Goal: Task Accomplishment & Management: Manage account settings

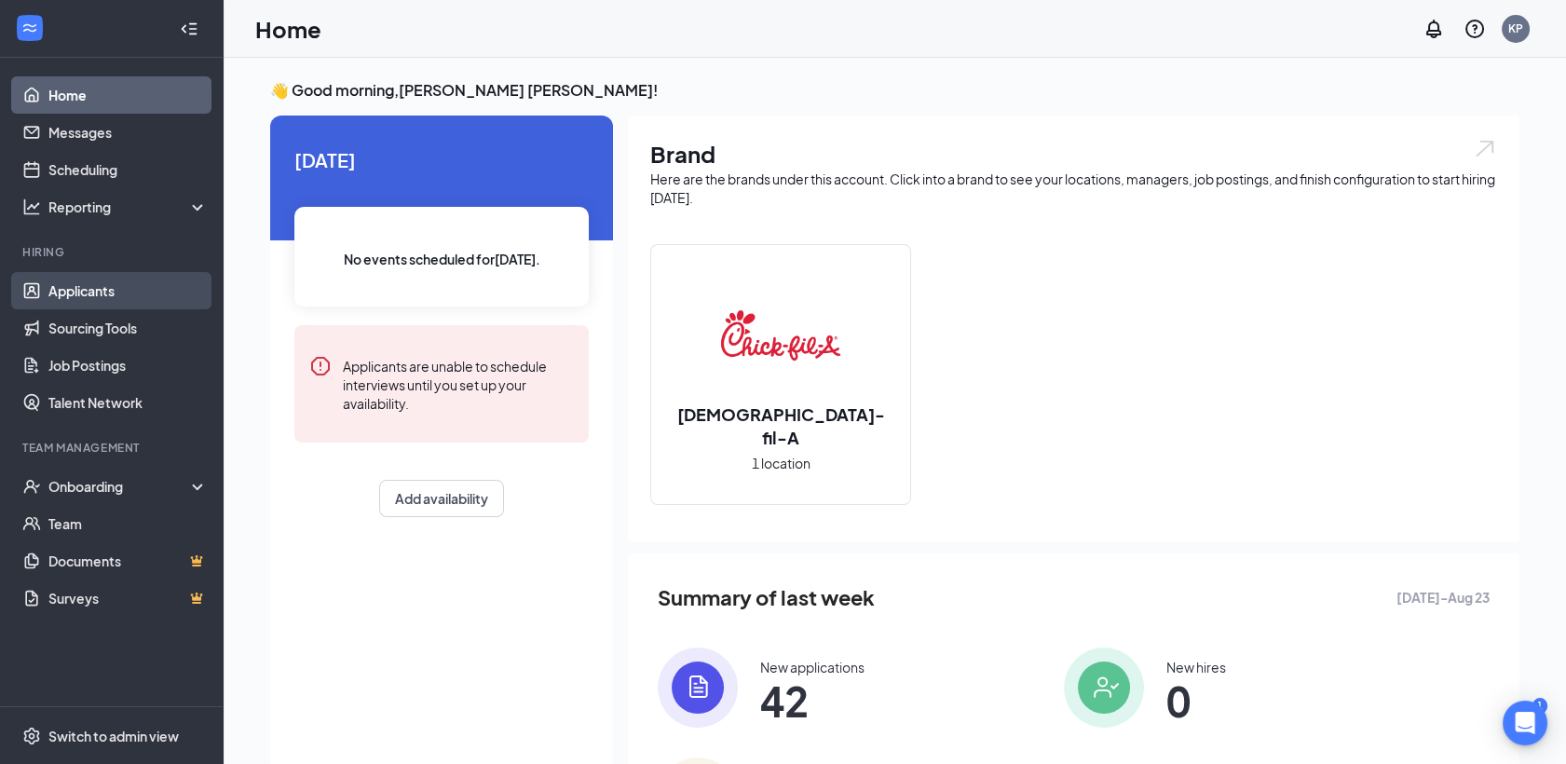
click at [112, 287] on link "Applicants" at bounding box center [127, 290] width 159 height 37
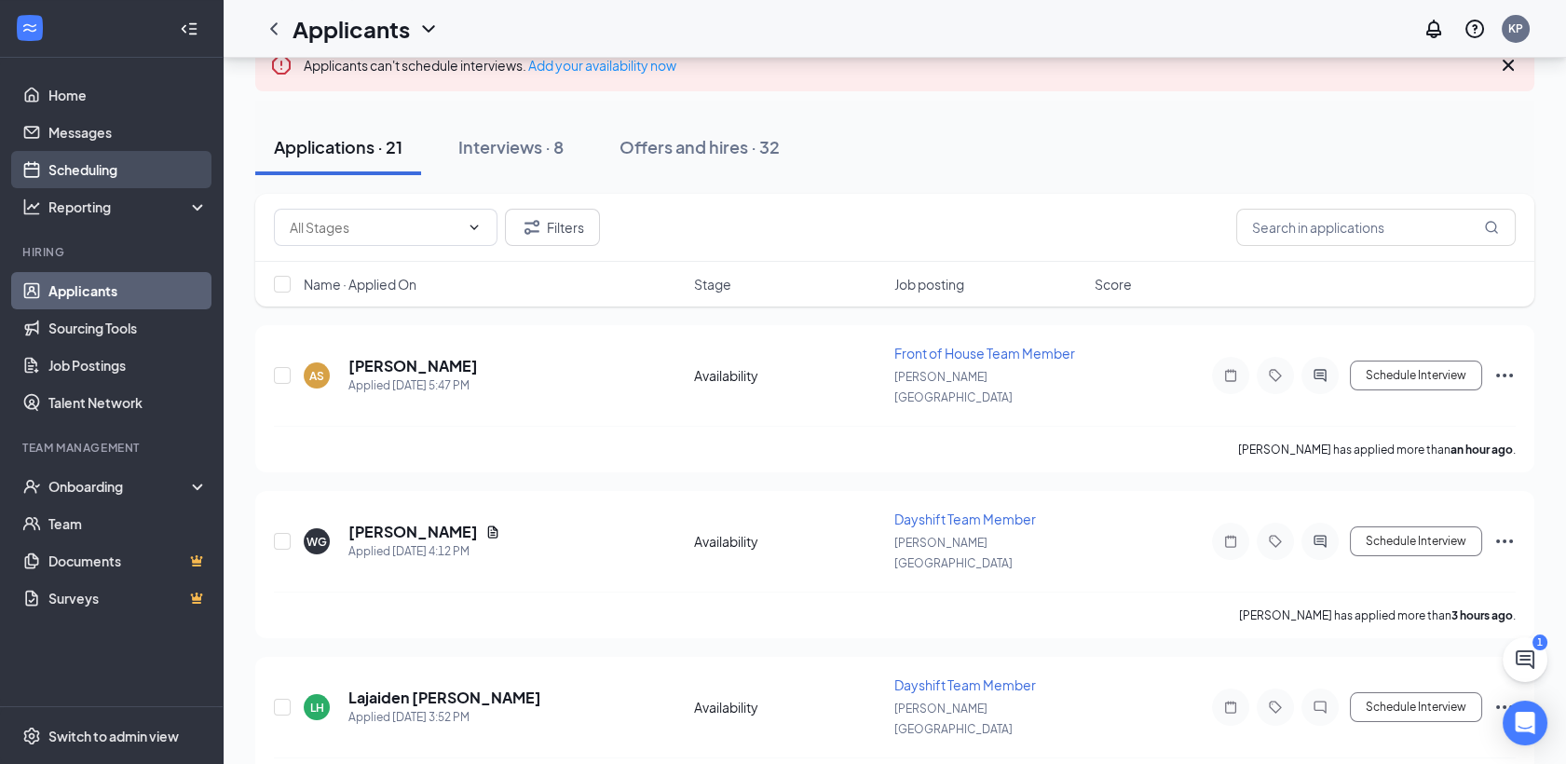
scroll to position [103, 0]
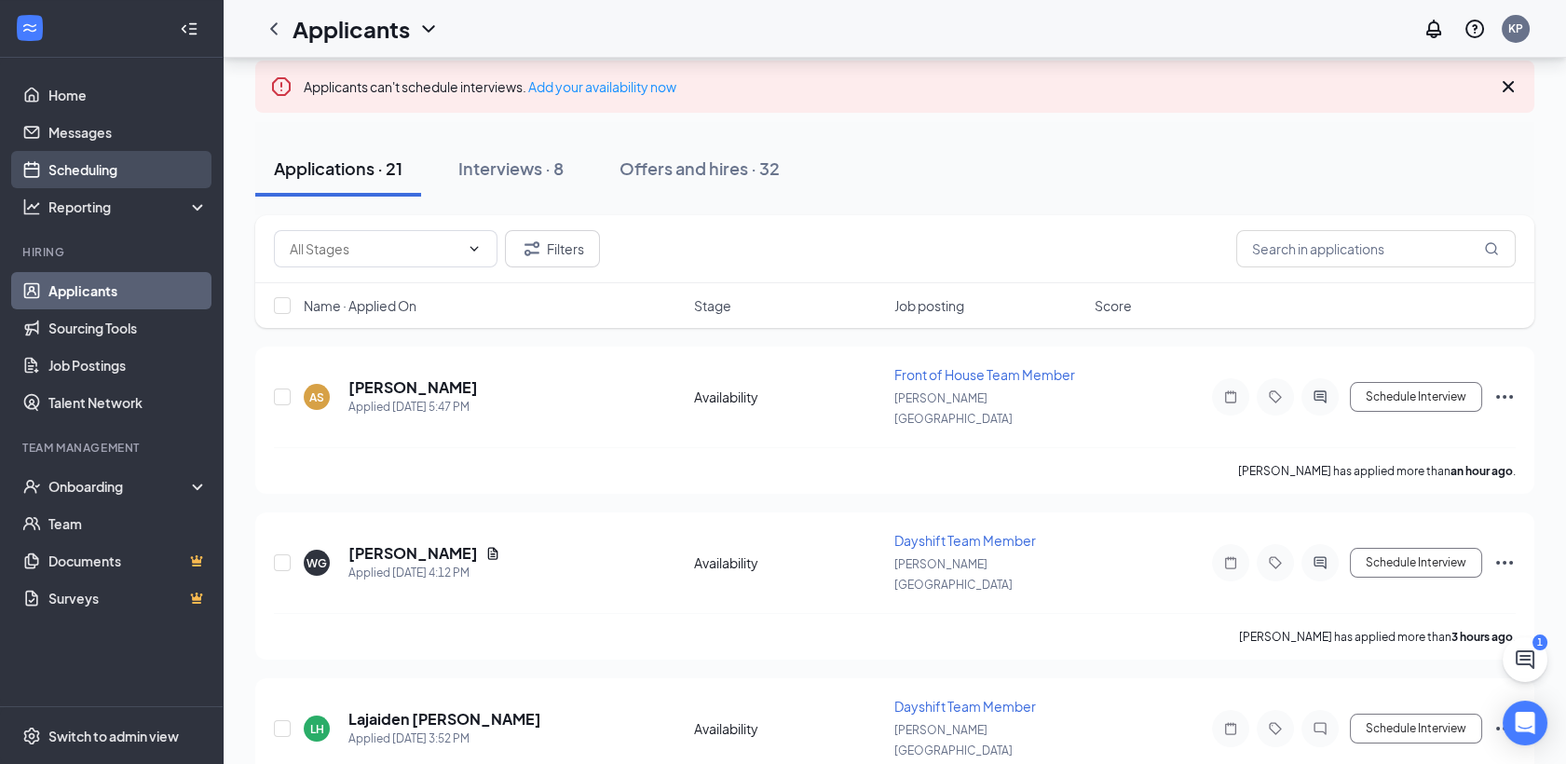
click at [104, 164] on link "Scheduling" at bounding box center [127, 169] width 159 height 37
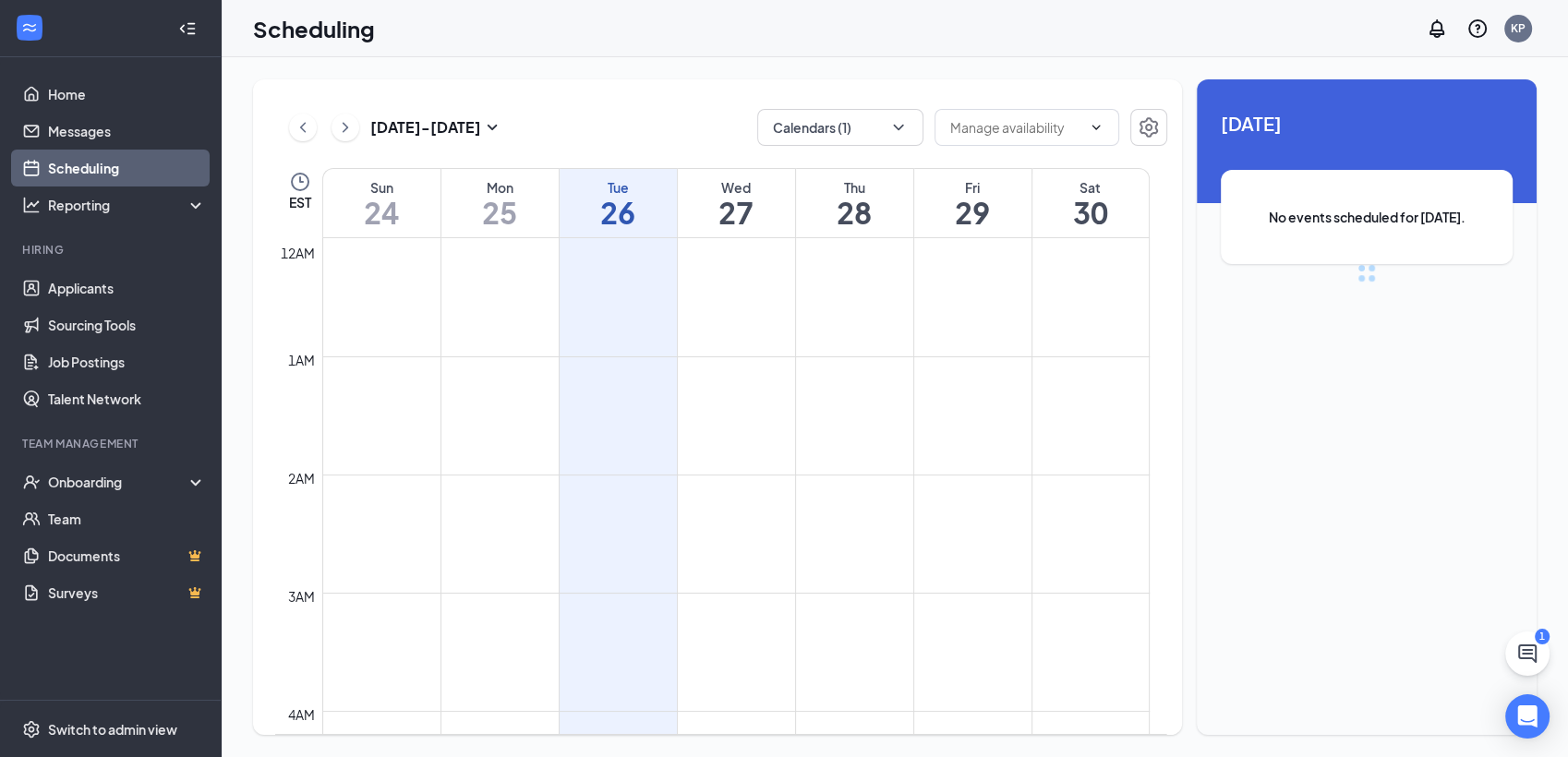
scroll to position [908, 0]
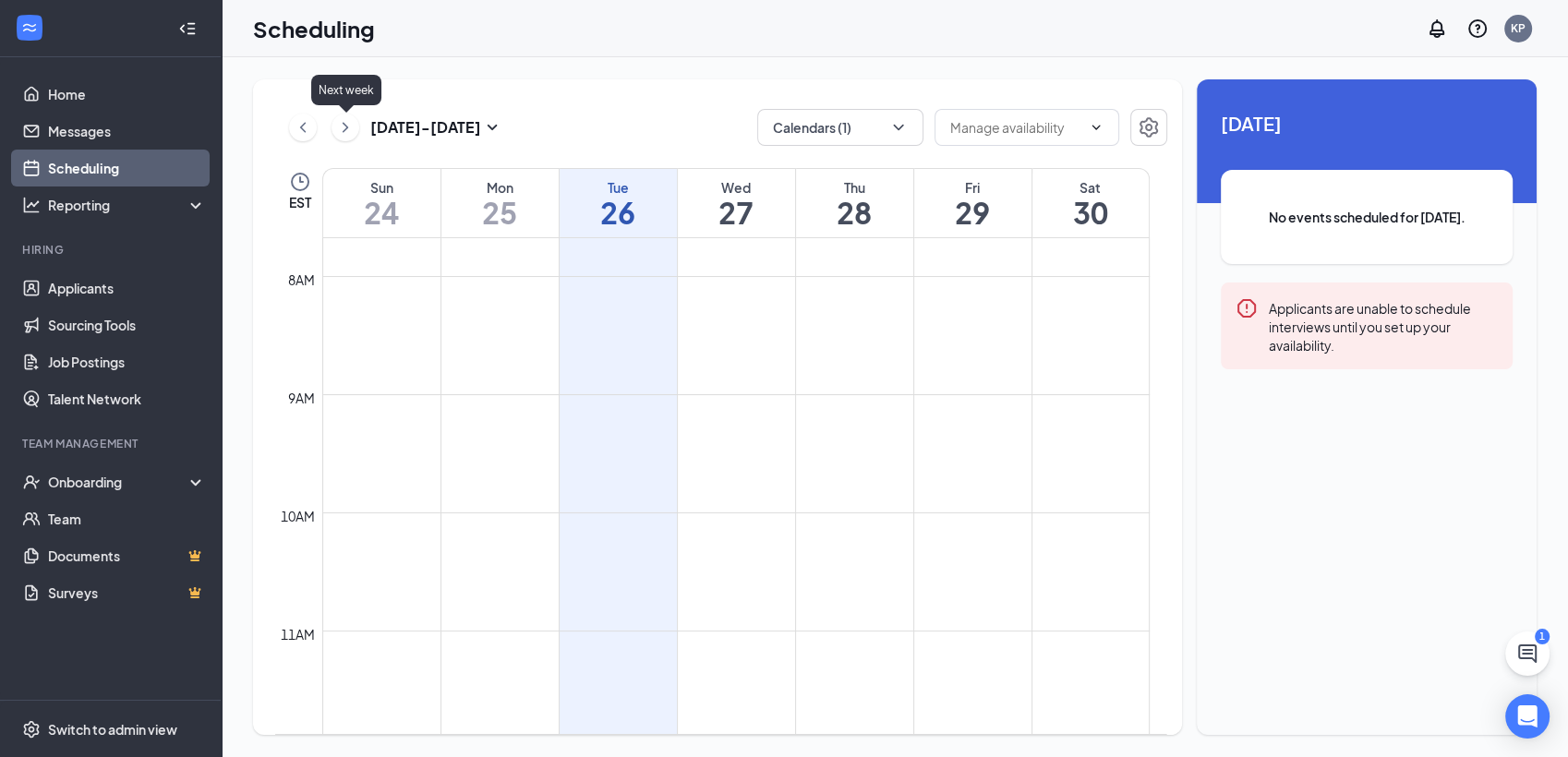
click at [340, 128] on icon "ChevronRight" at bounding box center [345, 127] width 19 height 22
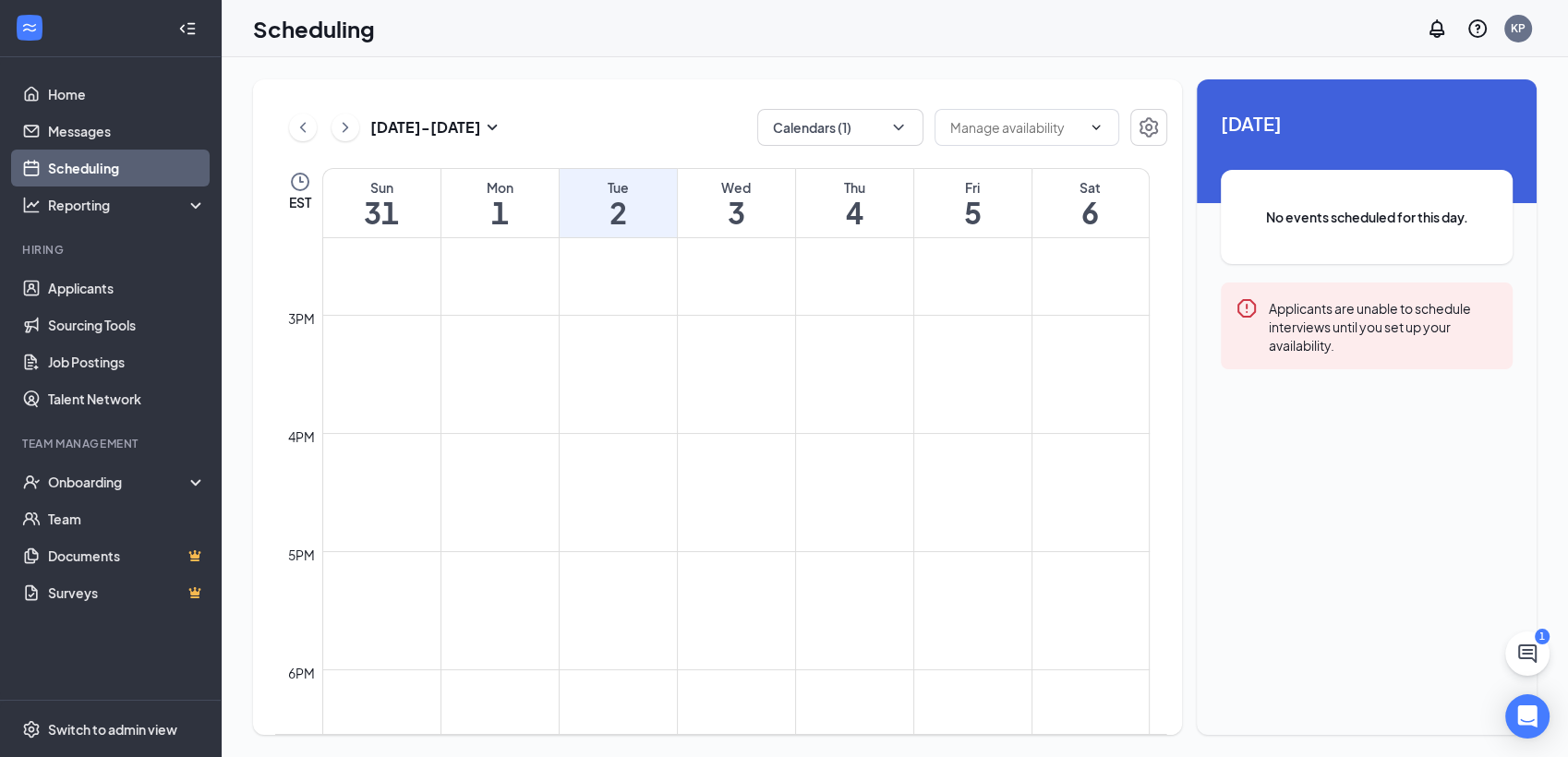
scroll to position [1728, 0]
click at [99, 290] on link "Applicants" at bounding box center [126, 287] width 158 height 37
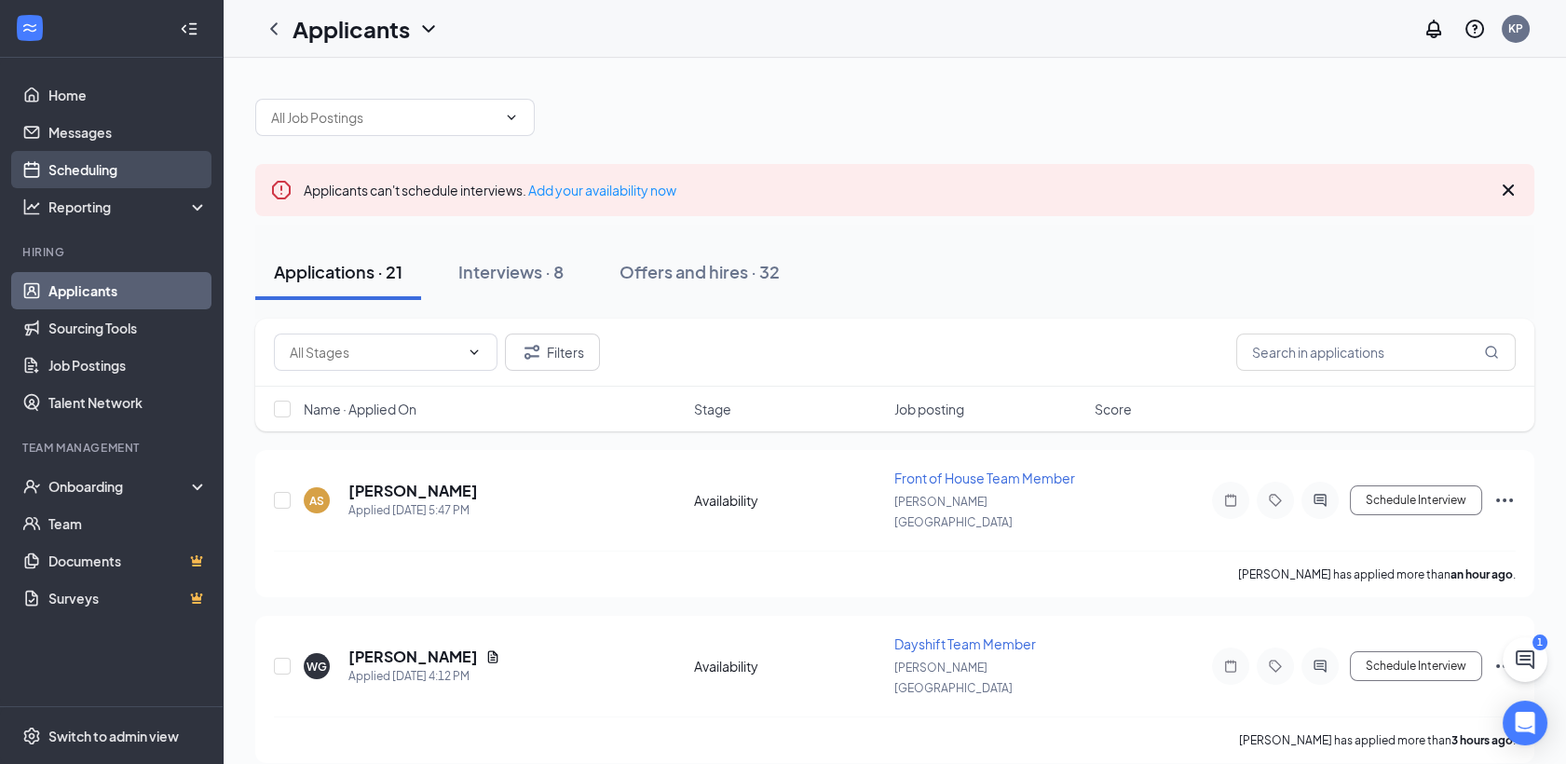
click at [100, 181] on link "Scheduling" at bounding box center [127, 169] width 159 height 37
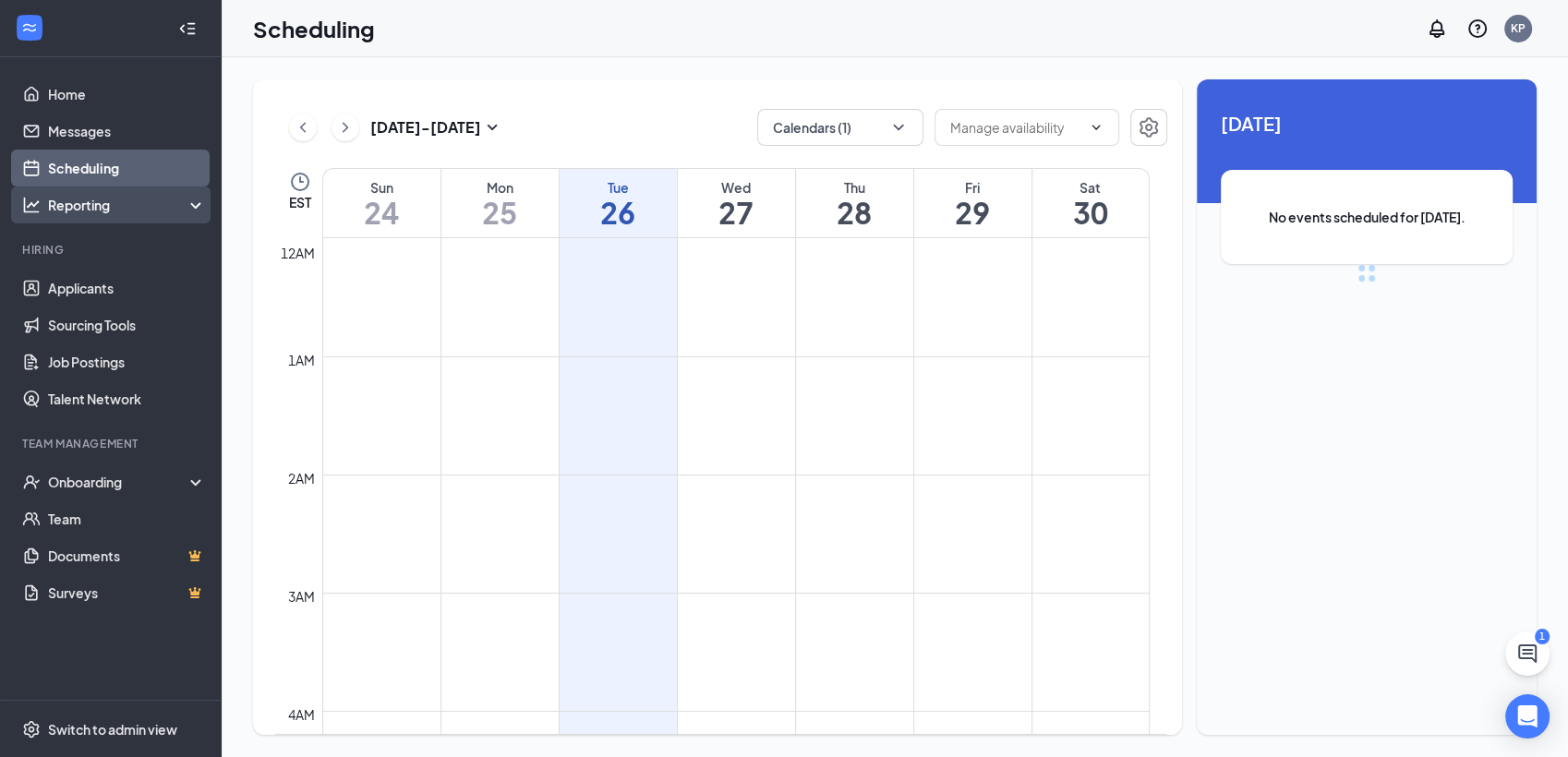
scroll to position [908, 0]
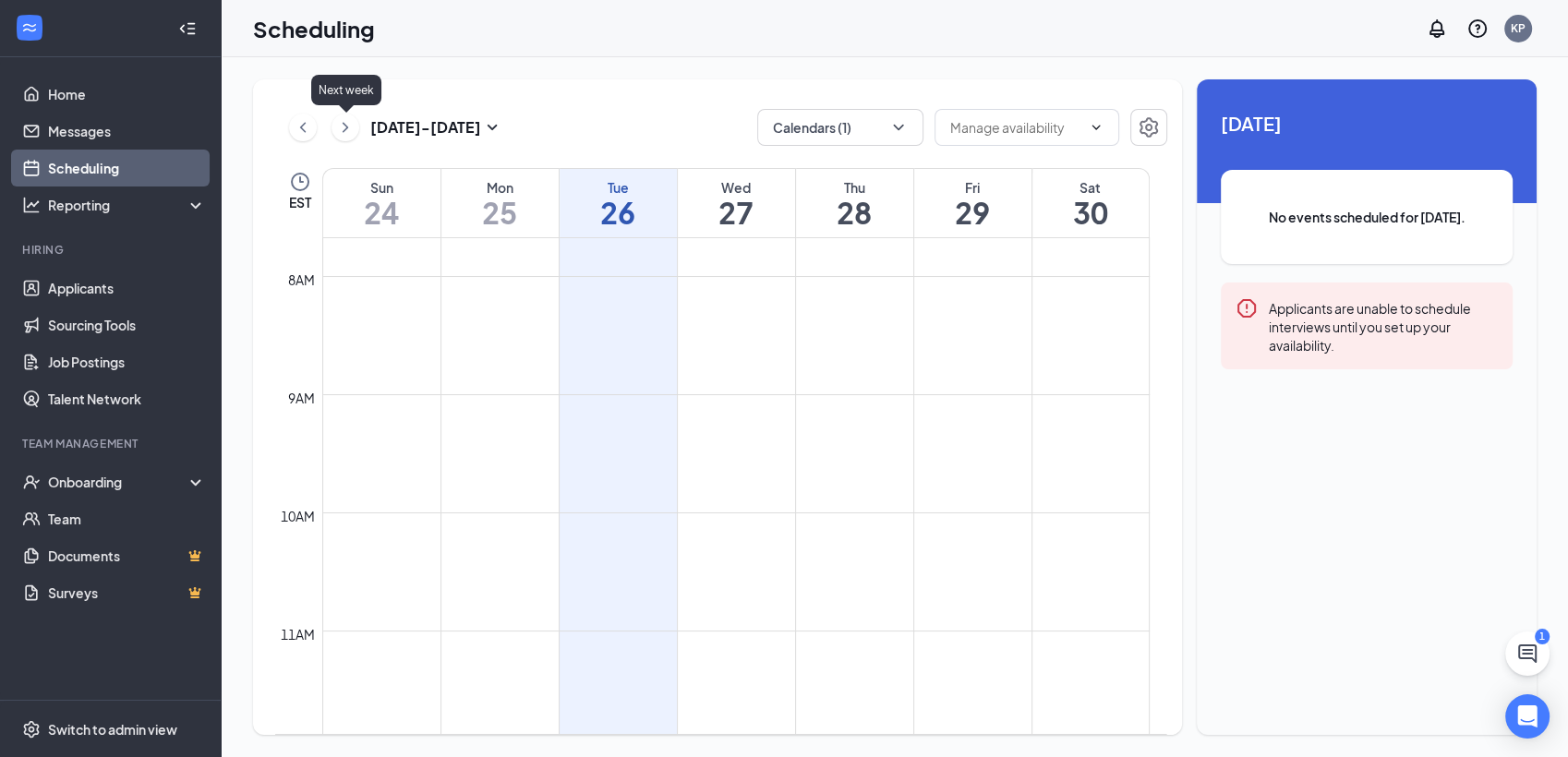
click at [352, 129] on icon "ChevronRight" at bounding box center [345, 127] width 19 height 22
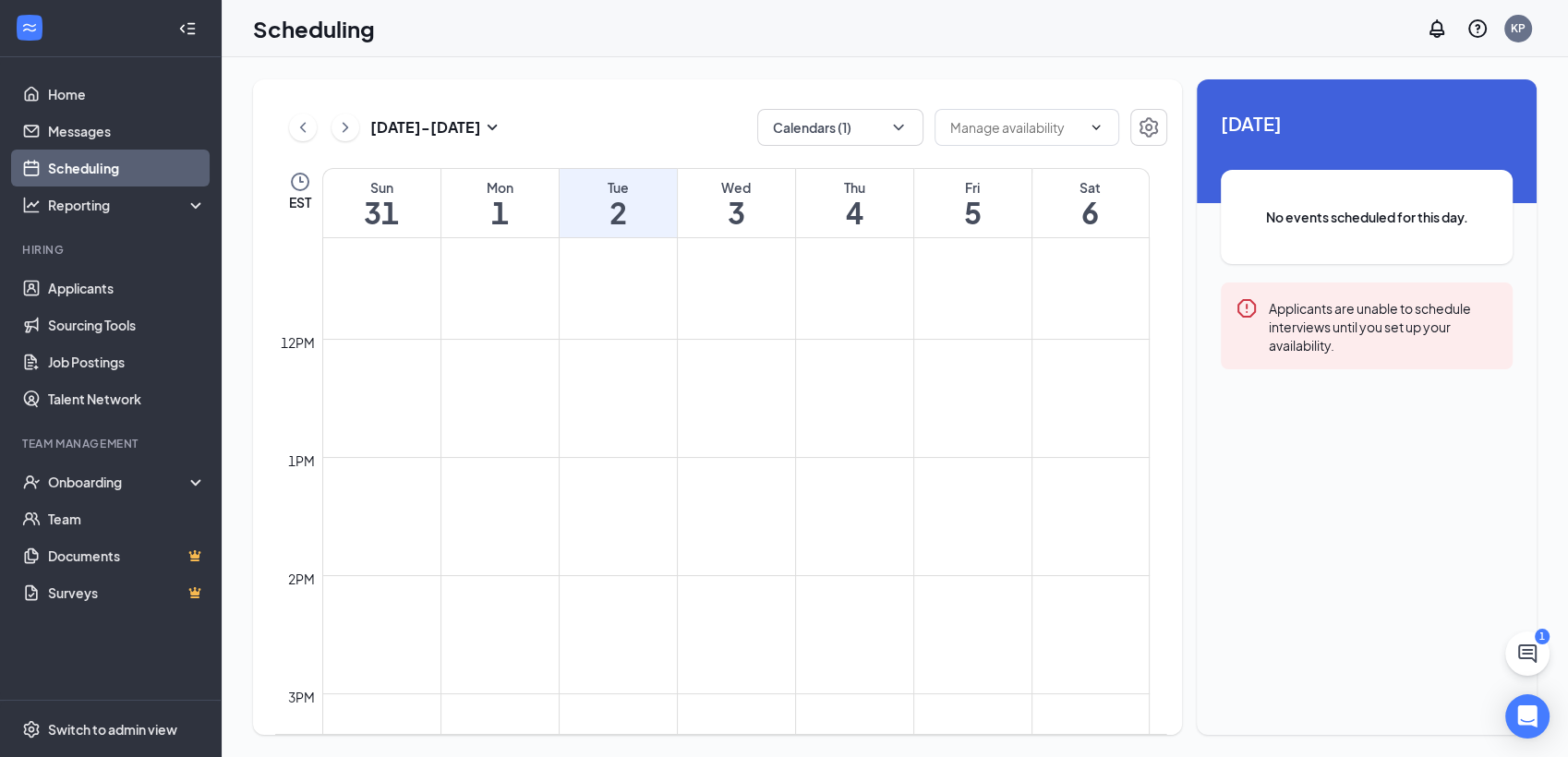
scroll to position [1215, 0]
drag, startPoint x: 561, startPoint y: 275, endPoint x: 572, endPoint y: 332, distance: 58.1
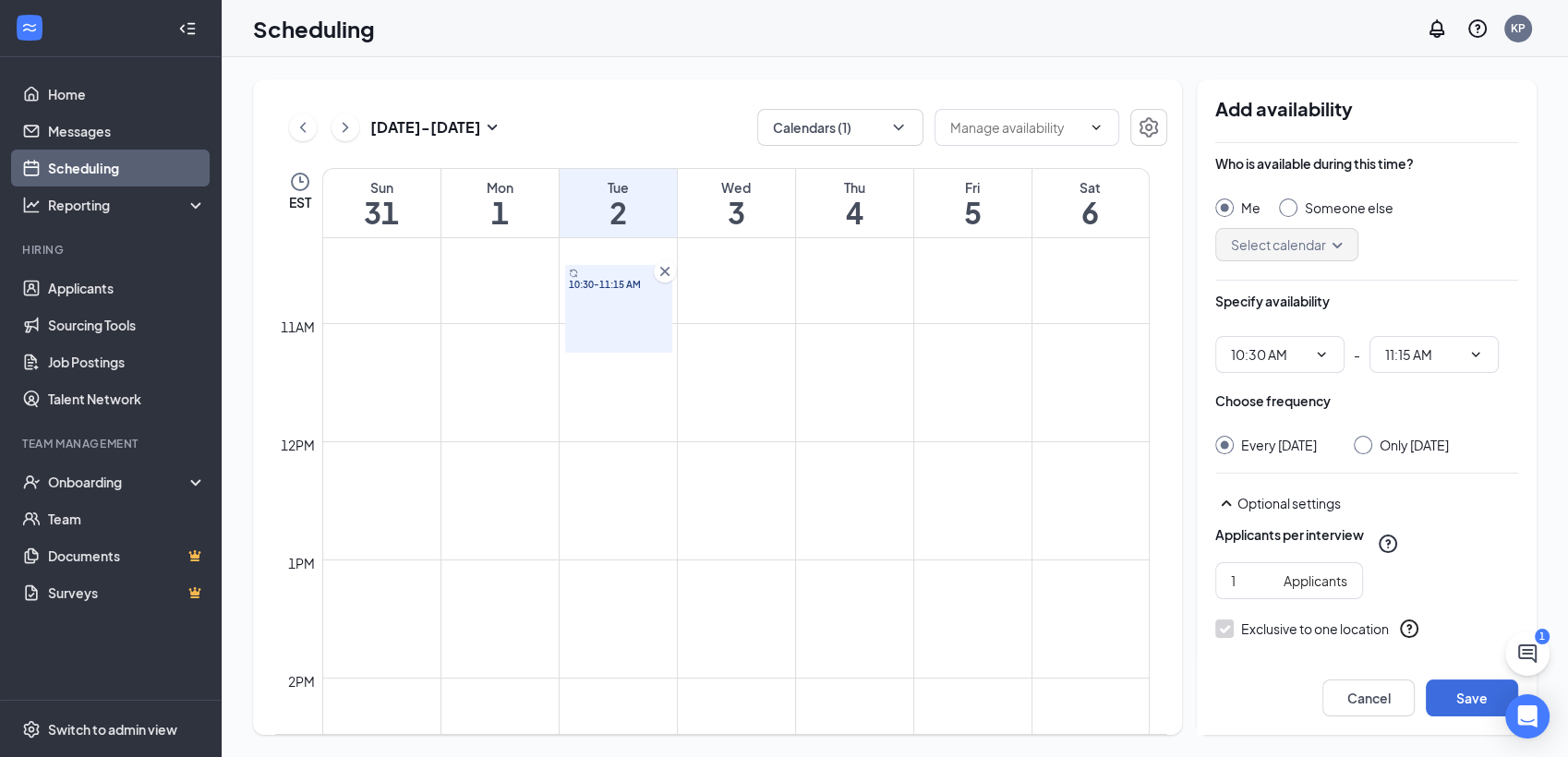
click at [1371, 448] on div at bounding box center [1363, 445] width 19 height 19
click at [1367, 441] on input "Only [DATE]" at bounding box center [1360, 442] width 13 height 13
radio input "true"
radio input "false"
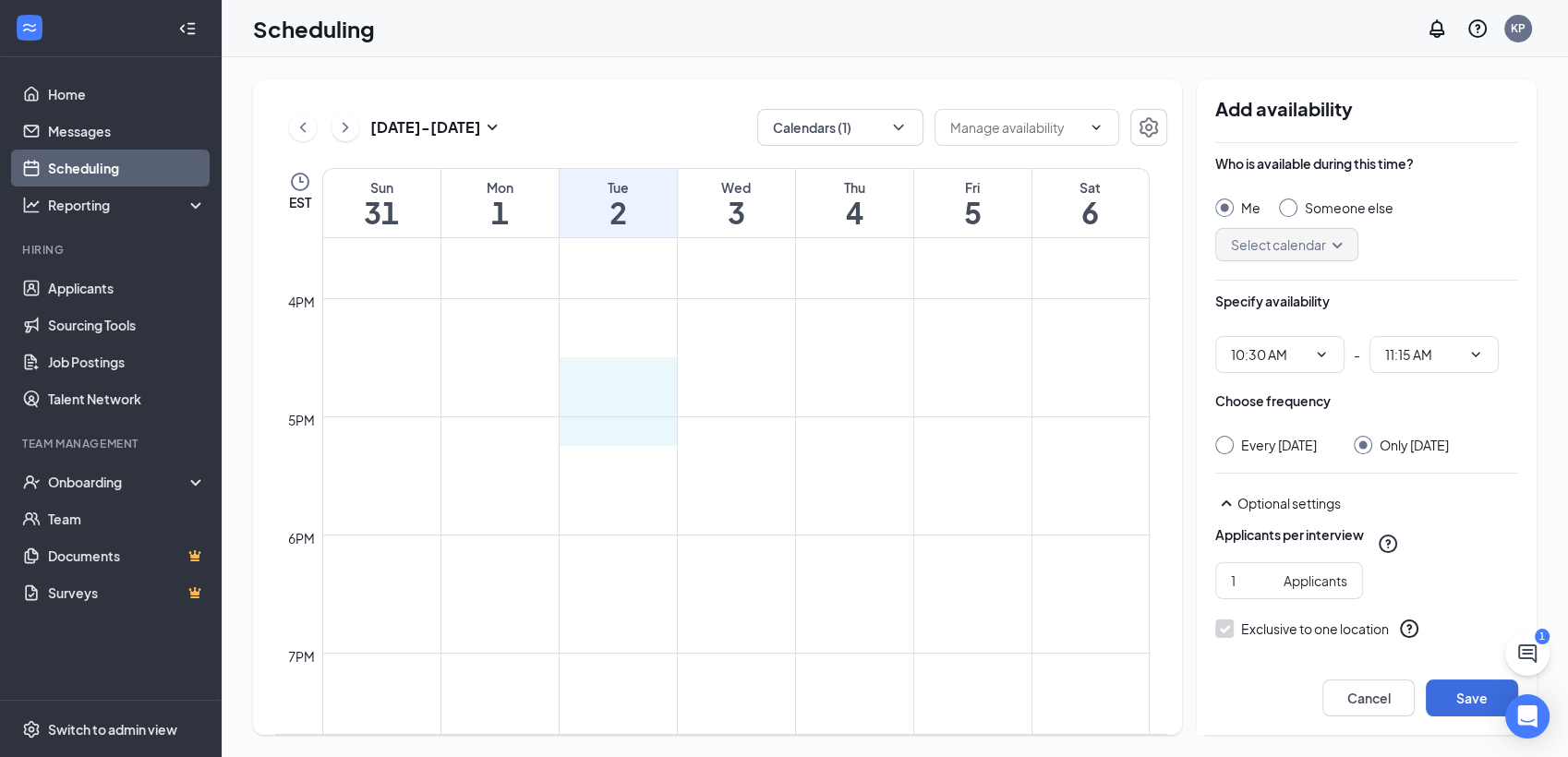
drag, startPoint x: 568, startPoint y: 358, endPoint x: 584, endPoint y: 441, distance: 84.5
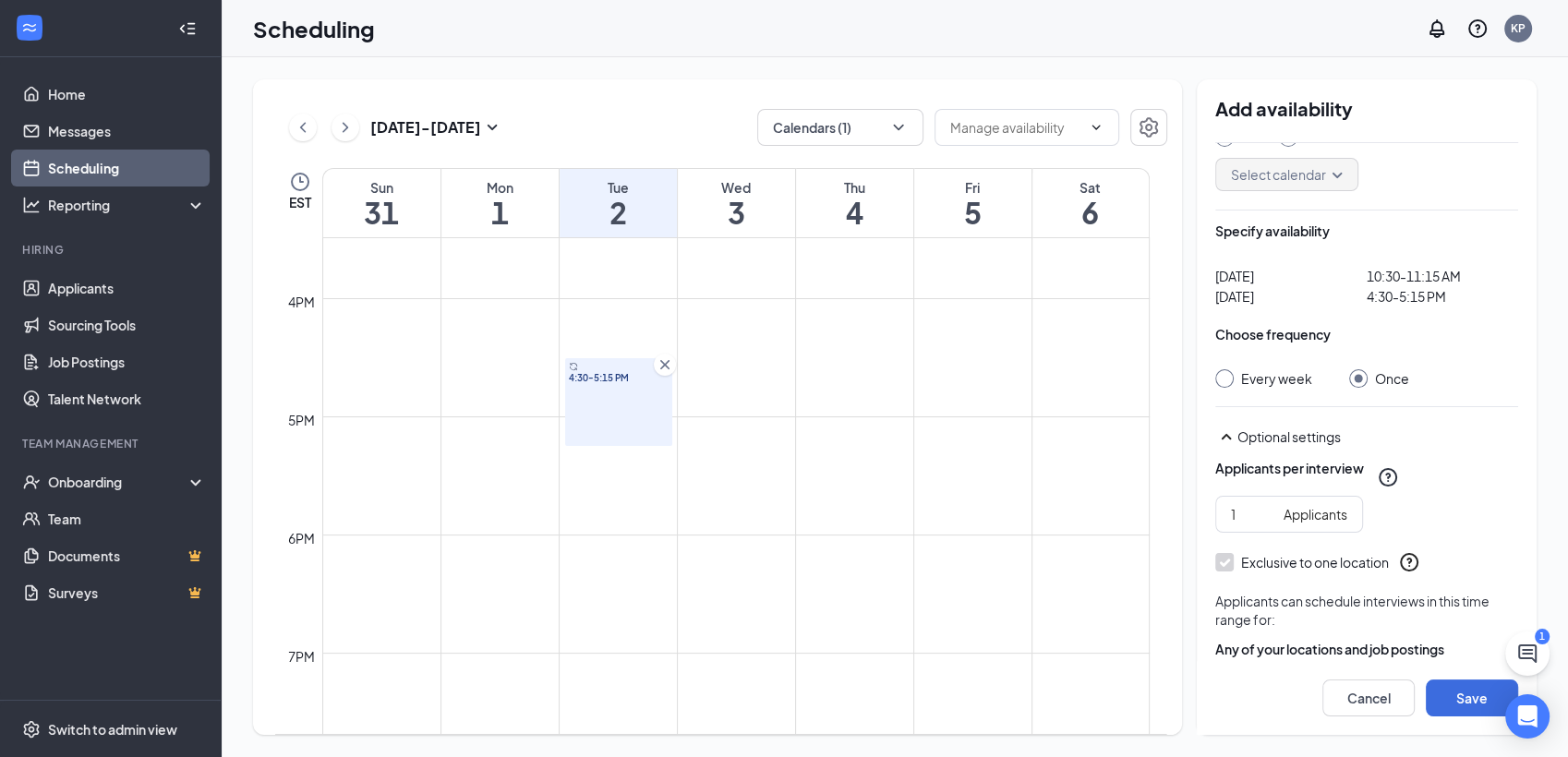
scroll to position [133, 0]
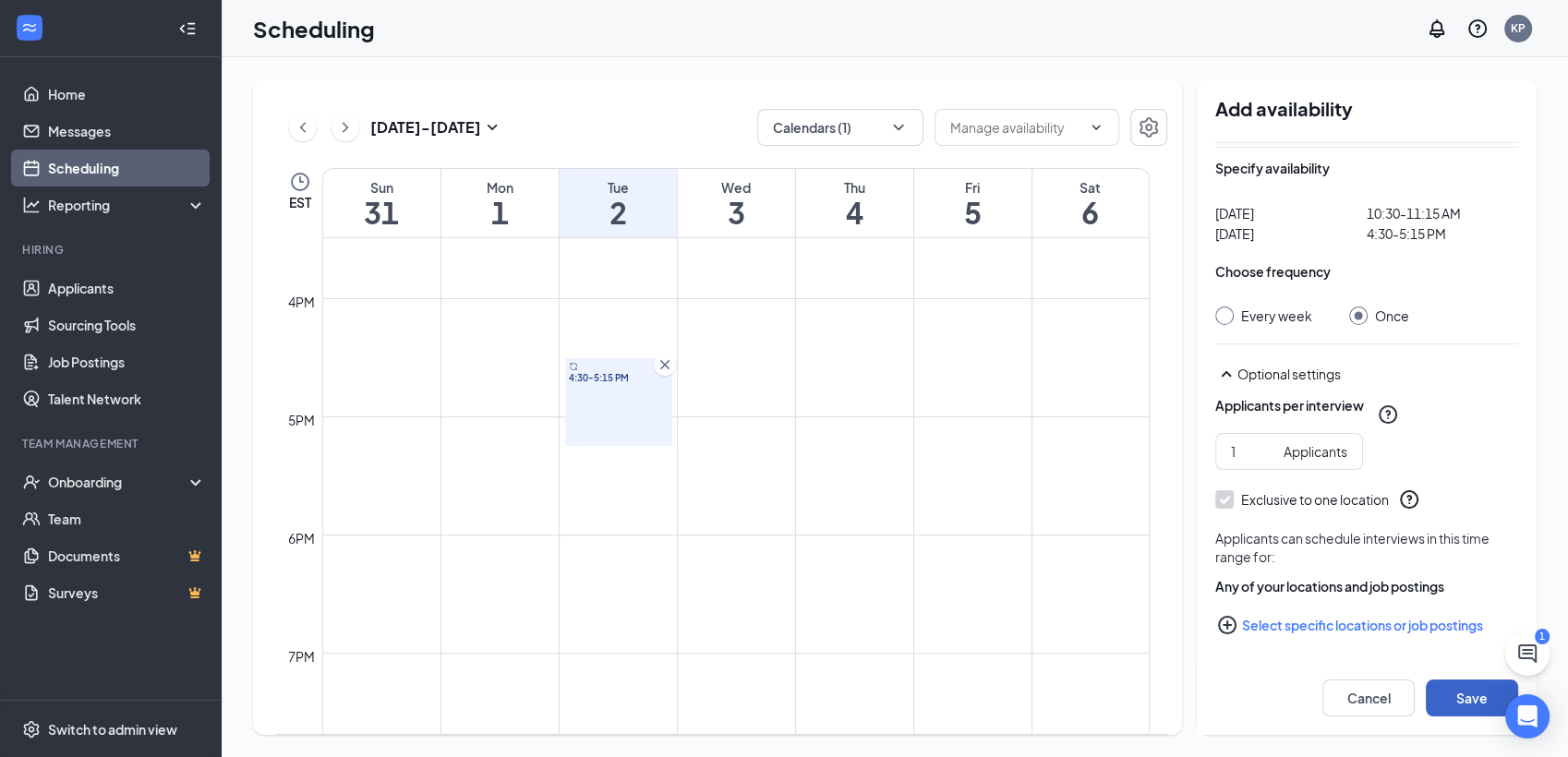
click at [1448, 698] on button "Save" at bounding box center [1471, 698] width 92 height 37
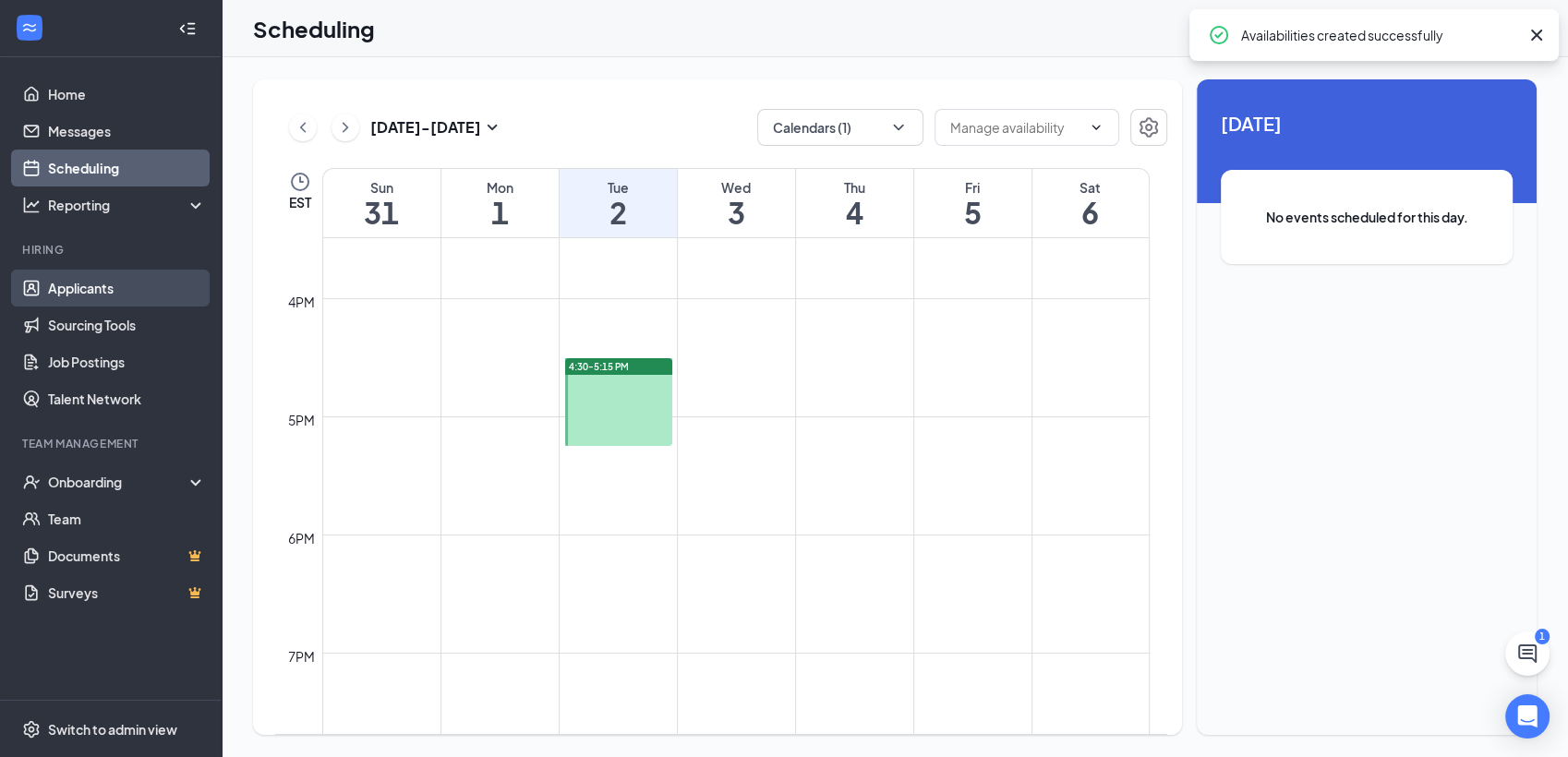
click at [91, 285] on link "Applicants" at bounding box center [126, 287] width 158 height 37
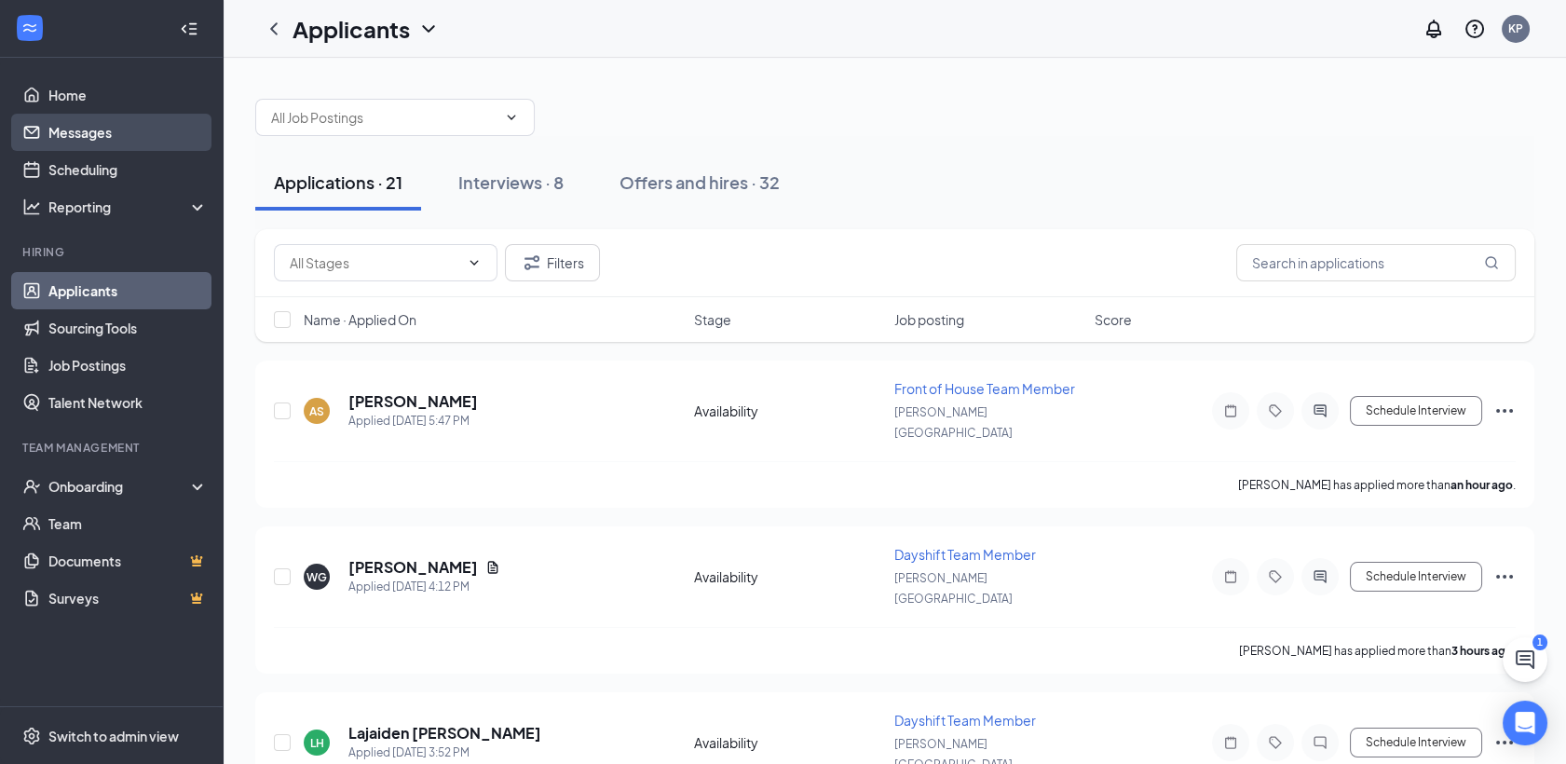
click at [126, 129] on link "Messages" at bounding box center [127, 132] width 159 height 37
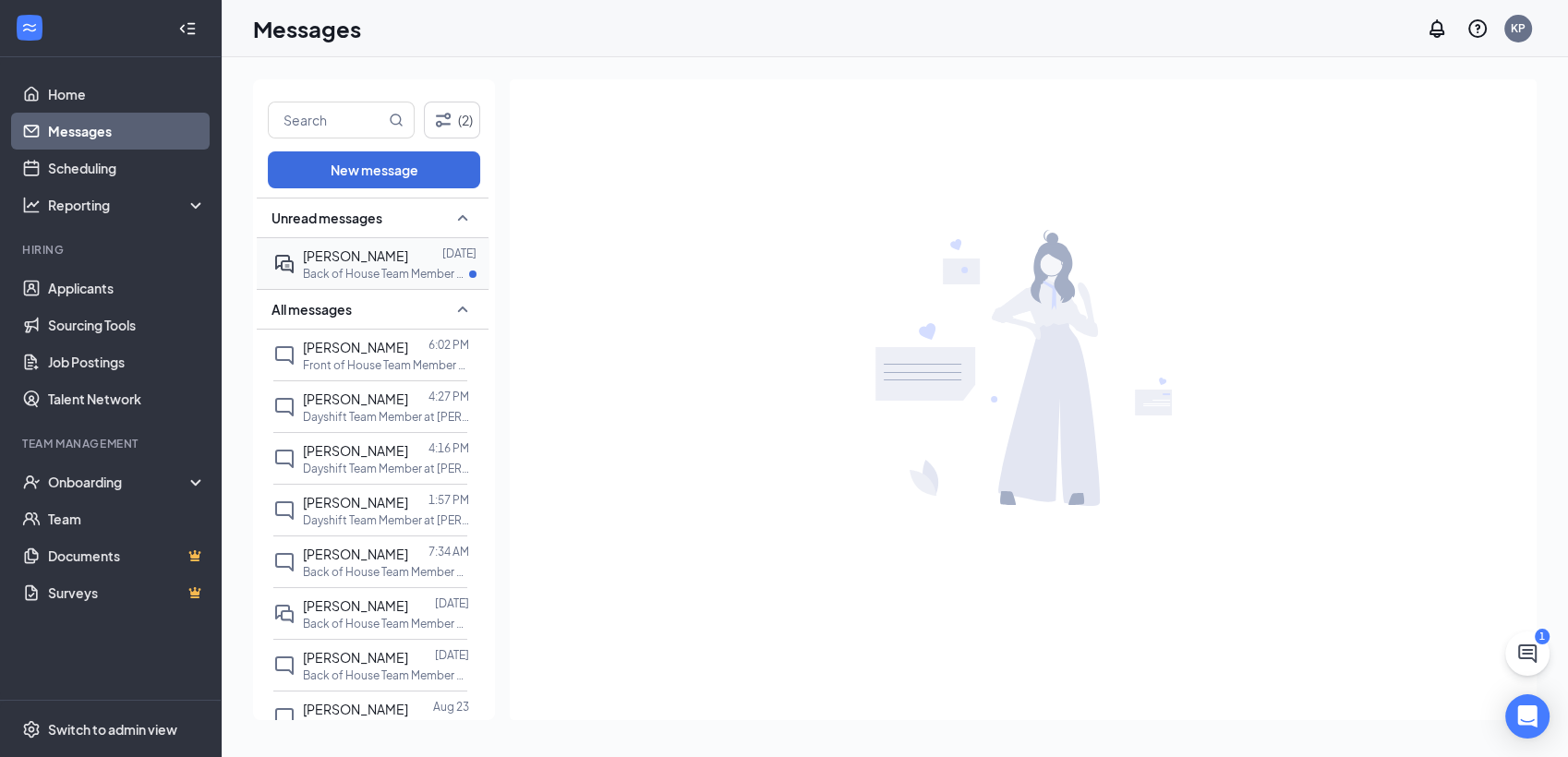
click at [370, 259] on span "[PERSON_NAME]" at bounding box center [356, 256] width 105 height 17
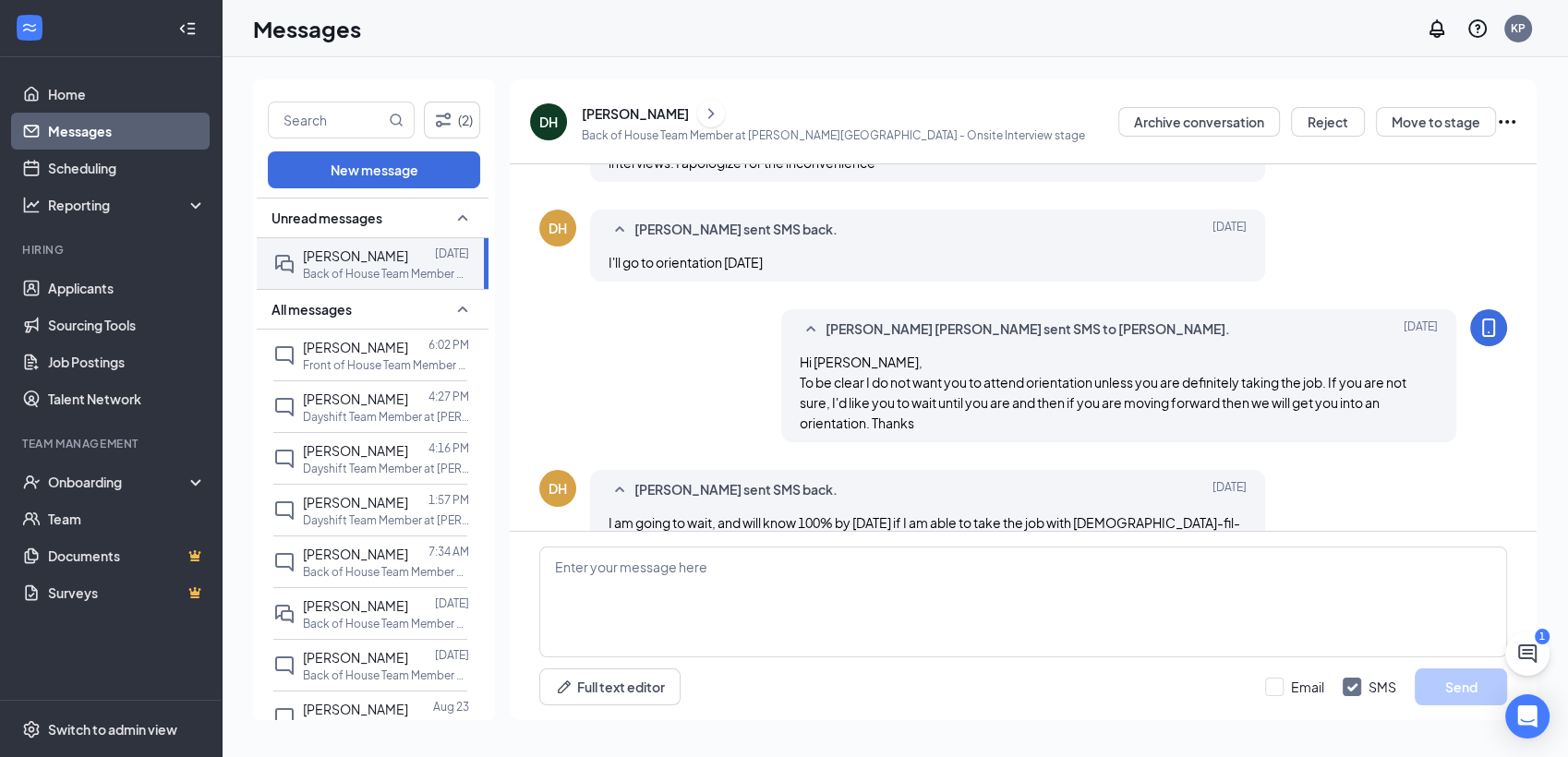
scroll to position [761, 0]
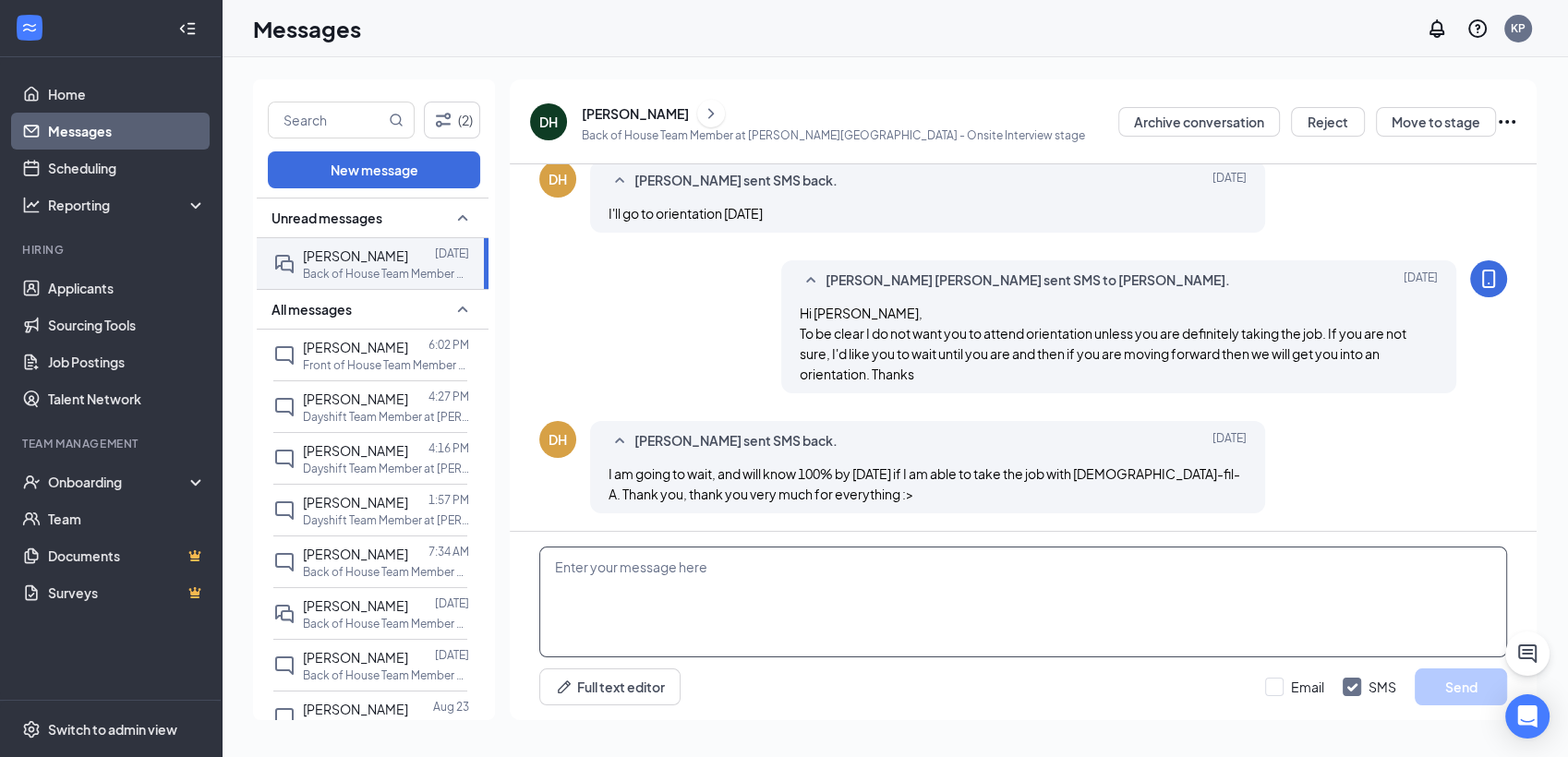
click at [707, 575] on textarea at bounding box center [1023, 602] width 967 height 111
type textarea "Sounds good. Please let me know once you know. Thanks"
click at [1462, 690] on button "Send" at bounding box center [1460, 686] width 92 height 37
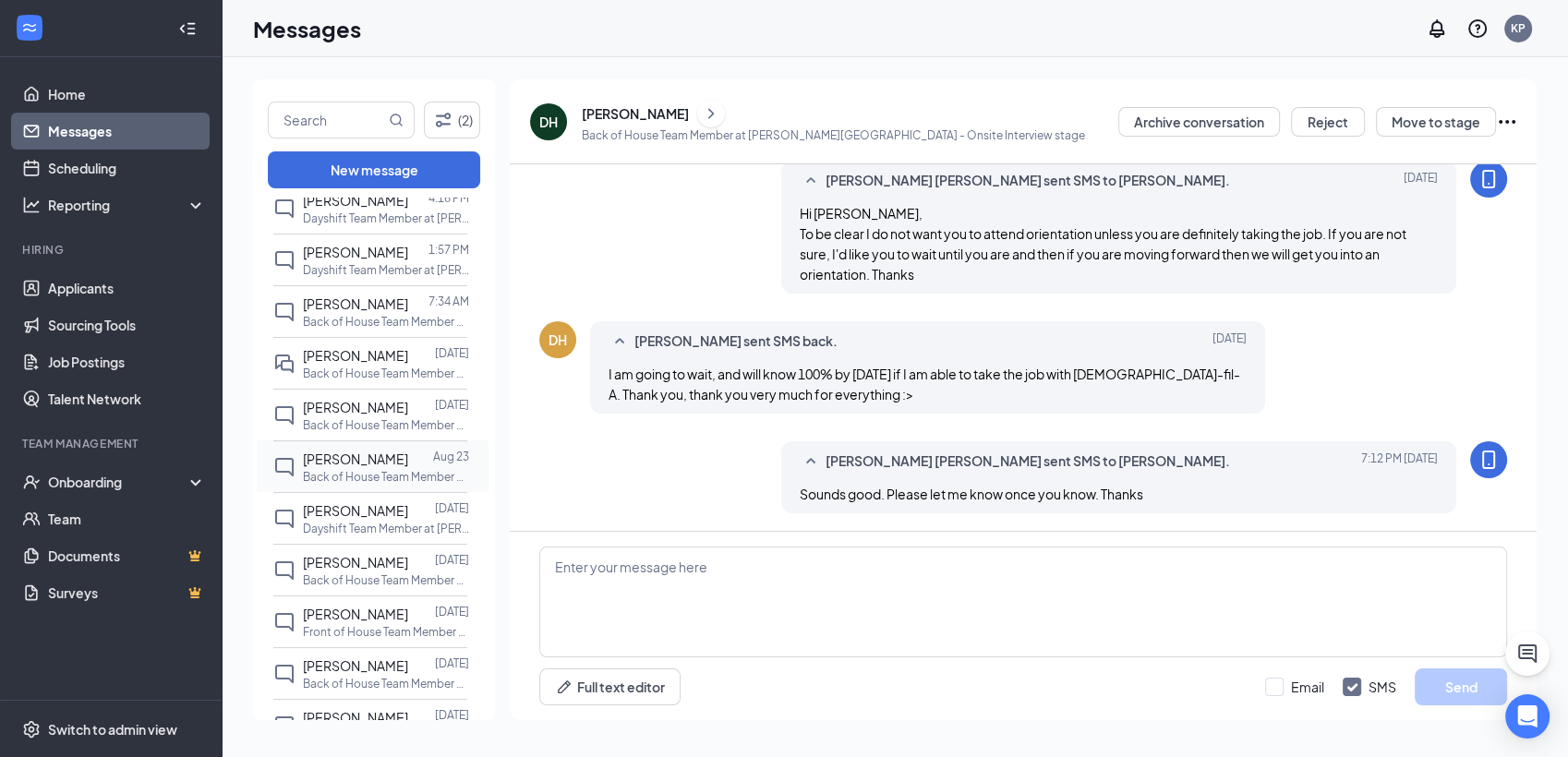
scroll to position [307, 0]
click at [344, 308] on p "Back of House Team Member at [PERSON_NAME][GEOGRAPHIC_DATA]" at bounding box center [387, 316] width 167 height 16
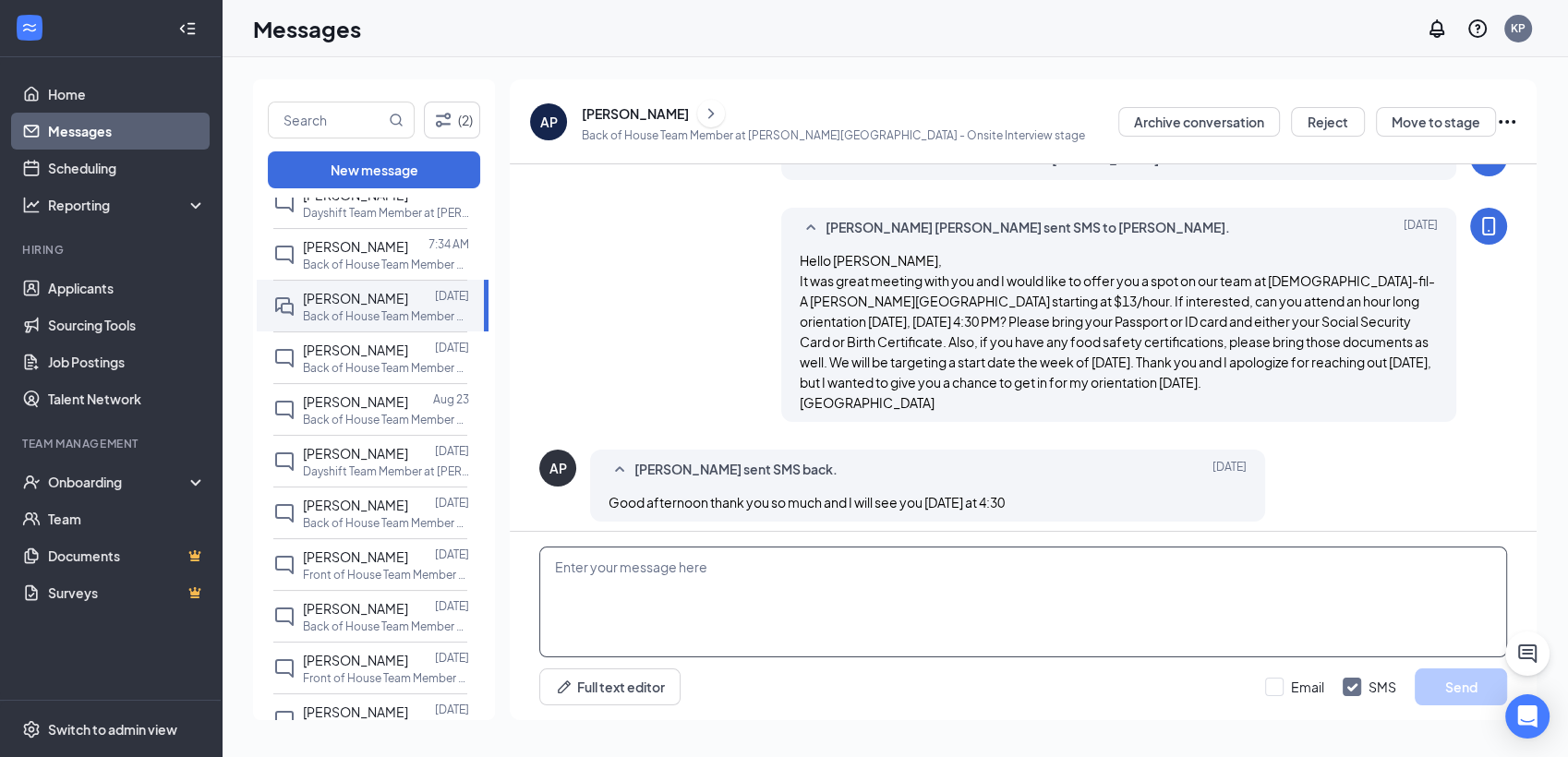
scroll to position [482, 0]
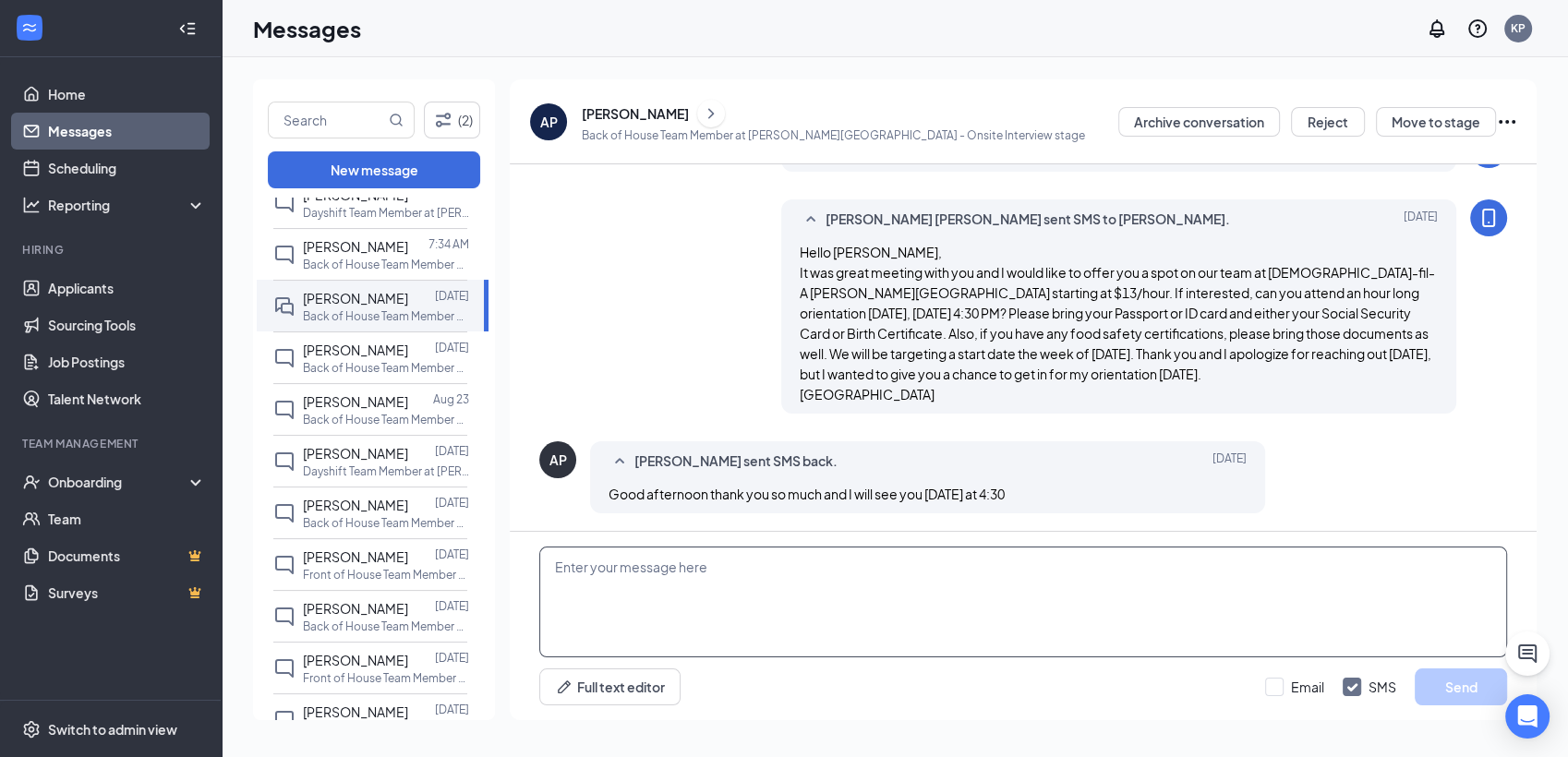
click at [835, 590] on textarea at bounding box center [1023, 602] width 967 height 111
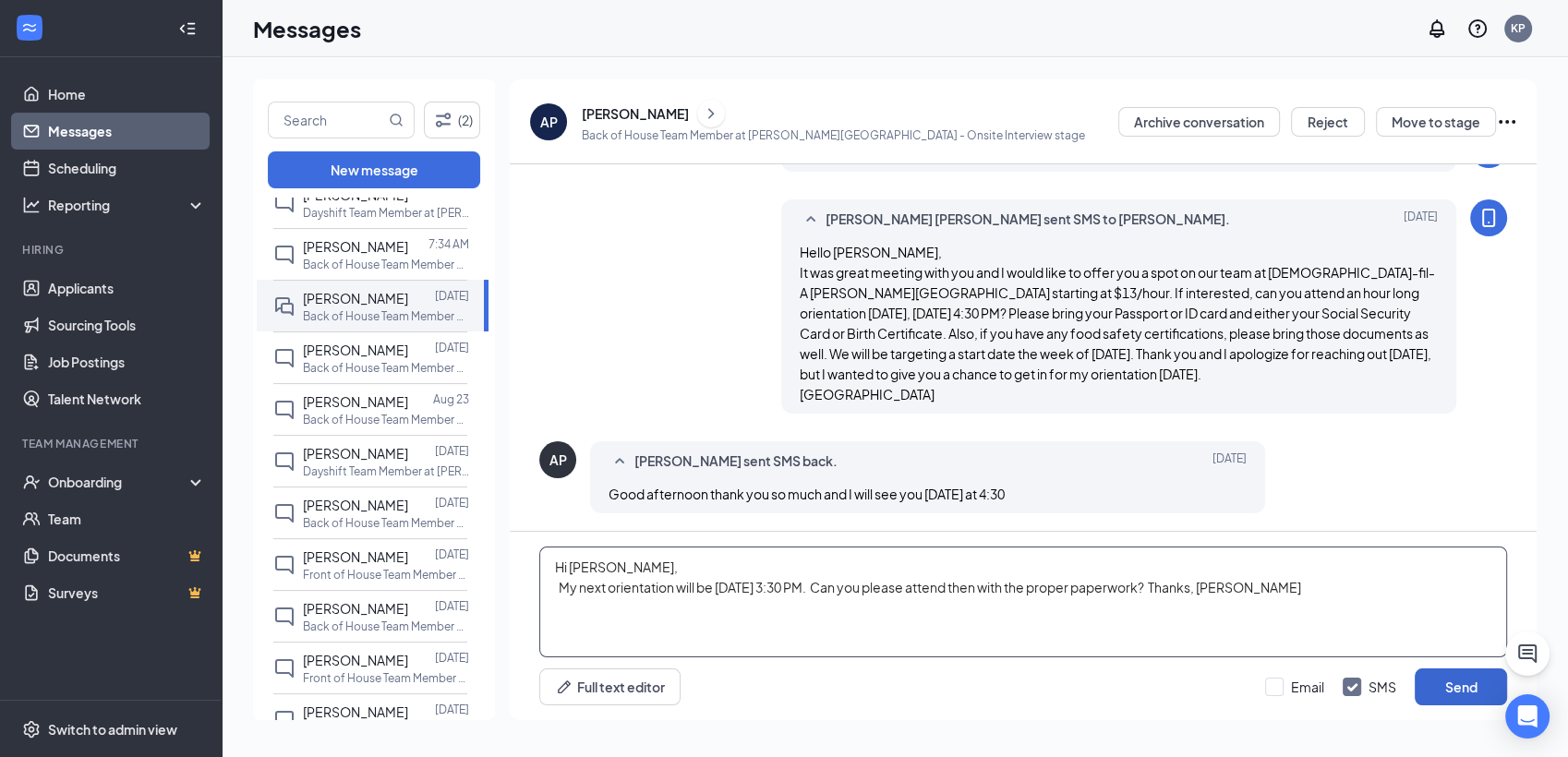
type textarea "Hi [PERSON_NAME], My next orientation will be [DATE] 3:30 PM. Can you please at…"
click at [1445, 691] on button "Send" at bounding box center [1460, 686] width 92 height 37
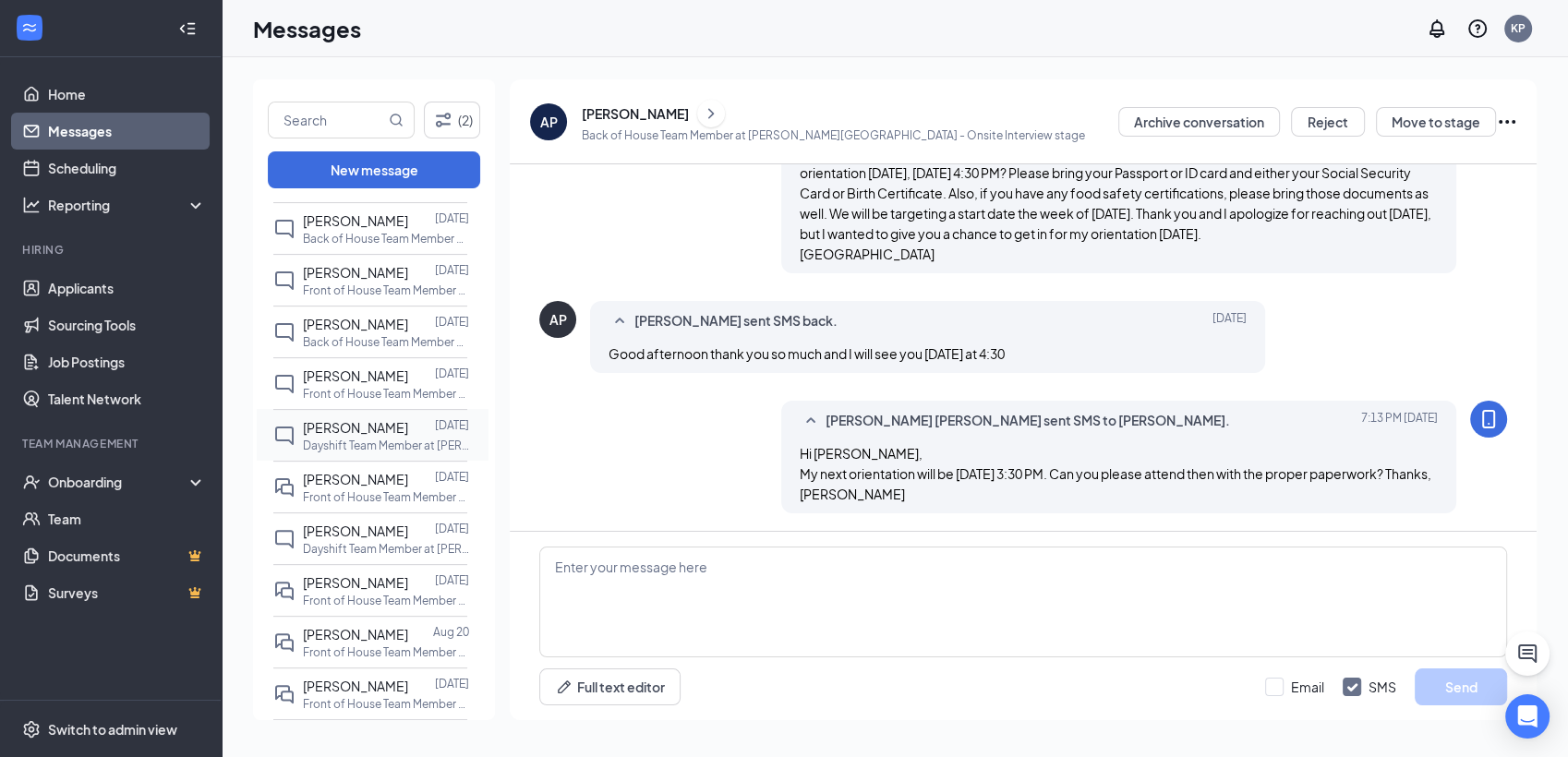
scroll to position [717, 0]
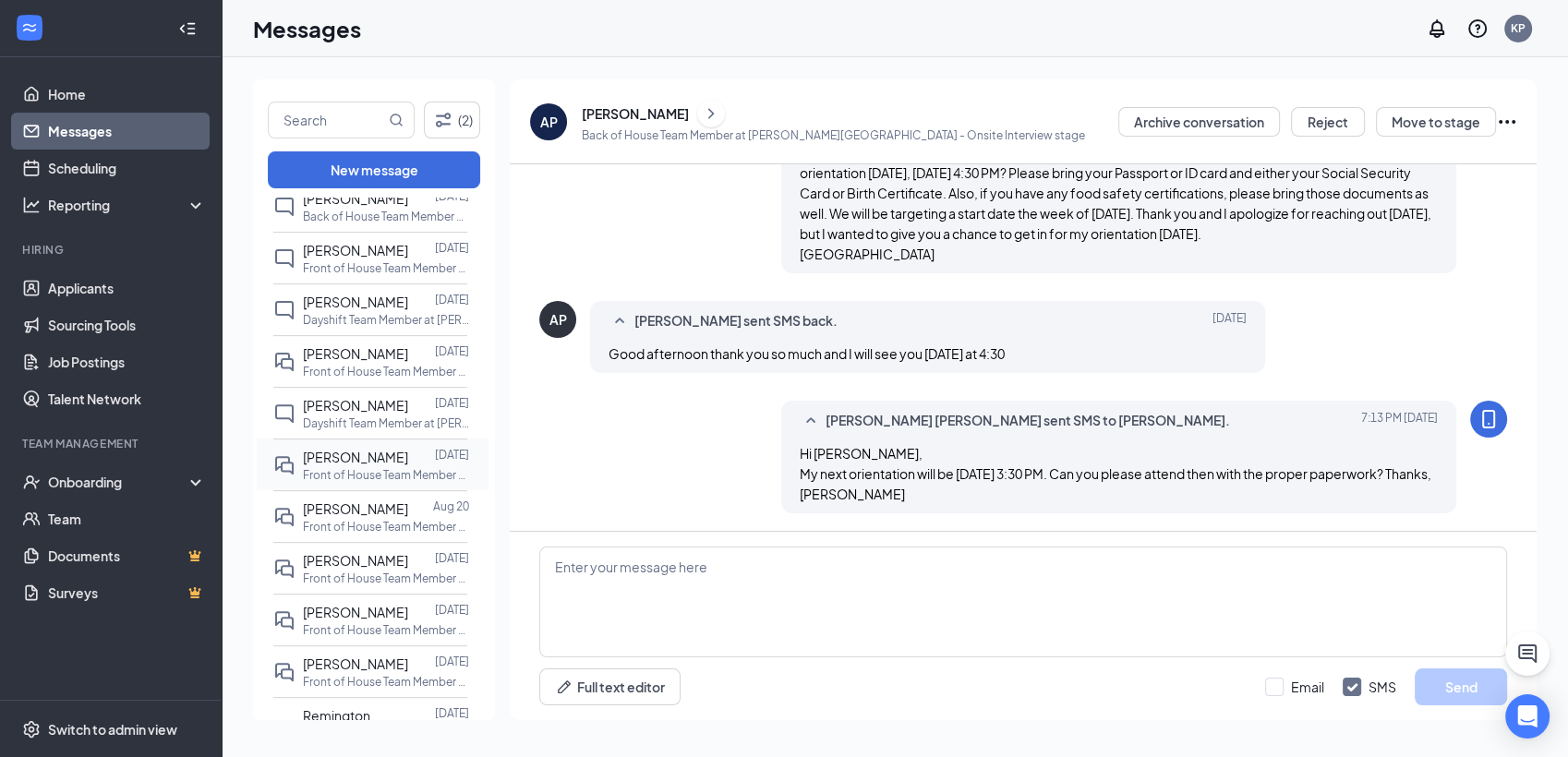
click at [392, 470] on p "Front of House Team Member at [PERSON_NAME][GEOGRAPHIC_DATA]" at bounding box center [387, 475] width 167 height 16
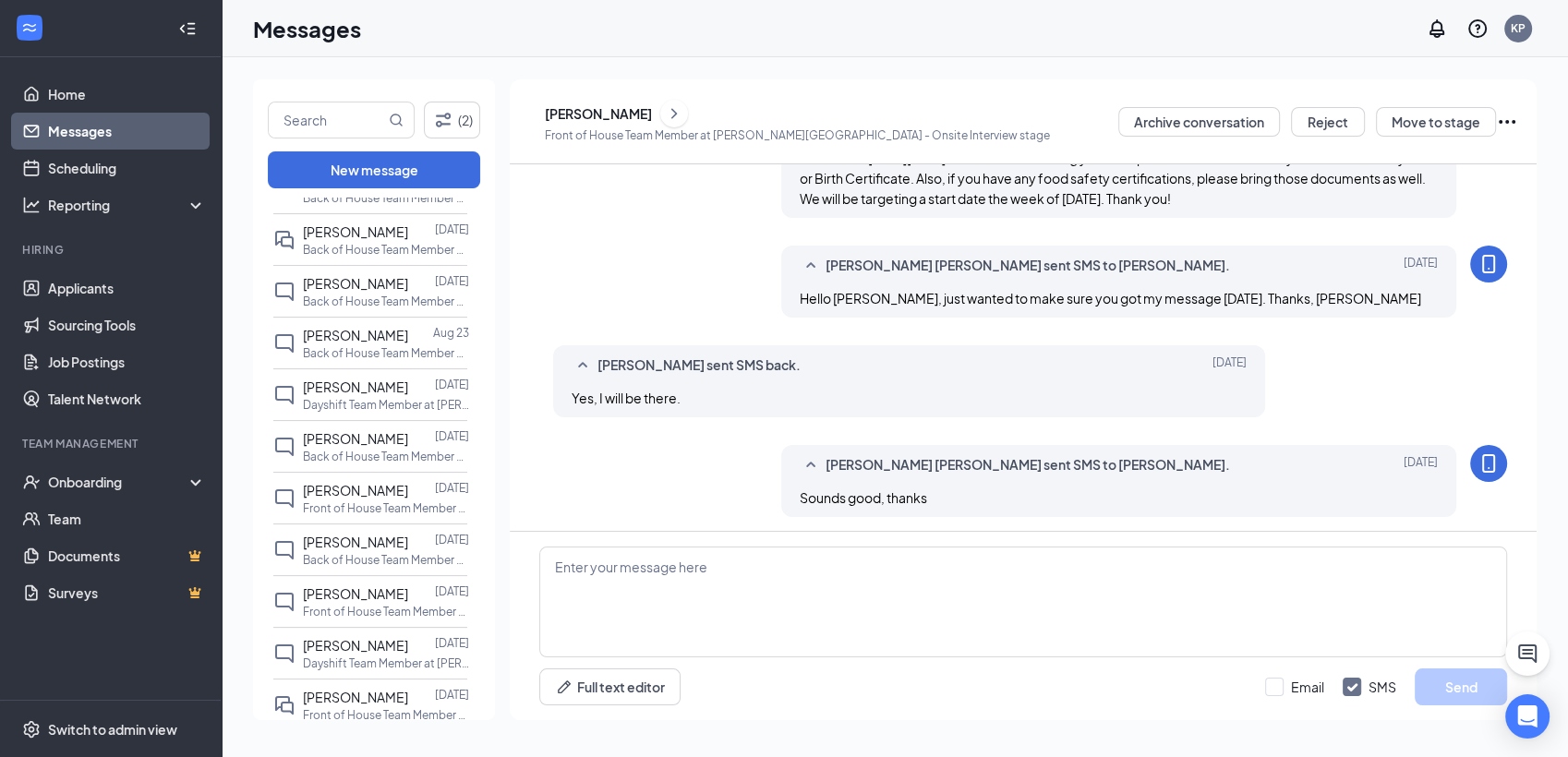
scroll to position [573, 0]
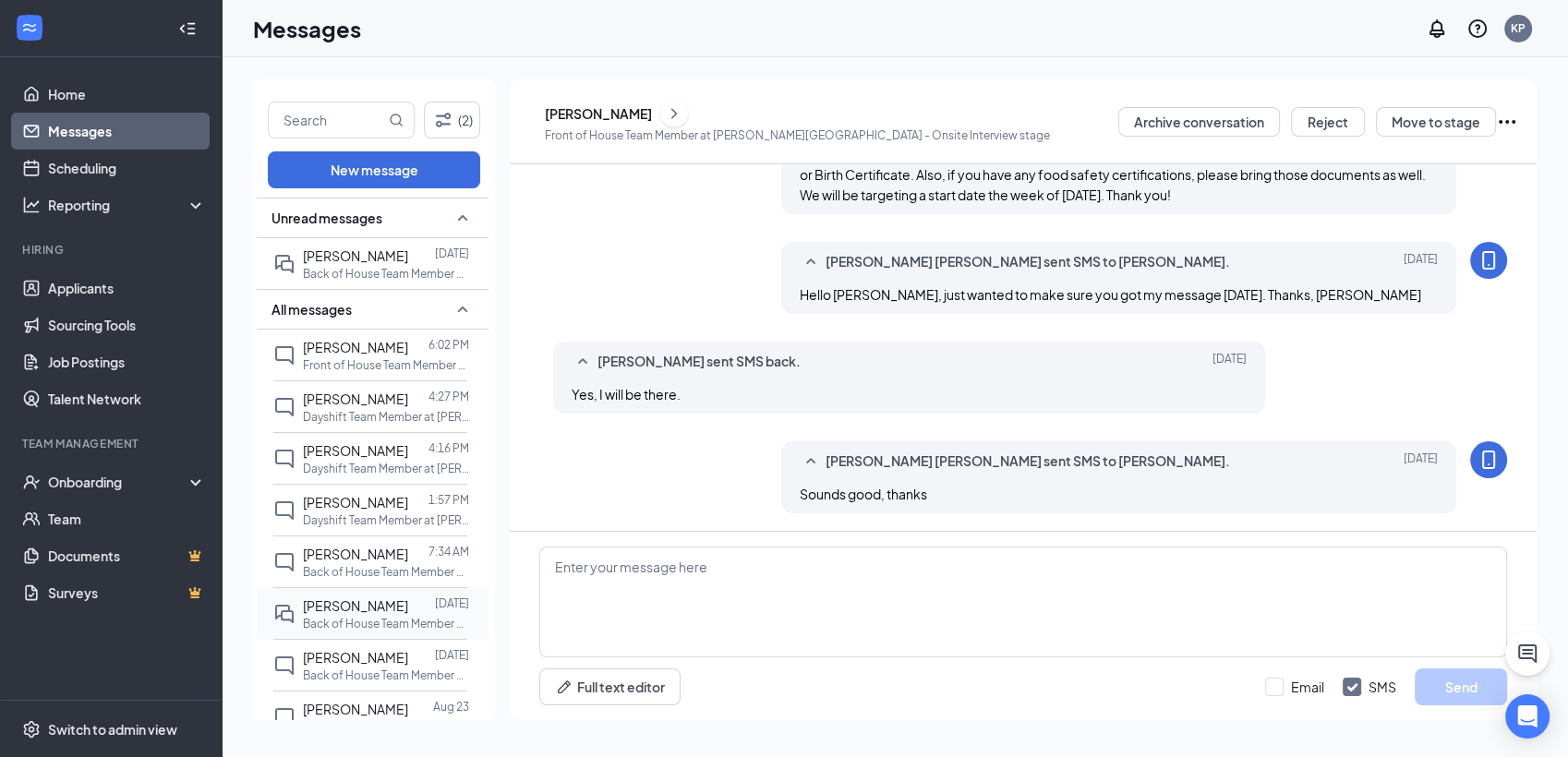
click at [365, 609] on span "[PERSON_NAME]" at bounding box center [356, 605] width 105 height 17
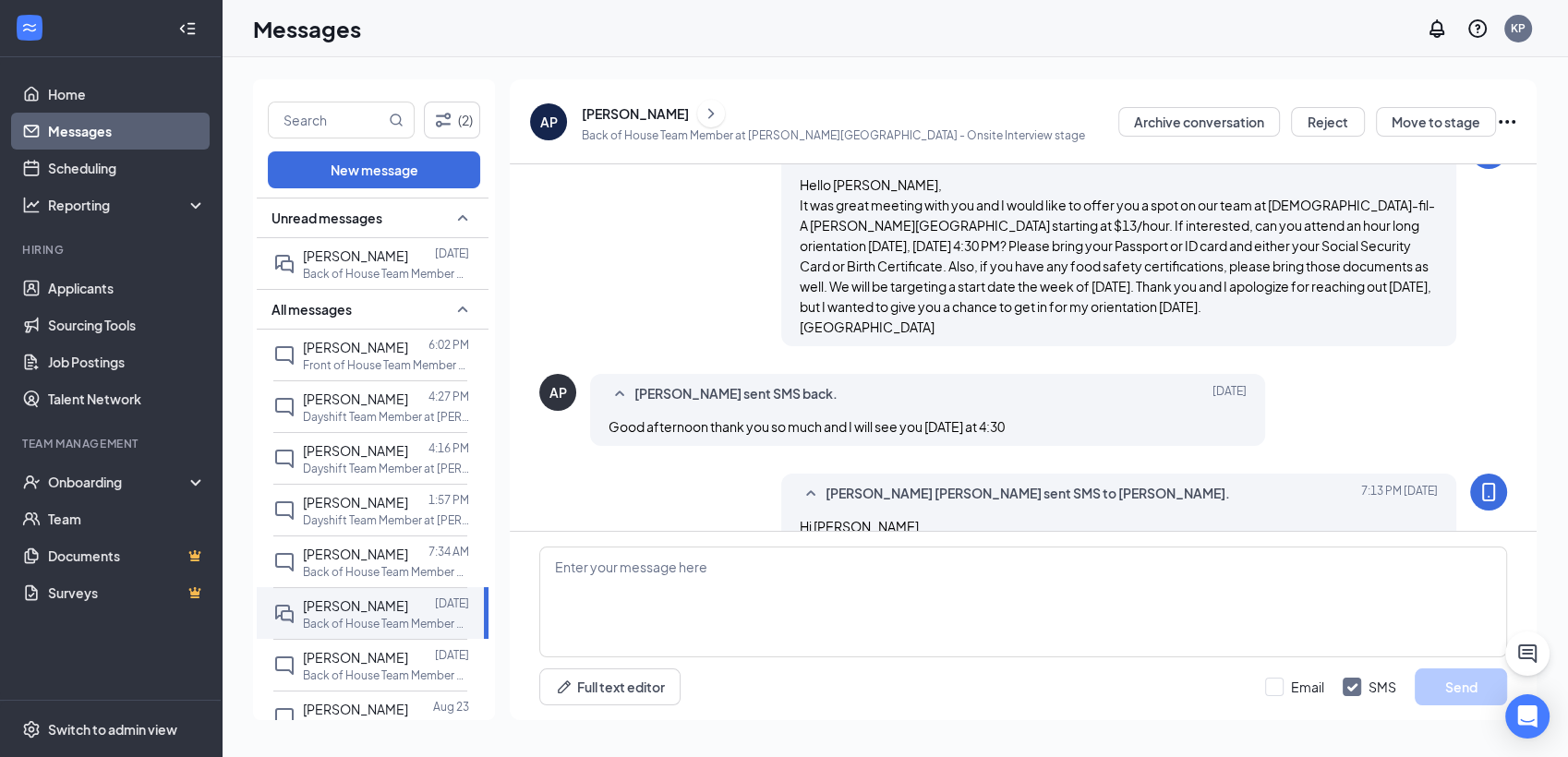
scroll to position [622, 0]
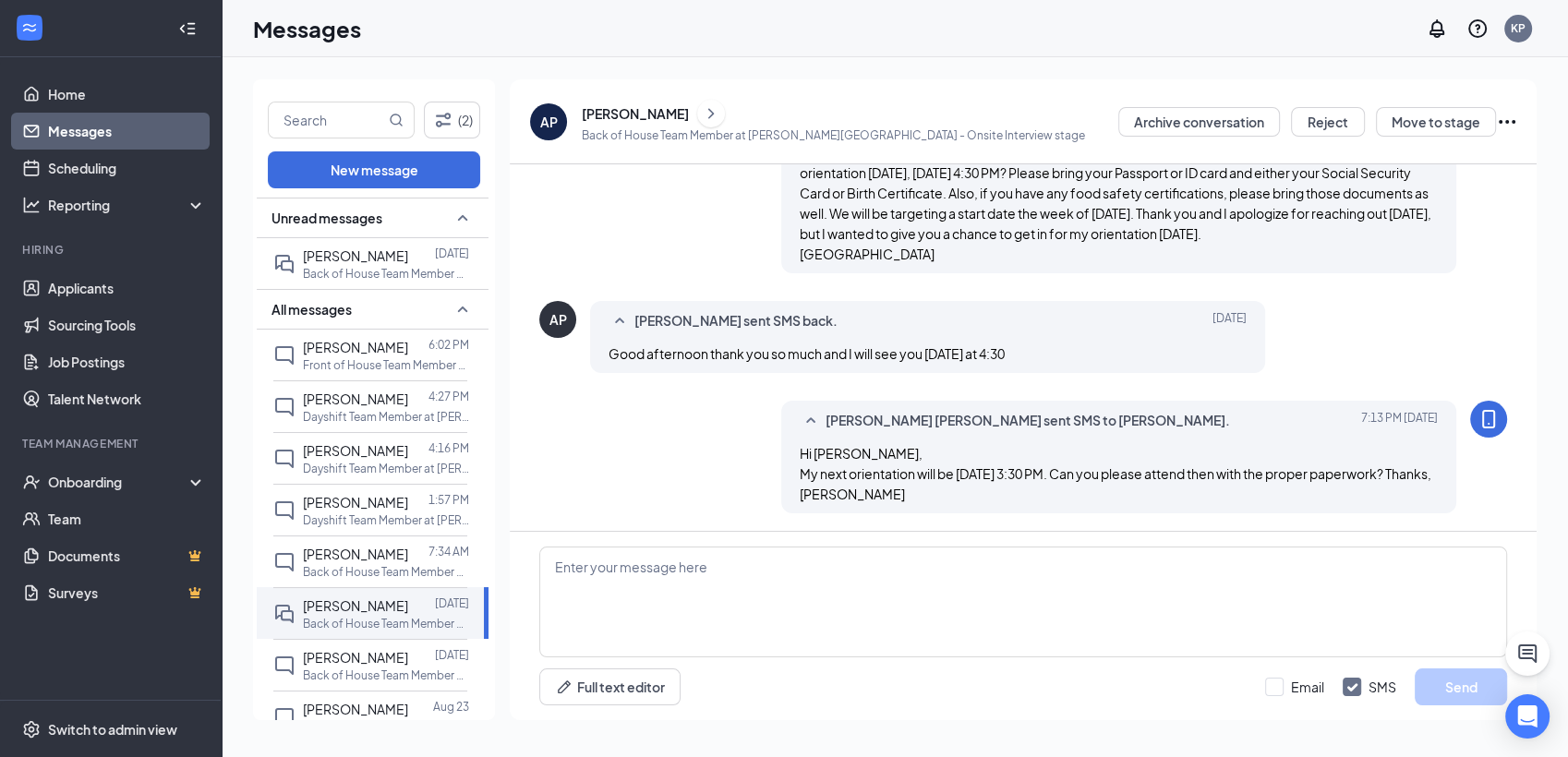
drag, startPoint x: 975, startPoint y: 498, endPoint x: 779, endPoint y: 454, distance: 200.9
click at [781, 454] on div "[PERSON_NAME] [PERSON_NAME] sent SMS to [PERSON_NAME]. [DATE] 7:13 PM Hi [PERSO…" at bounding box center [1118, 457] width 675 height 113
copy span "Hi [PERSON_NAME], My next orientation will be [DATE] 3:30 PM. Can you please at…"
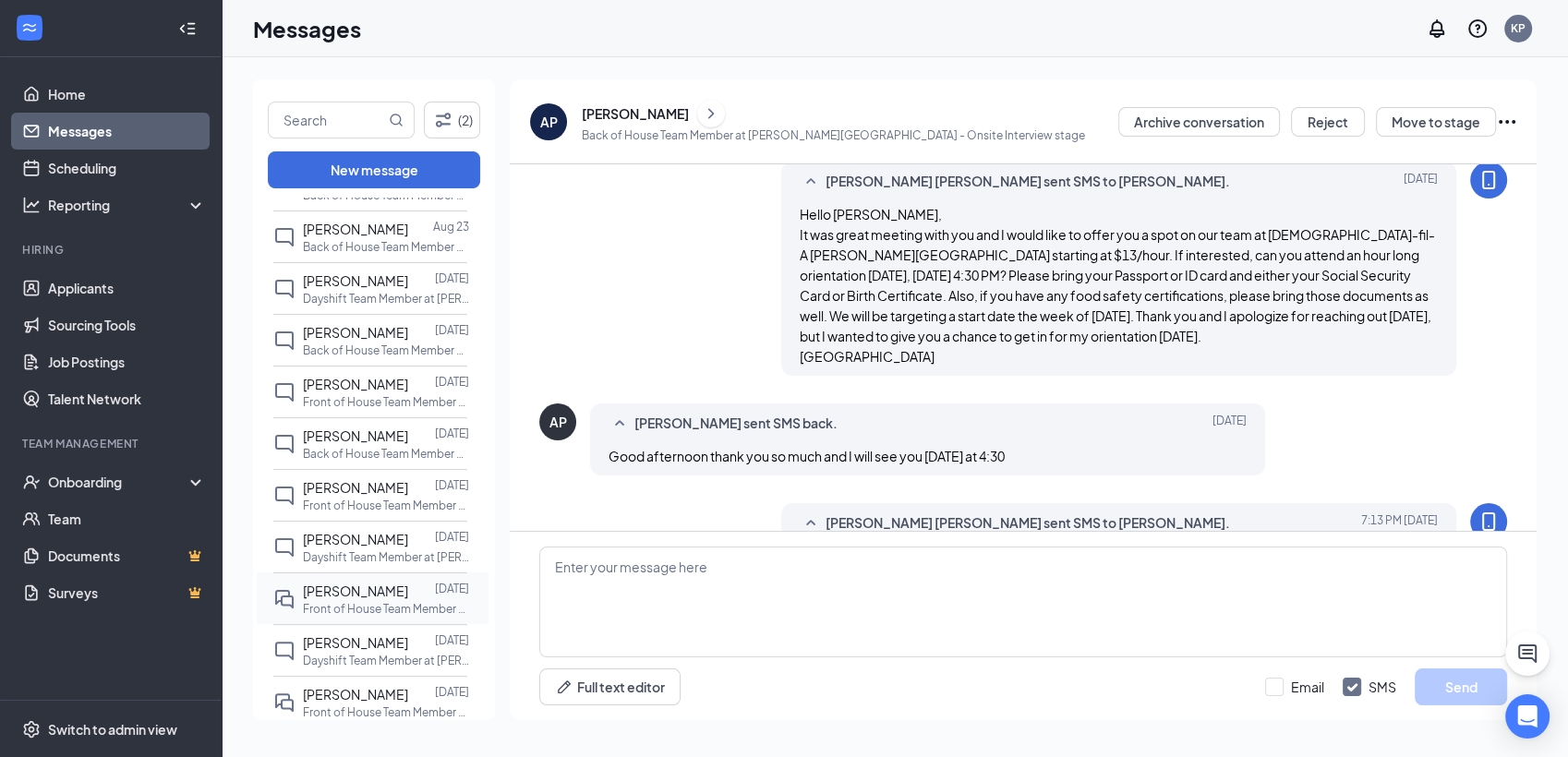
scroll to position [512, 0]
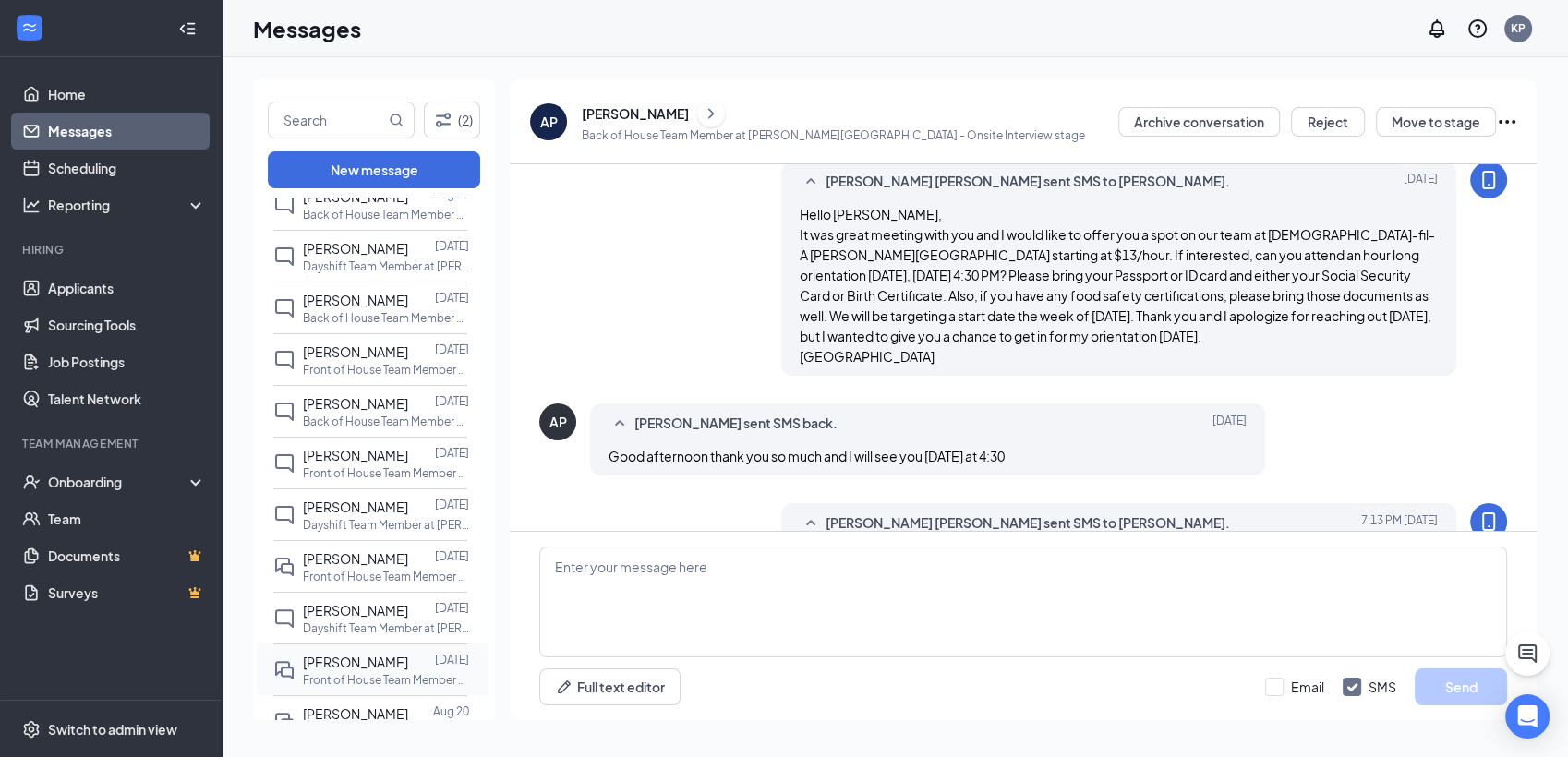
click at [375, 656] on span "[PERSON_NAME]" at bounding box center [356, 662] width 105 height 17
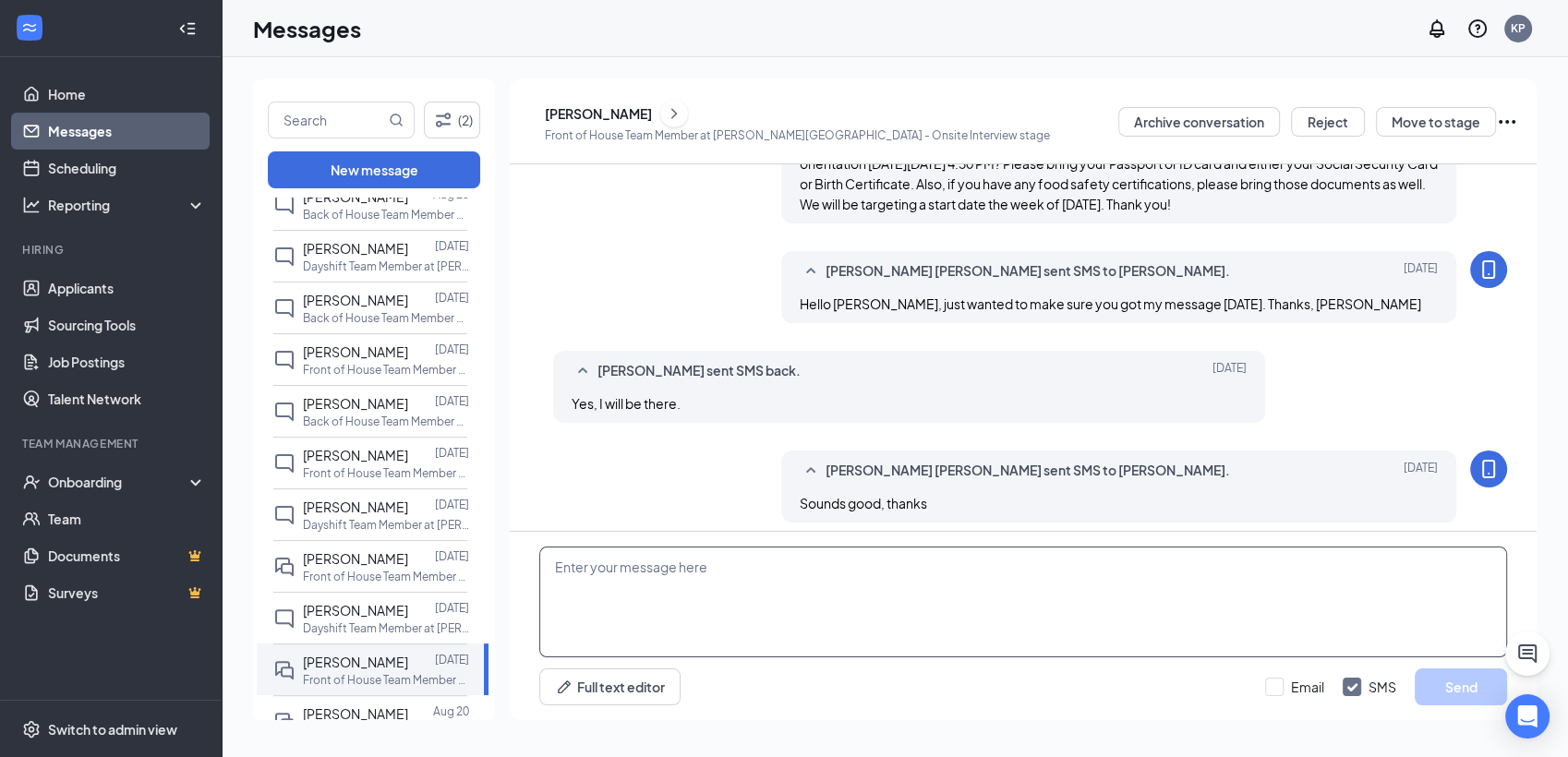
scroll to position [573, 0]
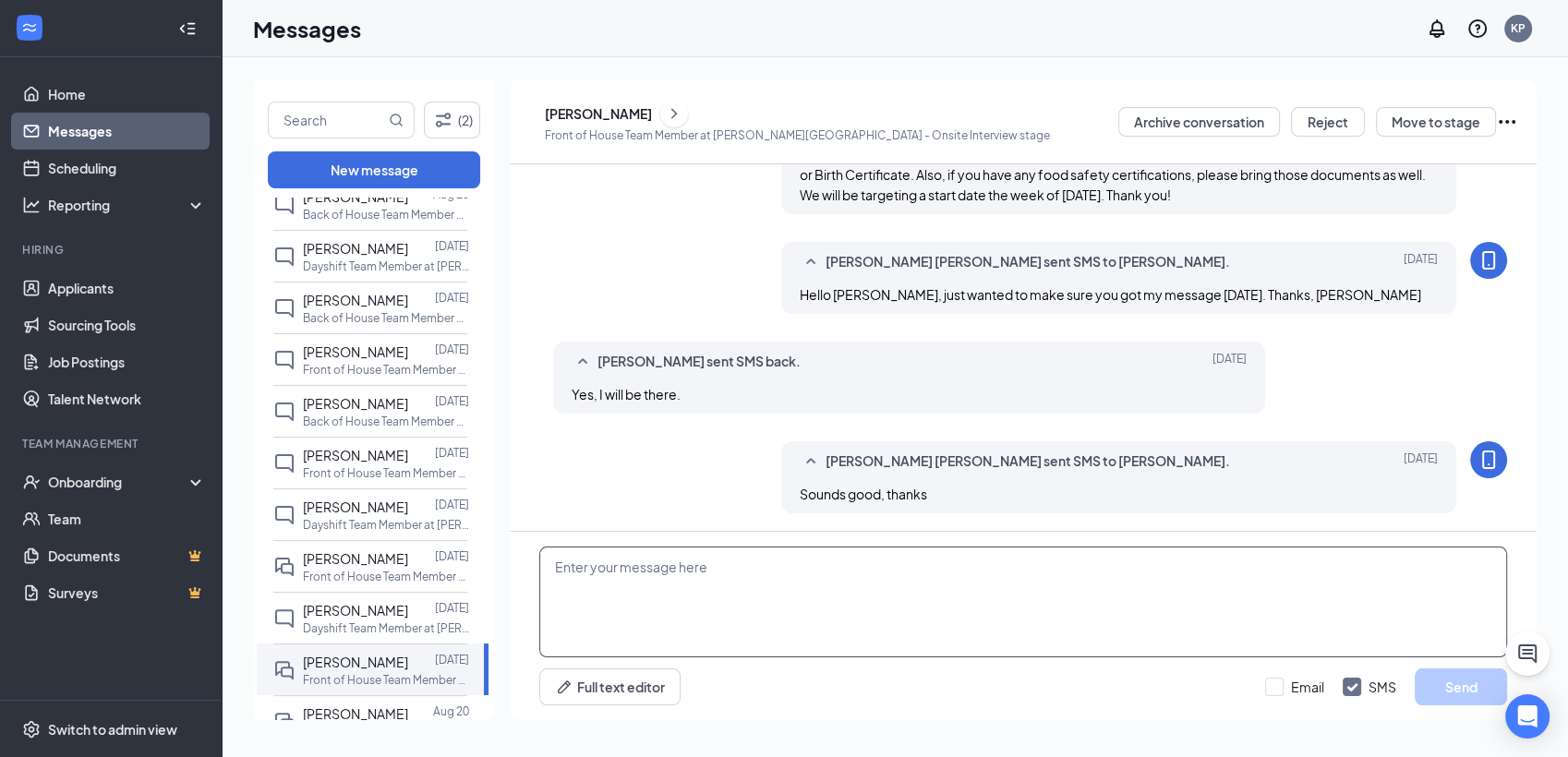
click at [840, 600] on textarea at bounding box center [1023, 602] width 967 height 111
paste textarea "Hi [PERSON_NAME], My next orientation will be [DATE] 3:30 PM. Can you please at…"
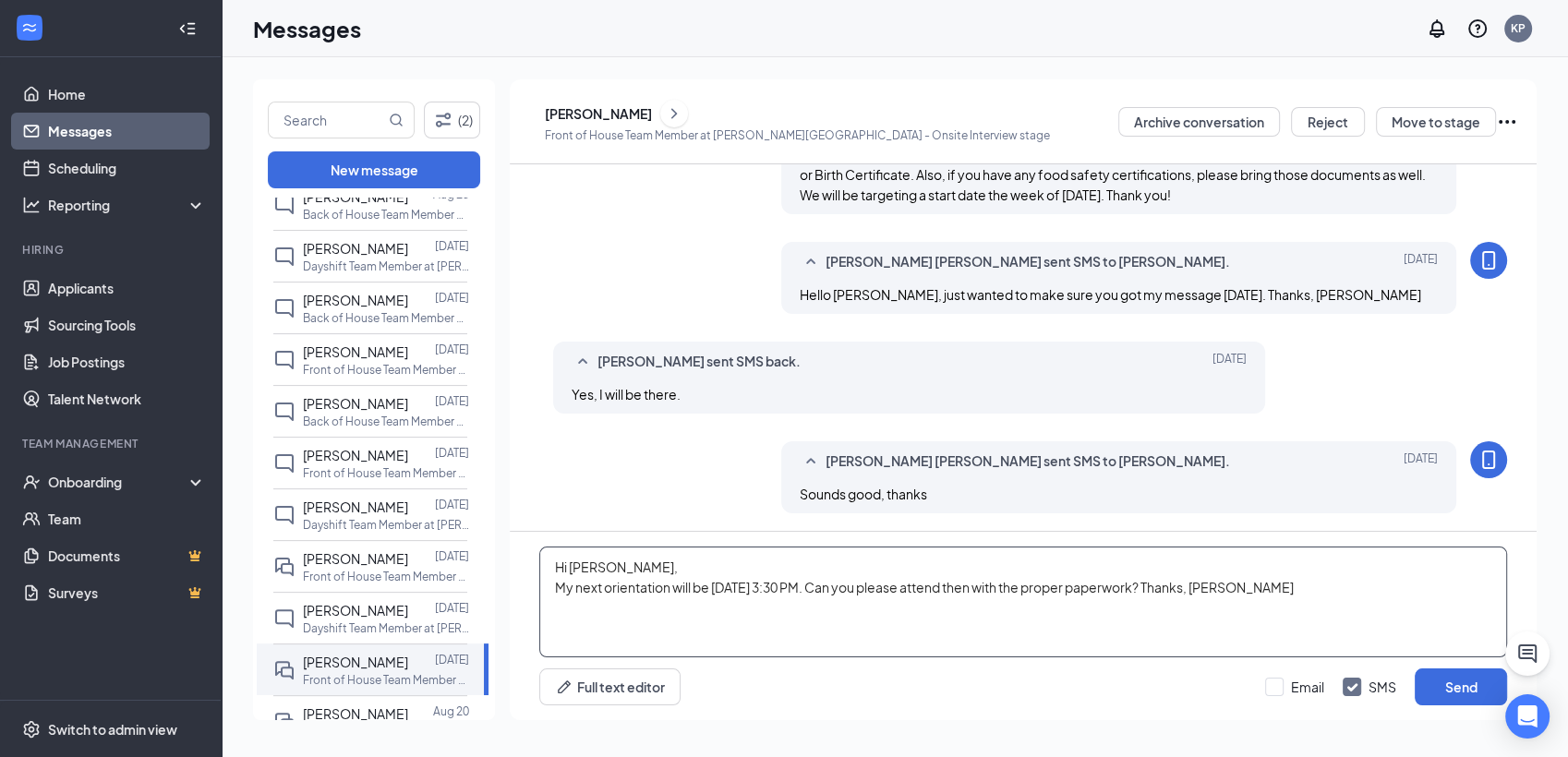
click at [662, 558] on textarea "Hi [PERSON_NAME], My next orientation will be [DATE] 3:30 PM. Can you please at…" at bounding box center [1023, 602] width 967 height 111
click at [1348, 582] on textarea "Hi [PERSON_NAME], My next orientation will be [DATE] 3:30 PM. Can you please at…" at bounding box center [1023, 602] width 967 height 111
type textarea "Hi [PERSON_NAME], My next orientation will be [DATE] 3:30 PM. Can you please at…"
click at [1463, 697] on button "Send" at bounding box center [1460, 686] width 92 height 37
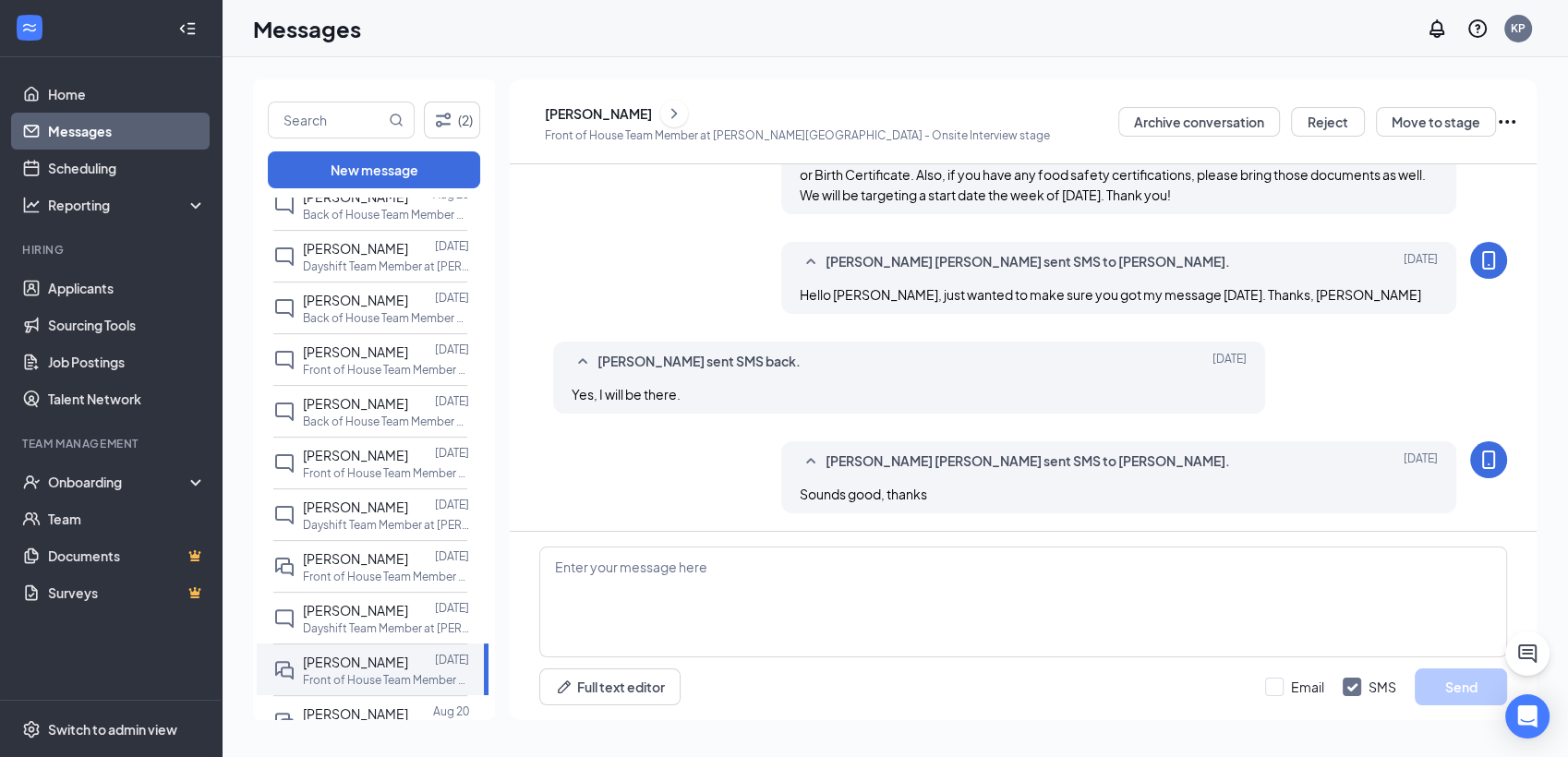
scroll to position [712, 0]
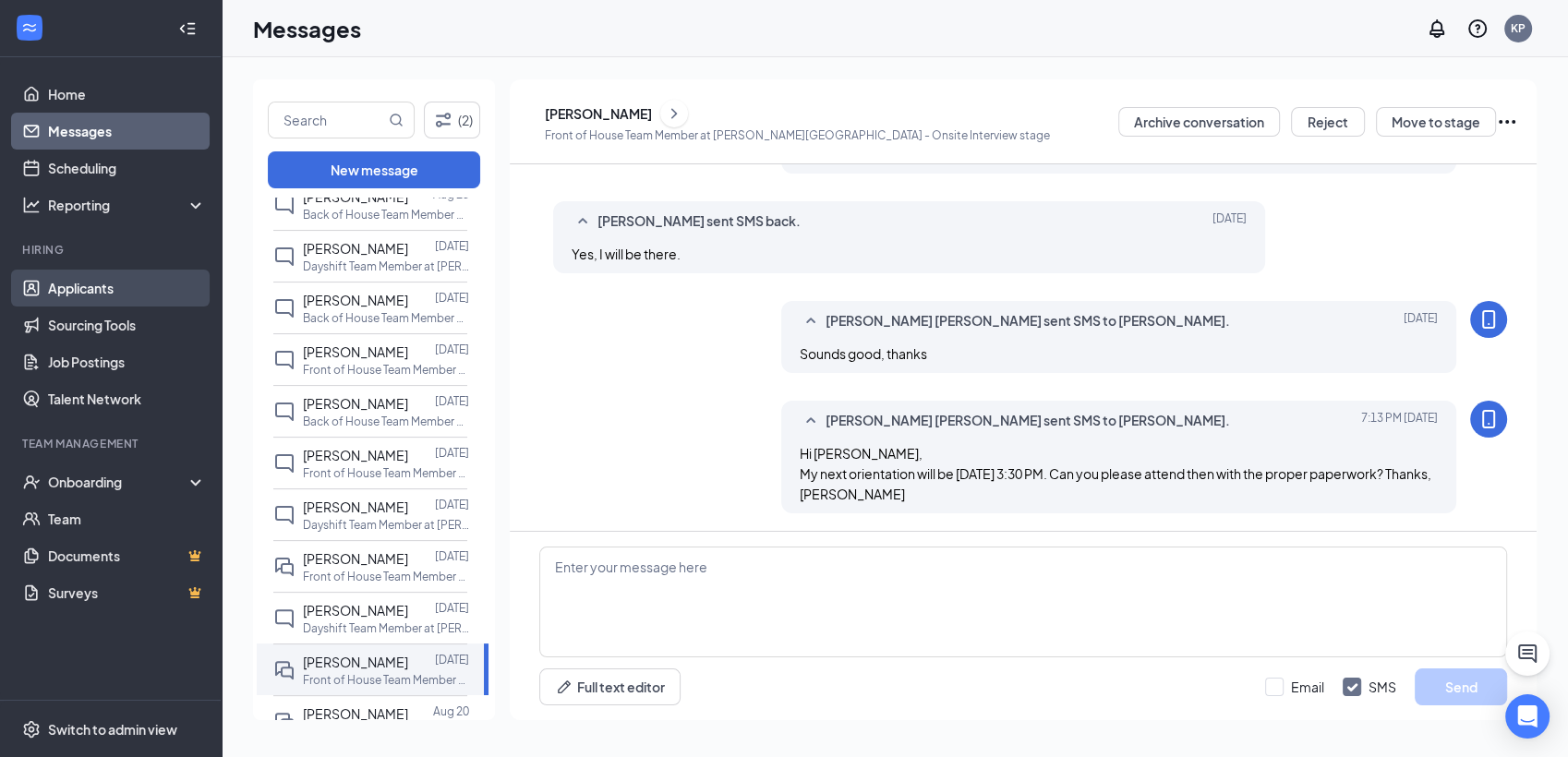
click at [92, 284] on link "Applicants" at bounding box center [126, 287] width 158 height 37
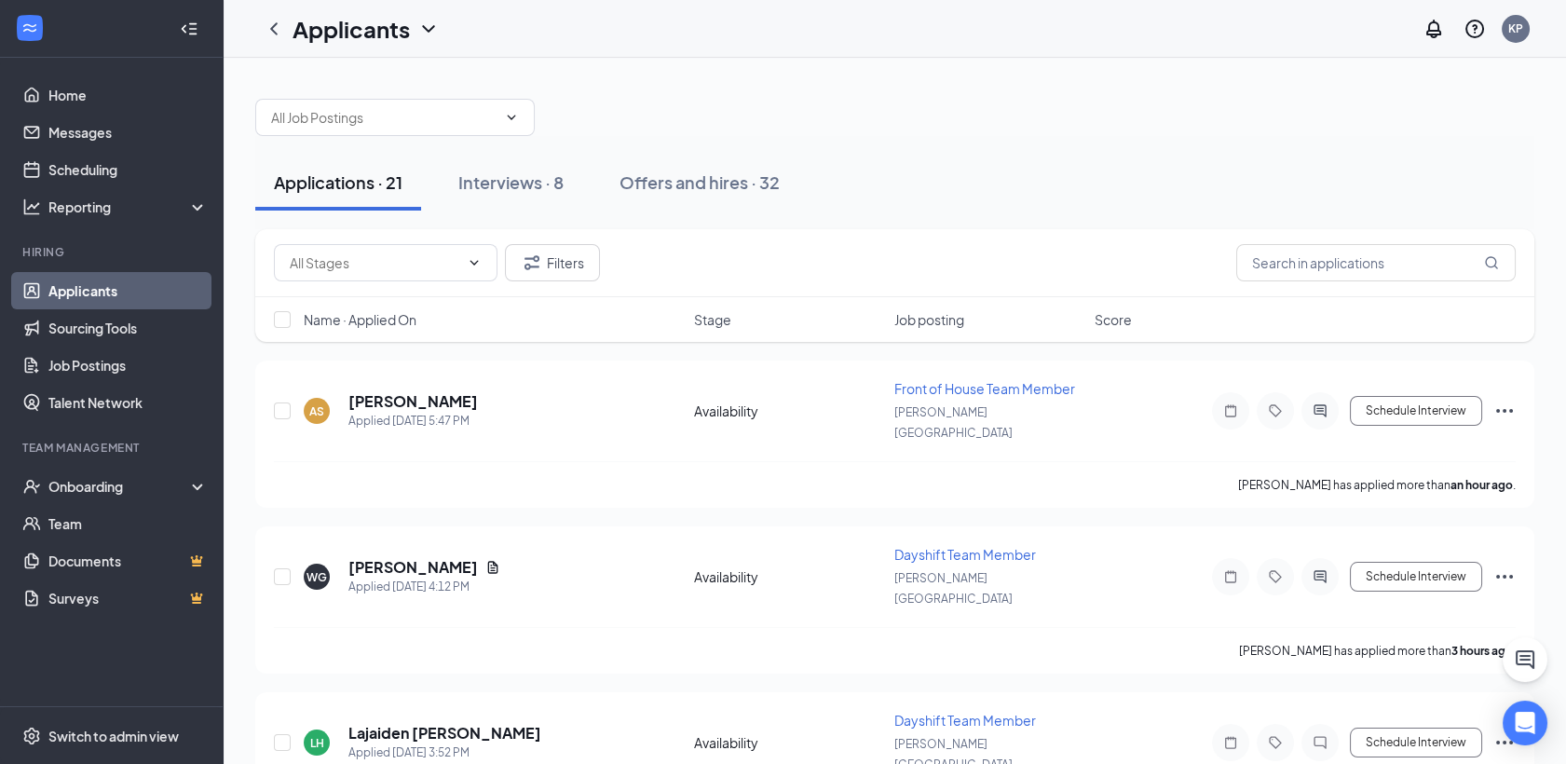
click at [396, 321] on span "Name · Applied On" at bounding box center [360, 319] width 113 height 19
click at [396, 319] on span "Name · Applied On" at bounding box center [360, 319] width 113 height 19
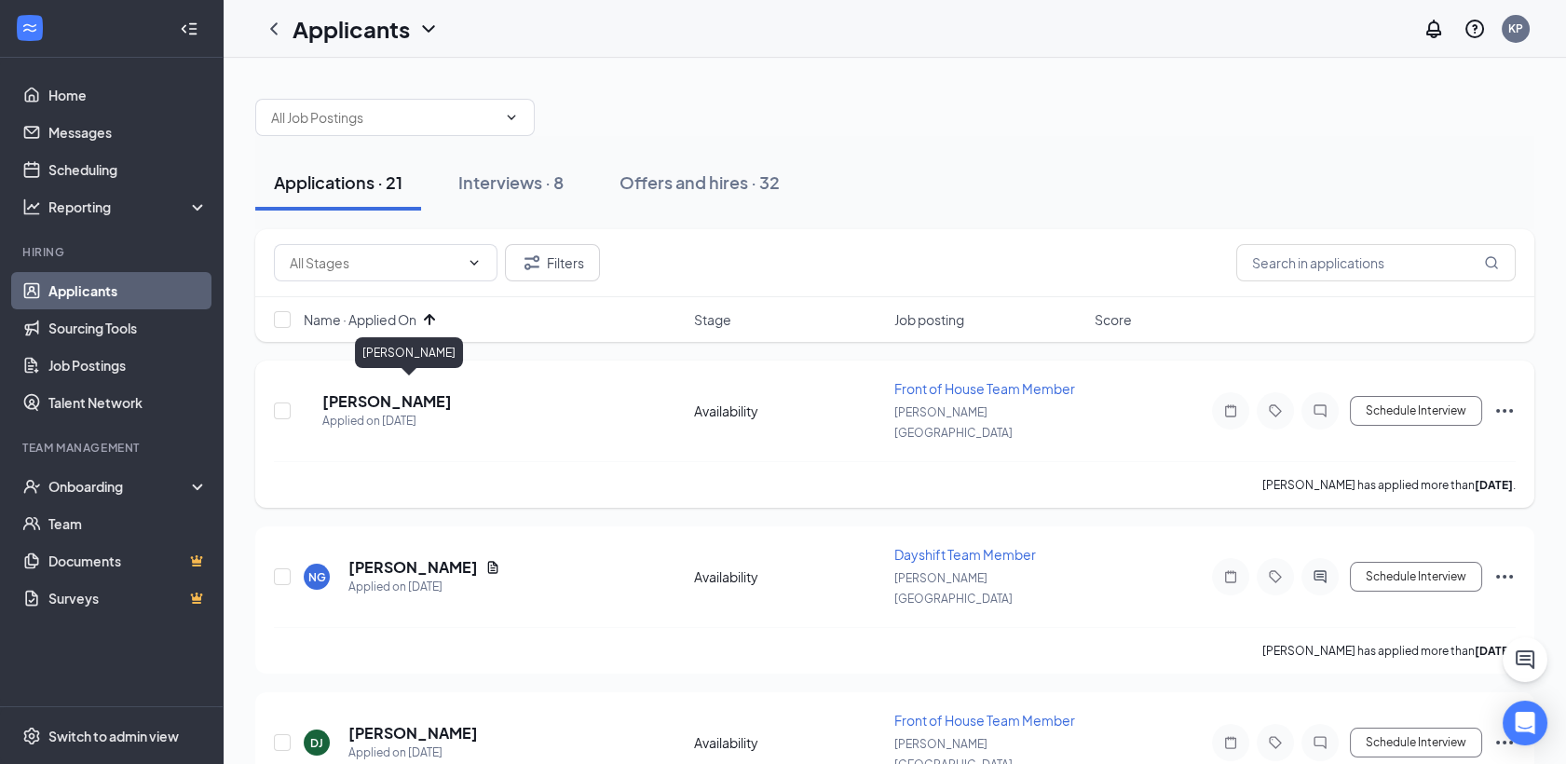
click at [417, 396] on h5 "[PERSON_NAME]" at bounding box center [386, 401] width 129 height 20
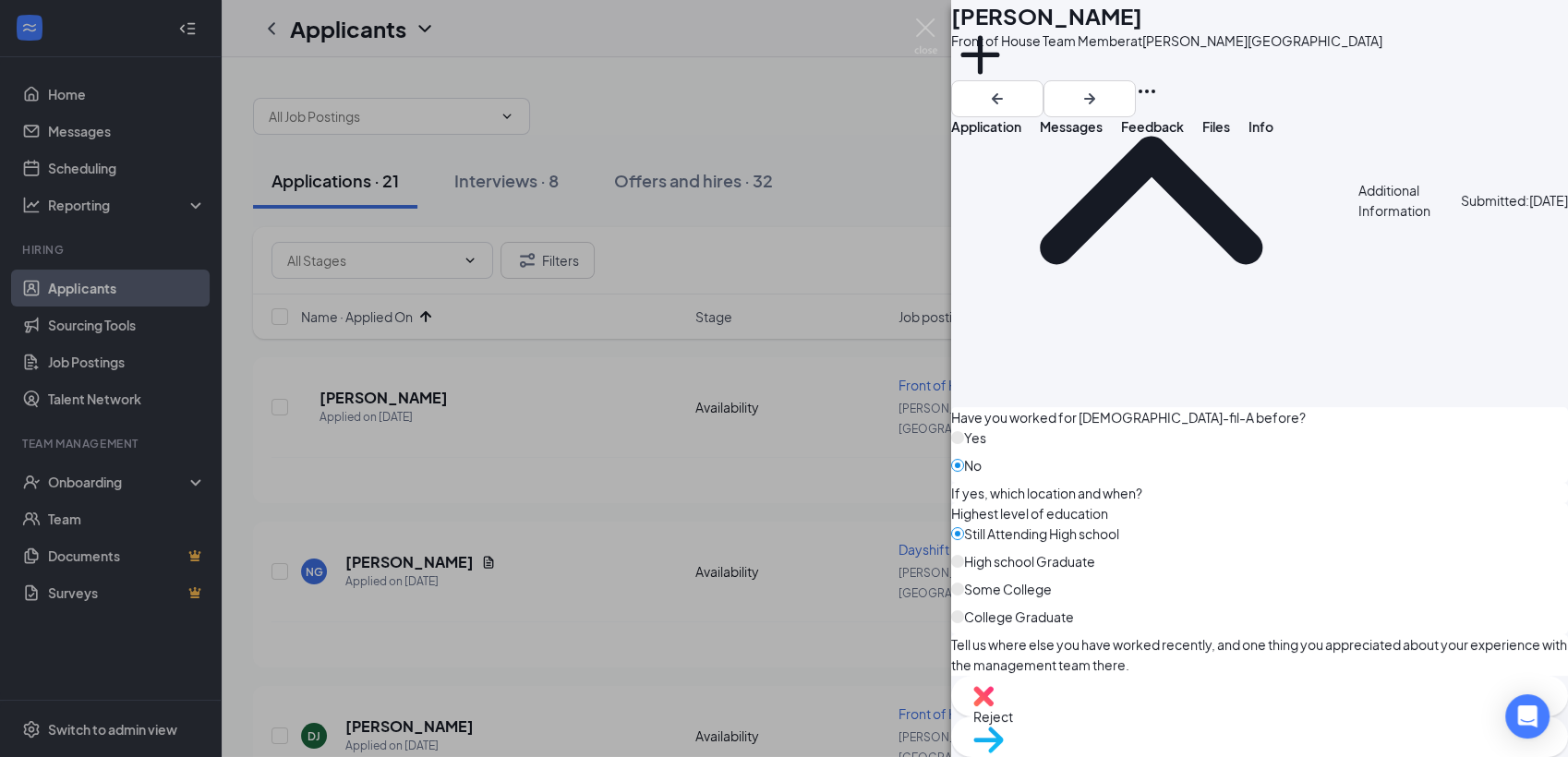
scroll to position [1743, 0]
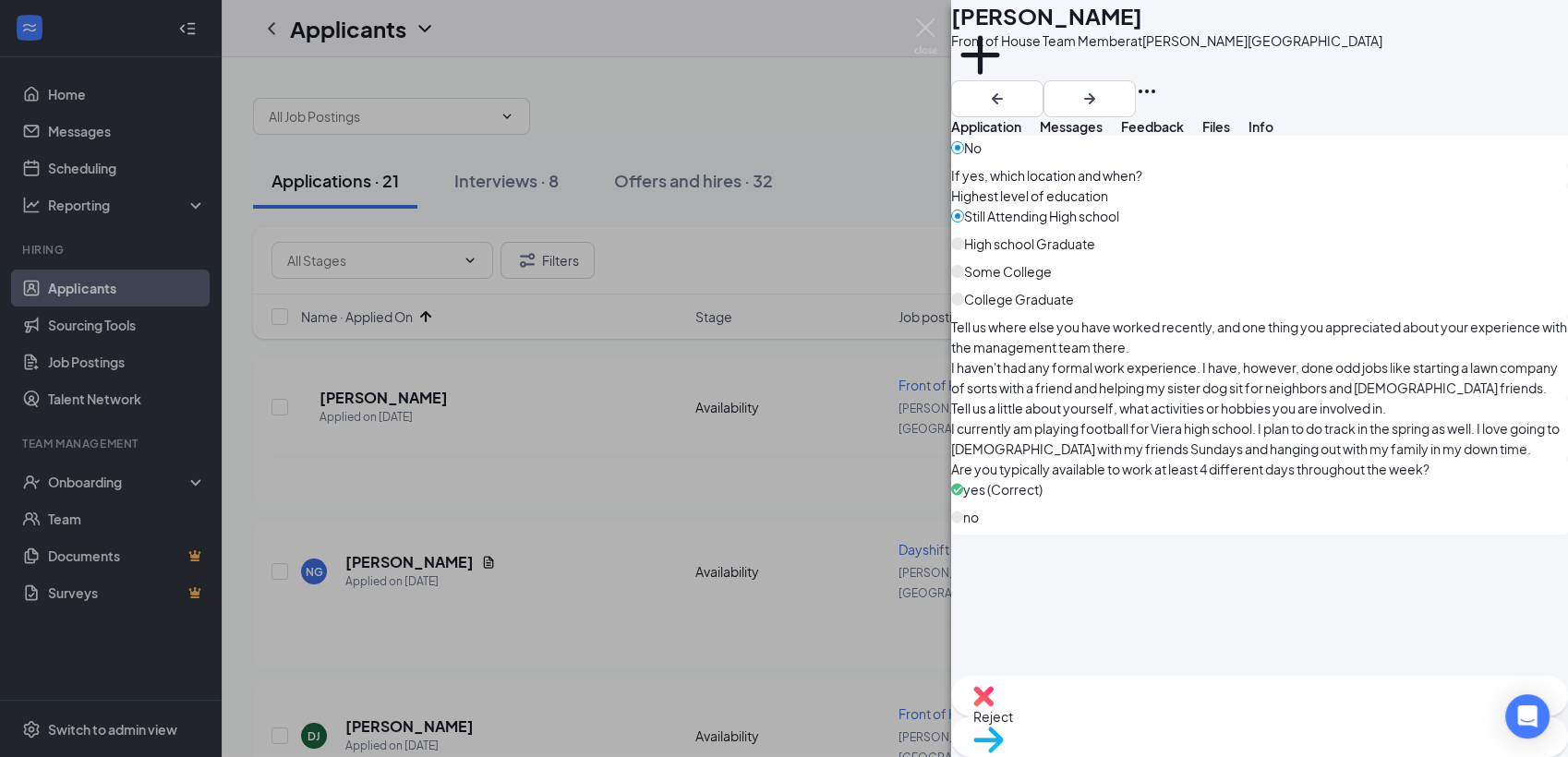
click at [1184, 716] on span "Reject" at bounding box center [1260, 716] width 573 height 20
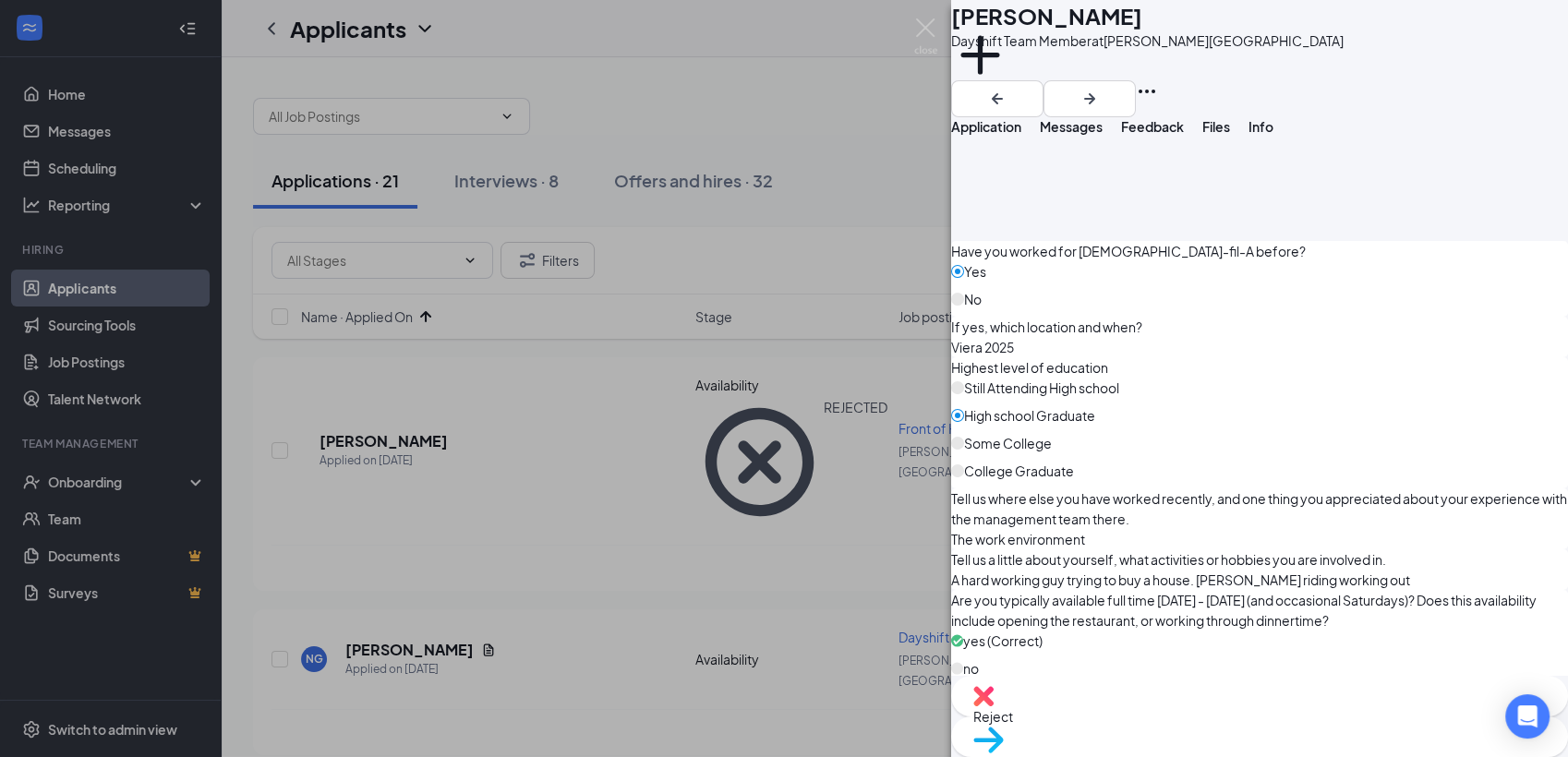
scroll to position [1839, 0]
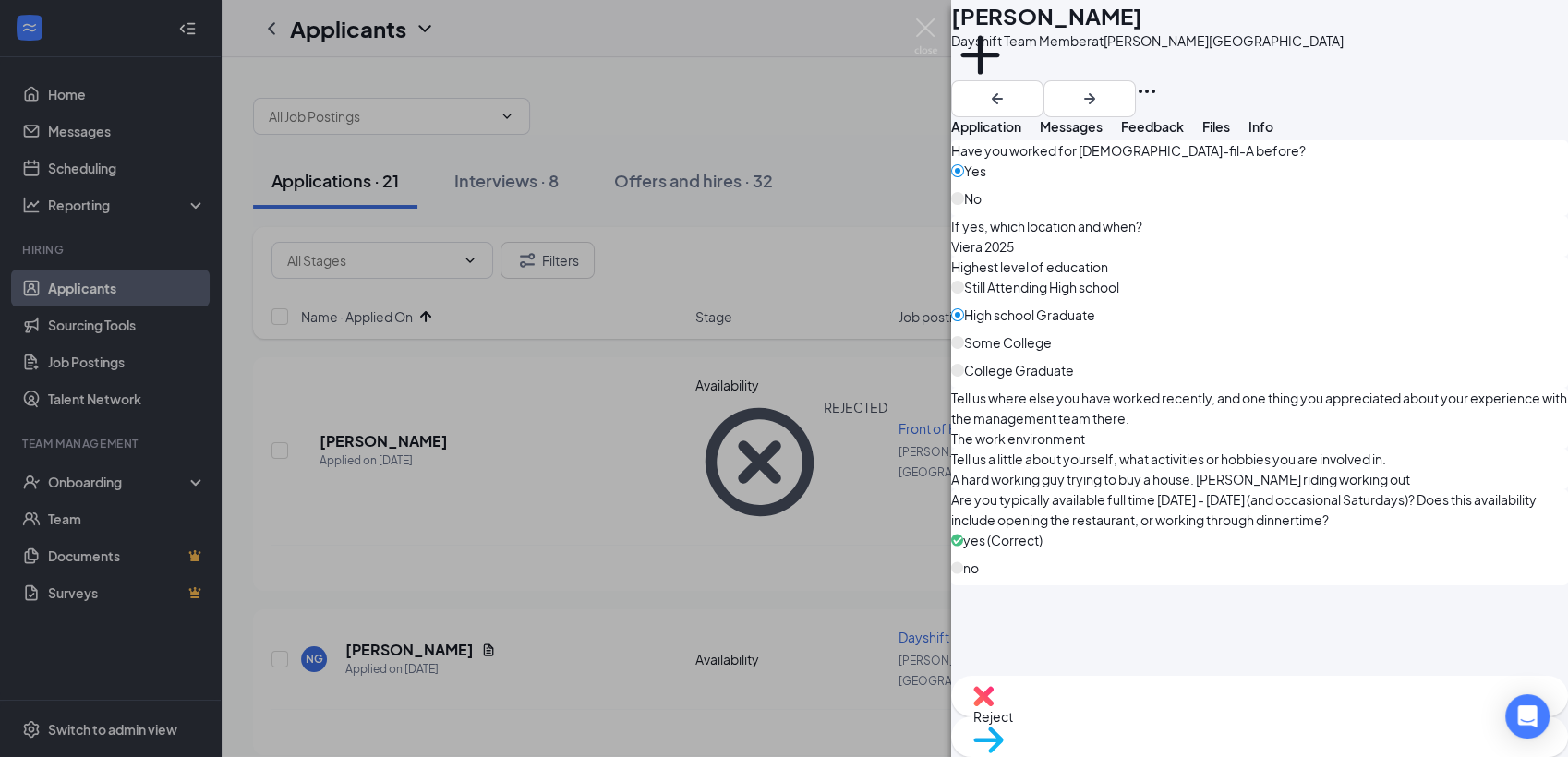
click at [1179, 719] on span "Reject" at bounding box center [1260, 716] width 573 height 20
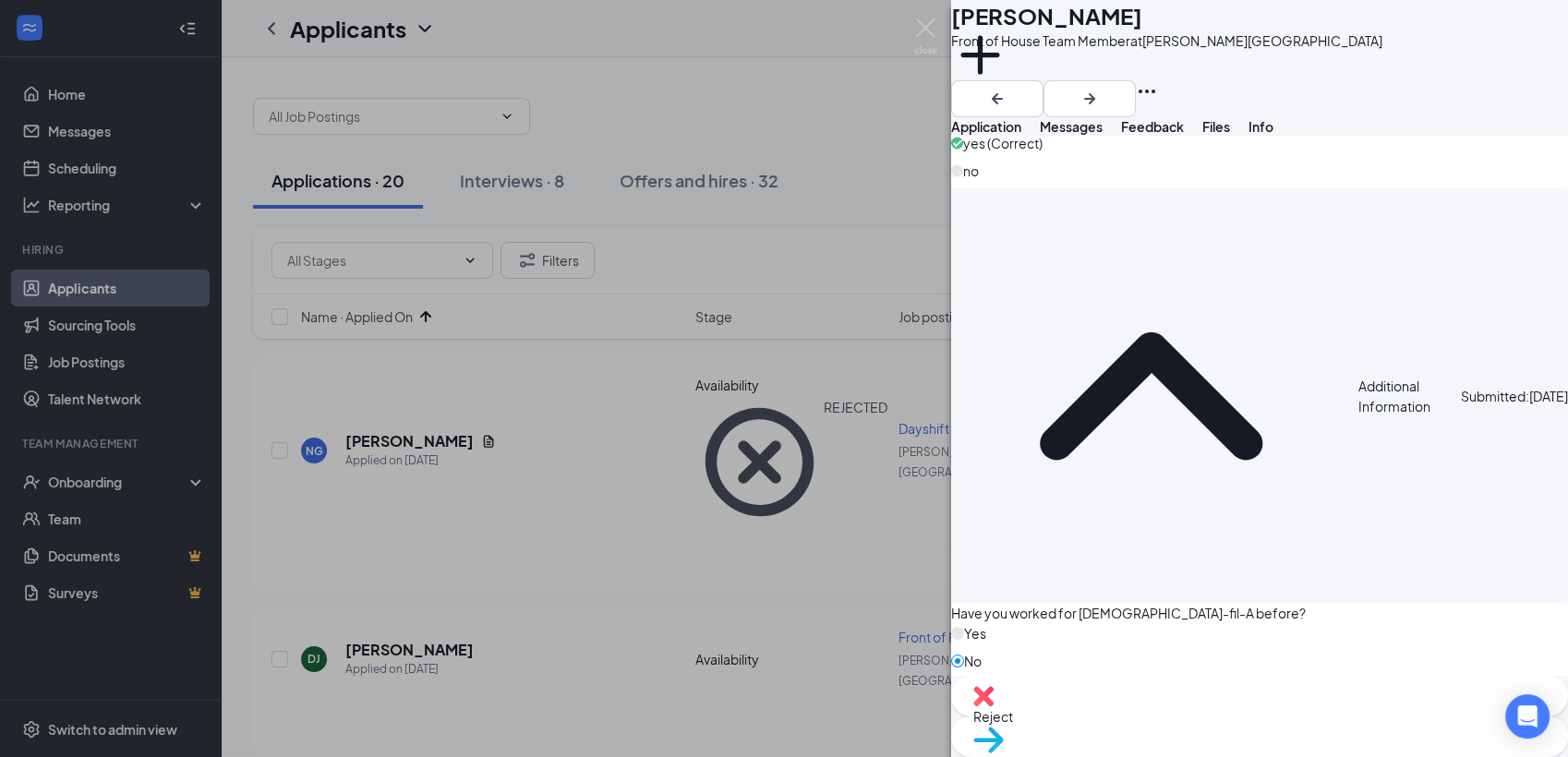
scroll to position [1883, 0]
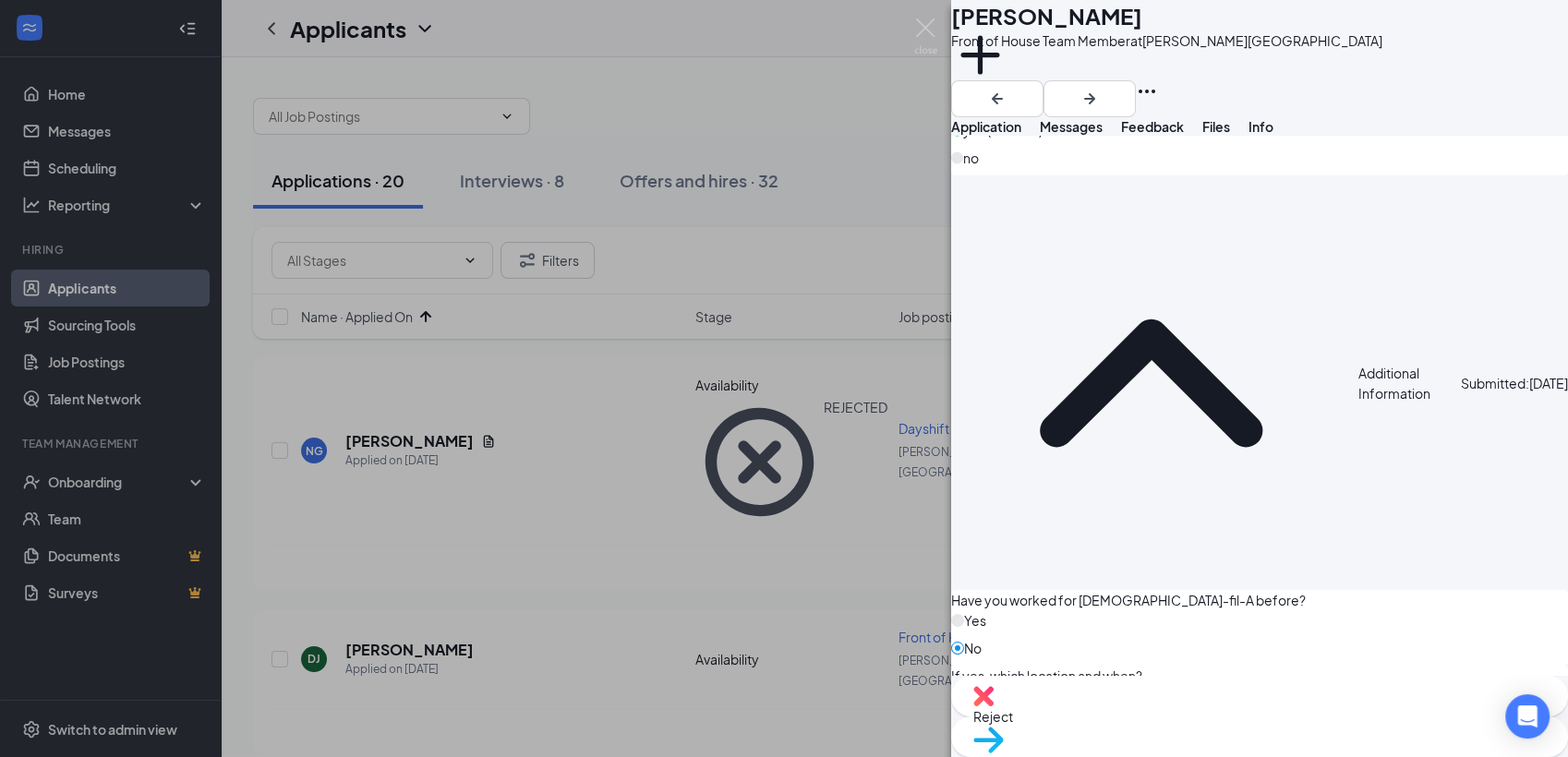
click at [1176, 713] on span "Reject" at bounding box center [1260, 716] width 573 height 20
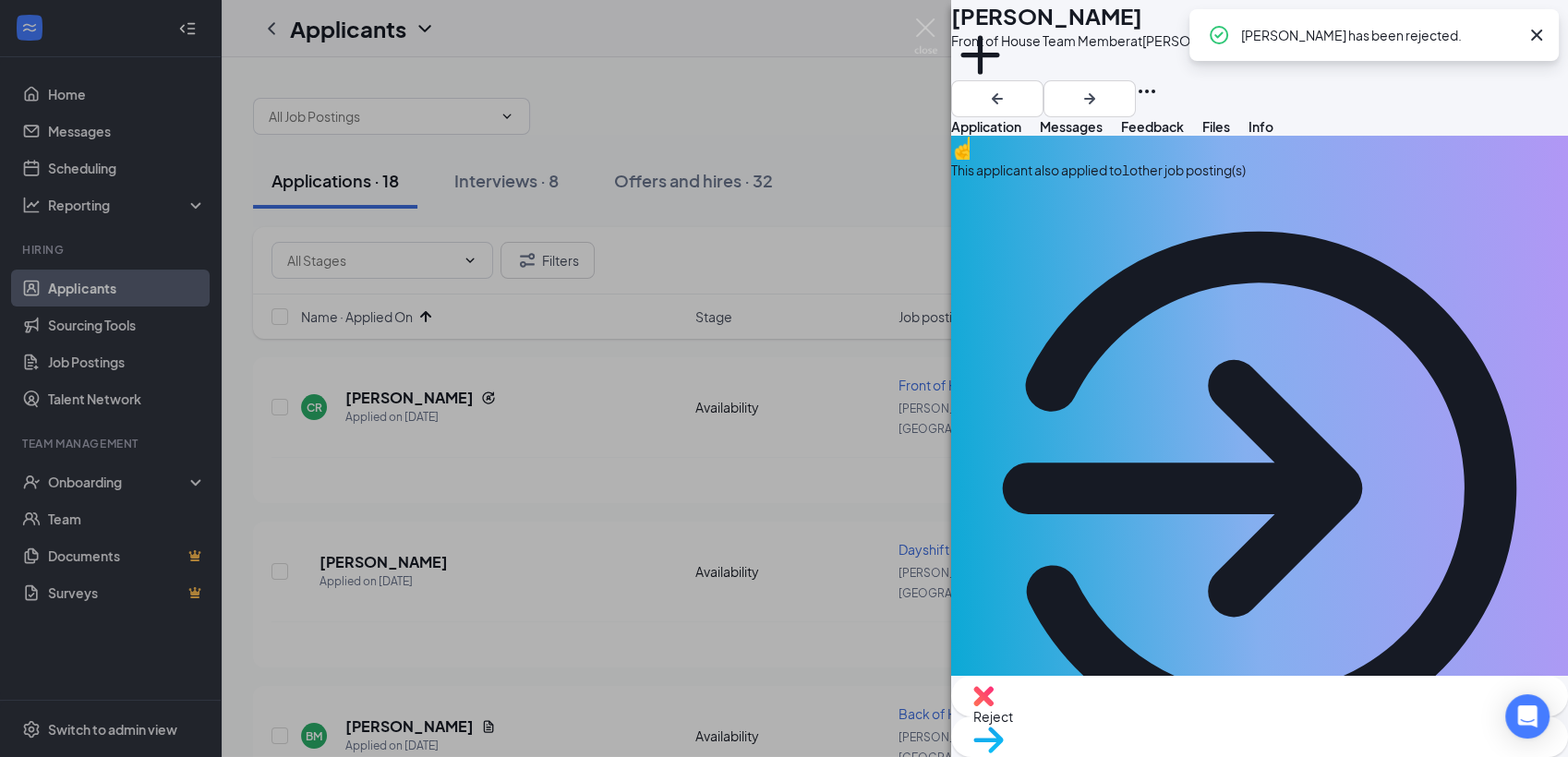
click at [1536, 35] on icon "Cross" at bounding box center [1536, 35] width 11 height 11
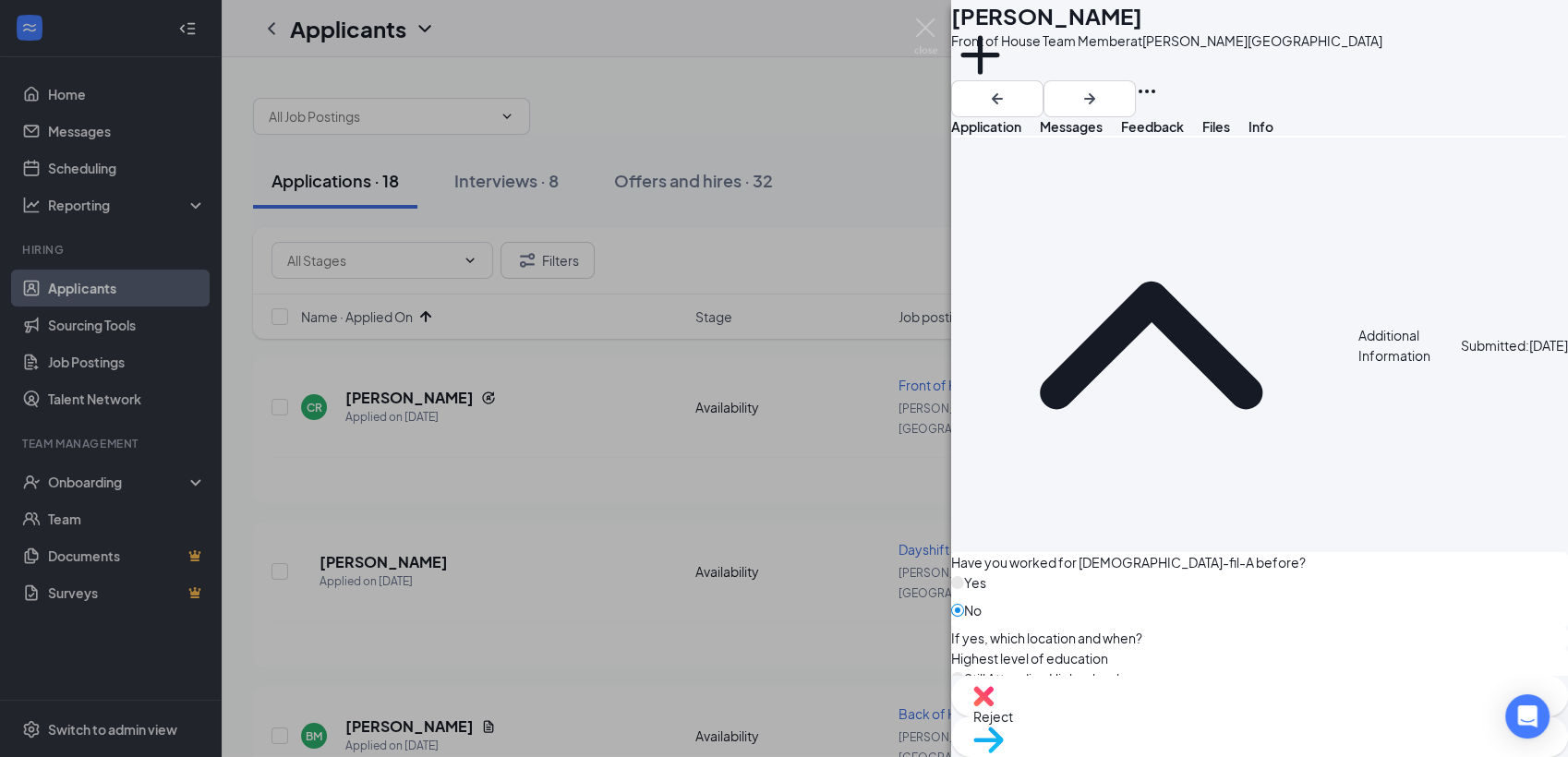
scroll to position [1964, 0]
click at [1335, 753] on span "Move to stage" at bounding box center [1260, 763] width 573 height 20
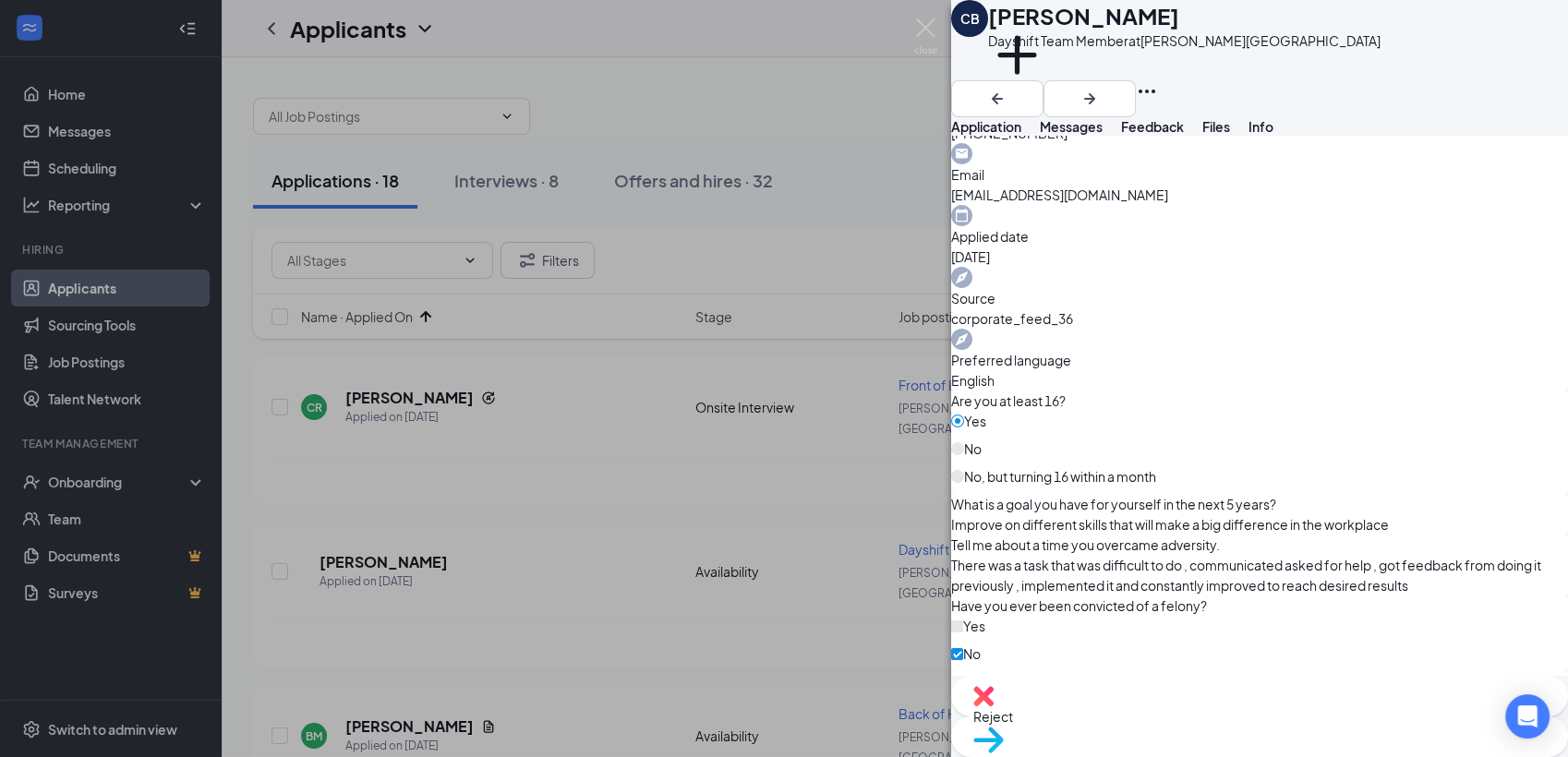
scroll to position [746, 0]
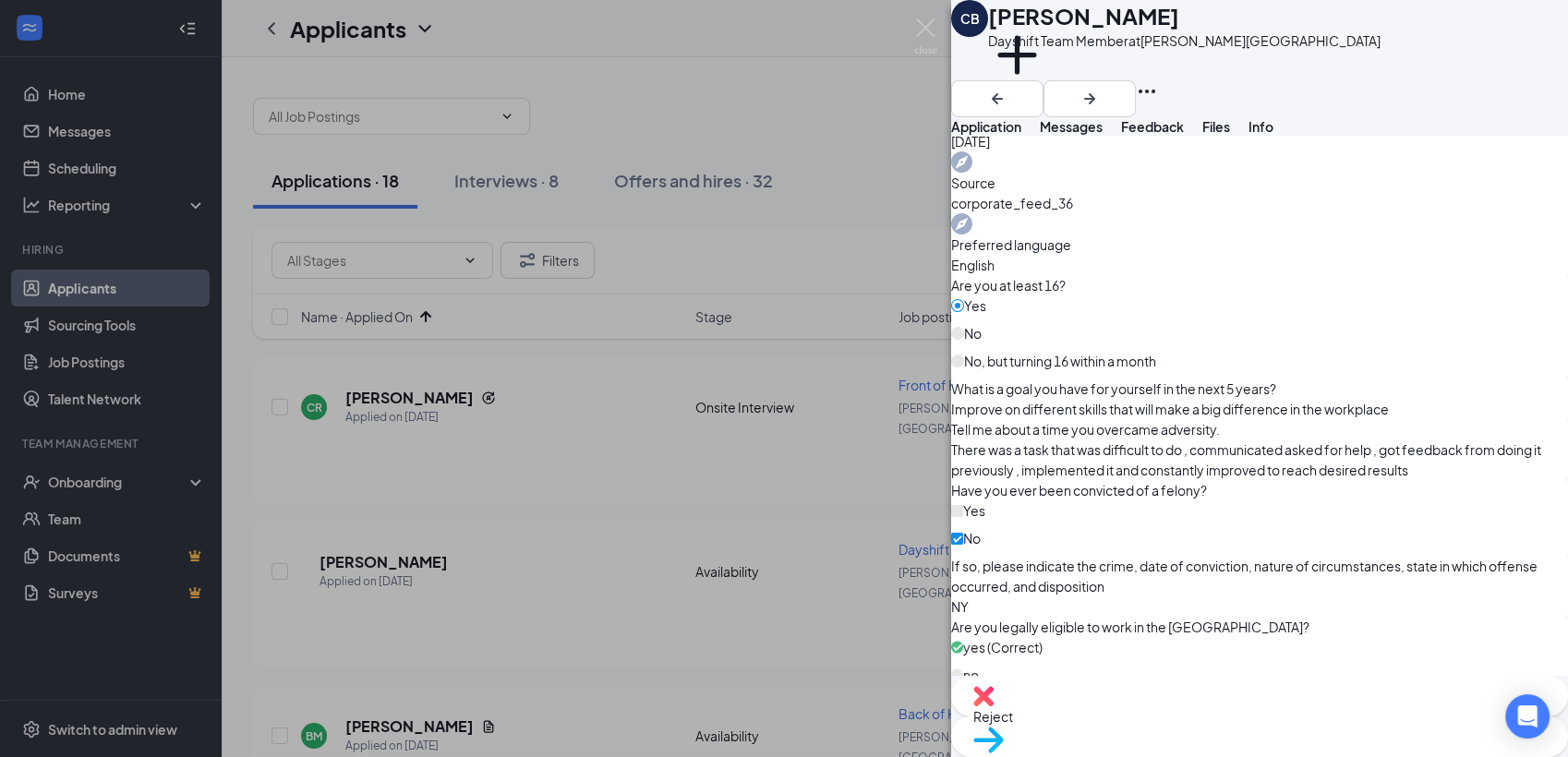
click at [1184, 726] on span "Reject" at bounding box center [1260, 716] width 573 height 20
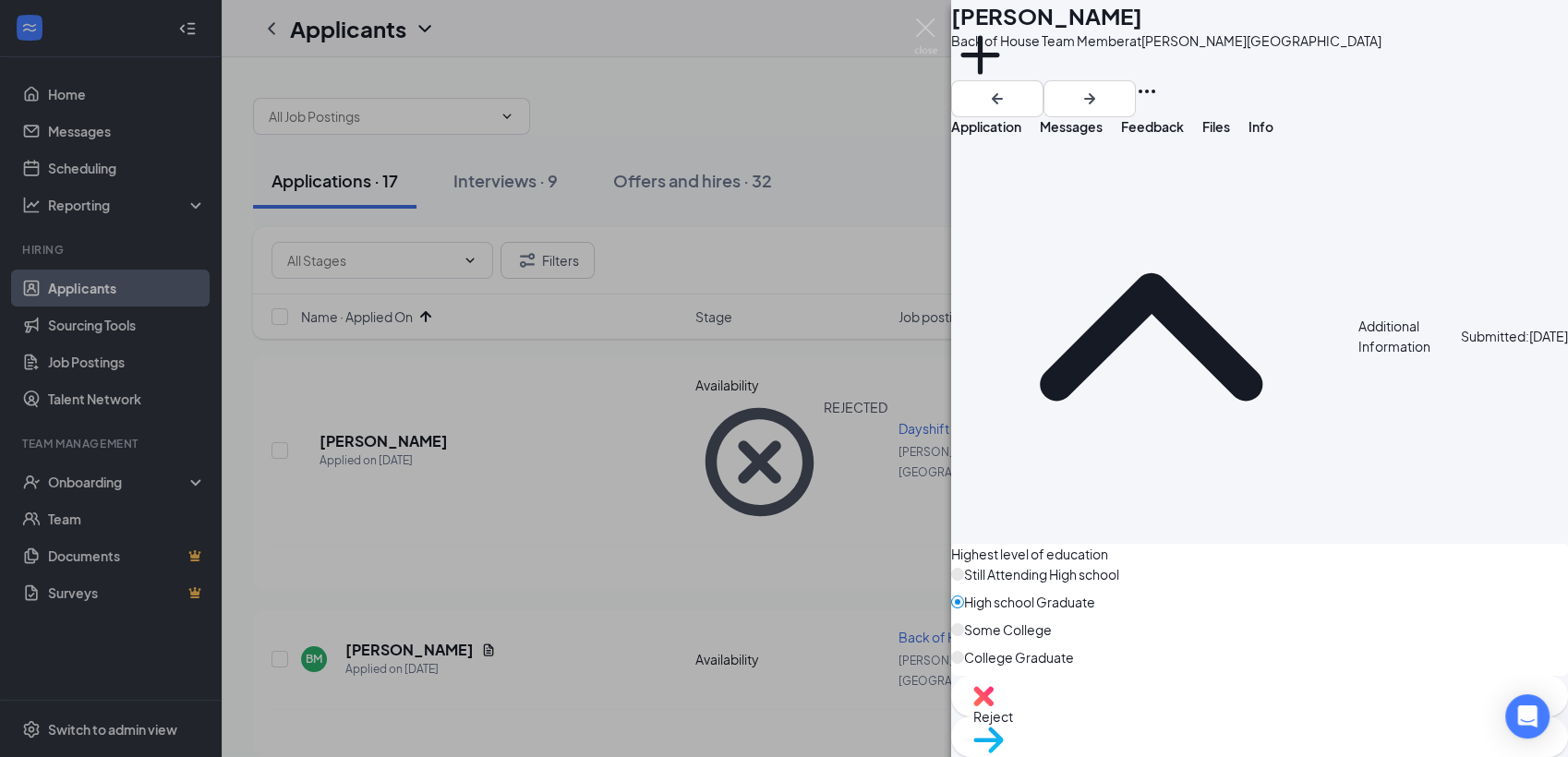
scroll to position [1231, 0]
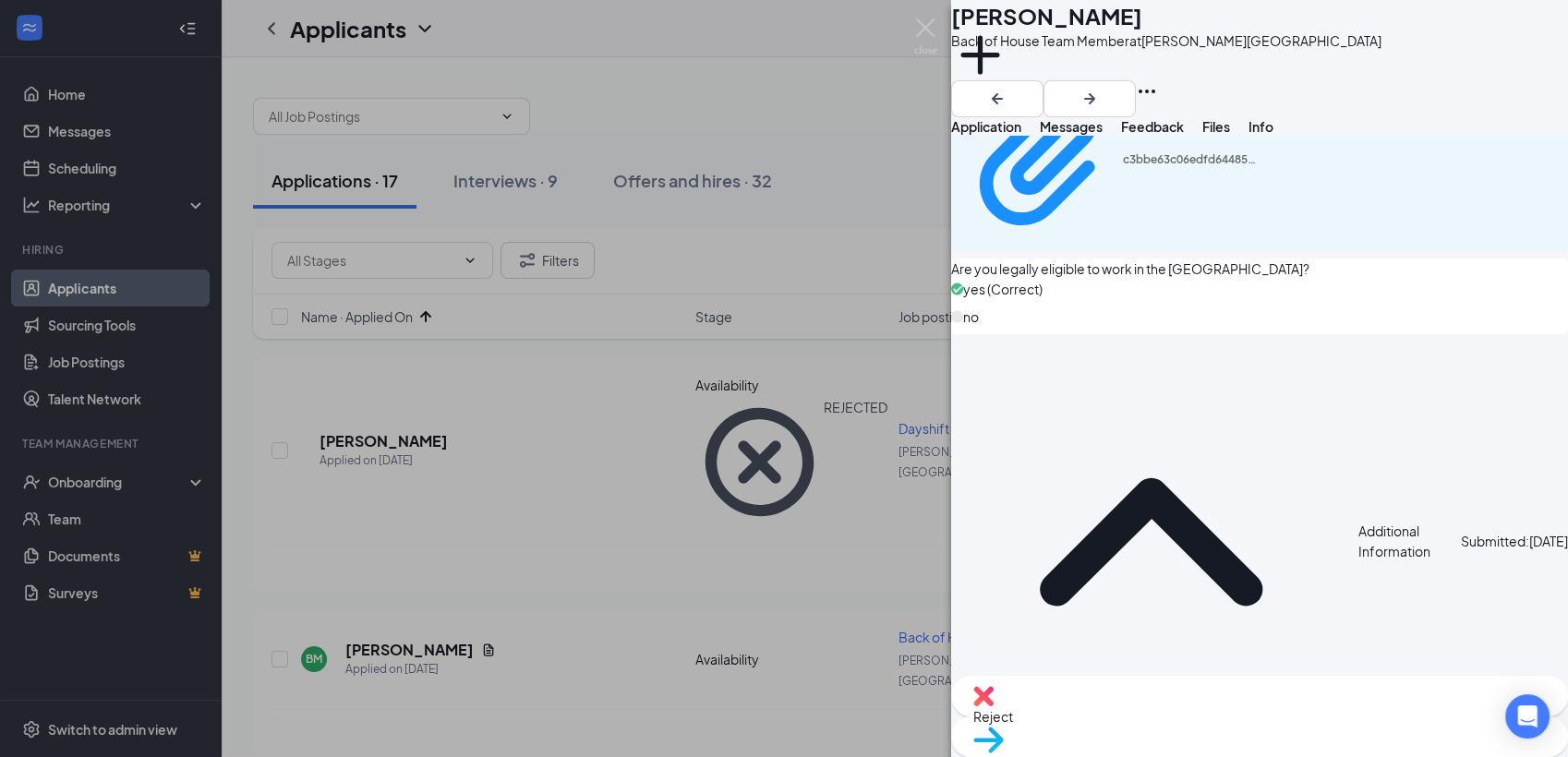
click at [1168, 726] on span "Reject" at bounding box center [1260, 716] width 573 height 20
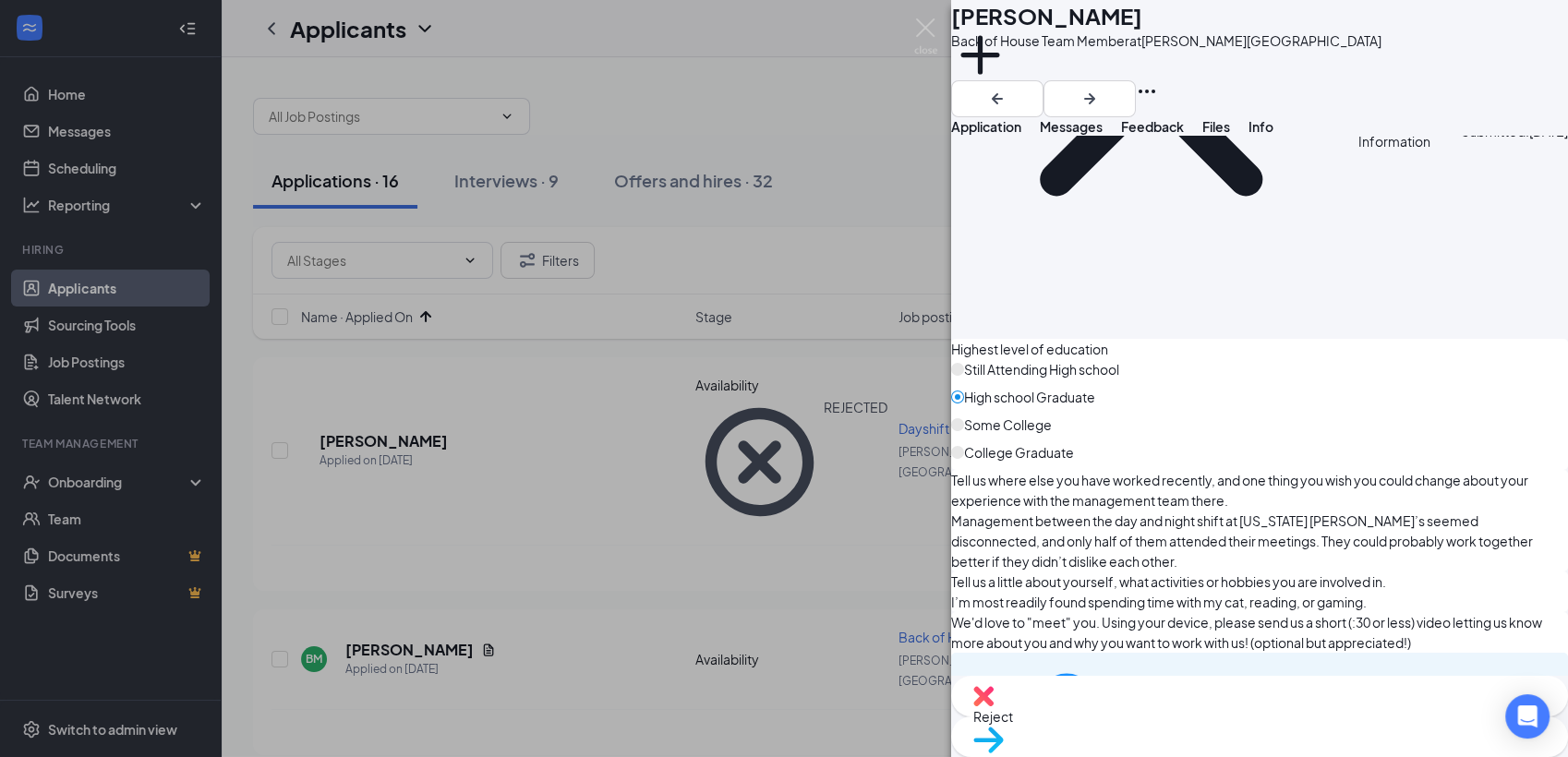
scroll to position [1858, 0]
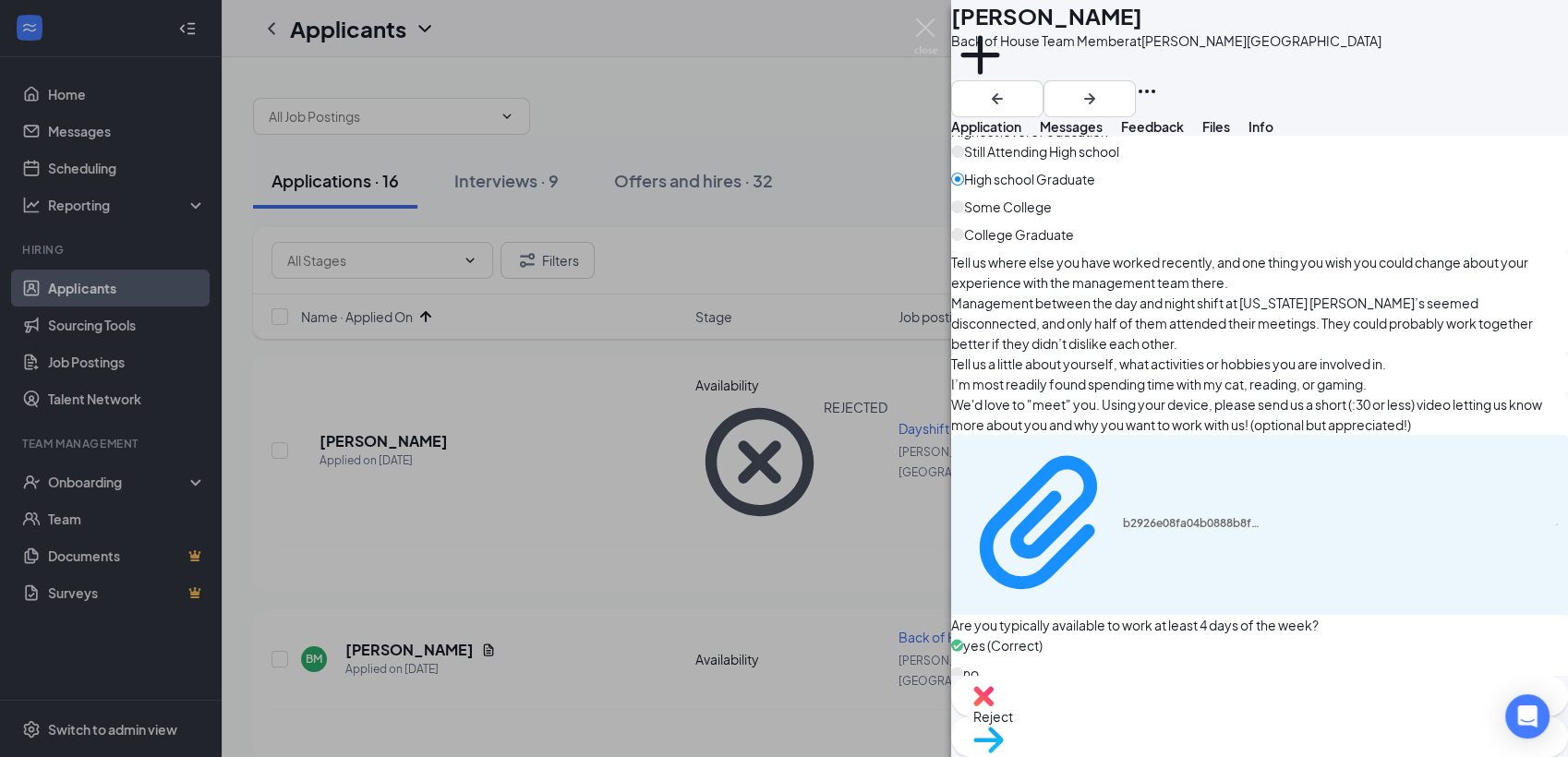
click at [1181, 726] on span "Reject" at bounding box center [1260, 716] width 573 height 20
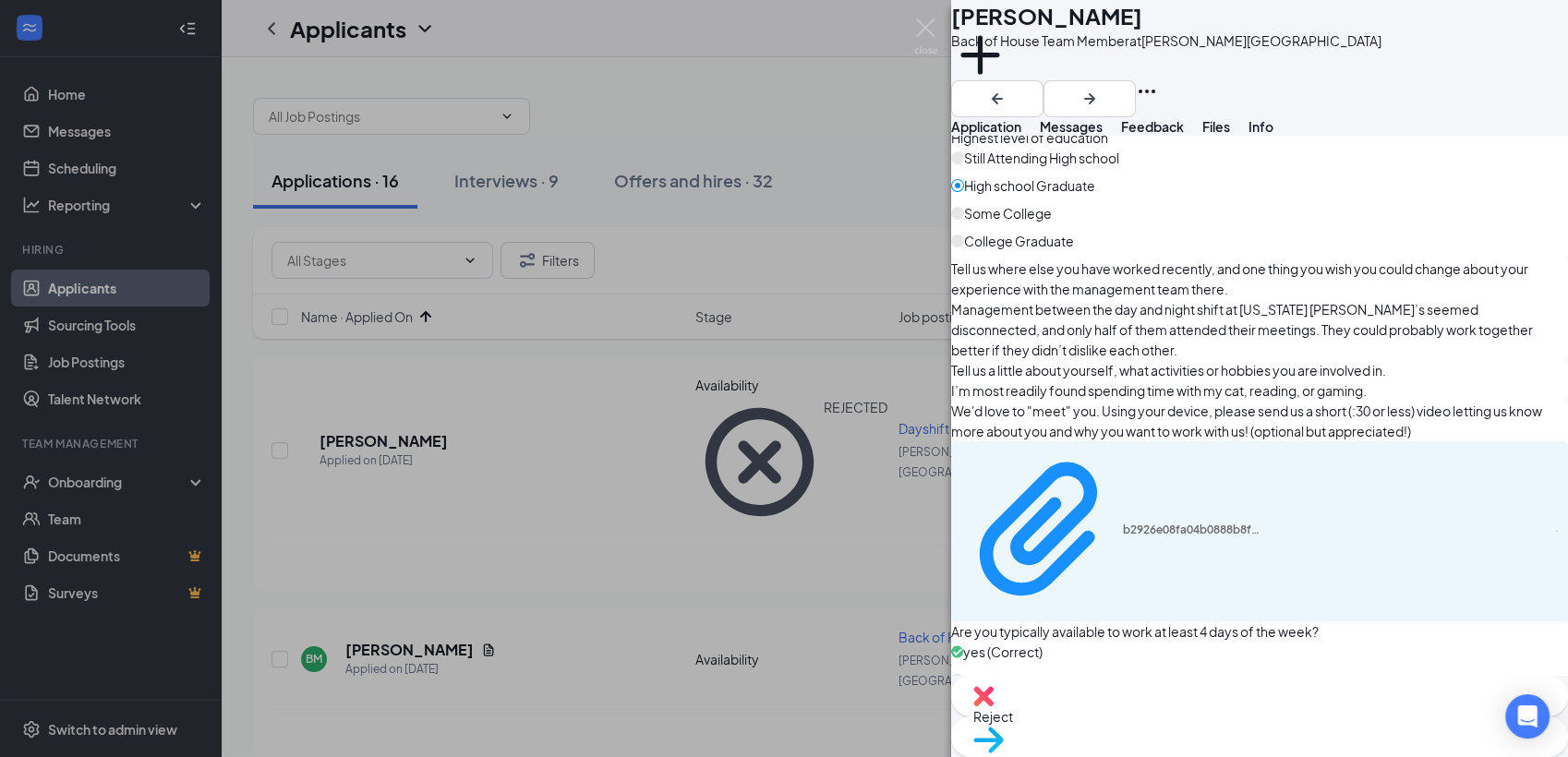
drag, startPoint x: 1014, startPoint y: 622, endPoint x: 1015, endPoint y: 632, distance: 10.0
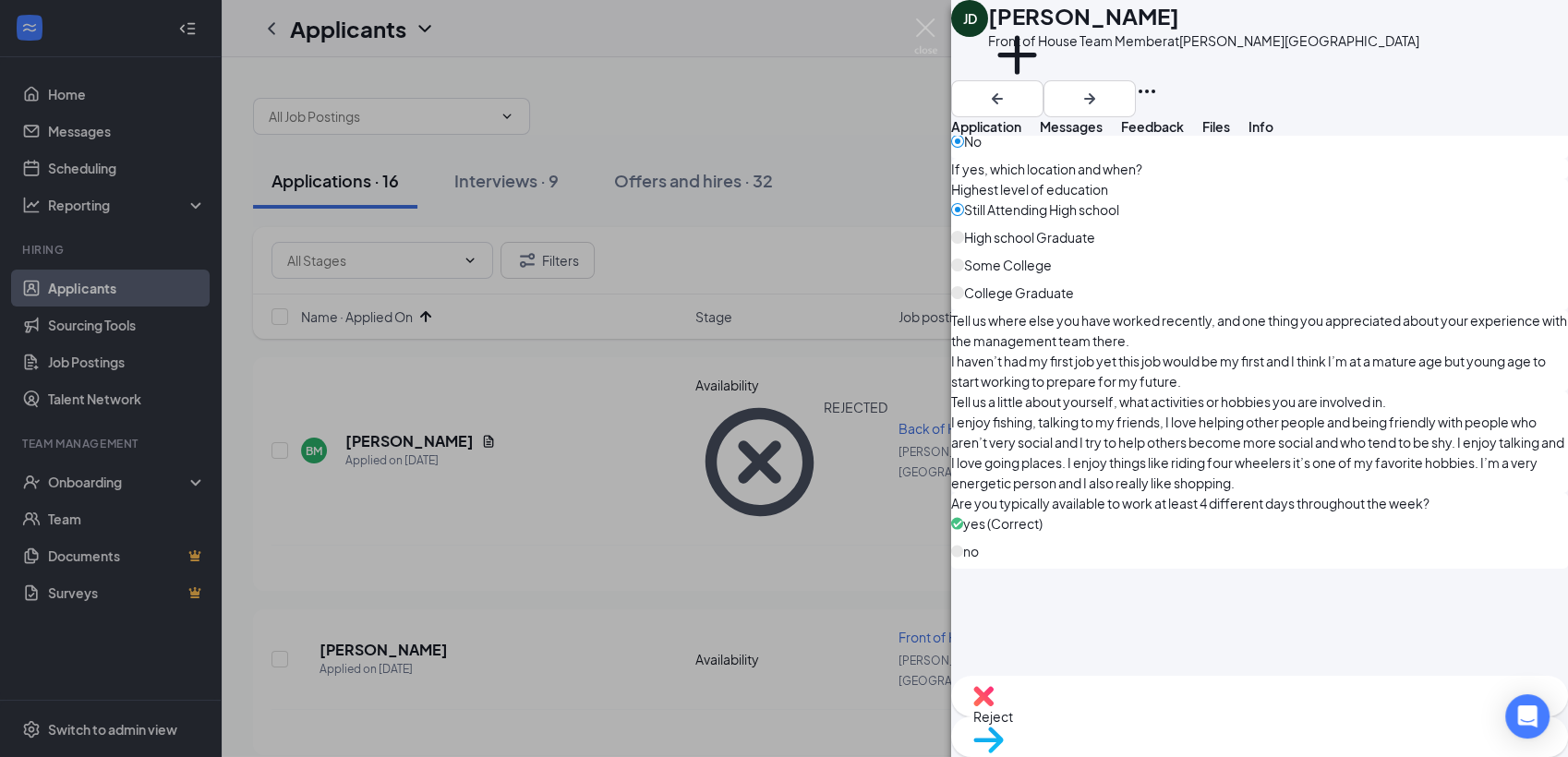
scroll to position [2197, 0]
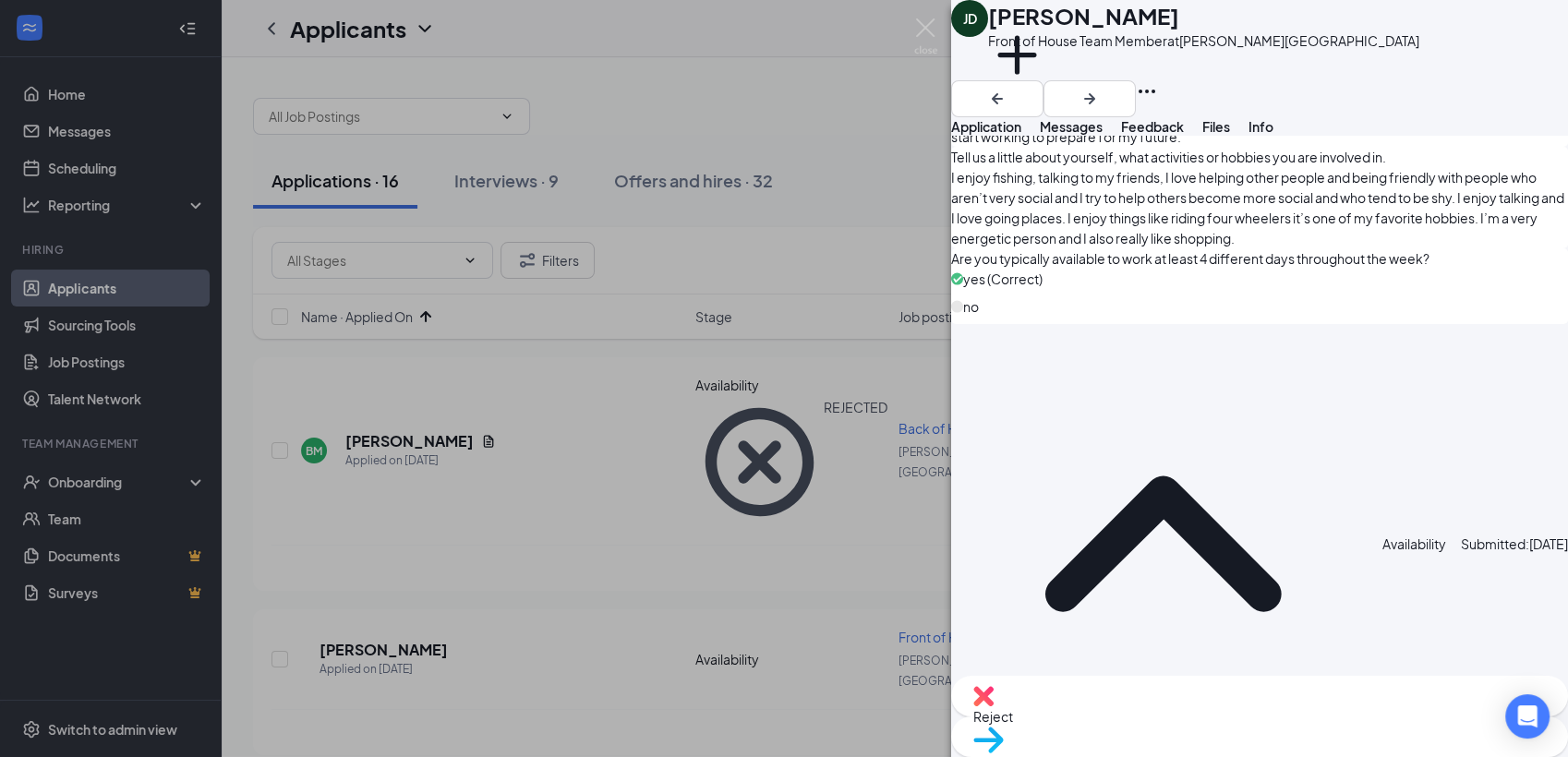
click at [1178, 726] on span "Reject" at bounding box center [1260, 716] width 573 height 20
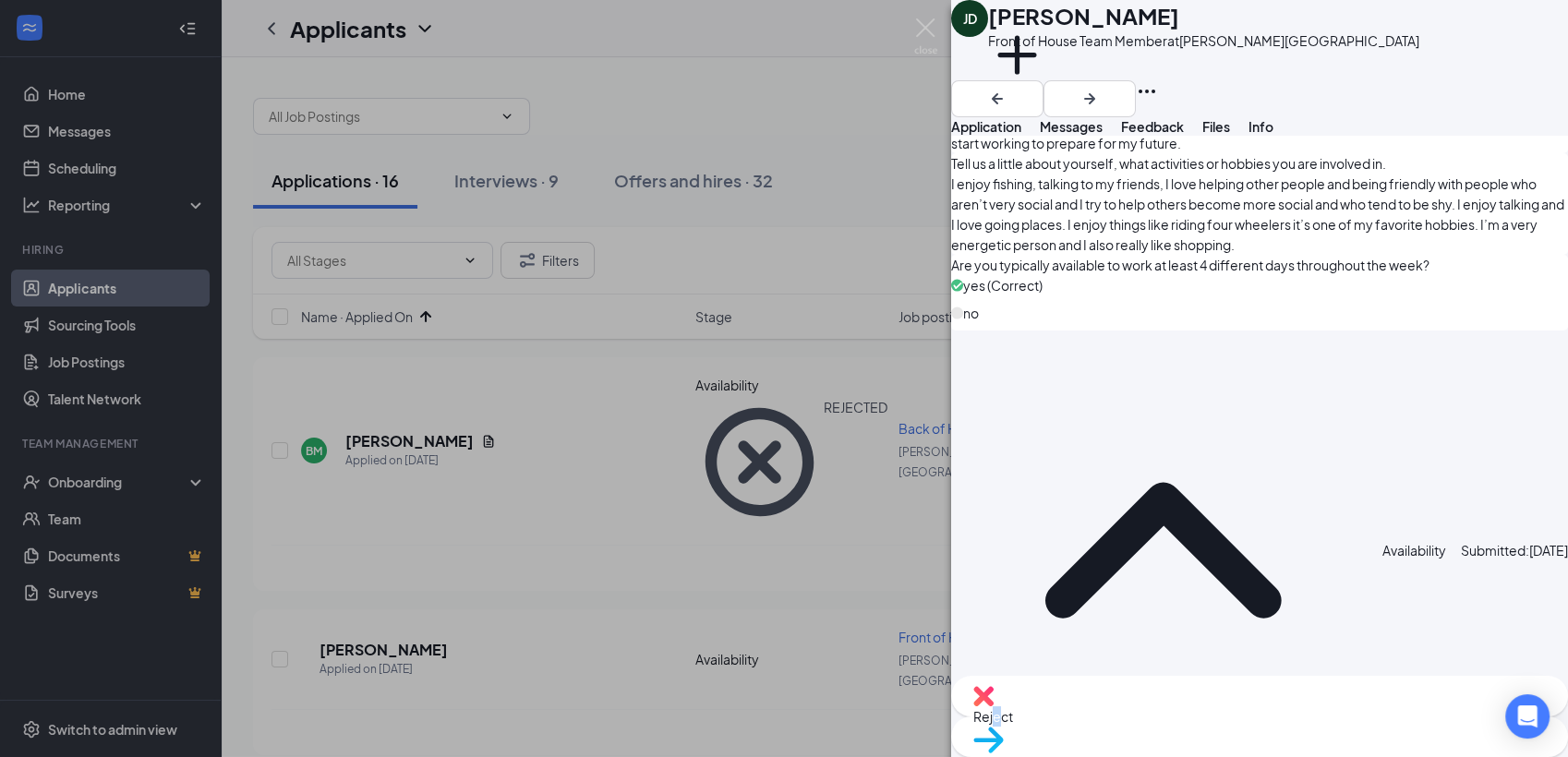
drag, startPoint x: 1178, startPoint y: 728, endPoint x: 1005, endPoint y: 628, distance: 199.8
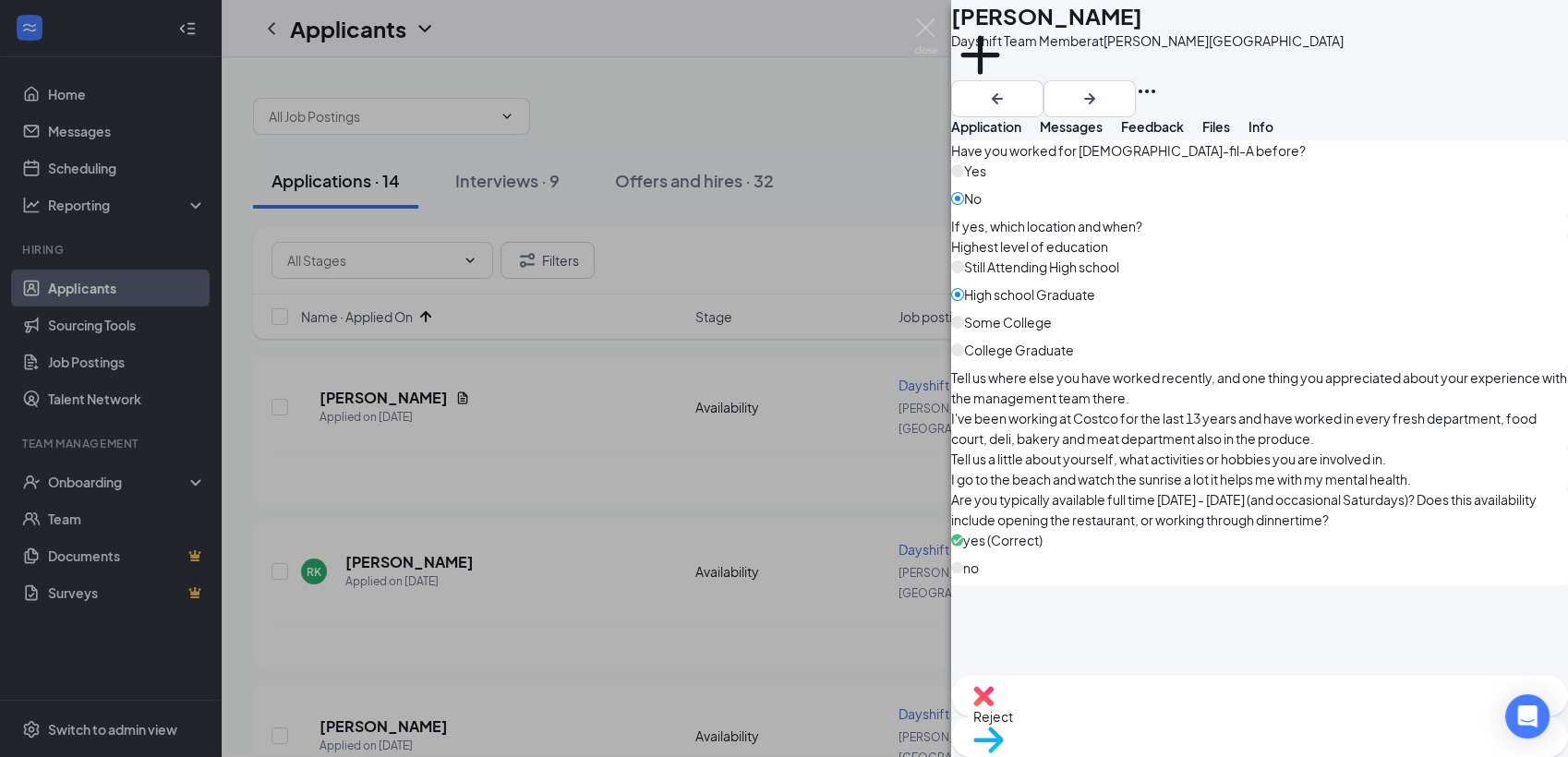
click at [1185, 726] on span "Reject" at bounding box center [1260, 716] width 573 height 20
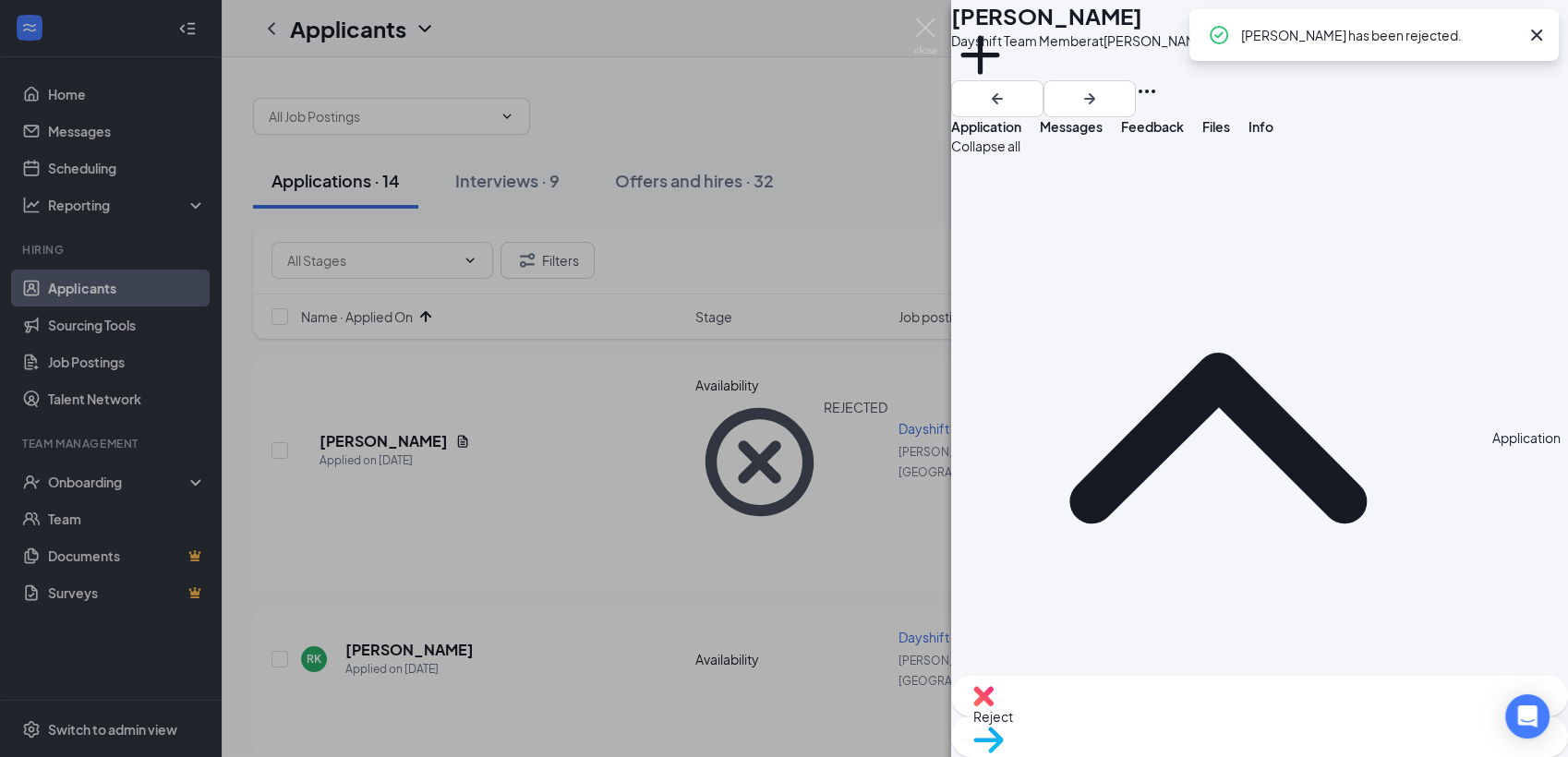
click at [1535, 32] on icon "Cross" at bounding box center [1536, 35] width 22 height 22
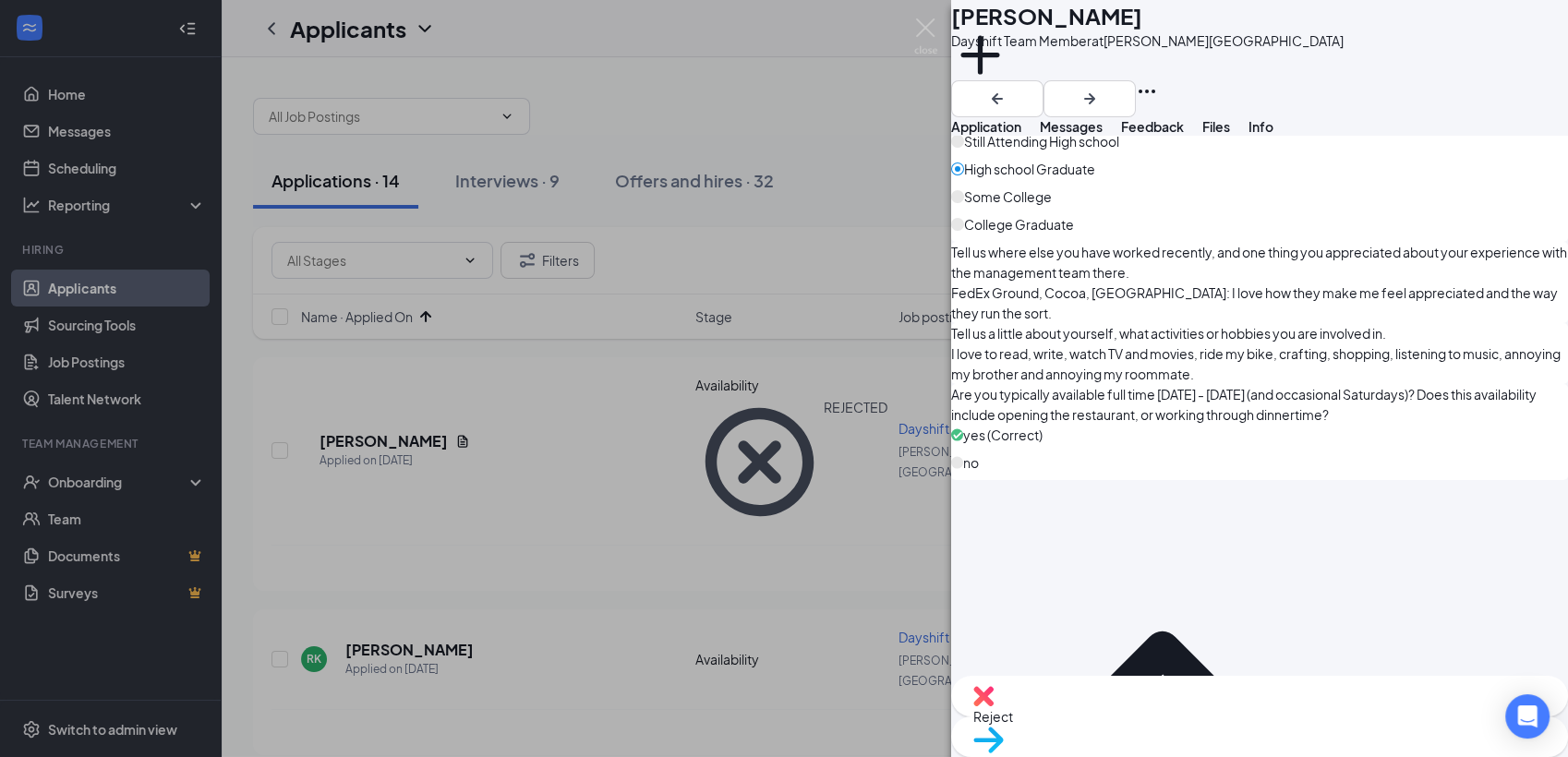
scroll to position [1855, 0]
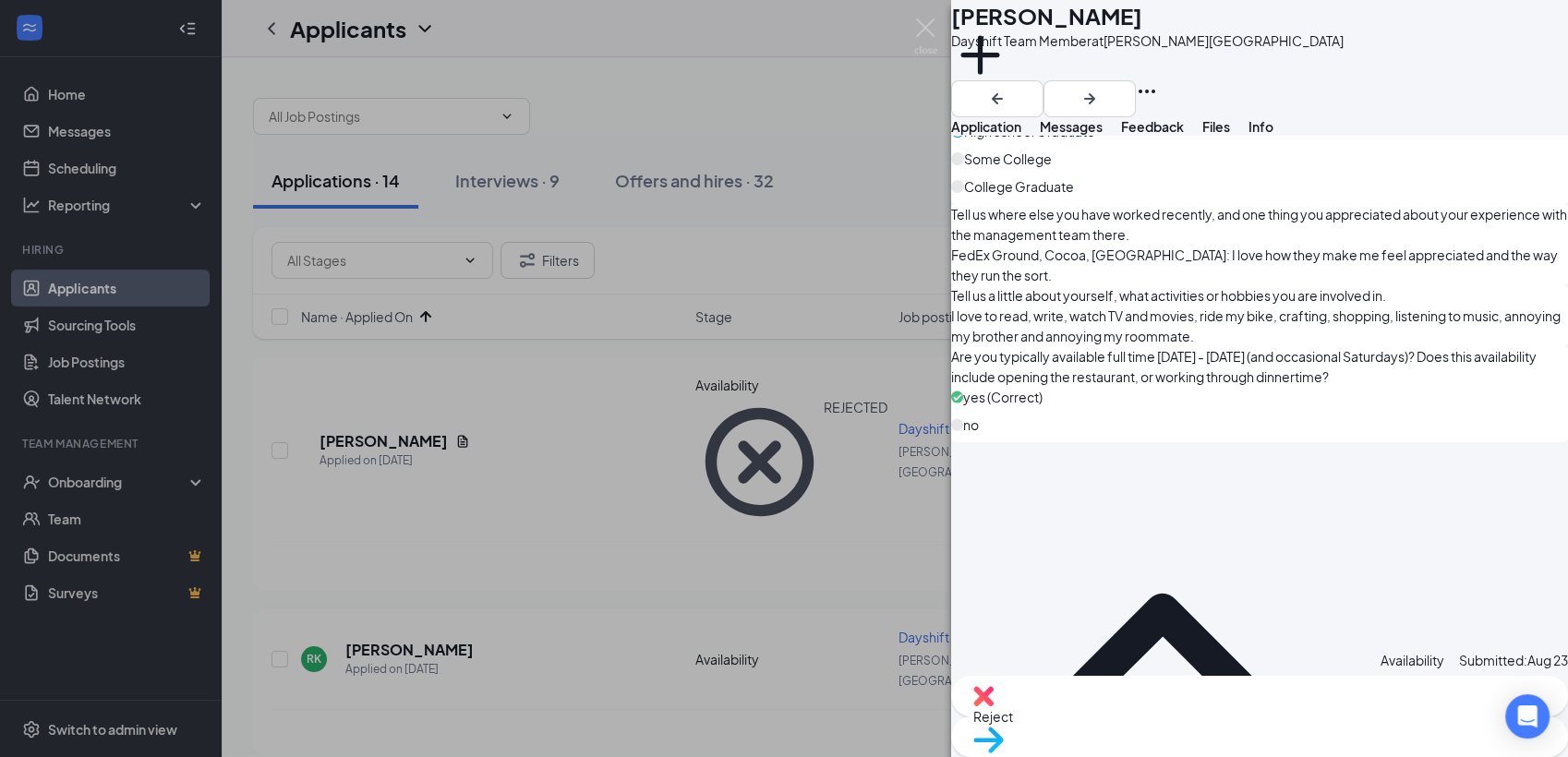
click at [1329, 753] on span "Move to stage" at bounding box center [1260, 763] width 573 height 20
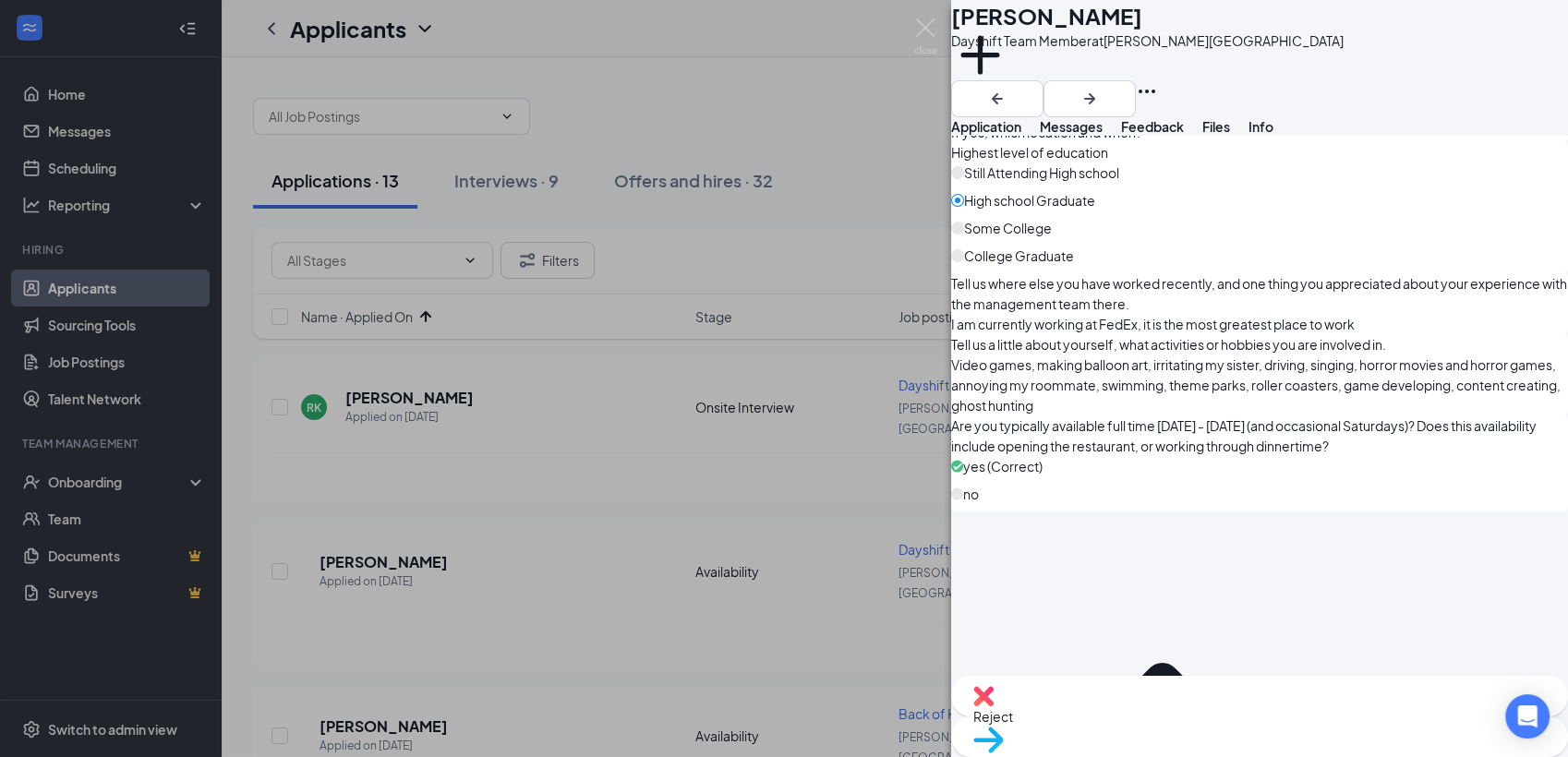
scroll to position [1834, 0]
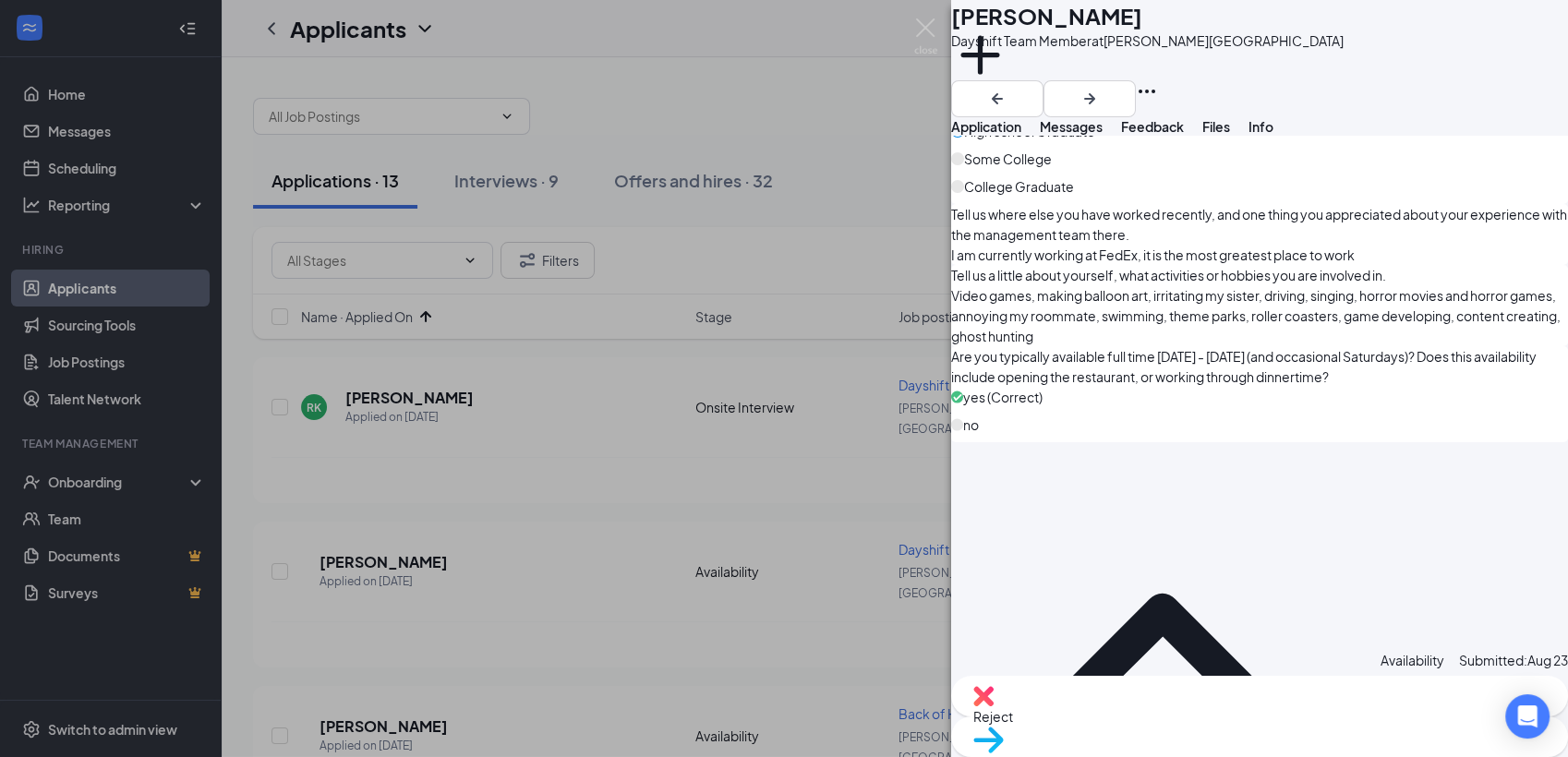
click at [1183, 721] on span "Reject" at bounding box center [1260, 716] width 573 height 20
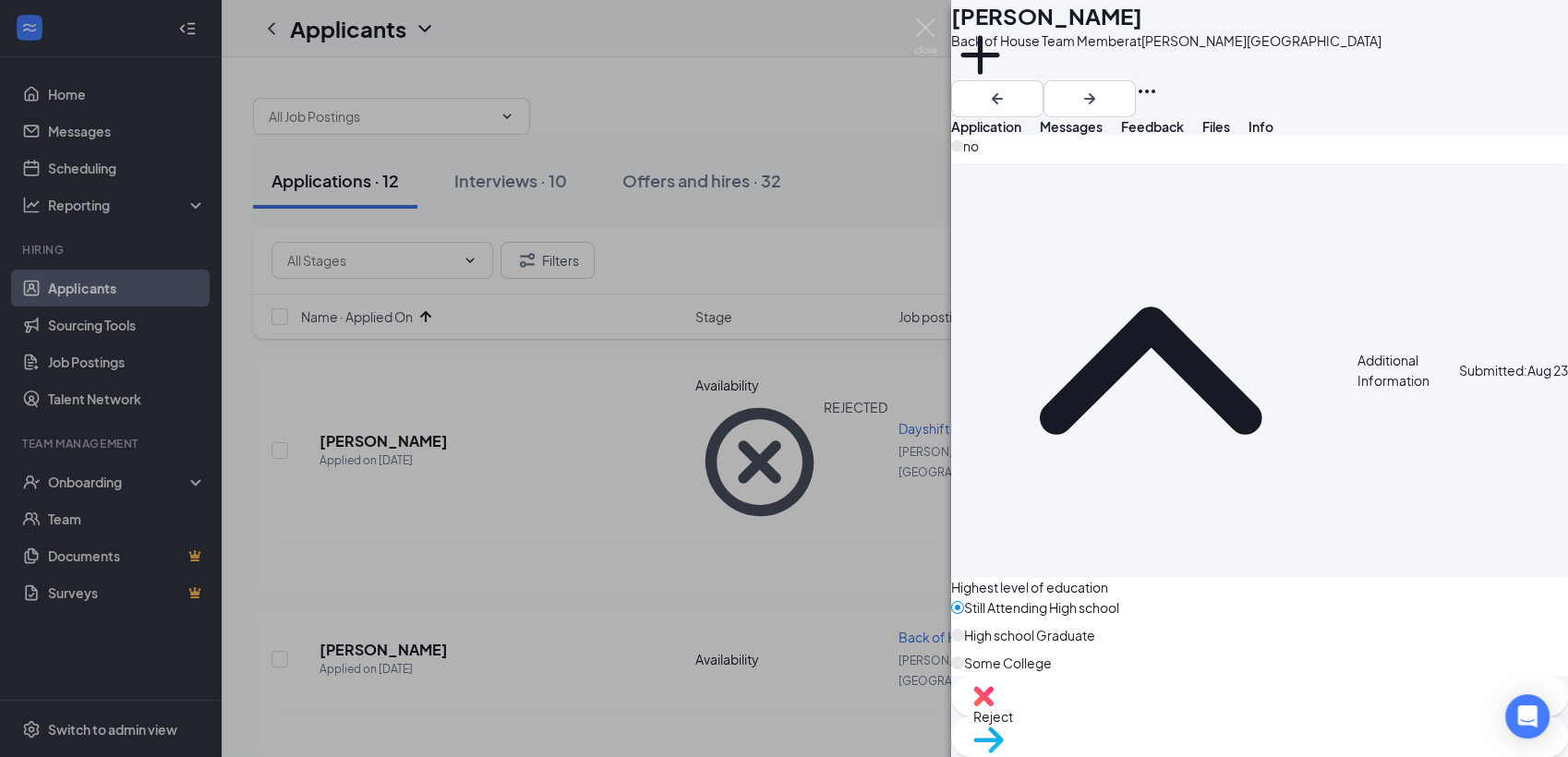
scroll to position [1231, 0]
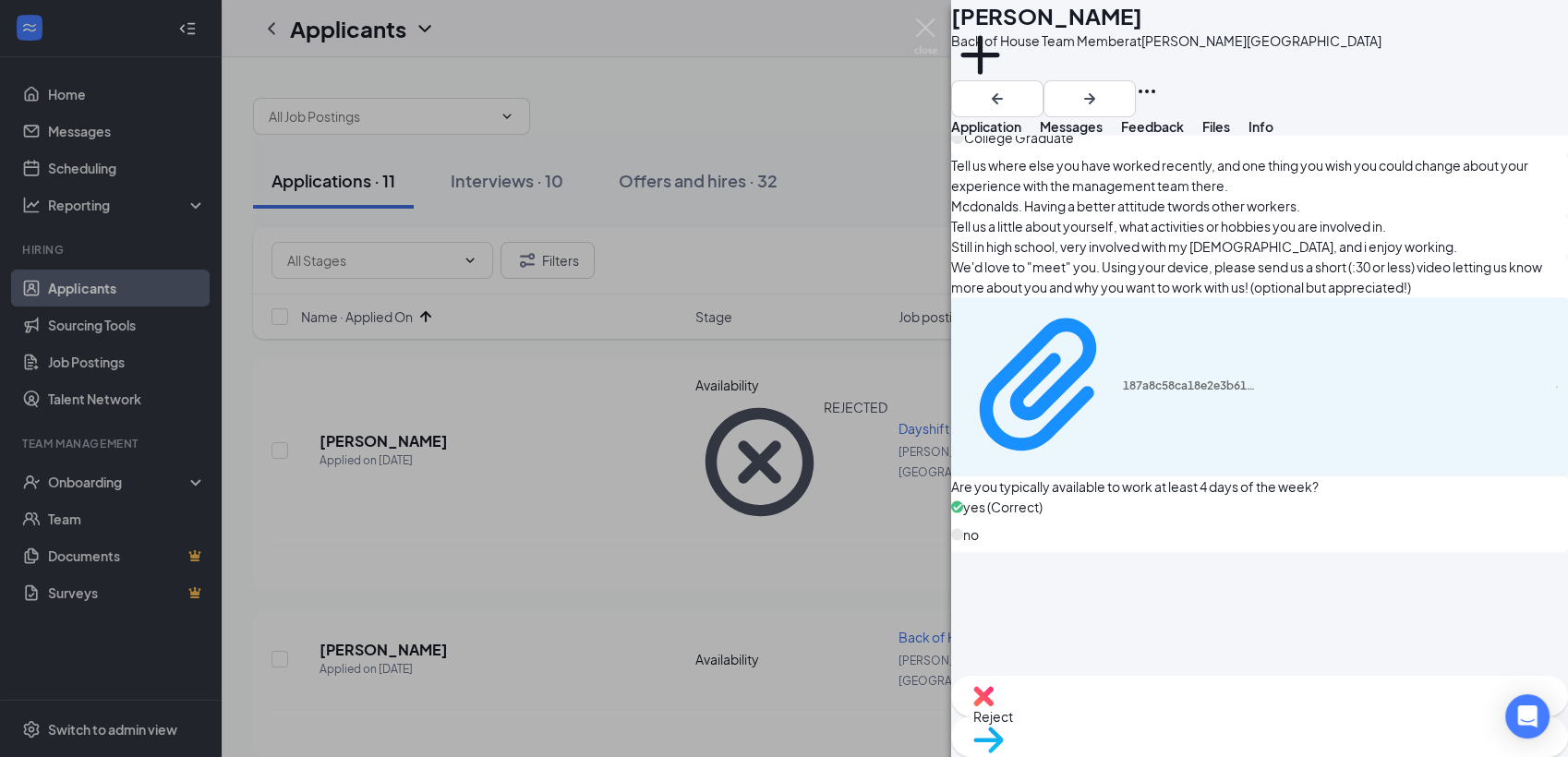
scroll to position [1794, 0]
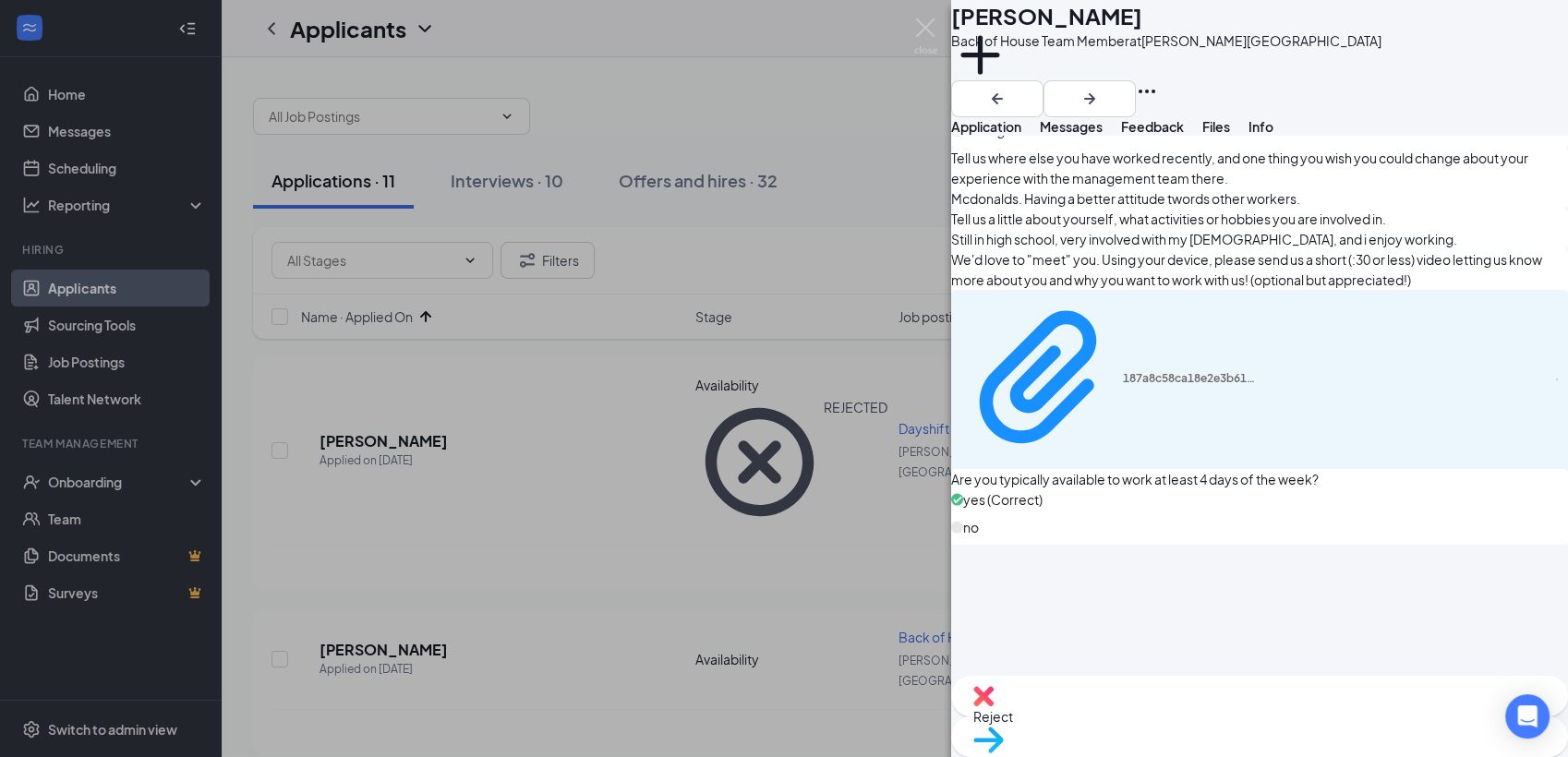
click at [1174, 717] on span "Reject" at bounding box center [1260, 716] width 573 height 20
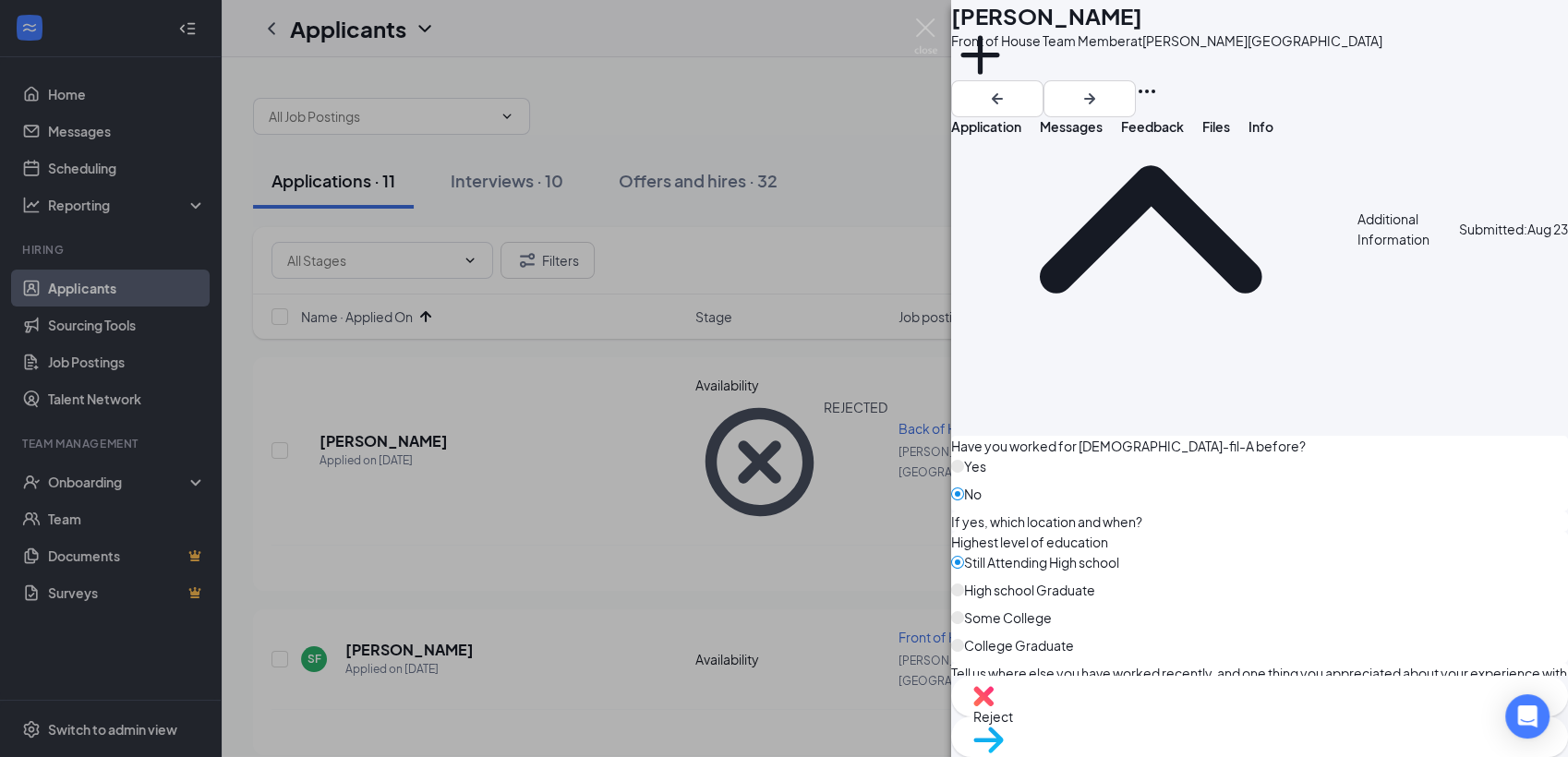
scroll to position [2045, 0]
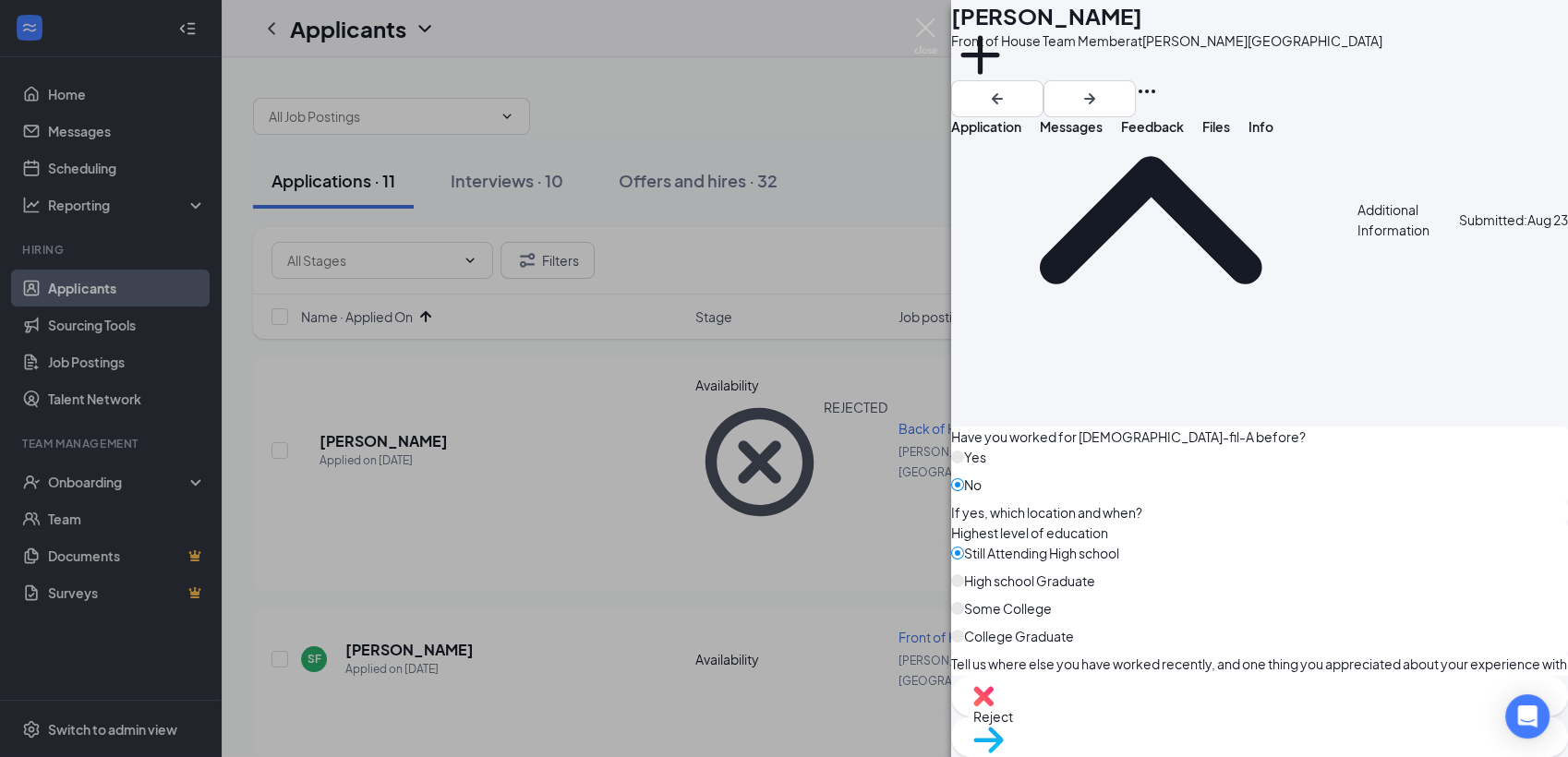
click at [1185, 724] on span "Reject" at bounding box center [1260, 716] width 573 height 20
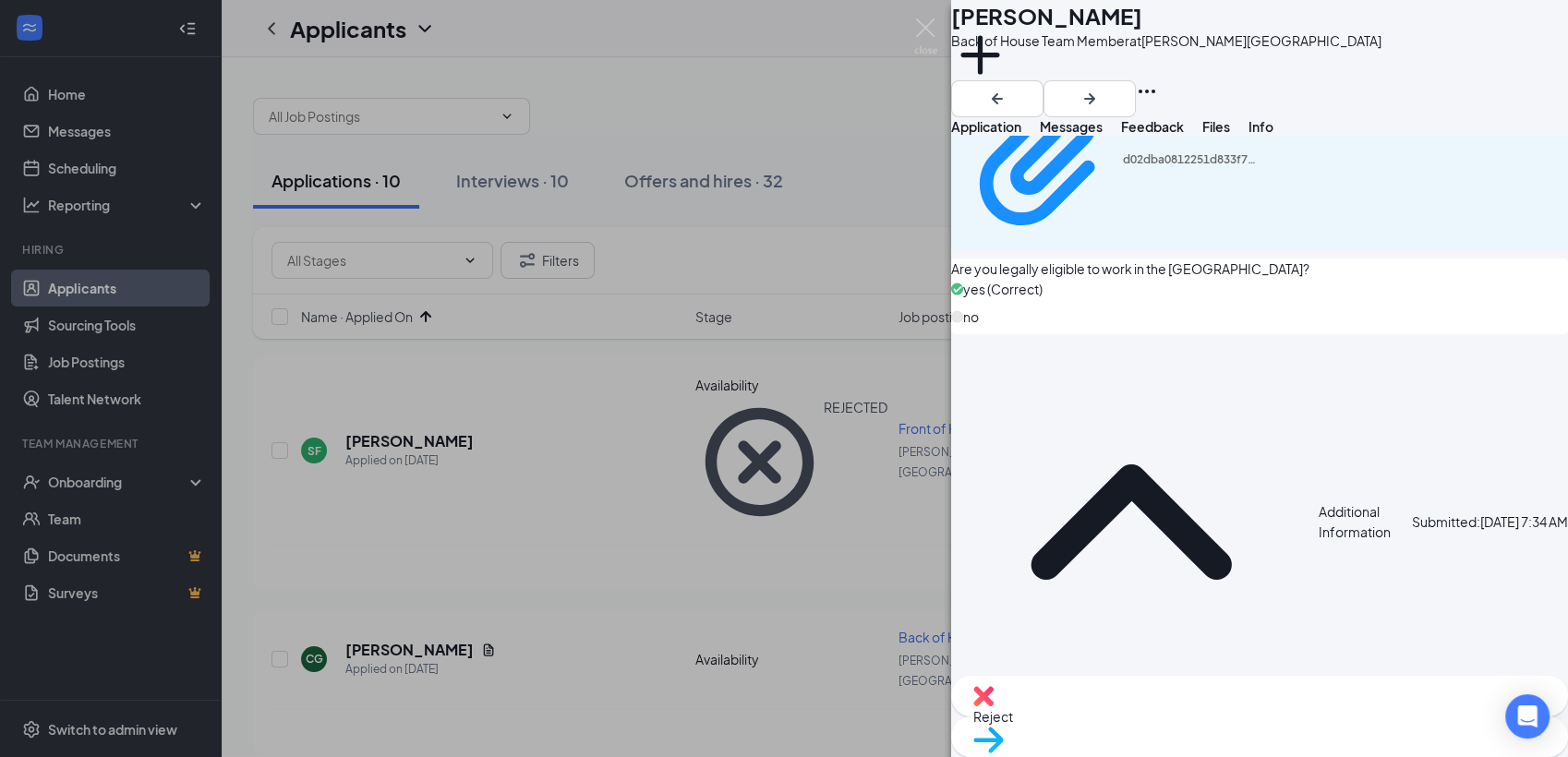
scroll to position [1333, 0]
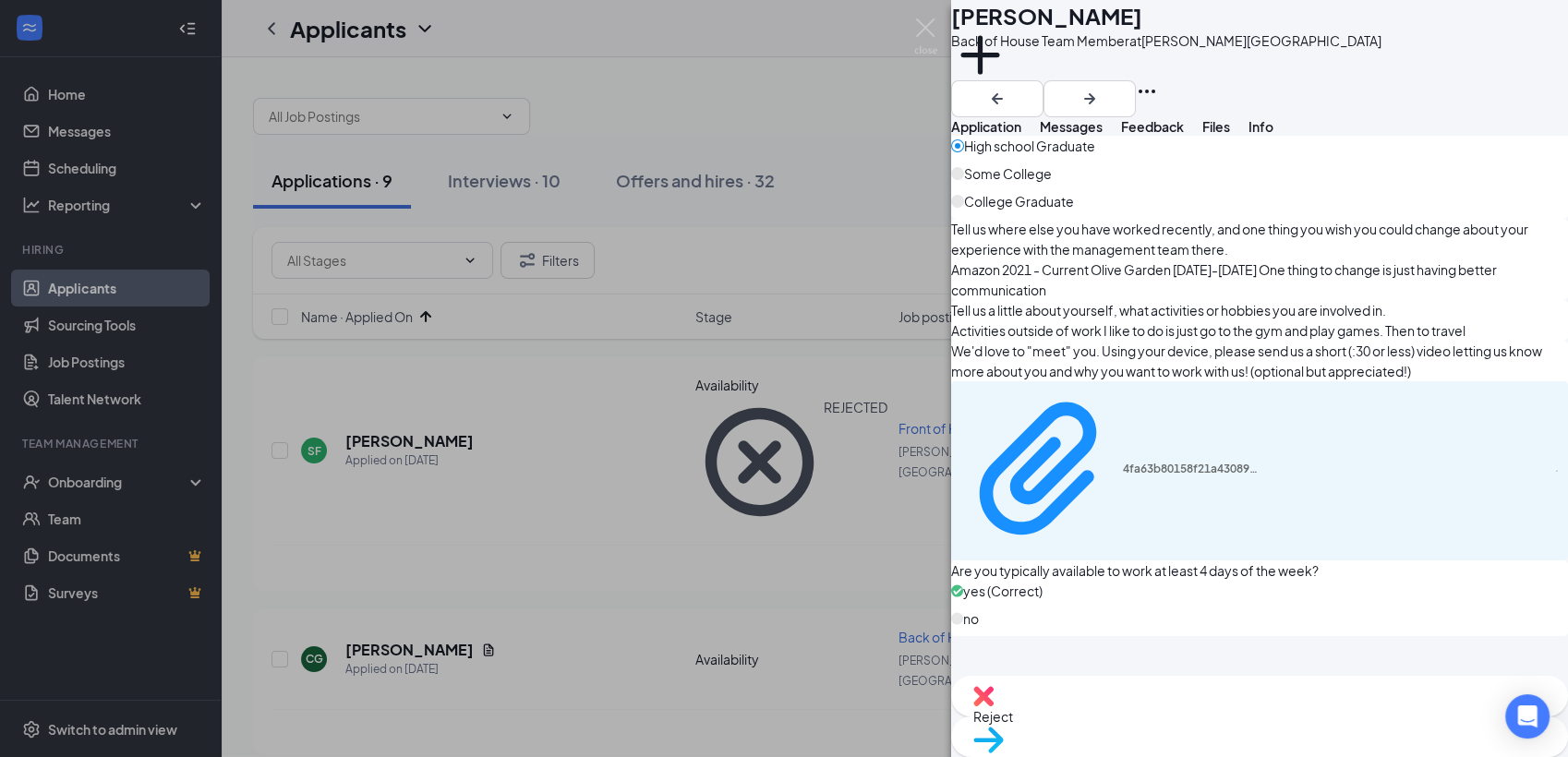
scroll to position [1852, 0]
click at [1168, 722] on span "Reject" at bounding box center [1260, 716] width 573 height 20
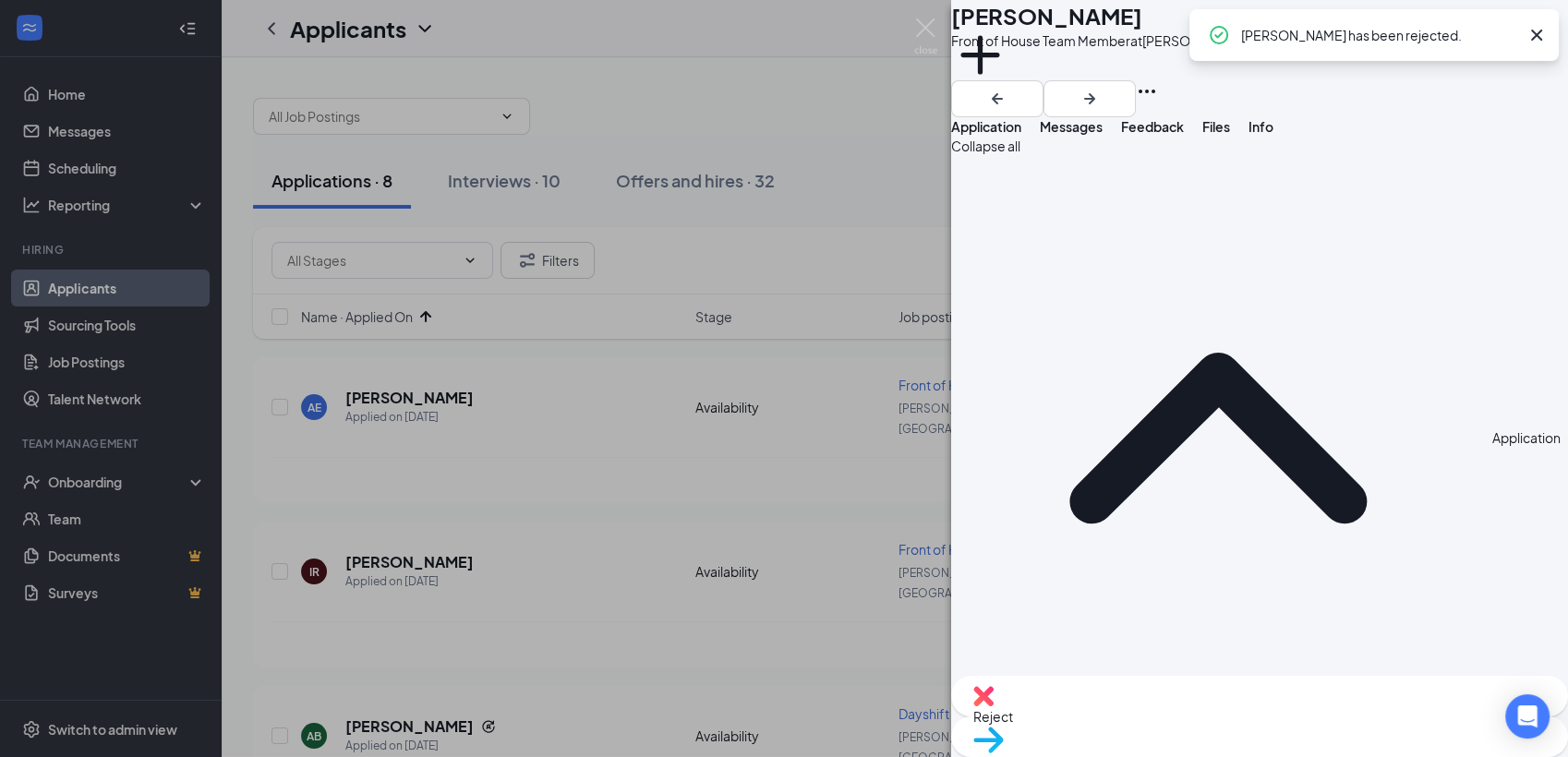
click at [1534, 35] on icon "Cross" at bounding box center [1536, 35] width 11 height 11
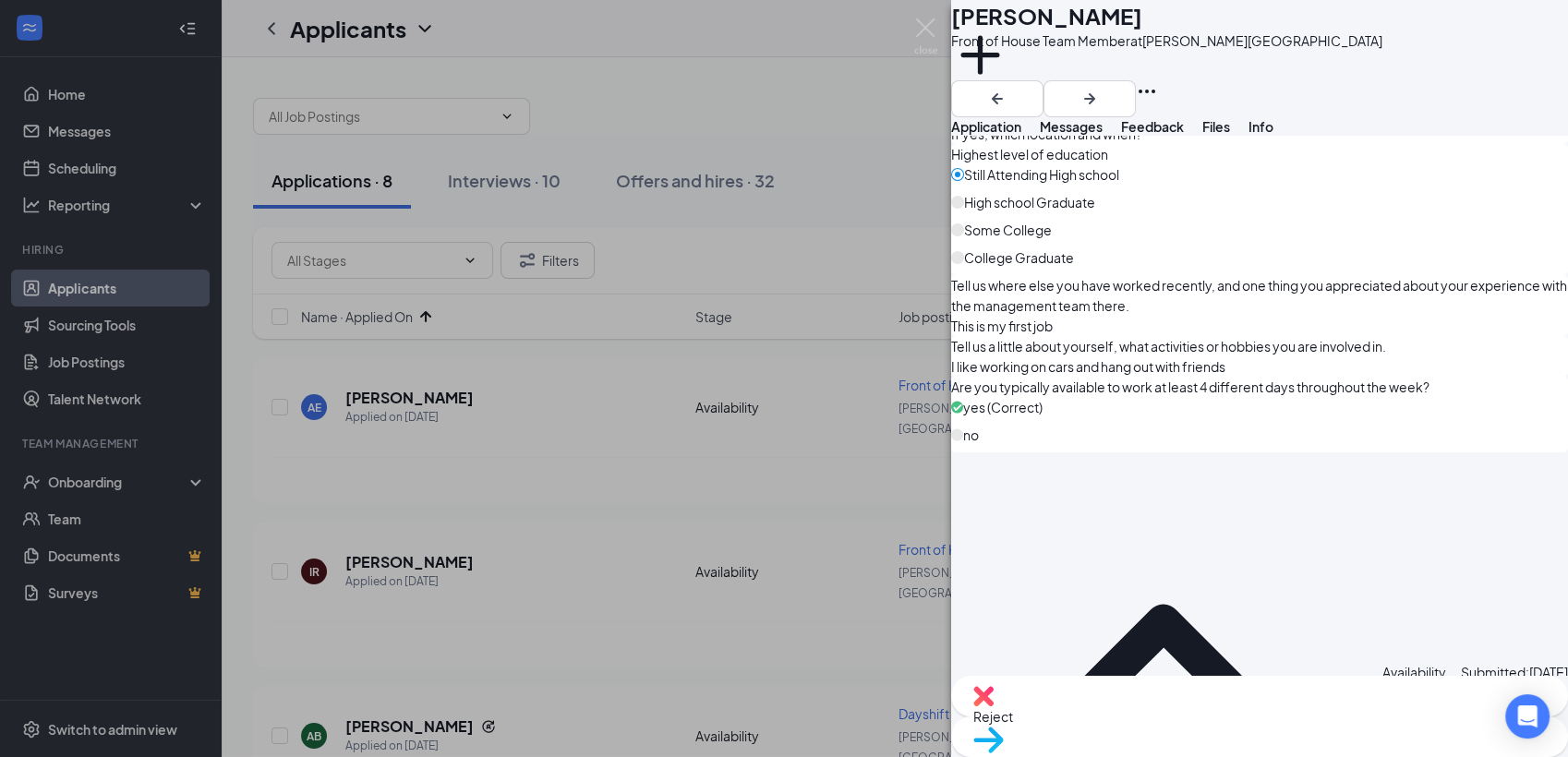
scroll to position [1729, 0]
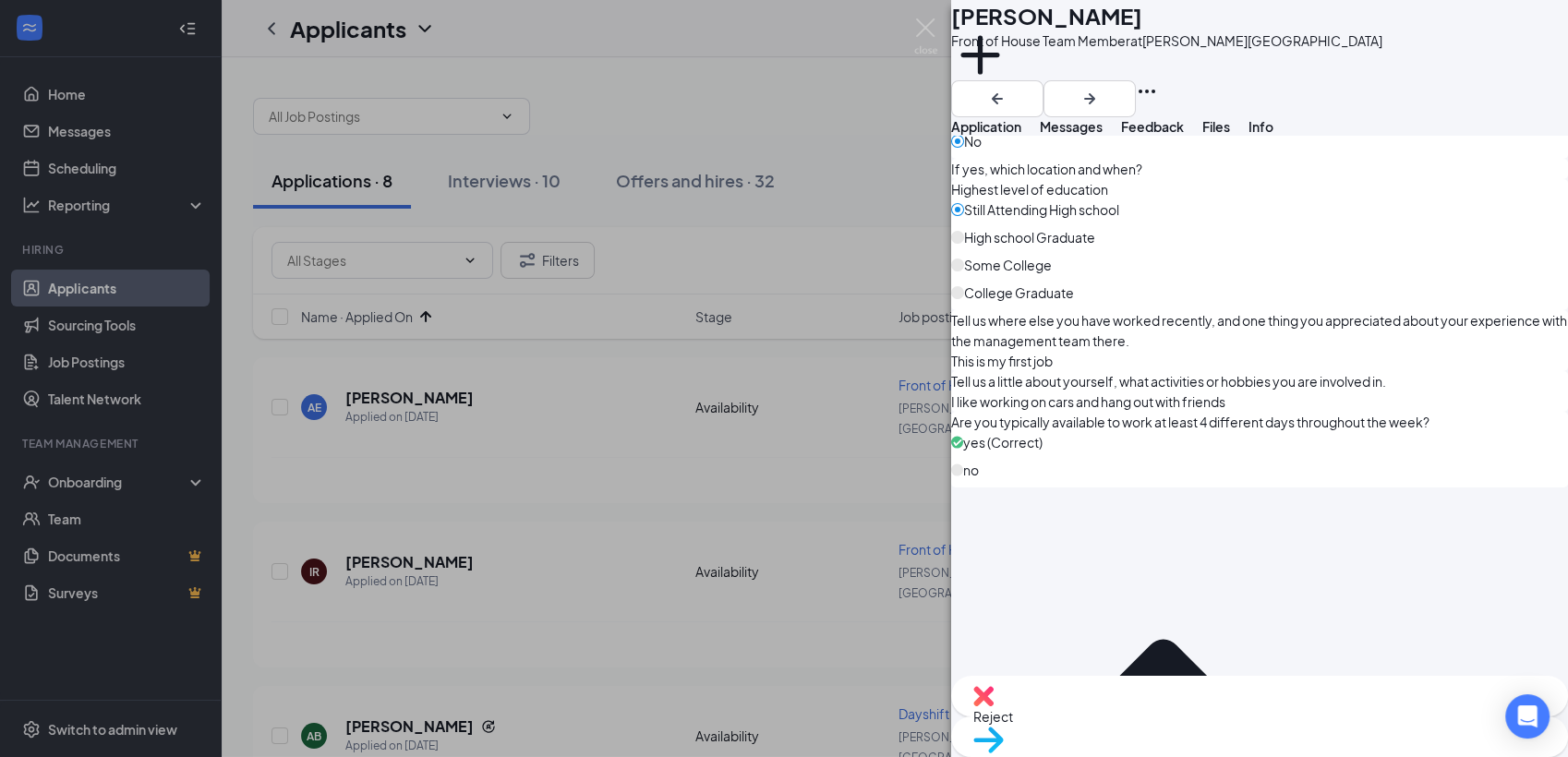
click at [1321, 753] on span "Move to stage" at bounding box center [1260, 763] width 573 height 20
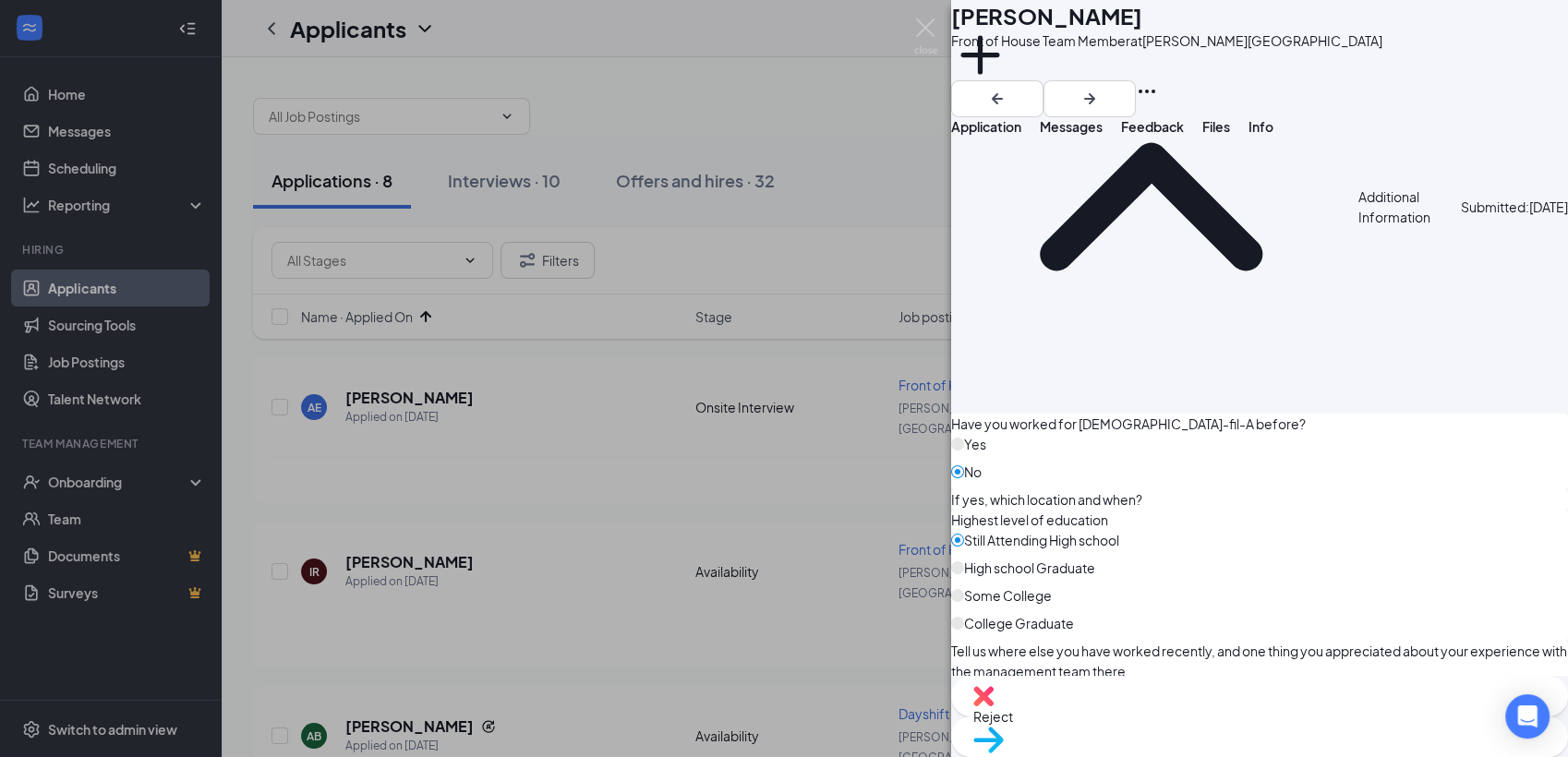
scroll to position [1852, 0]
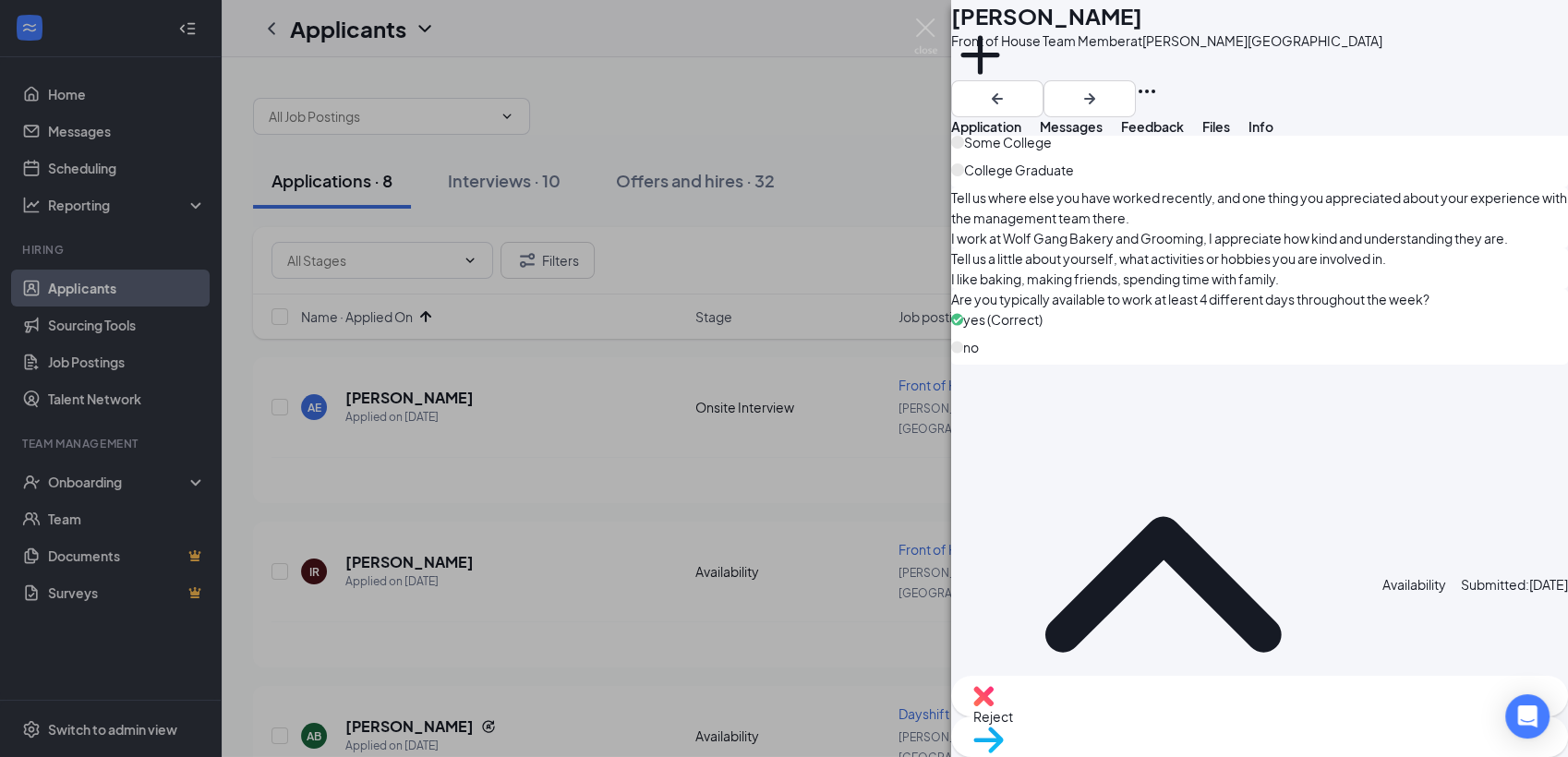
click at [1167, 724] on span "Reject" at bounding box center [1260, 716] width 573 height 20
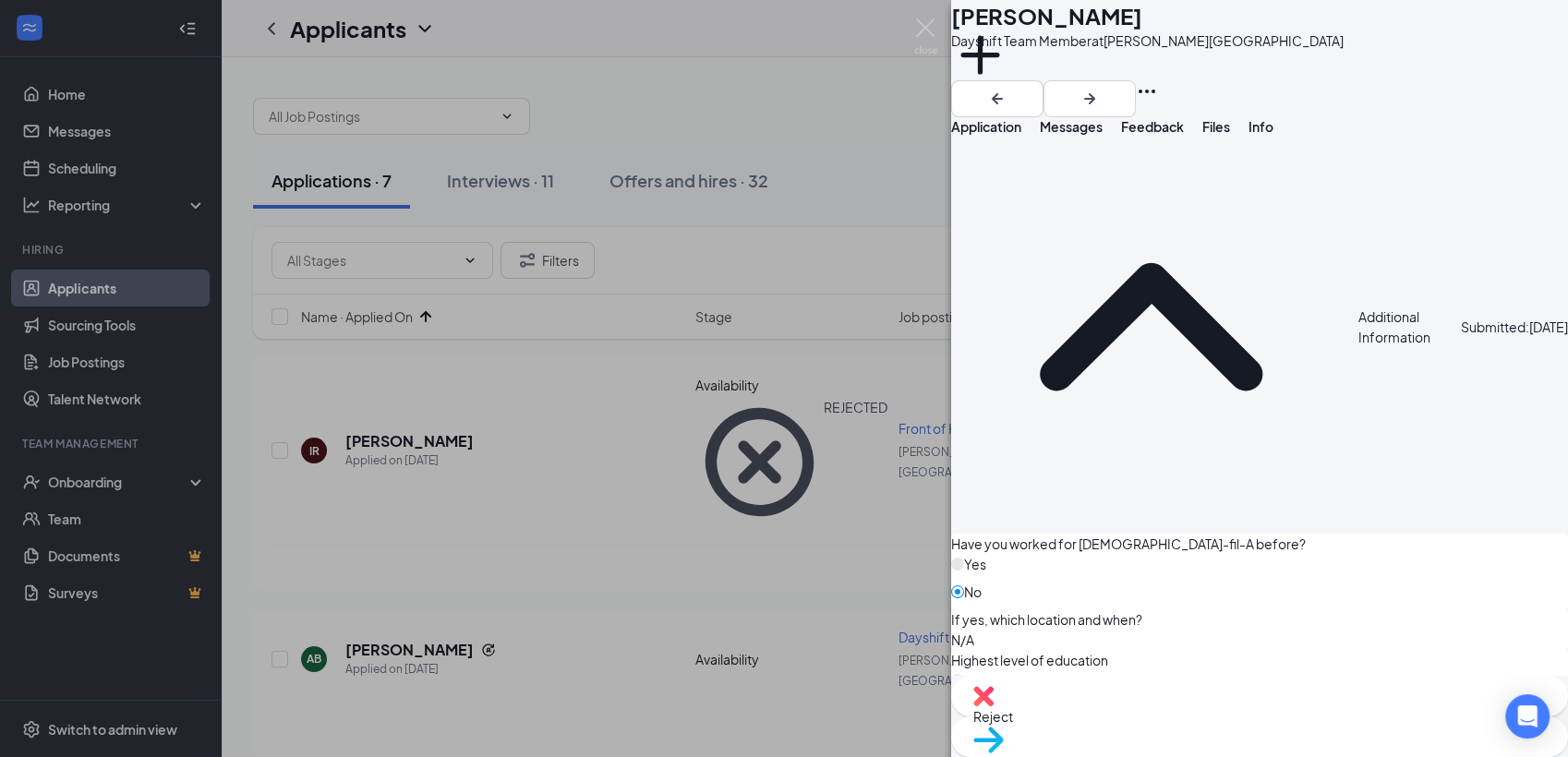
scroll to position [2007, 0]
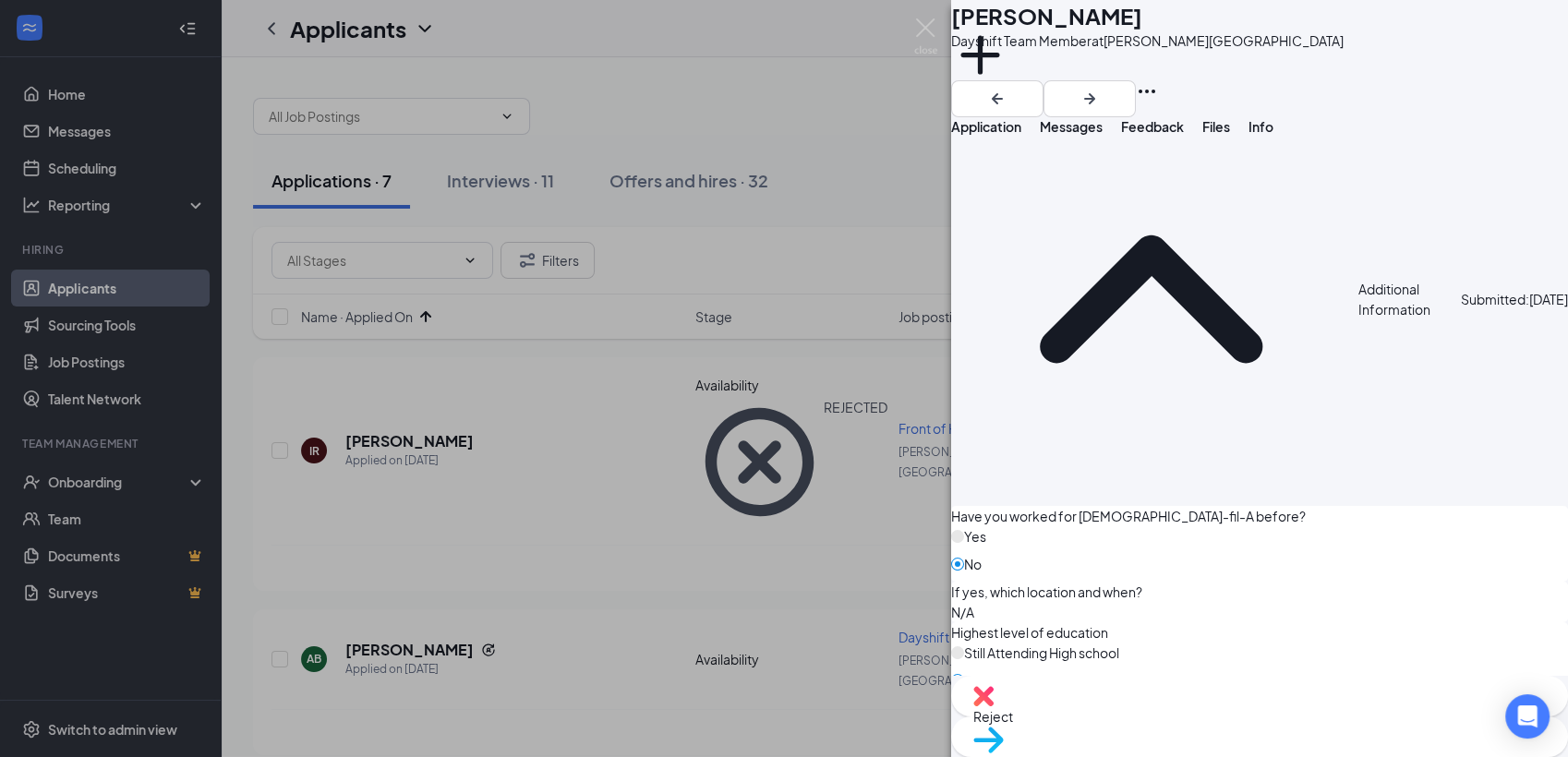
click at [1317, 753] on span "Move to stage" at bounding box center [1260, 763] width 573 height 20
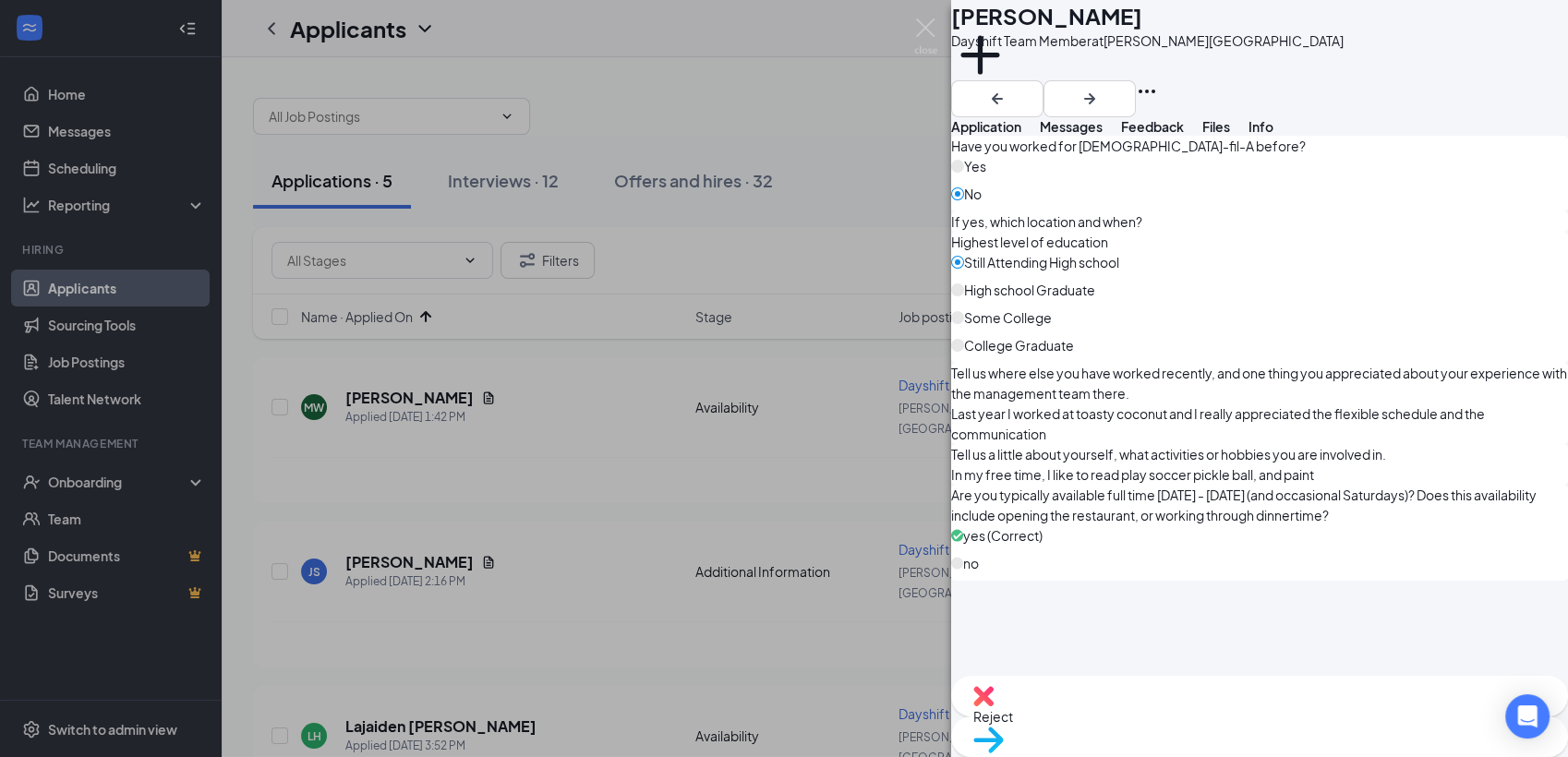
scroll to position [1858, 0]
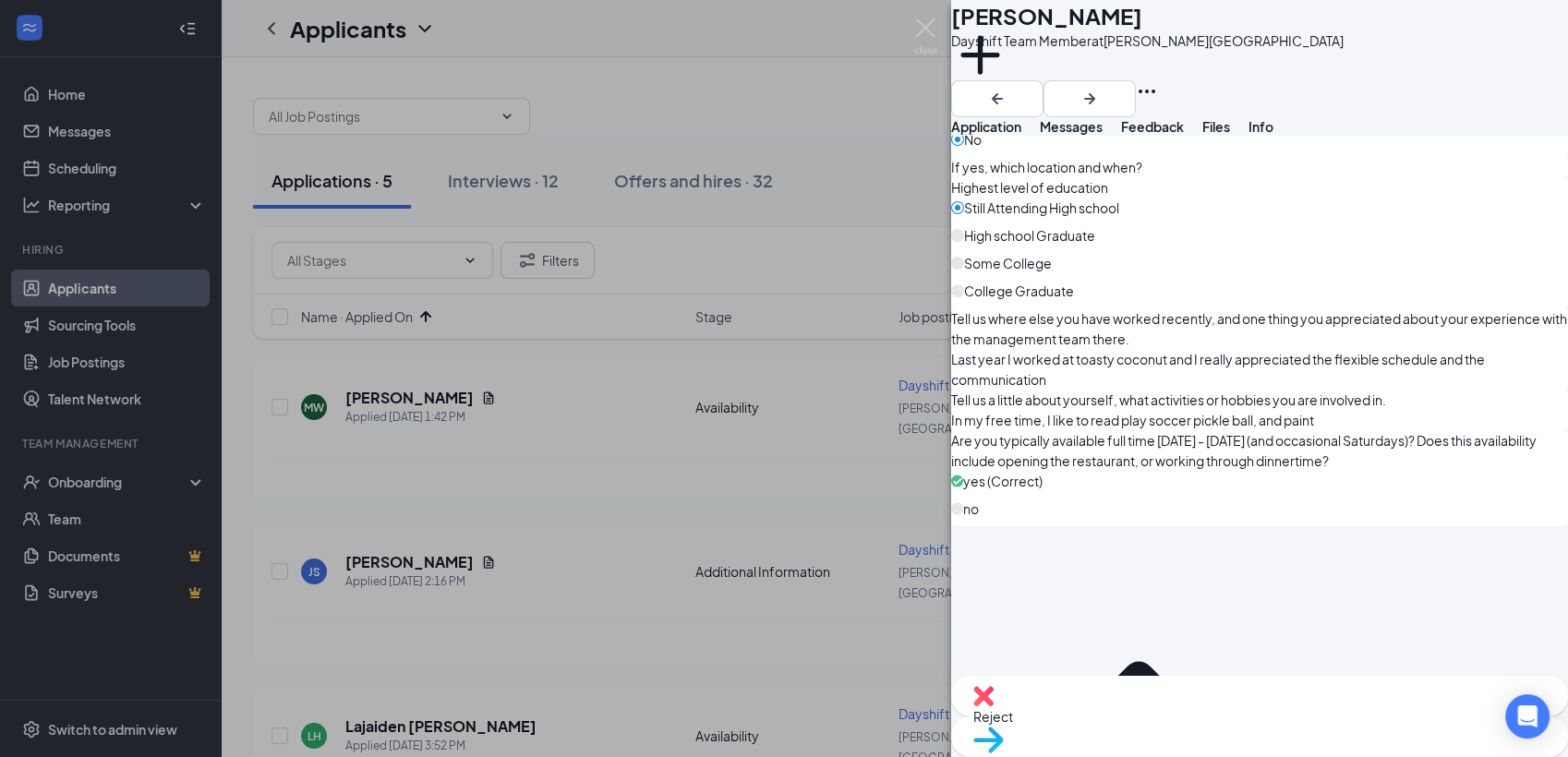
click at [1299, 753] on span "Move to stage" at bounding box center [1260, 763] width 573 height 20
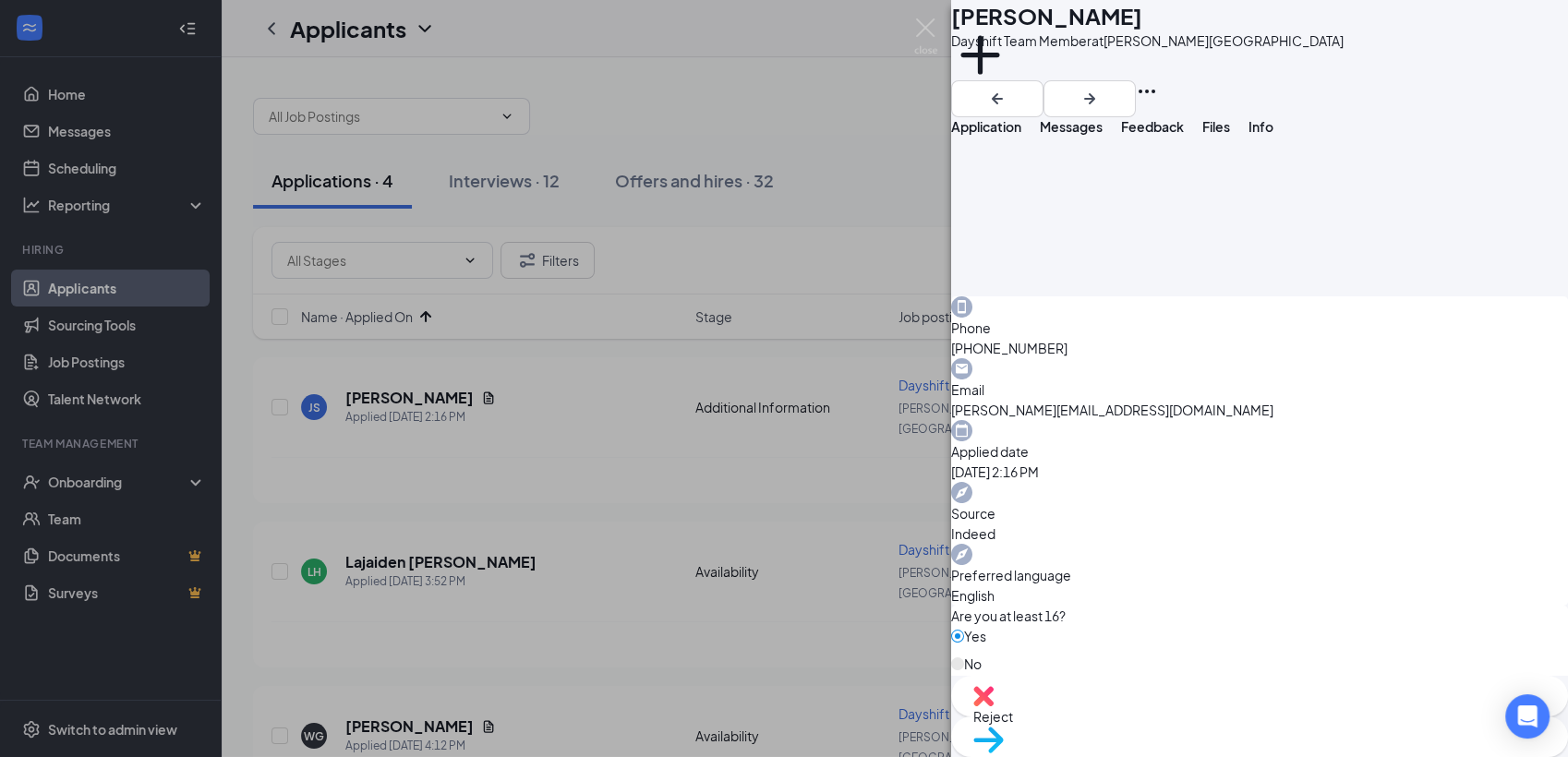
scroll to position [428, 0]
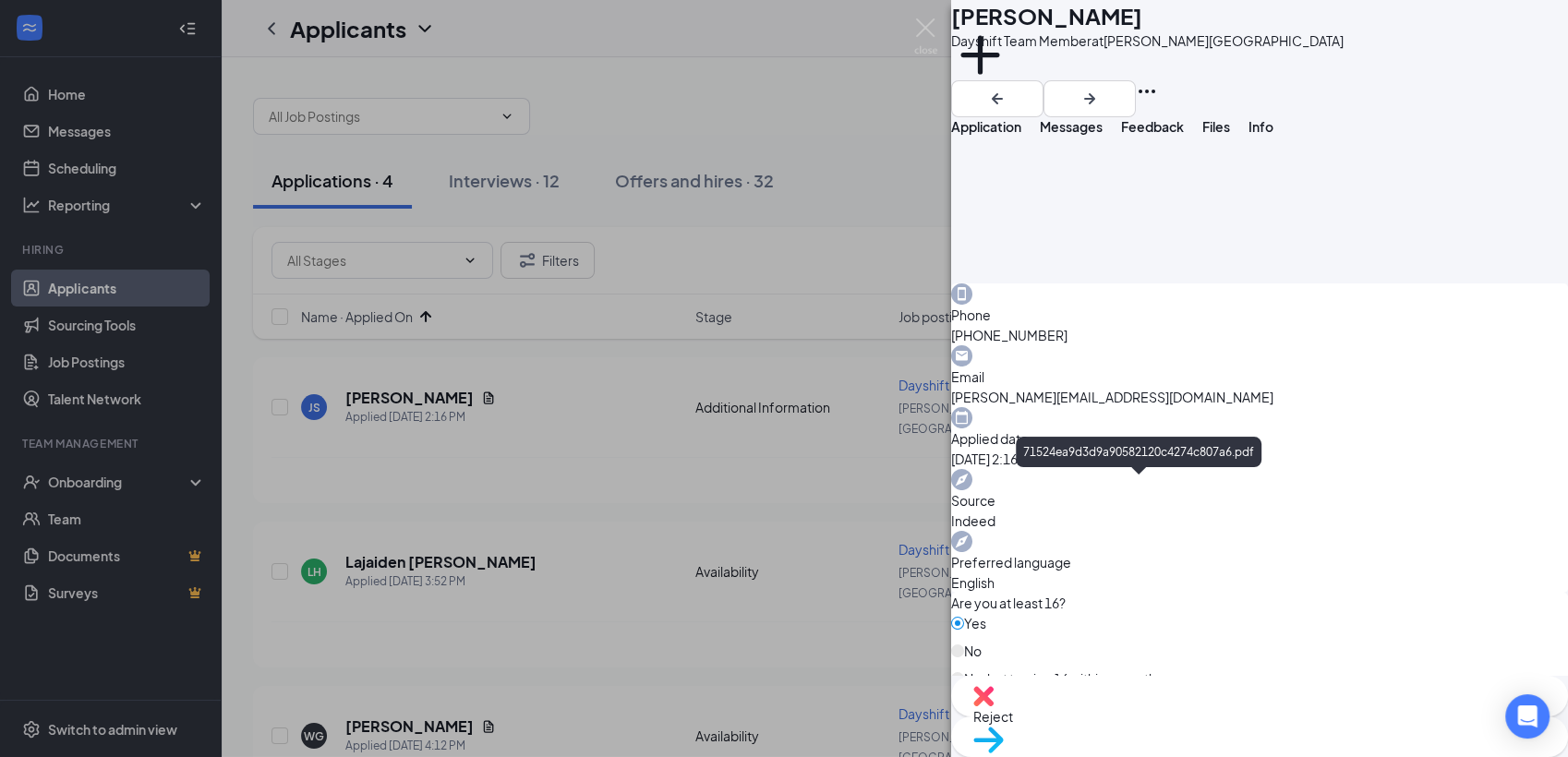
click at [1181, 716] on span "Reject" at bounding box center [1260, 716] width 573 height 20
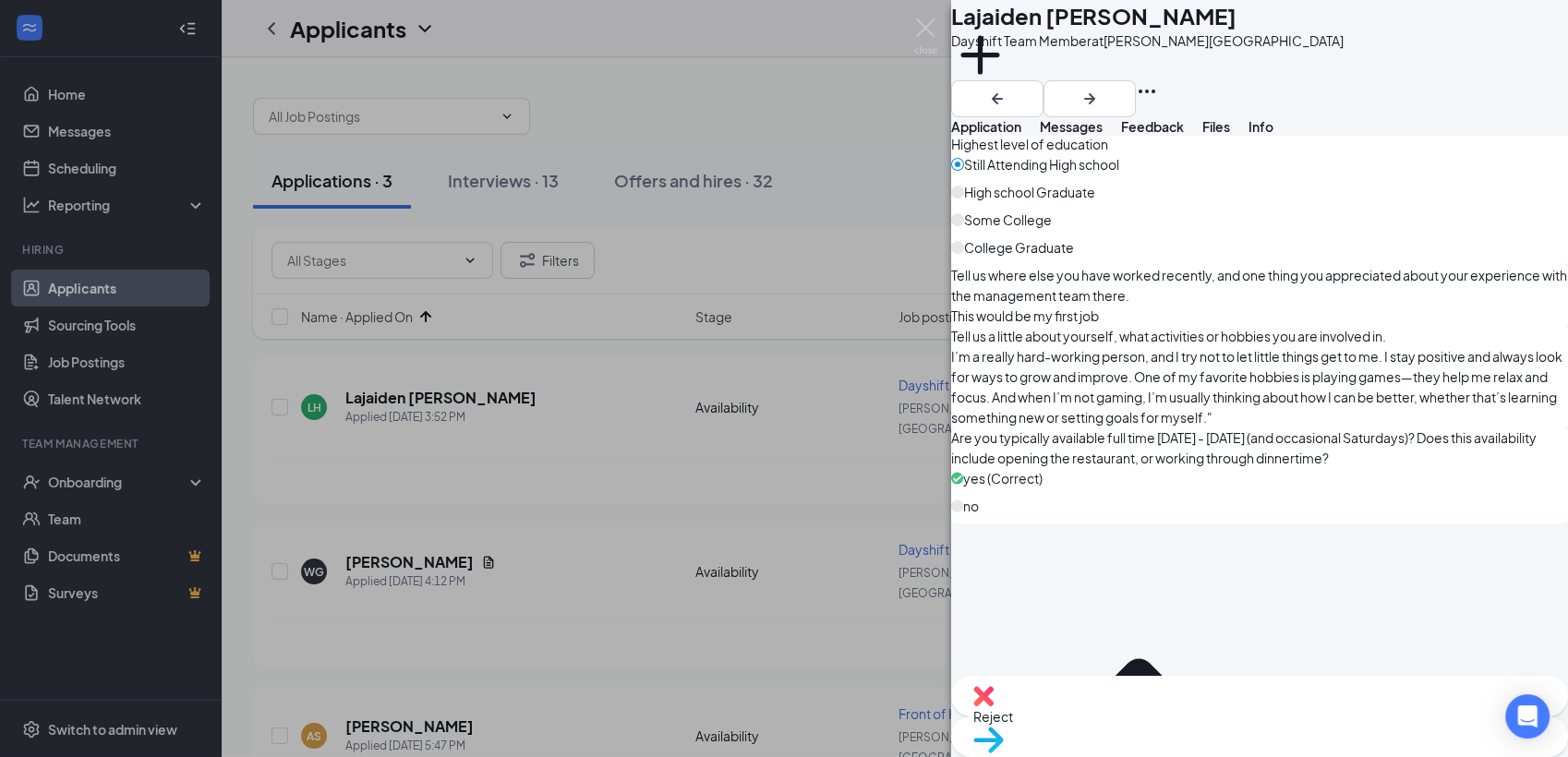
scroll to position [1956, 0]
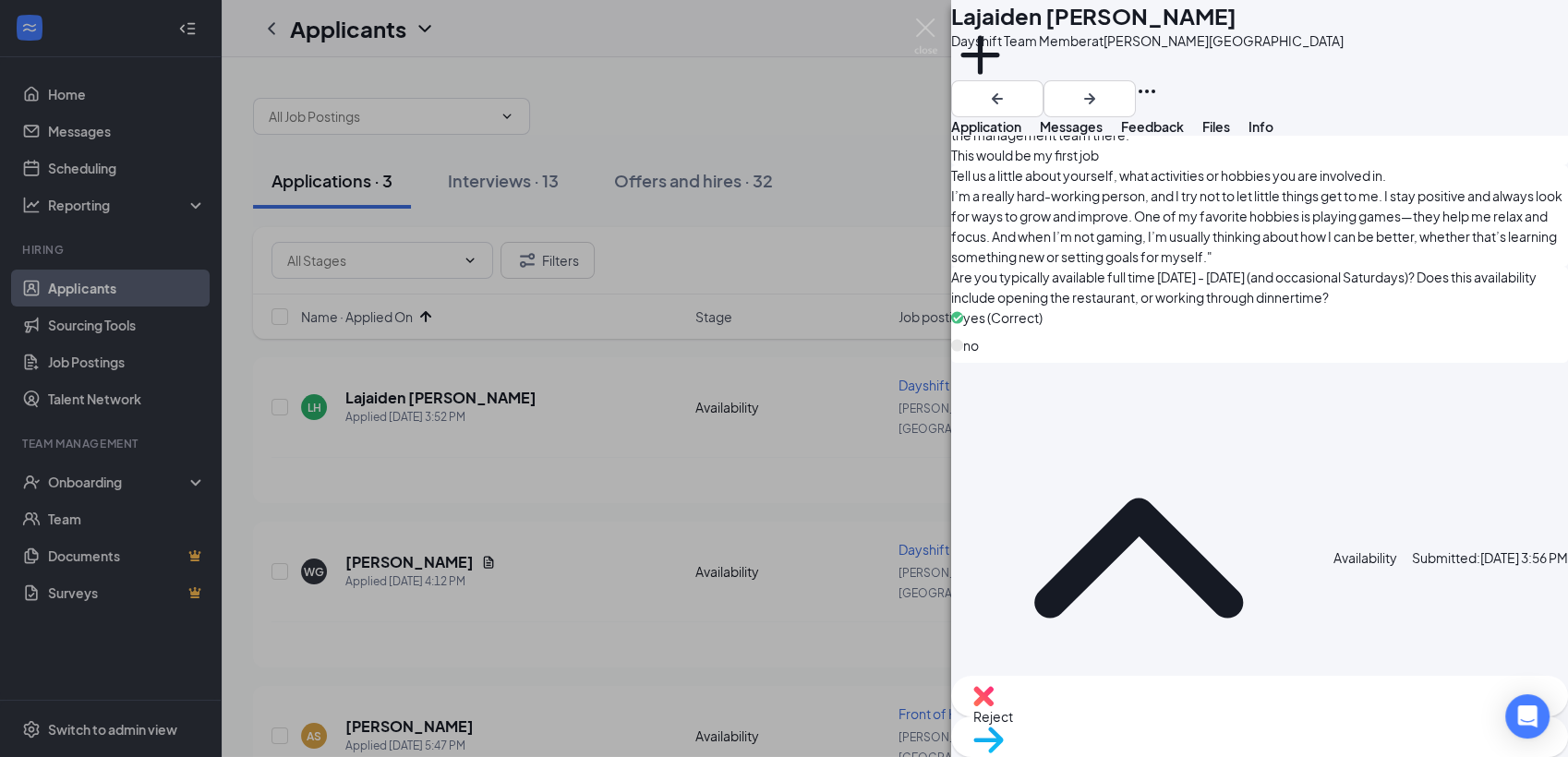
click at [1326, 753] on span "Move to stage" at bounding box center [1260, 763] width 573 height 20
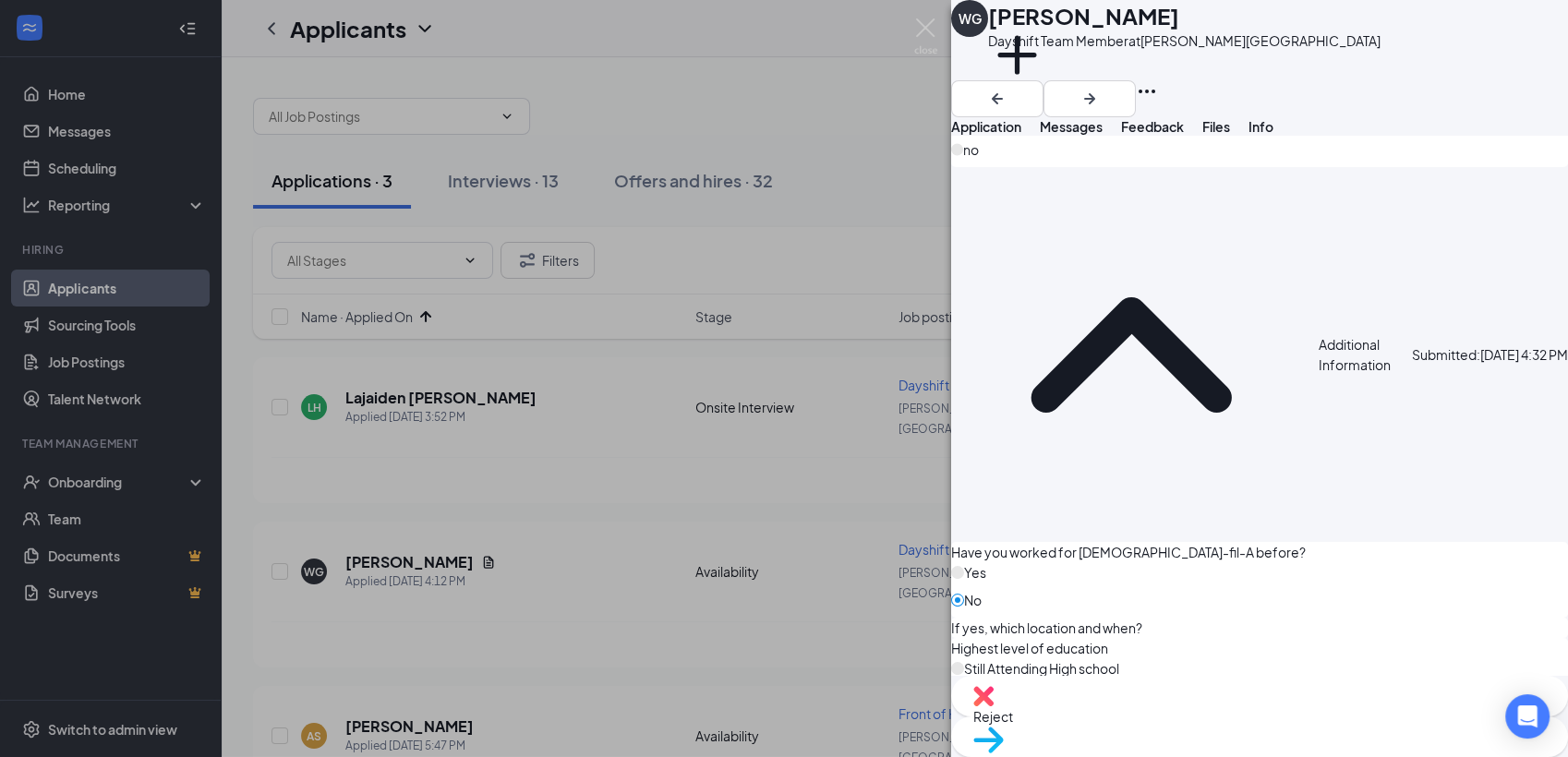
scroll to position [1436, 0]
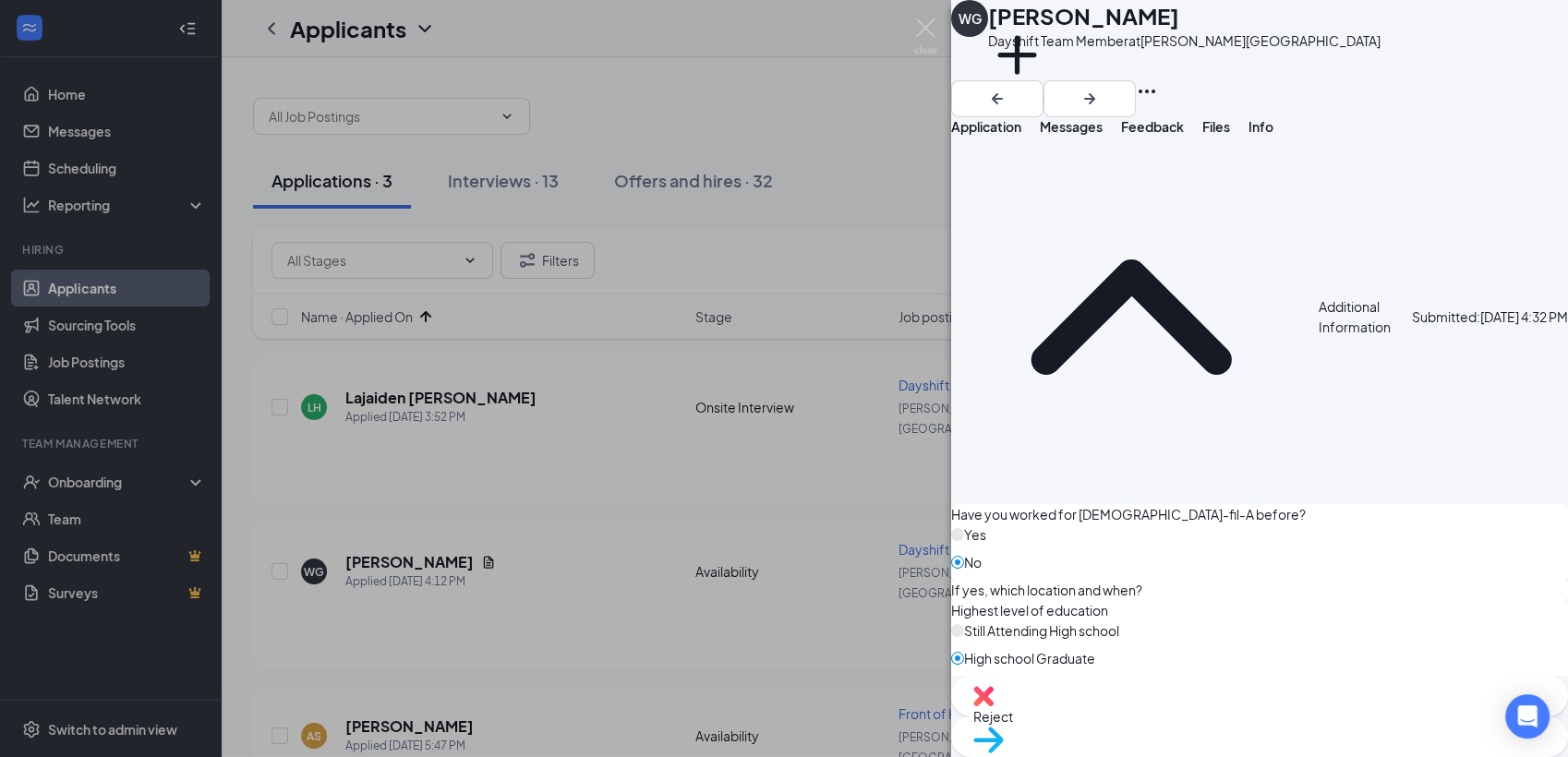
click at [1172, 724] on span "Reject" at bounding box center [1260, 716] width 573 height 20
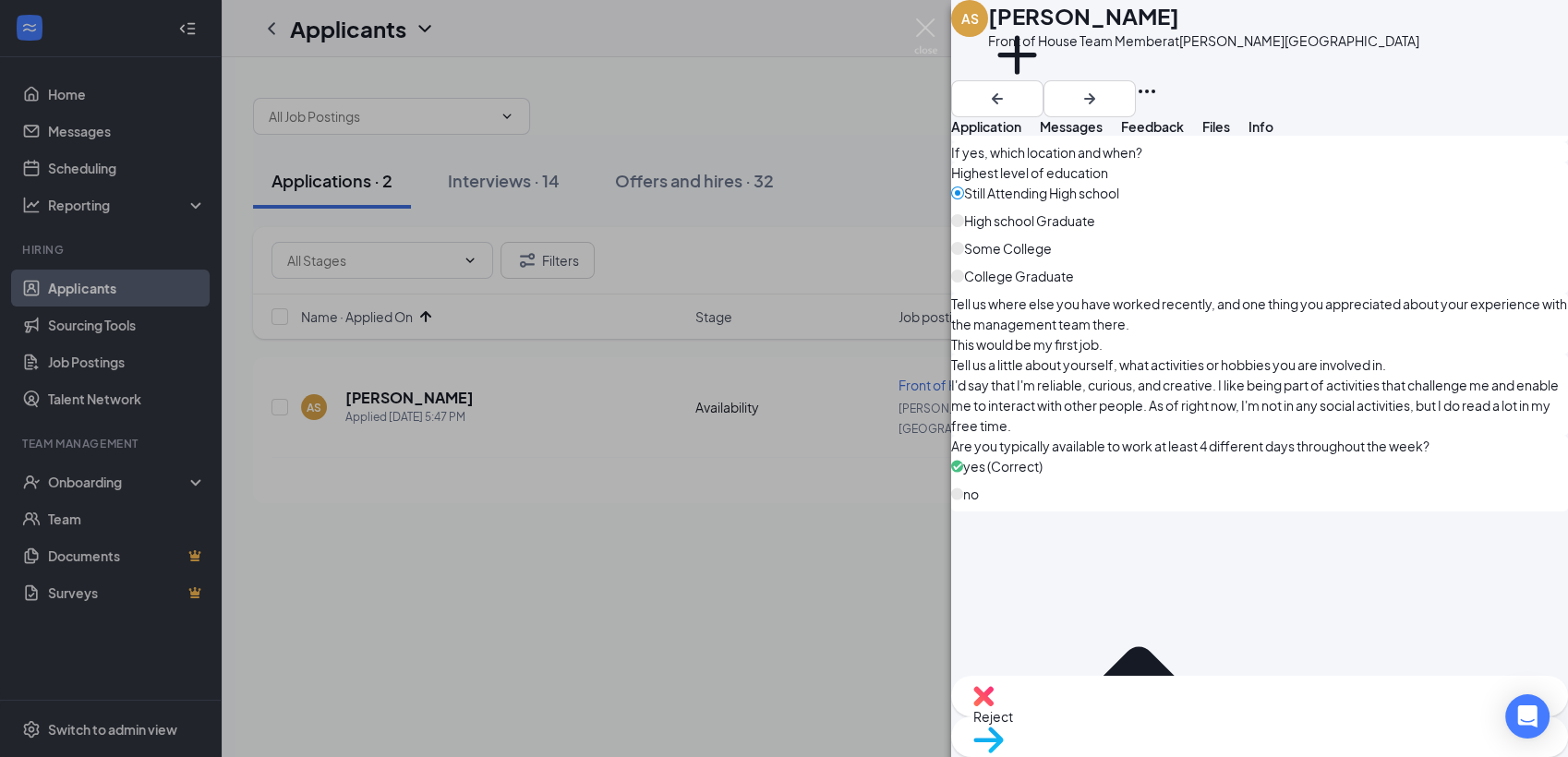
scroll to position [1912, 0]
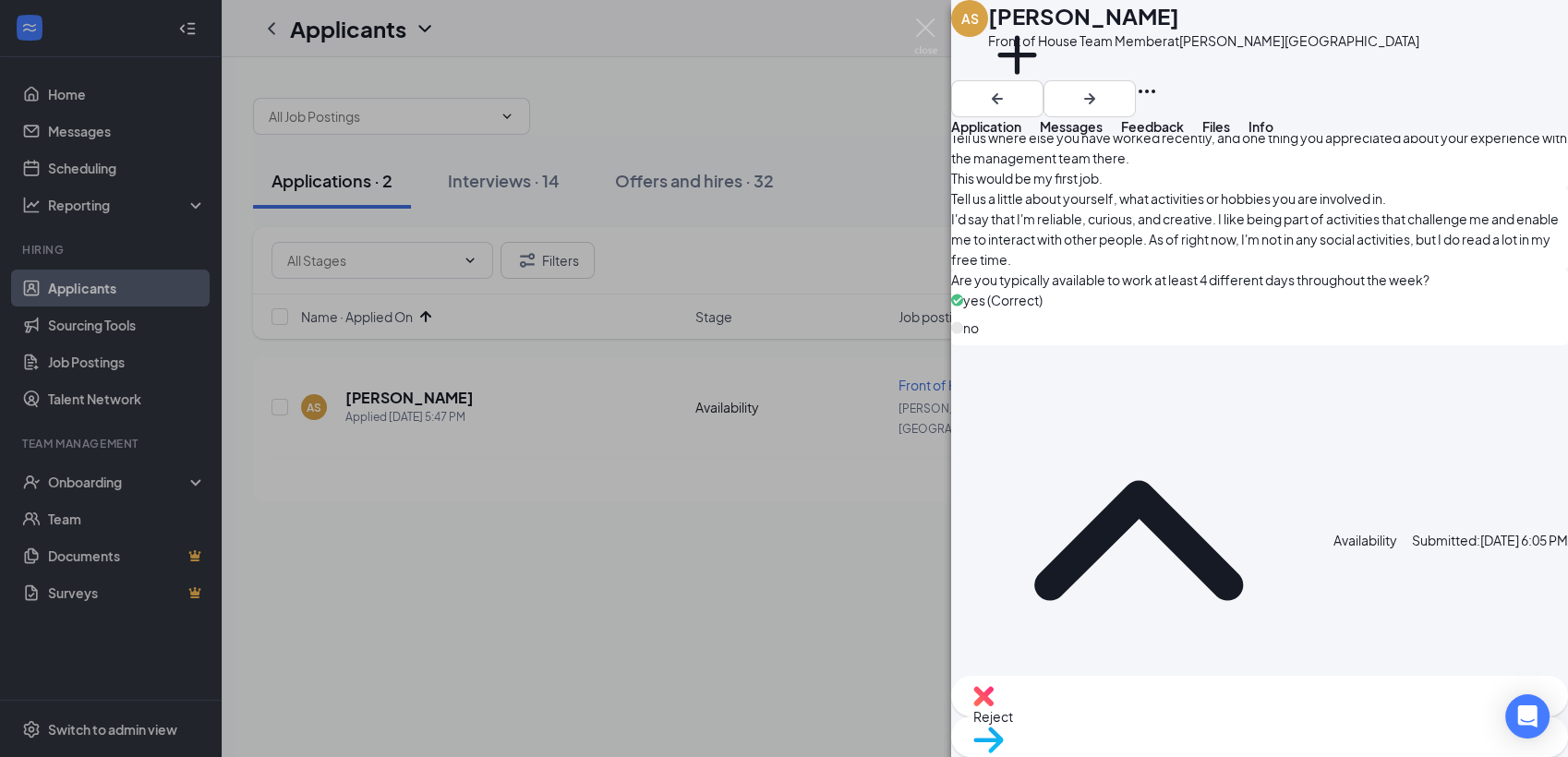
click at [1167, 718] on span "Reject" at bounding box center [1260, 716] width 573 height 20
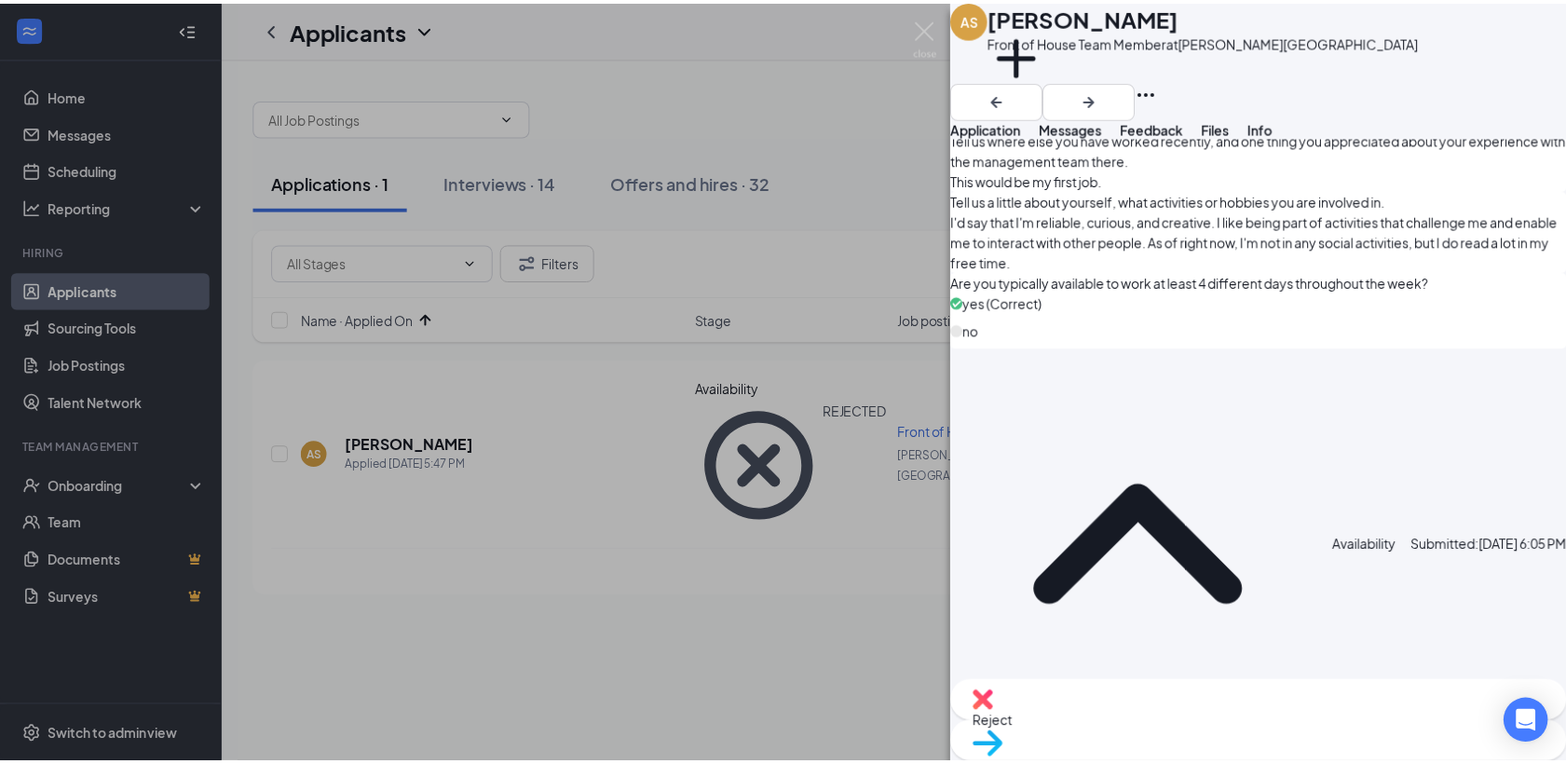
scroll to position [1930, 0]
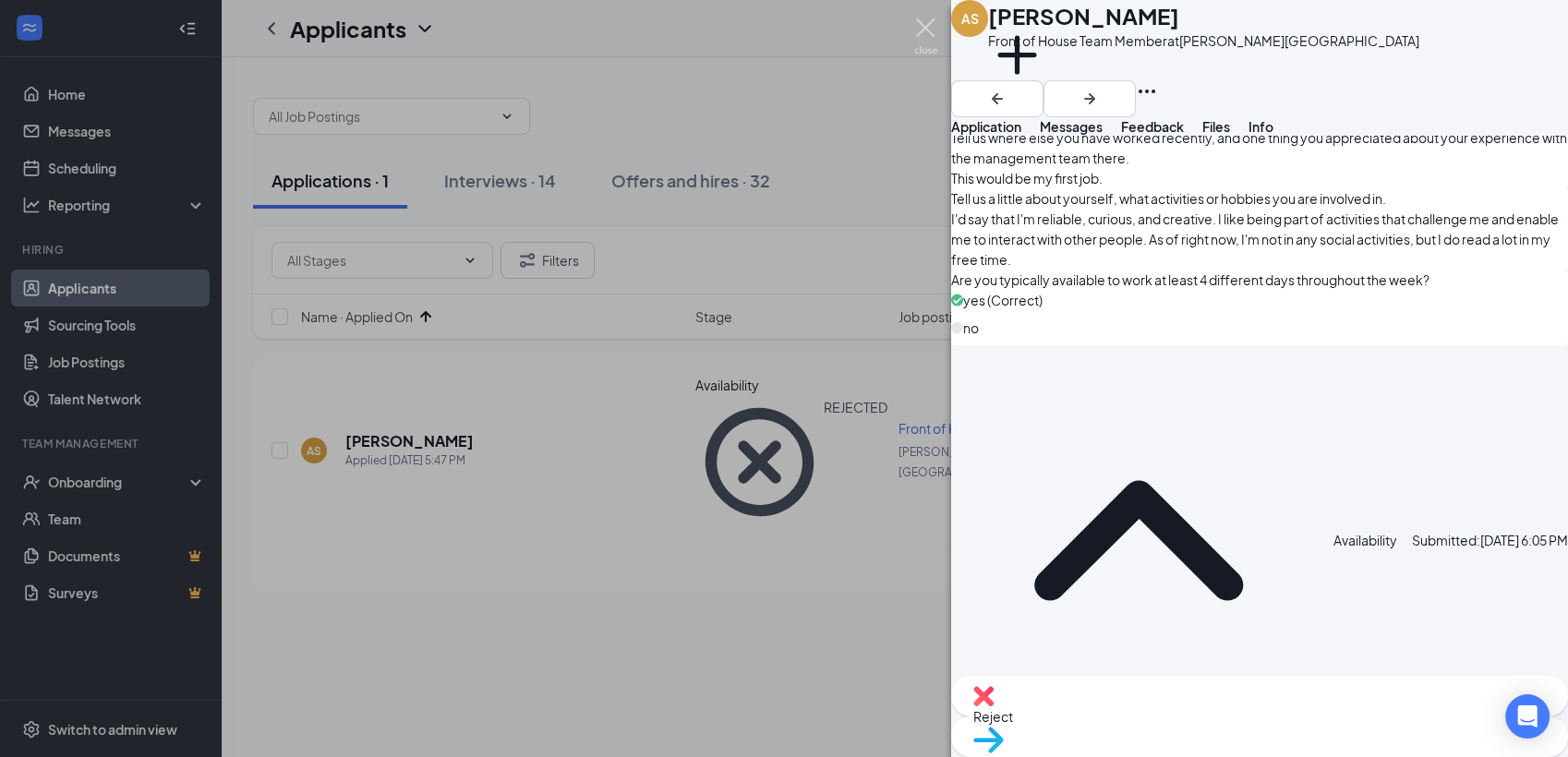
click at [927, 32] on img at bounding box center [925, 37] width 23 height 36
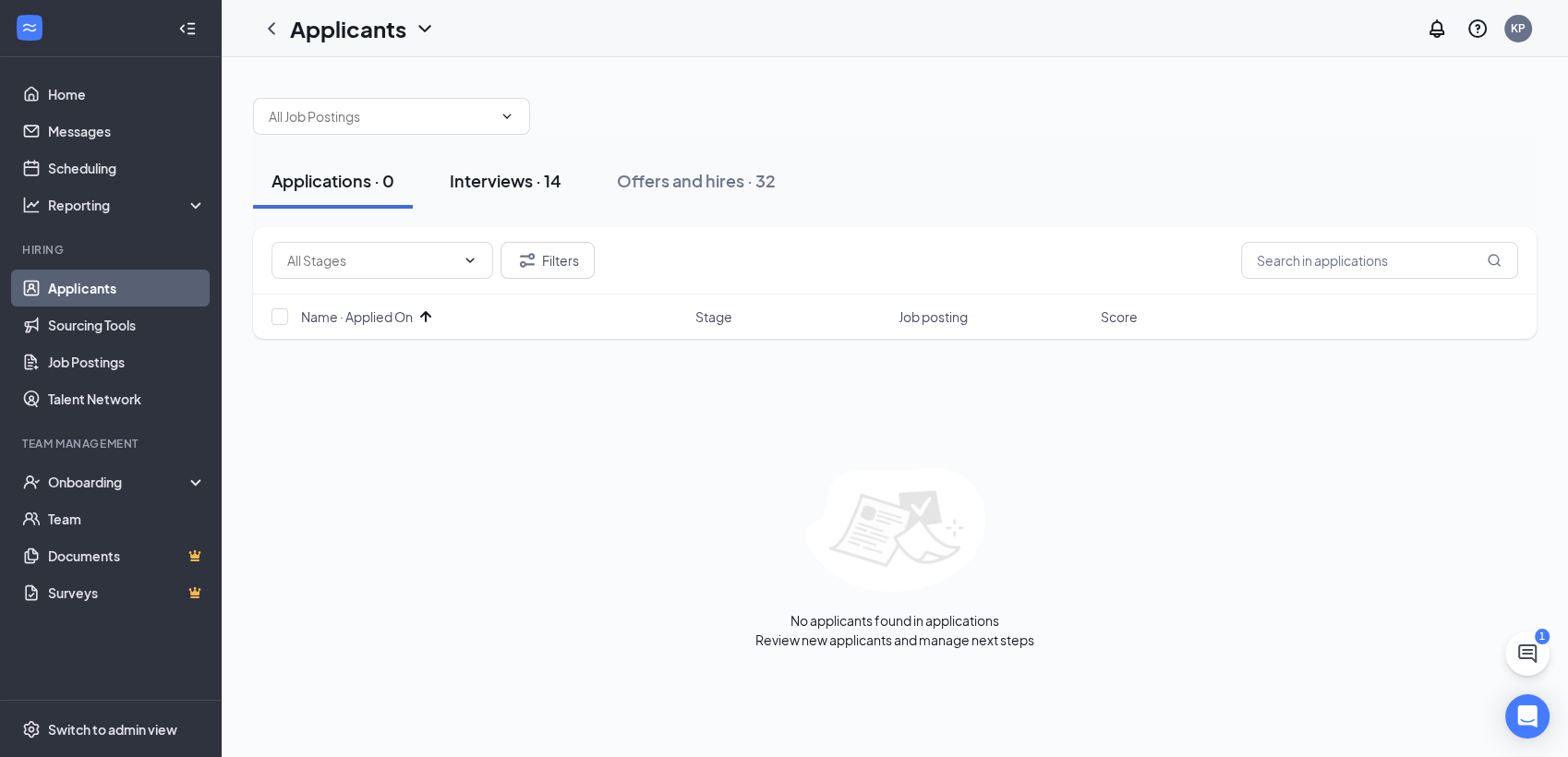
click at [515, 185] on div "Interviews · 14" at bounding box center [505, 179] width 112 height 23
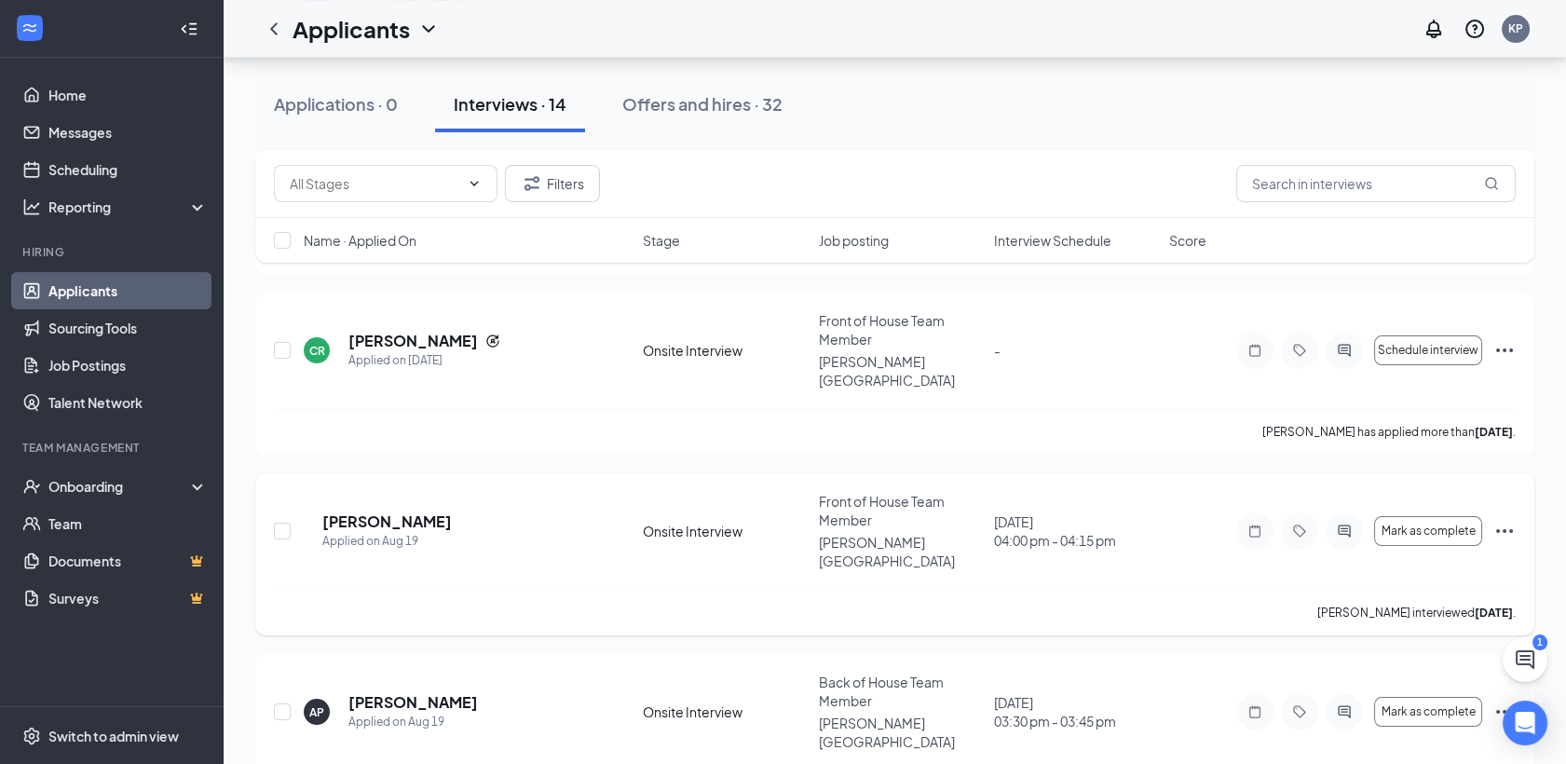
scroll to position [932, 0]
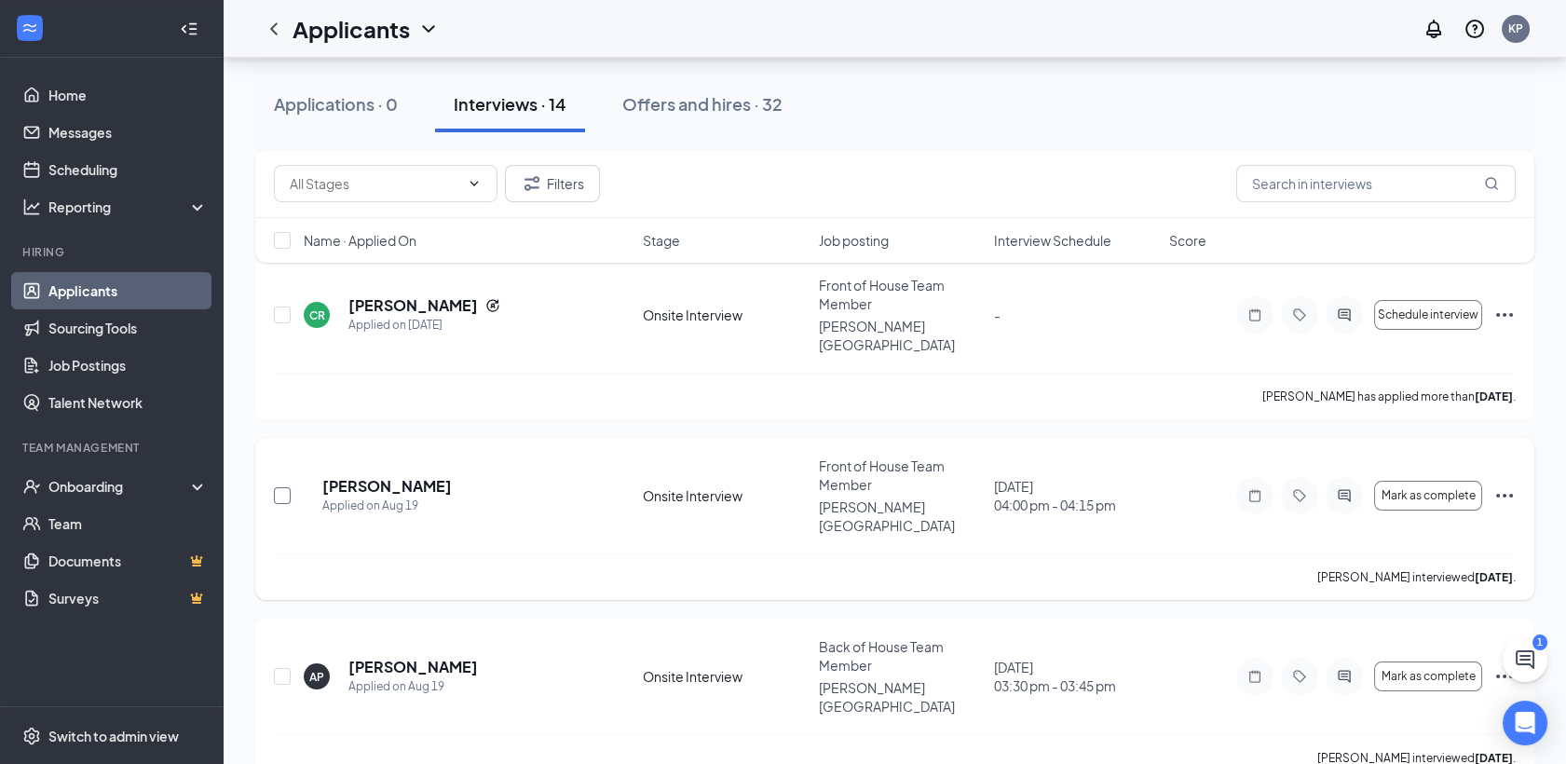
click at [280, 487] on input "checkbox" at bounding box center [282, 495] width 17 height 17
checkbox input "true"
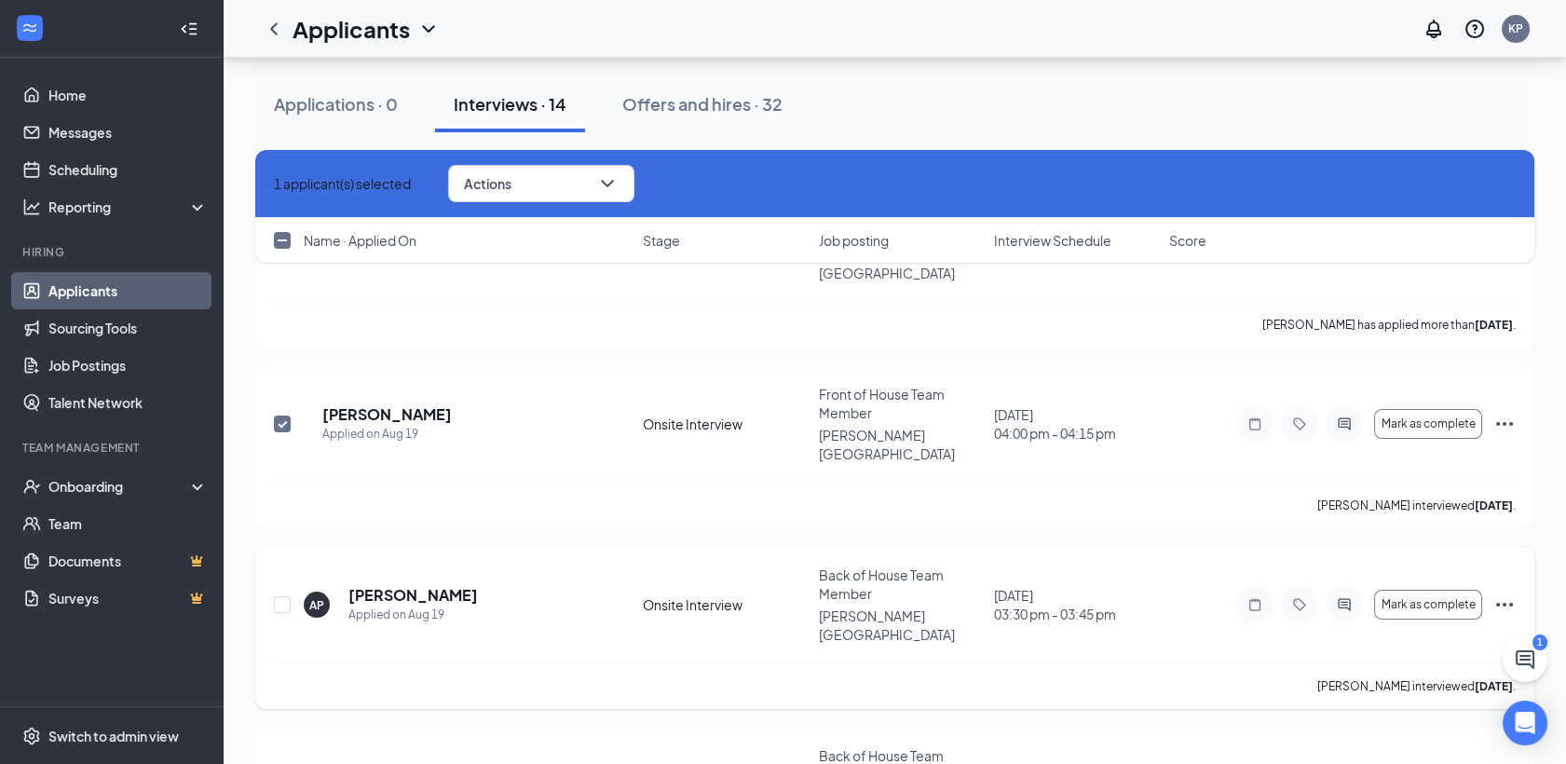
scroll to position [1035, 0]
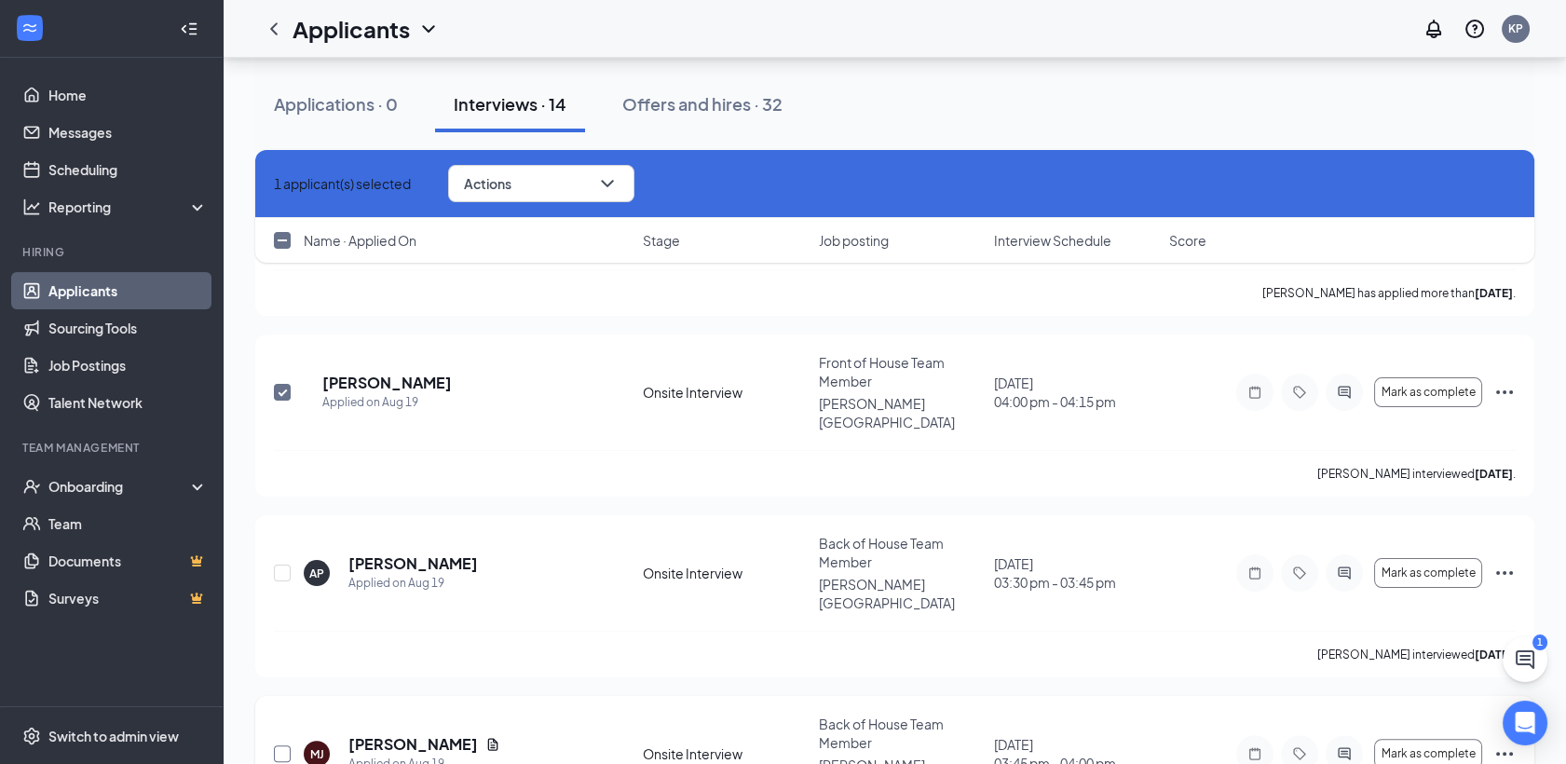
click at [279, 745] on input "checkbox" at bounding box center [282, 753] width 17 height 17
checkbox input "true"
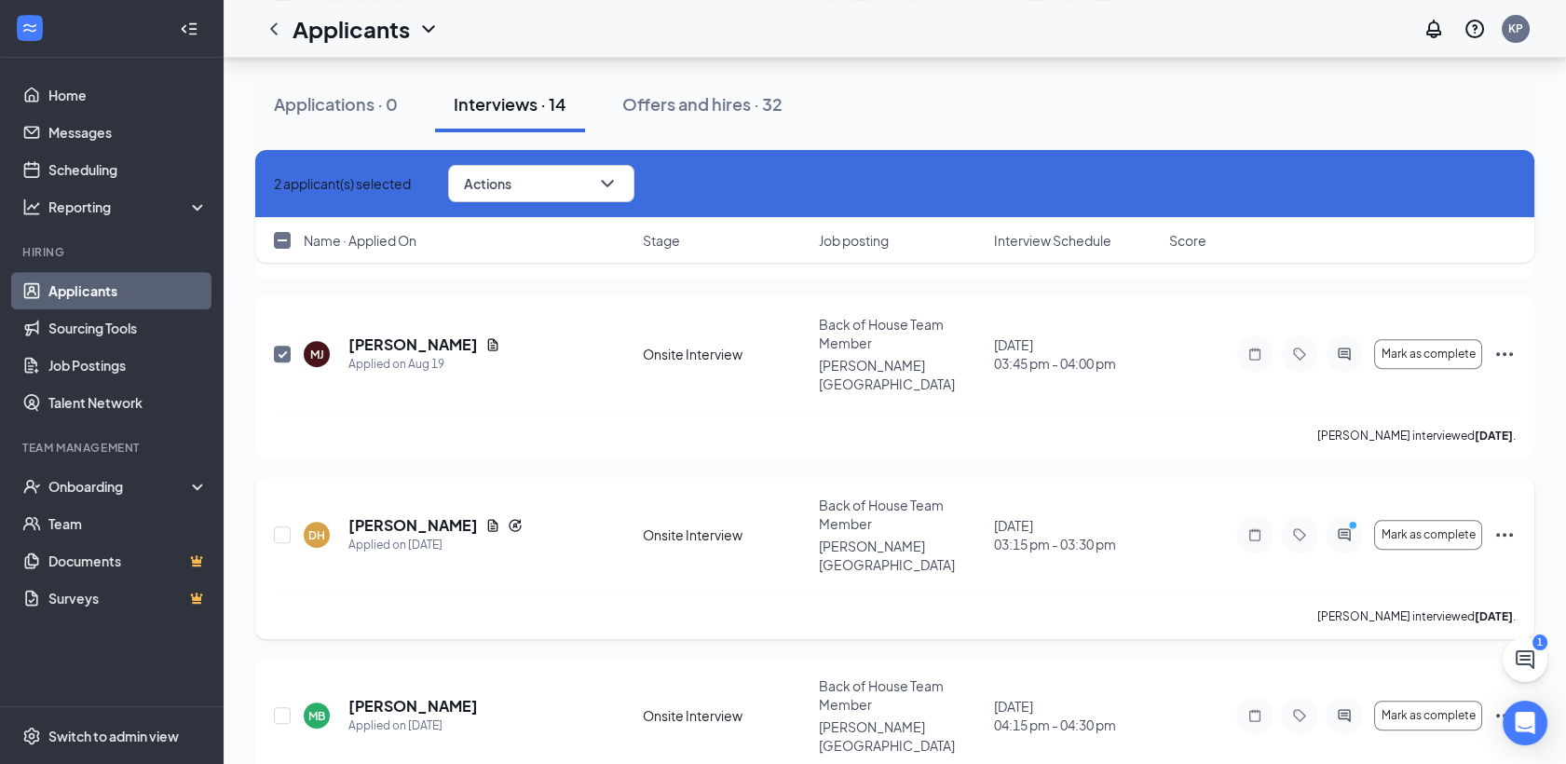
scroll to position [1449, 0]
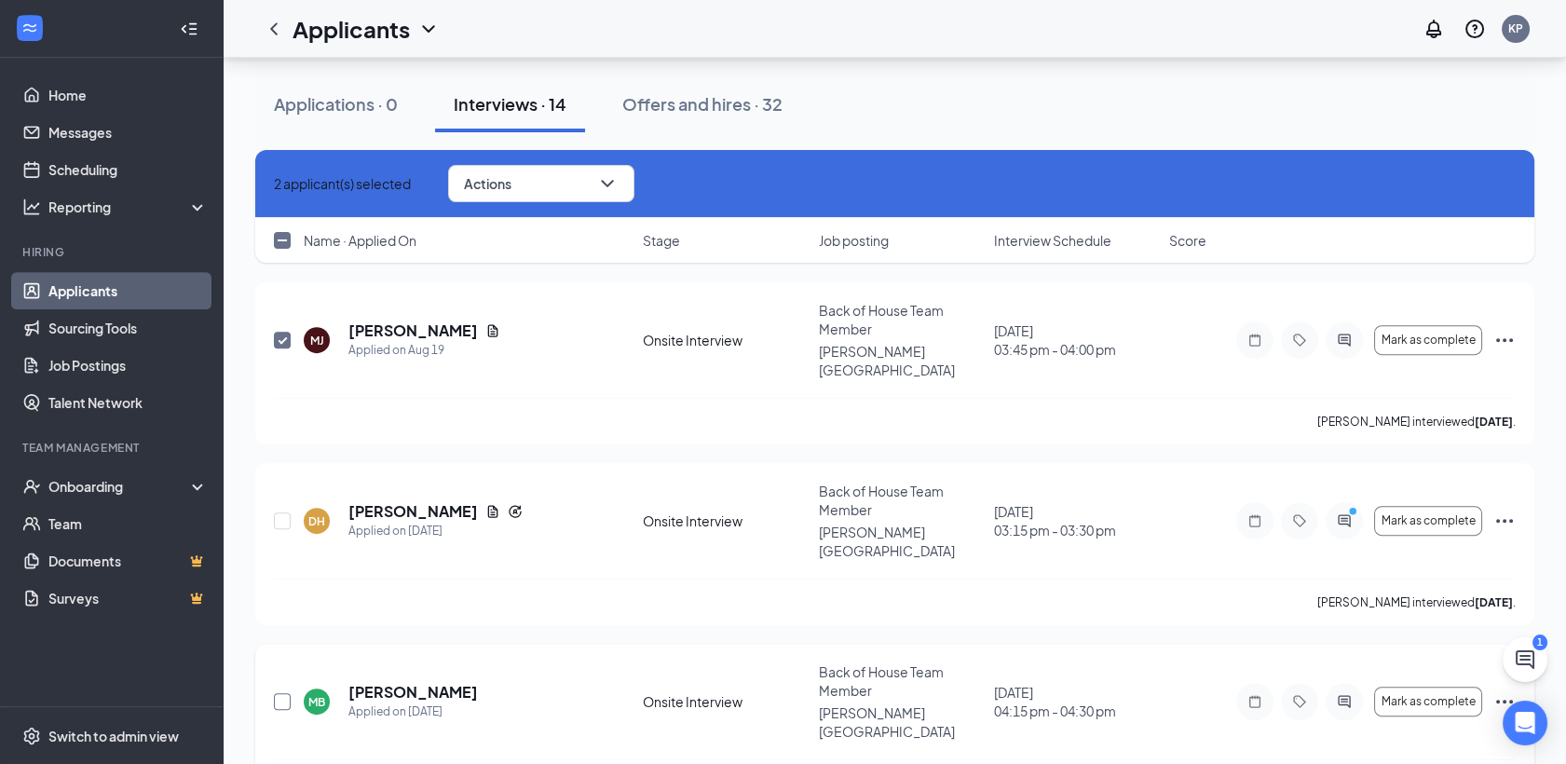
click at [280, 693] on input "checkbox" at bounding box center [282, 701] width 17 height 17
checkbox input "true"
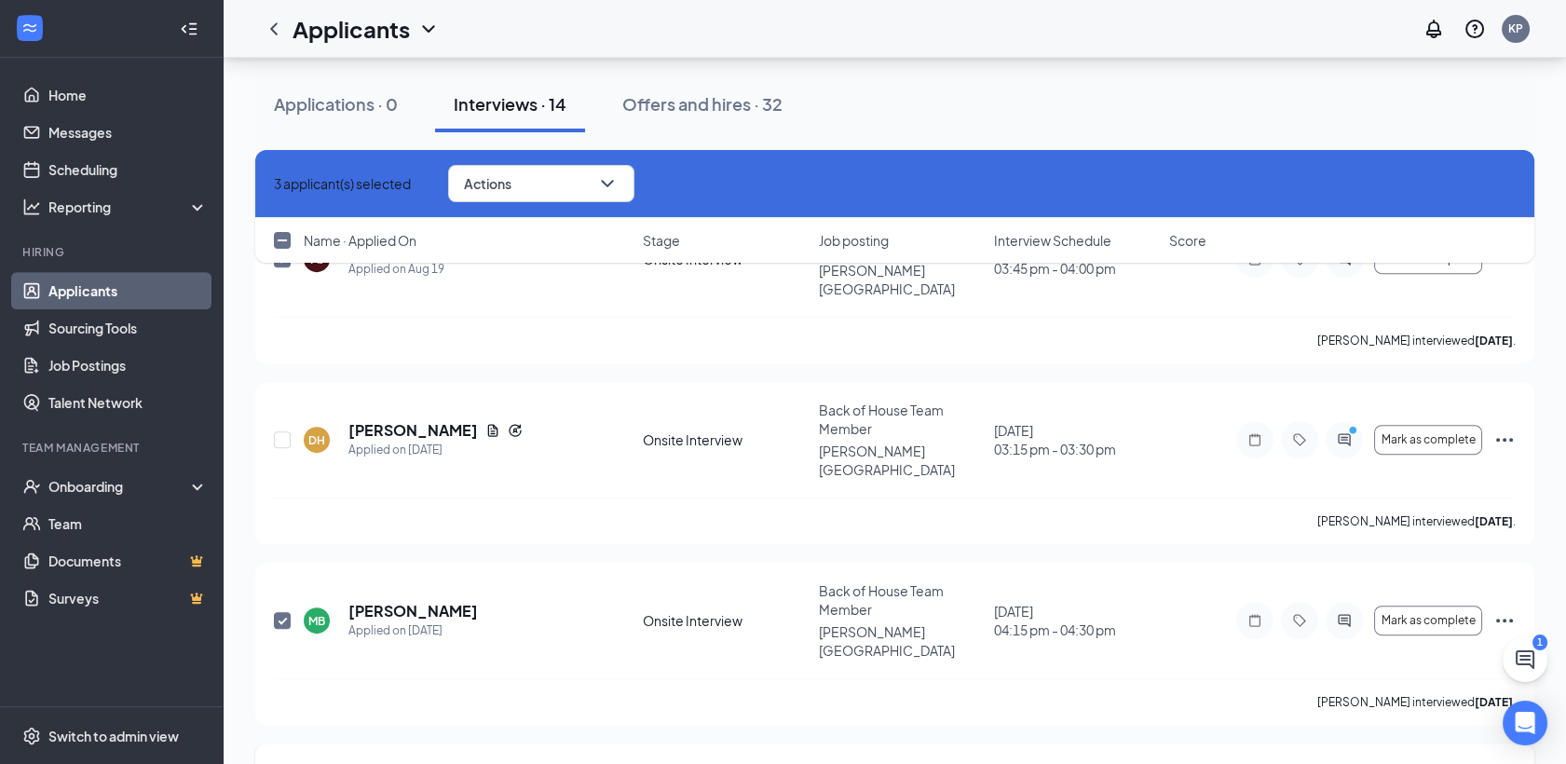
scroll to position [1552, 0]
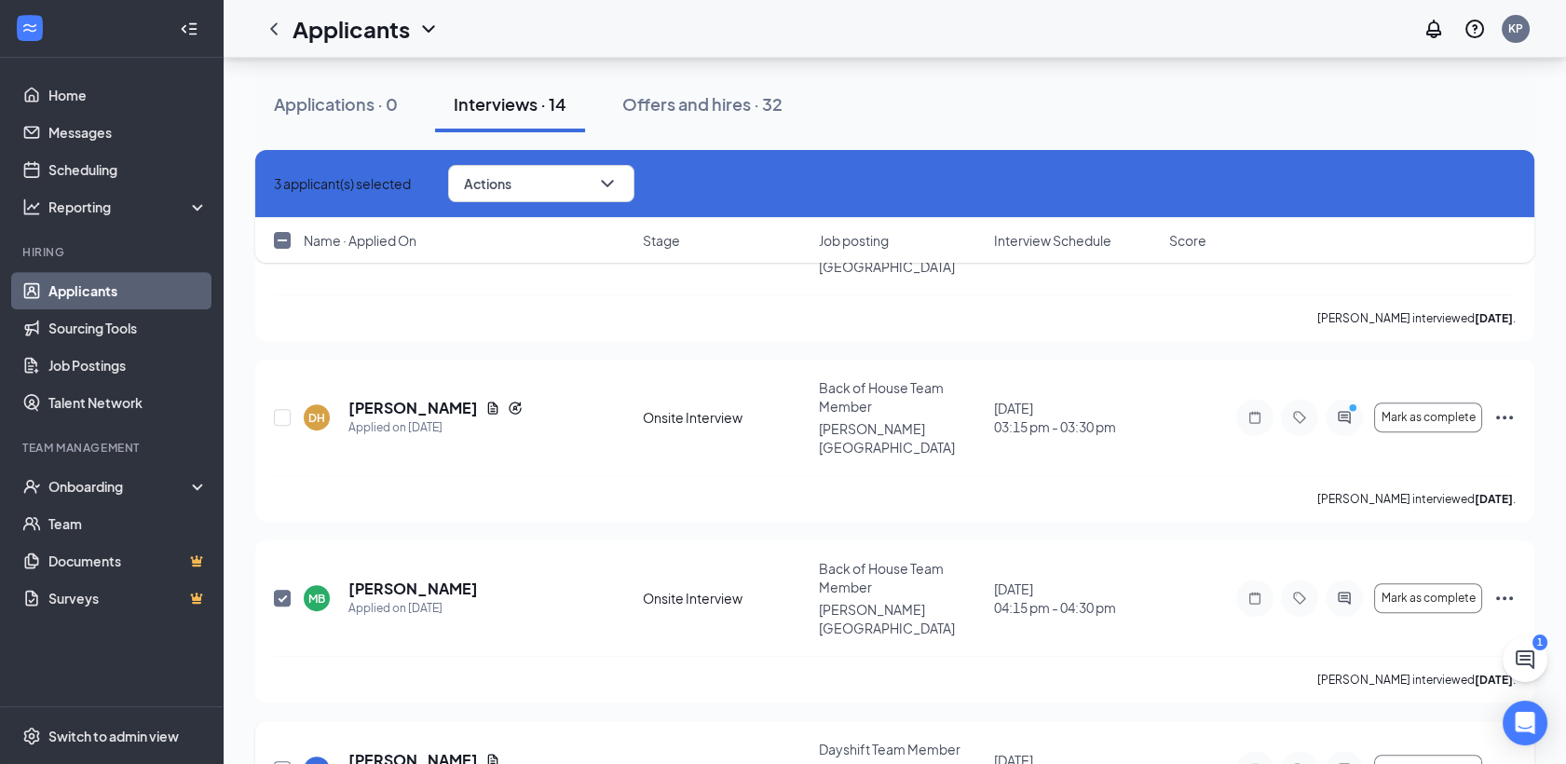
click at [283, 761] on input "checkbox" at bounding box center [282, 769] width 17 height 17
checkbox input "true"
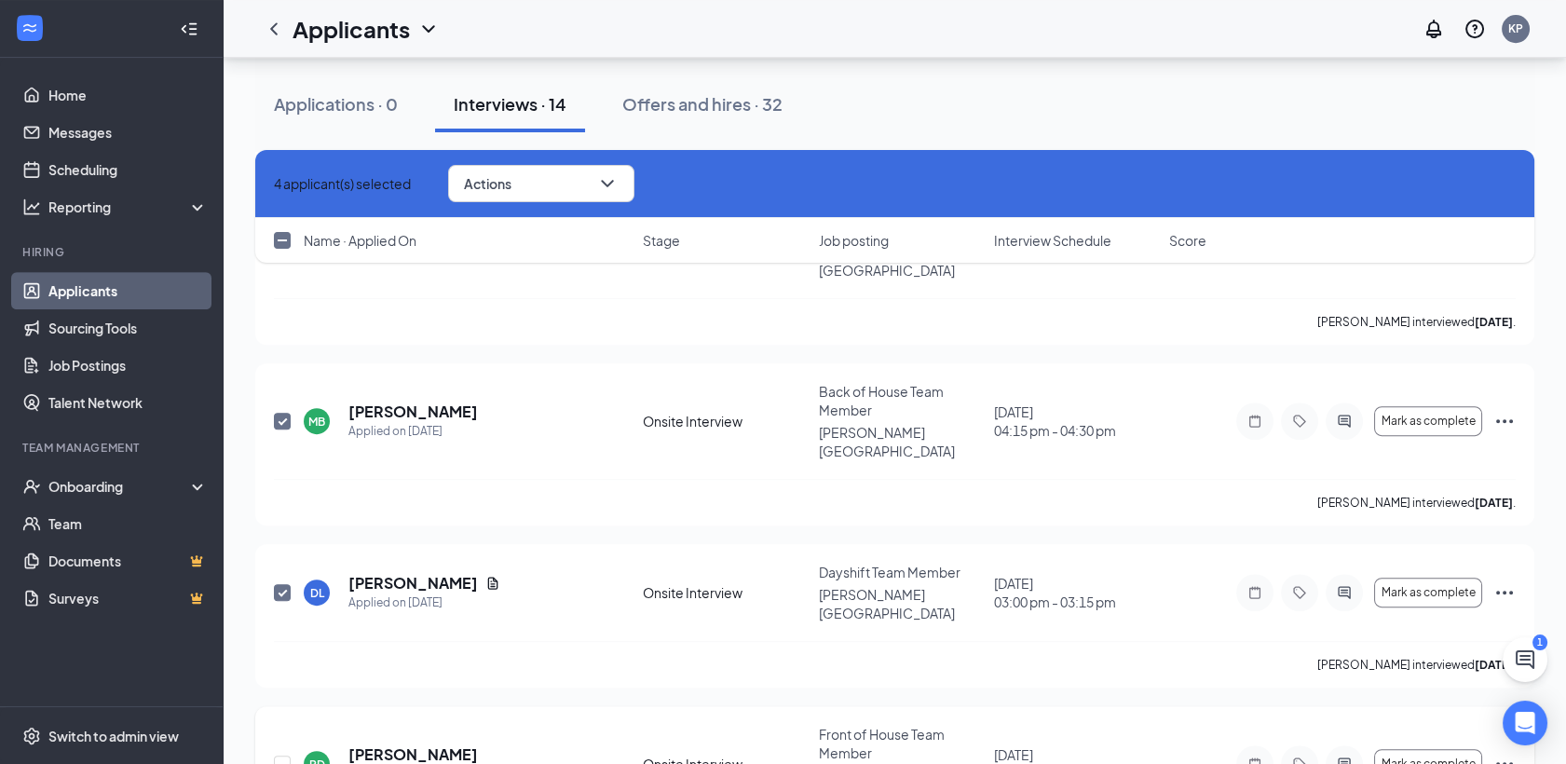
scroll to position [1739, 0]
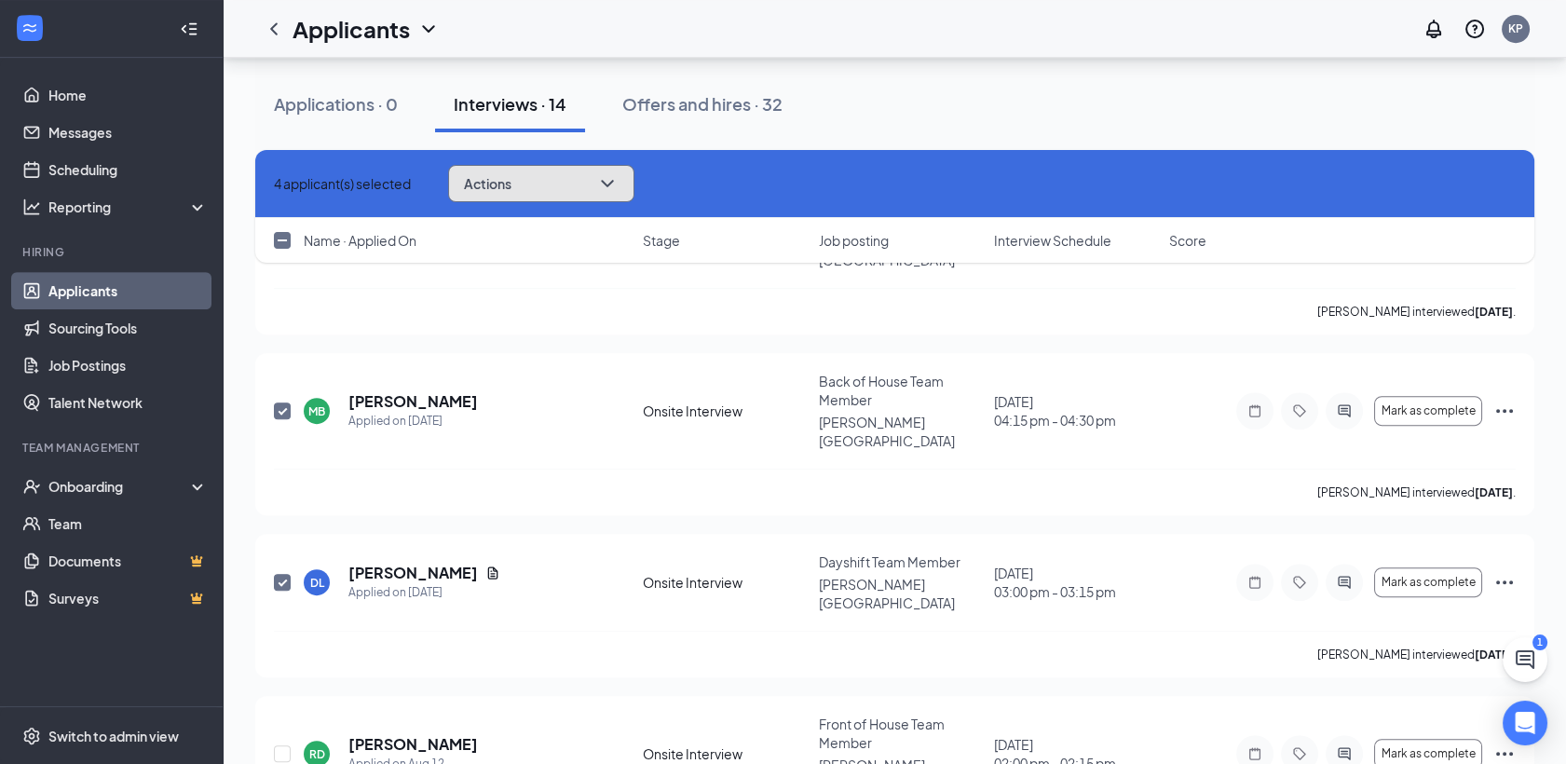
click at [613, 184] on icon "ChevronDown" at bounding box center [607, 183] width 12 height 7
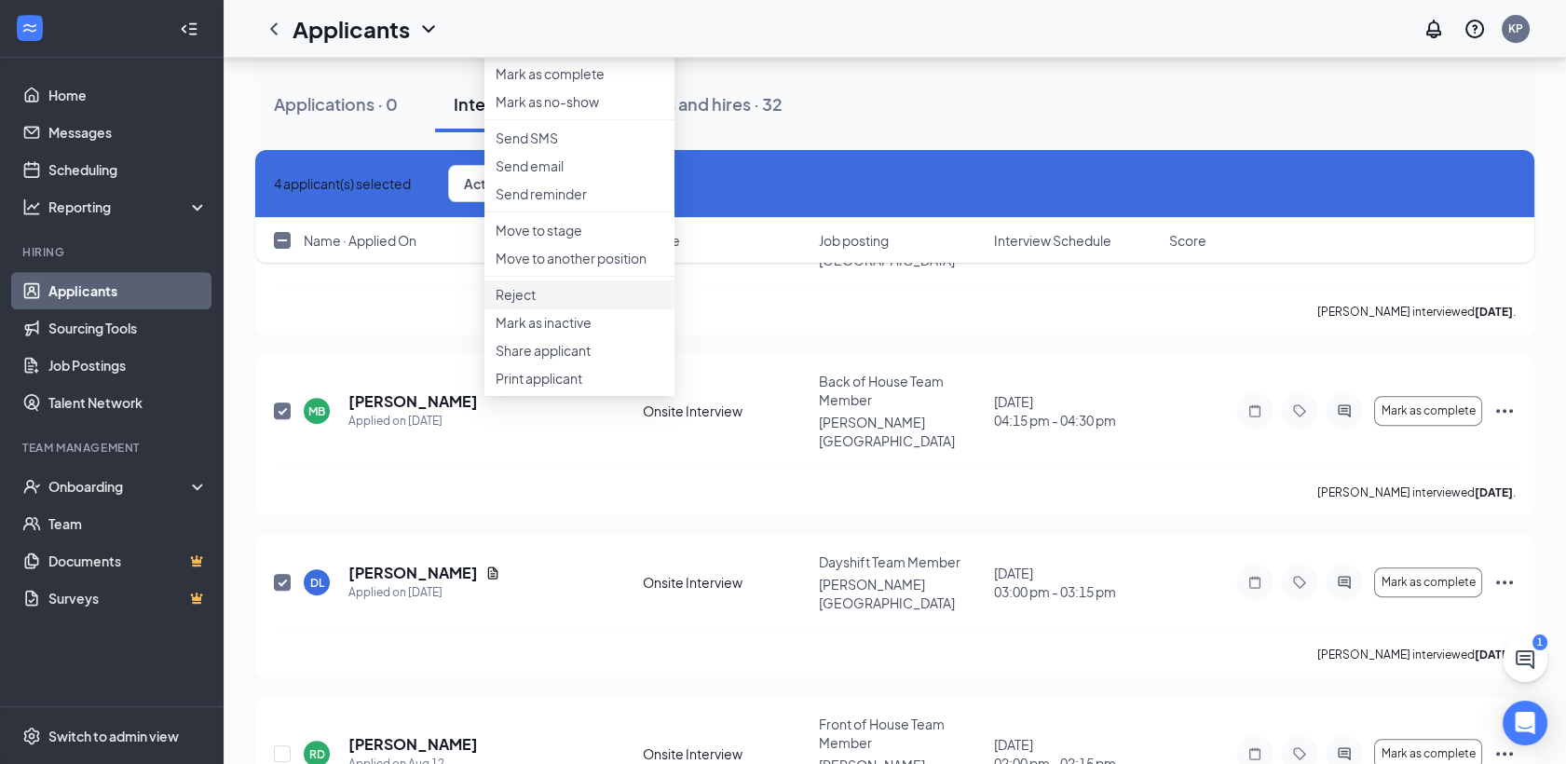
click at [552, 304] on p "Reject" at bounding box center [580, 294] width 168 height 19
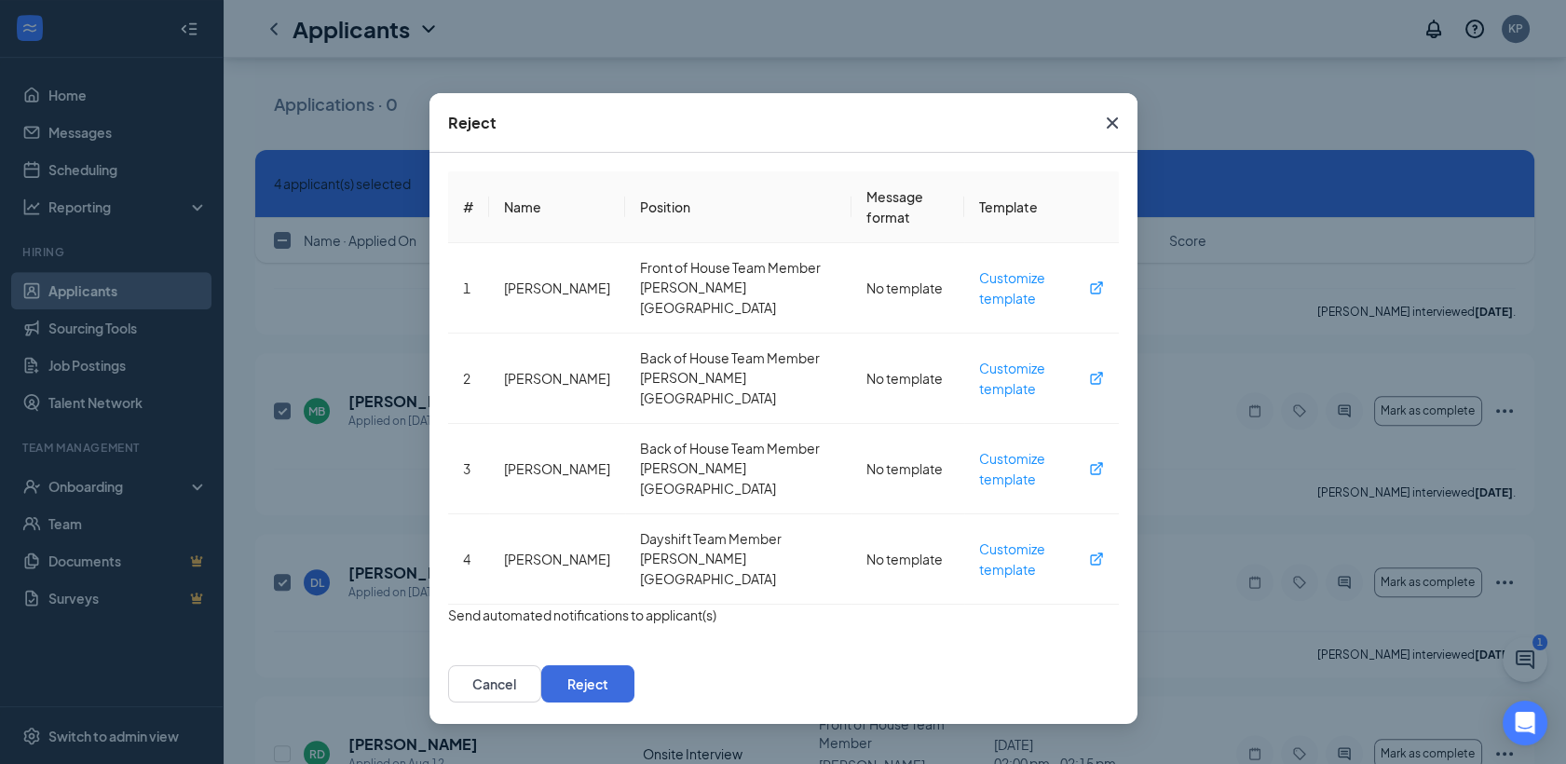
click at [448, 605] on button "button" at bounding box center [448, 615] width 0 height 20
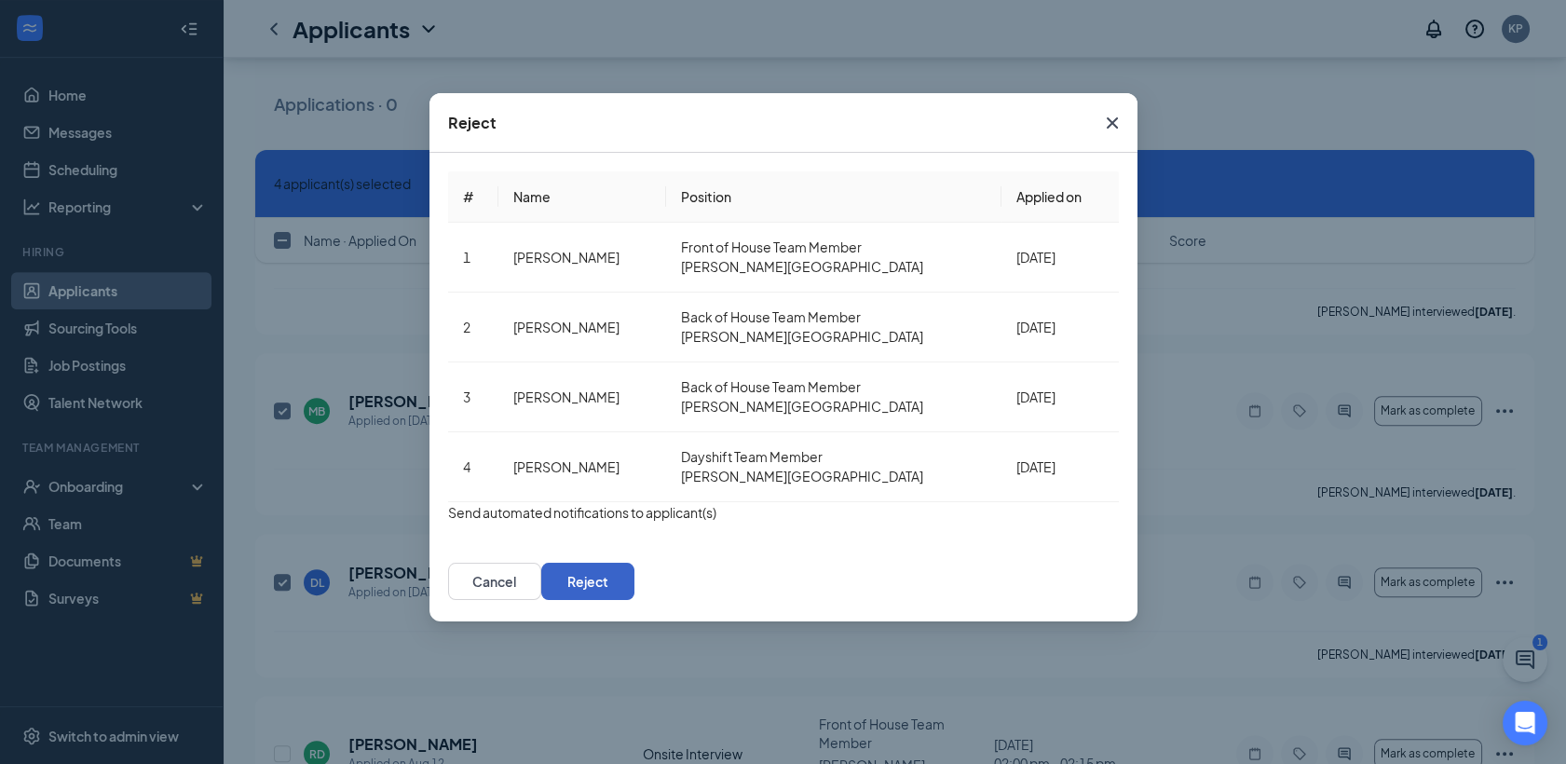
click at [634, 563] on button "Reject" at bounding box center [587, 581] width 93 height 37
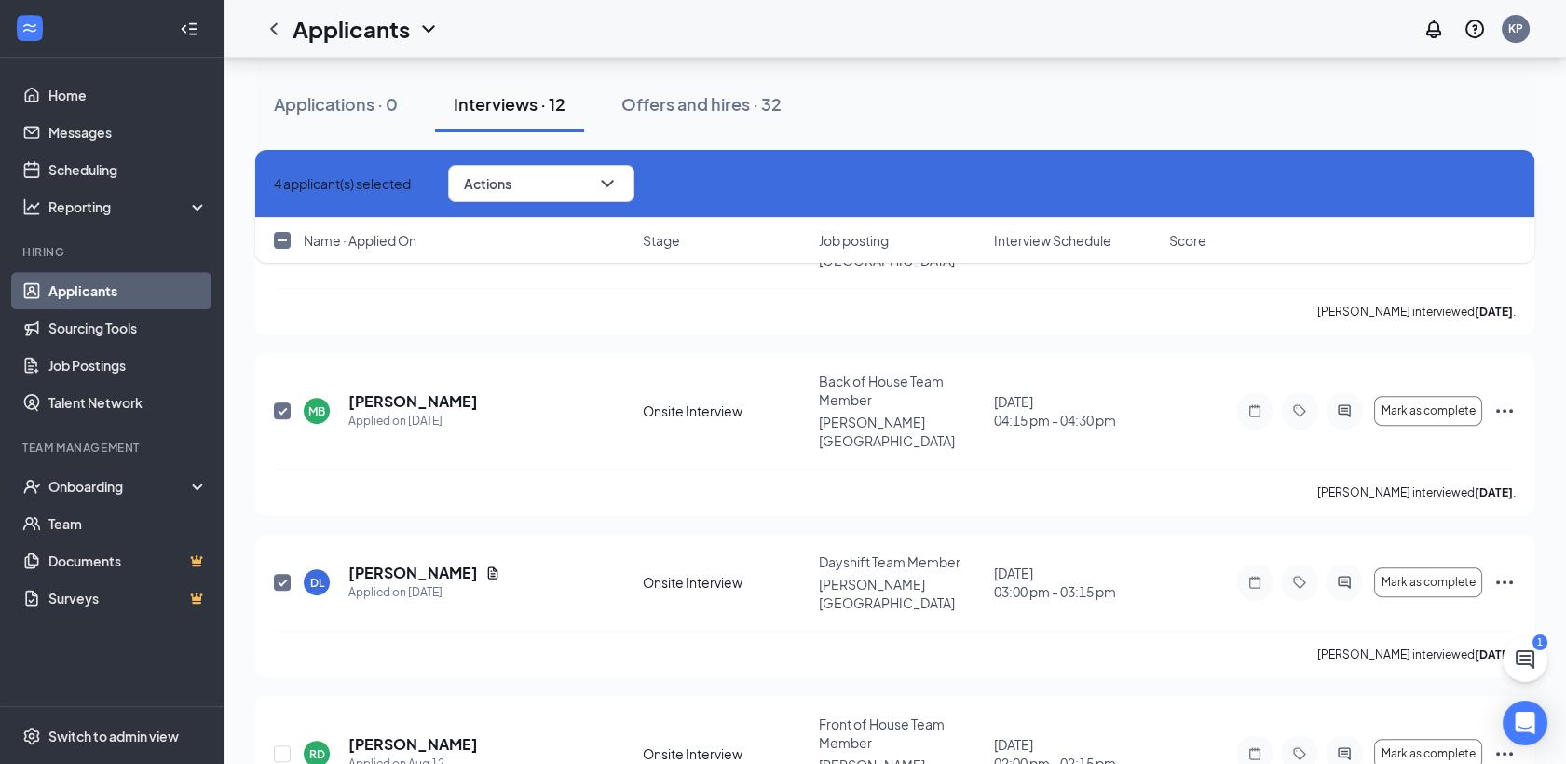
checkbox input "false"
checkbox input "true"
checkbox input "false"
checkbox input "true"
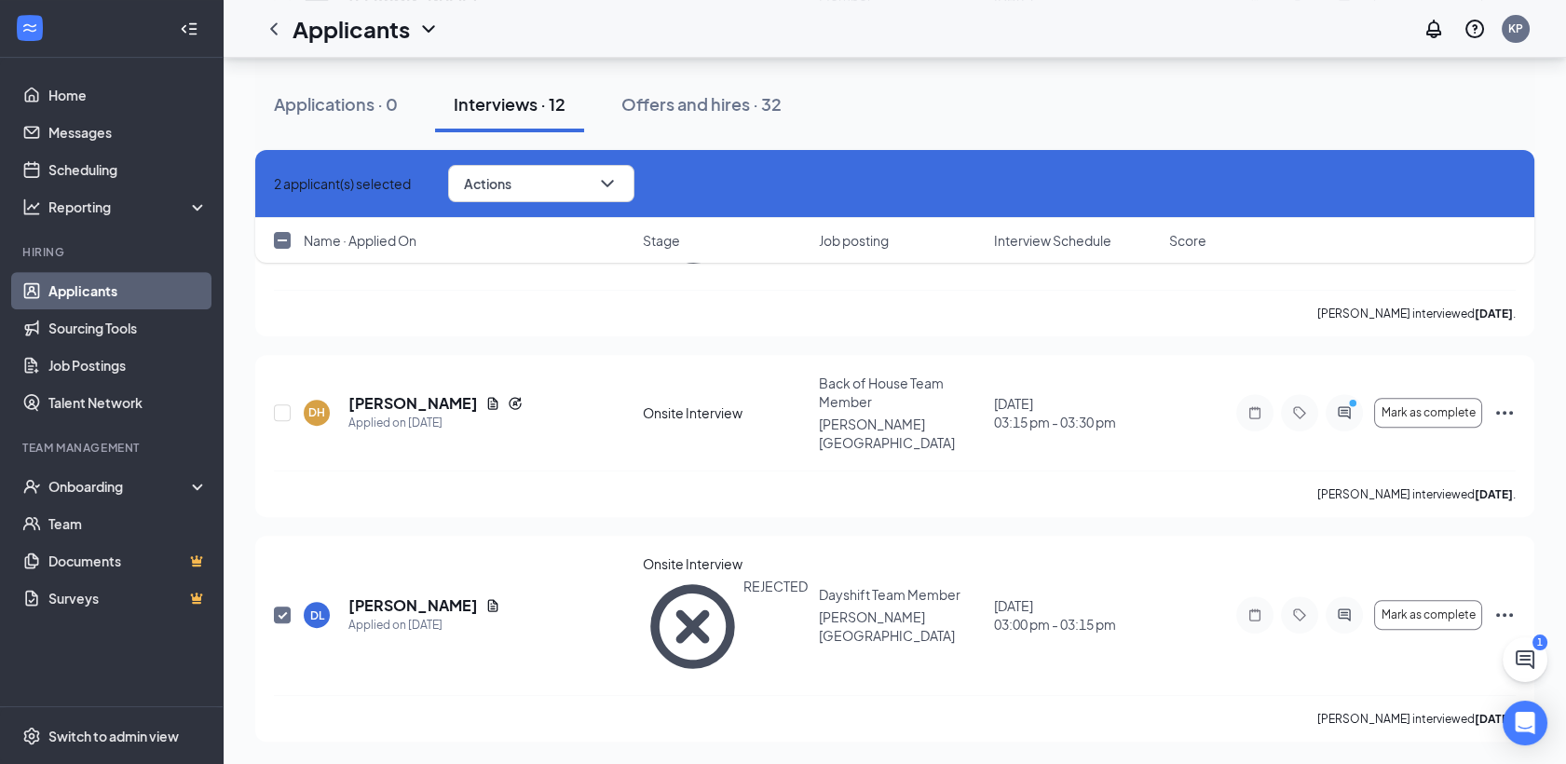
scroll to position [1104, 0]
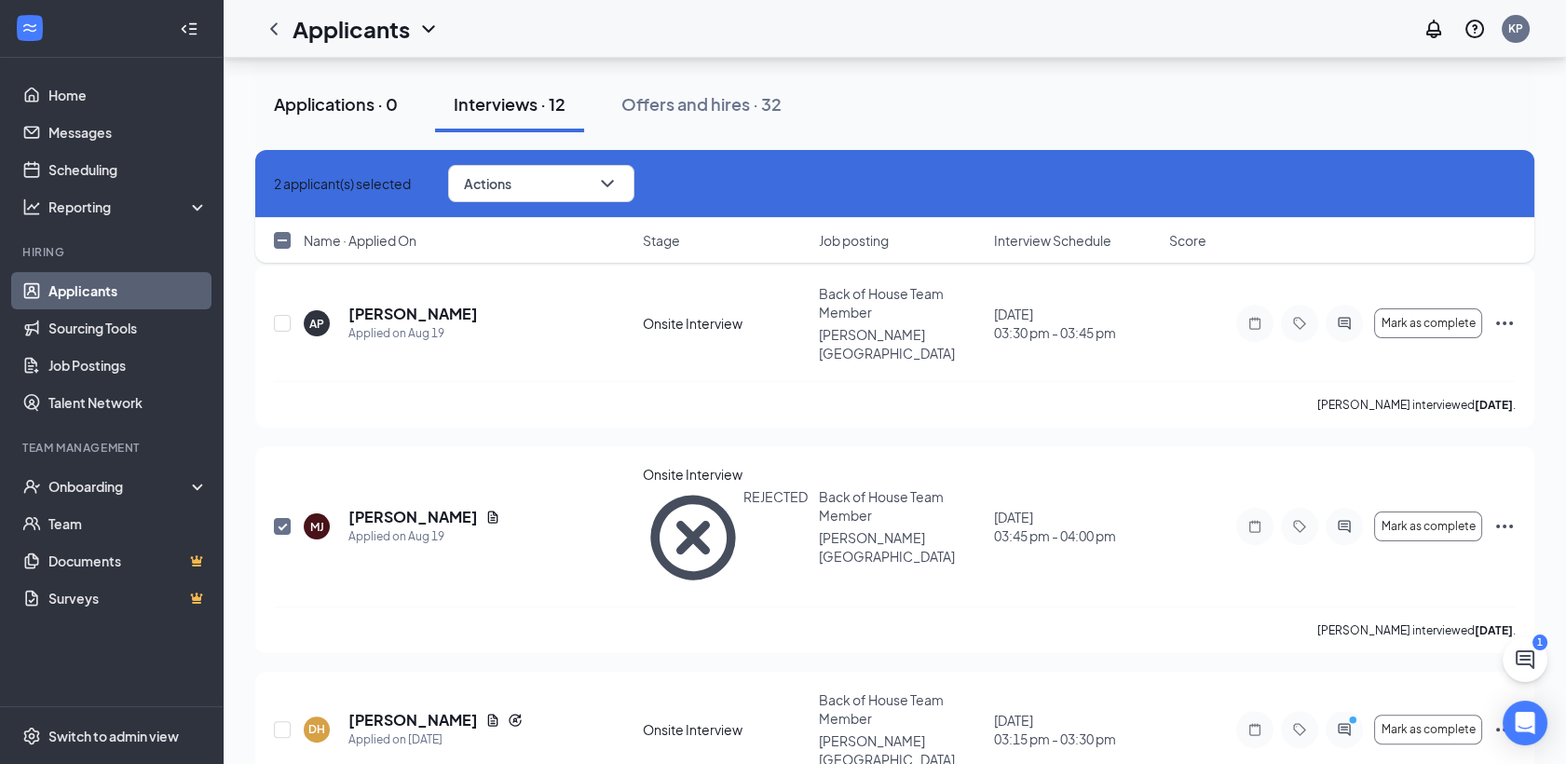
click at [341, 97] on div "Applications · 0" at bounding box center [336, 103] width 124 height 23
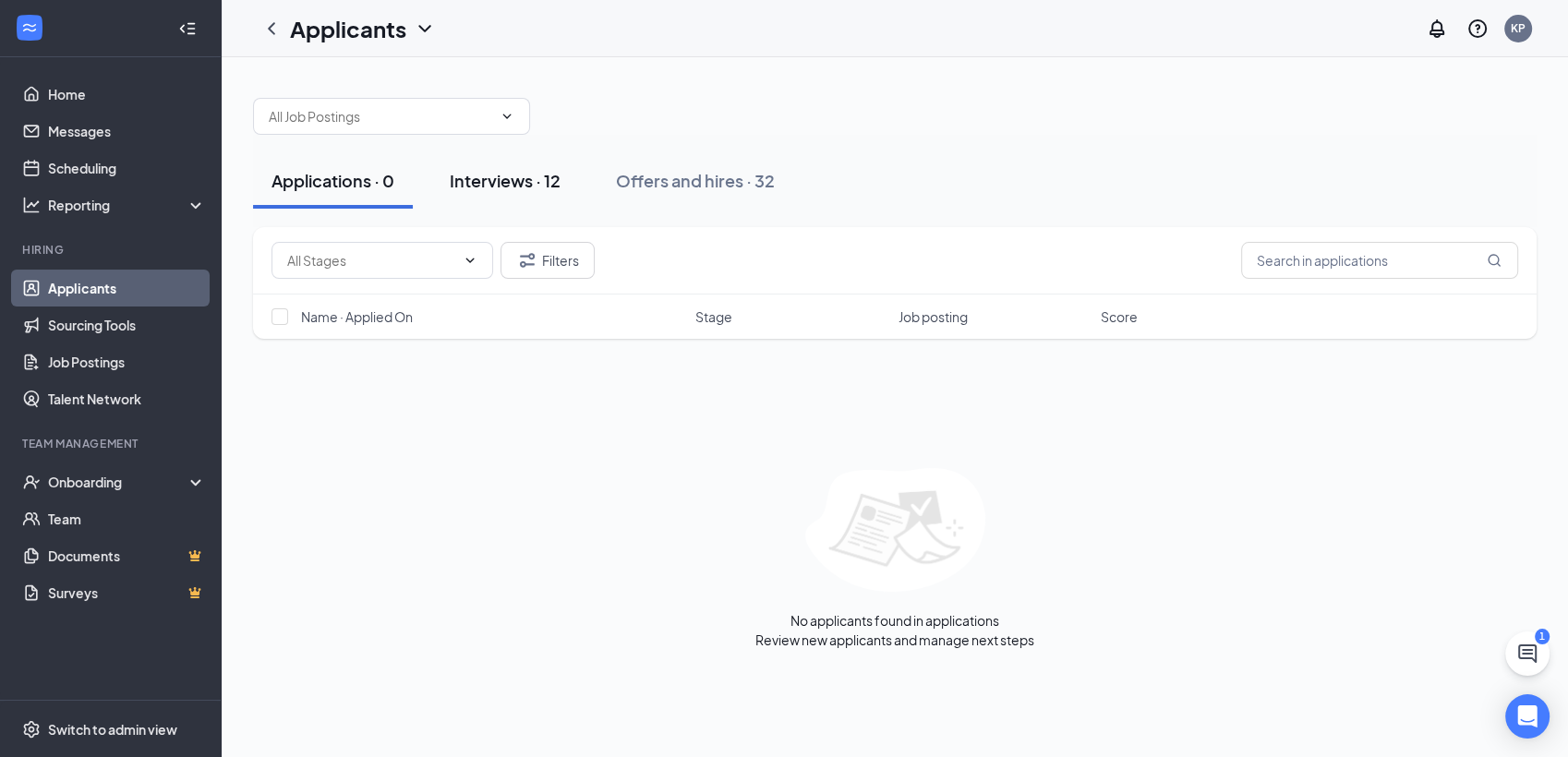
click at [495, 176] on div "Interviews · 12" at bounding box center [505, 179] width 111 height 23
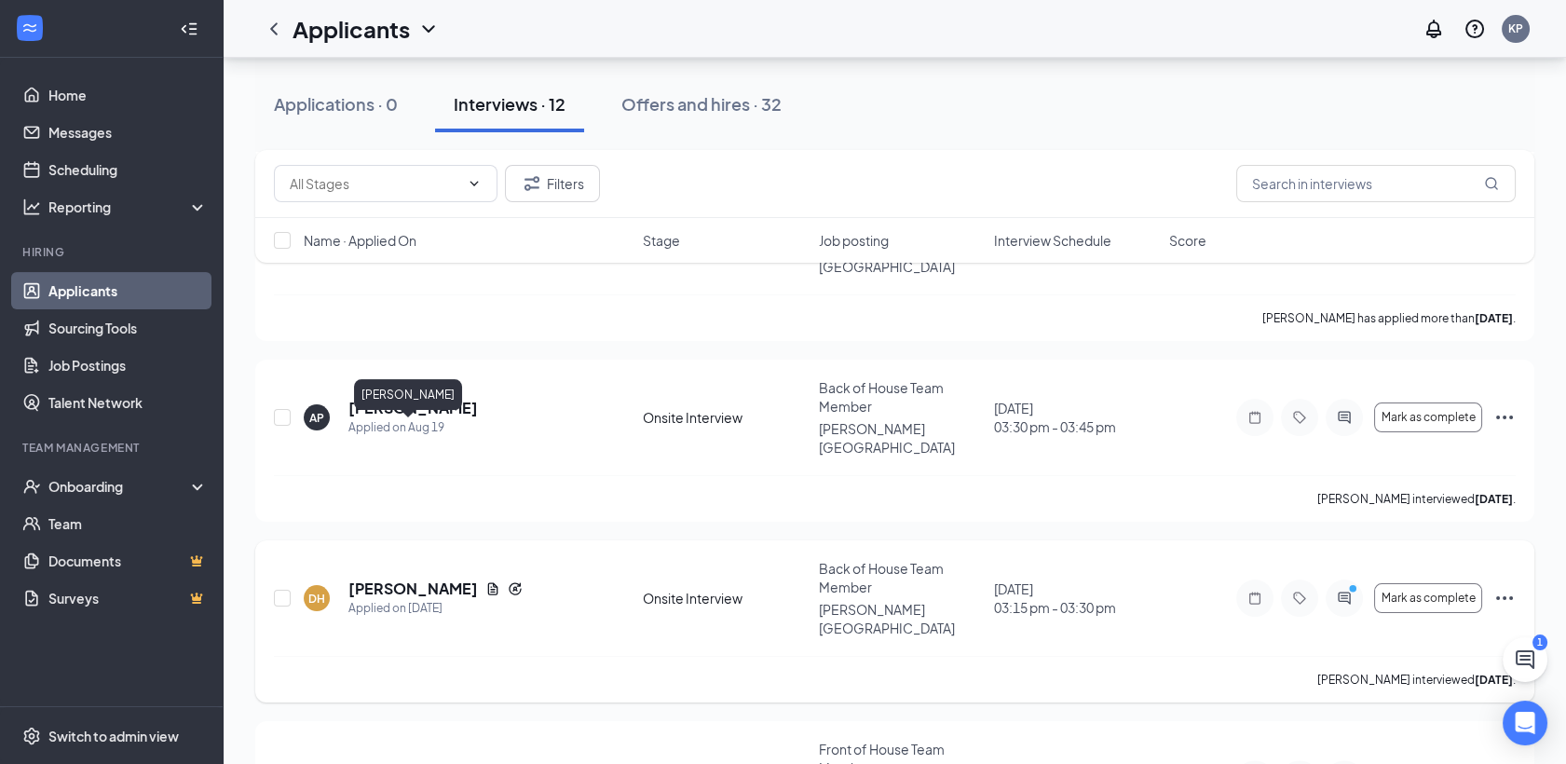
scroll to position [1120, 0]
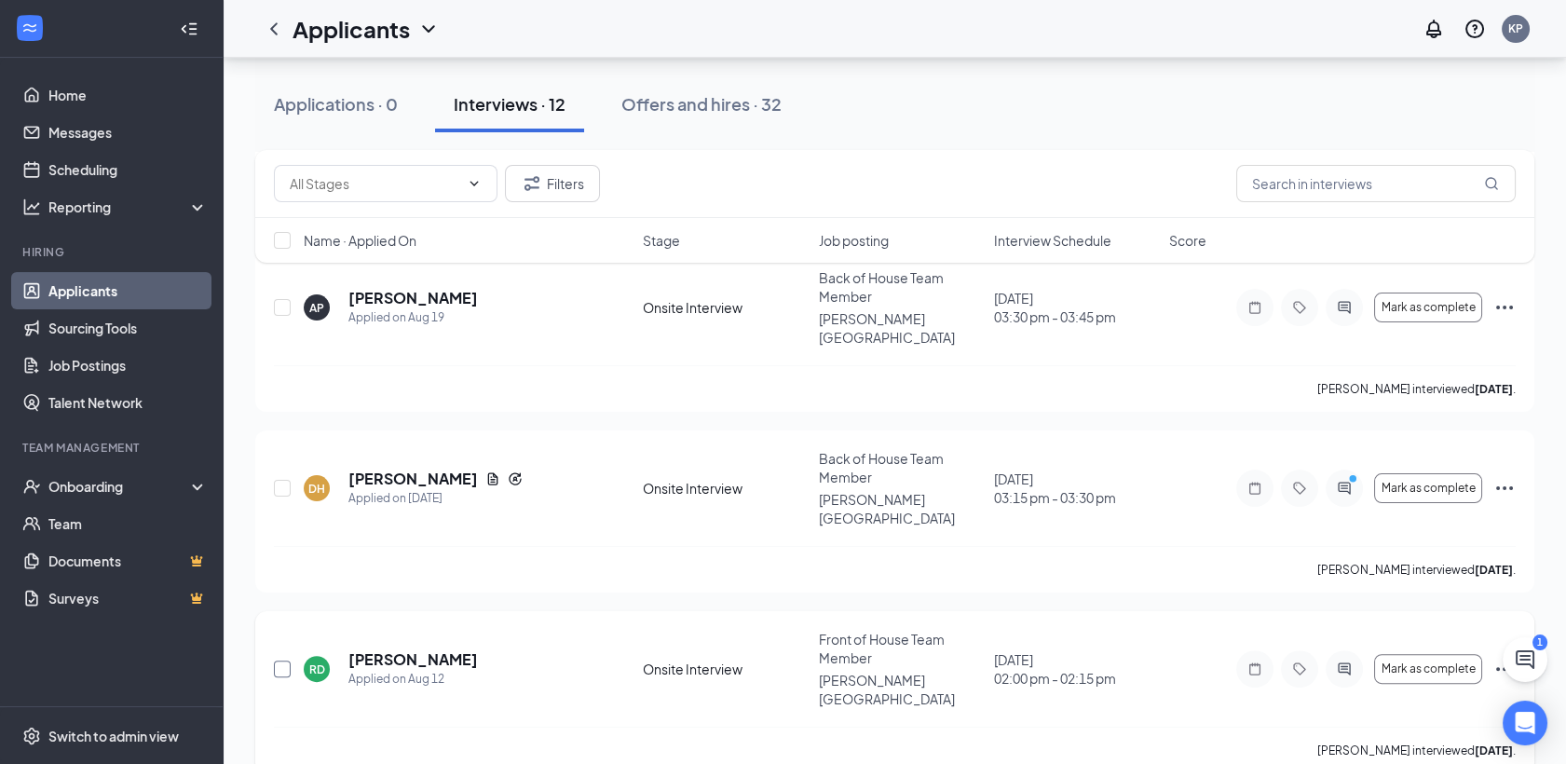
click at [280, 661] on input "checkbox" at bounding box center [282, 669] width 17 height 17
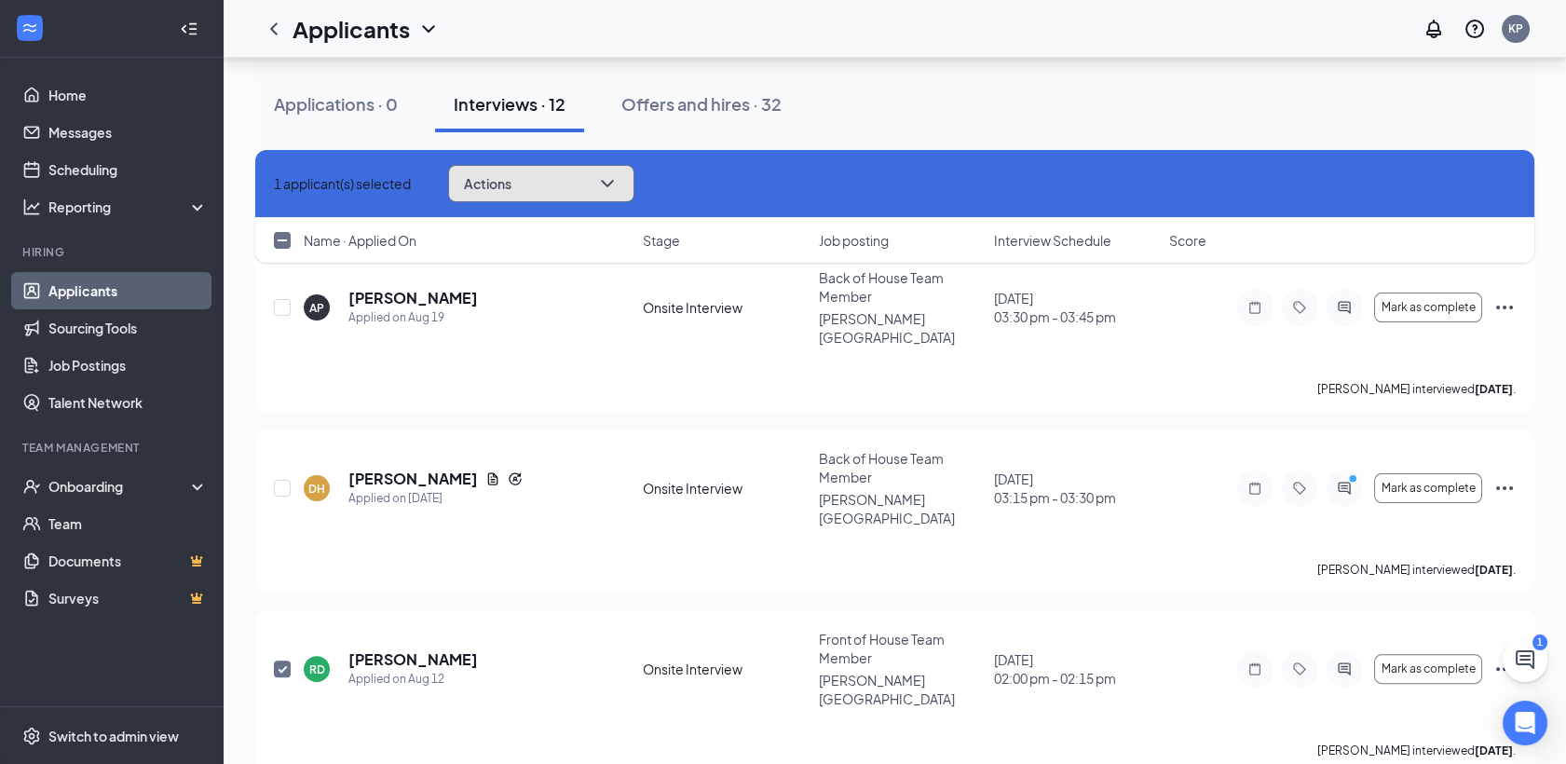
click at [619, 184] on icon "ChevronDown" at bounding box center [607, 183] width 22 height 22
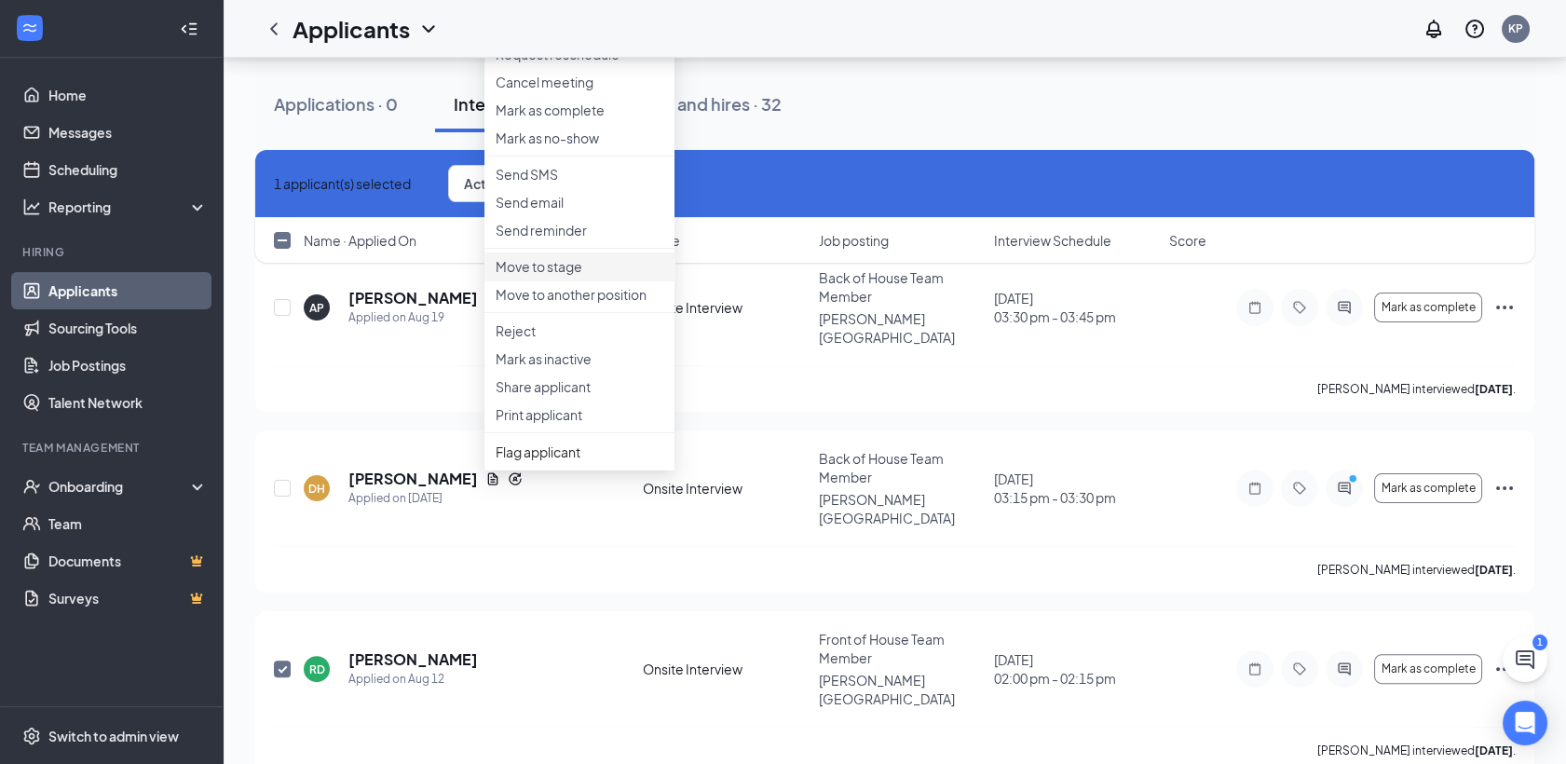
click at [575, 276] on p "Move to stage" at bounding box center [580, 266] width 168 height 19
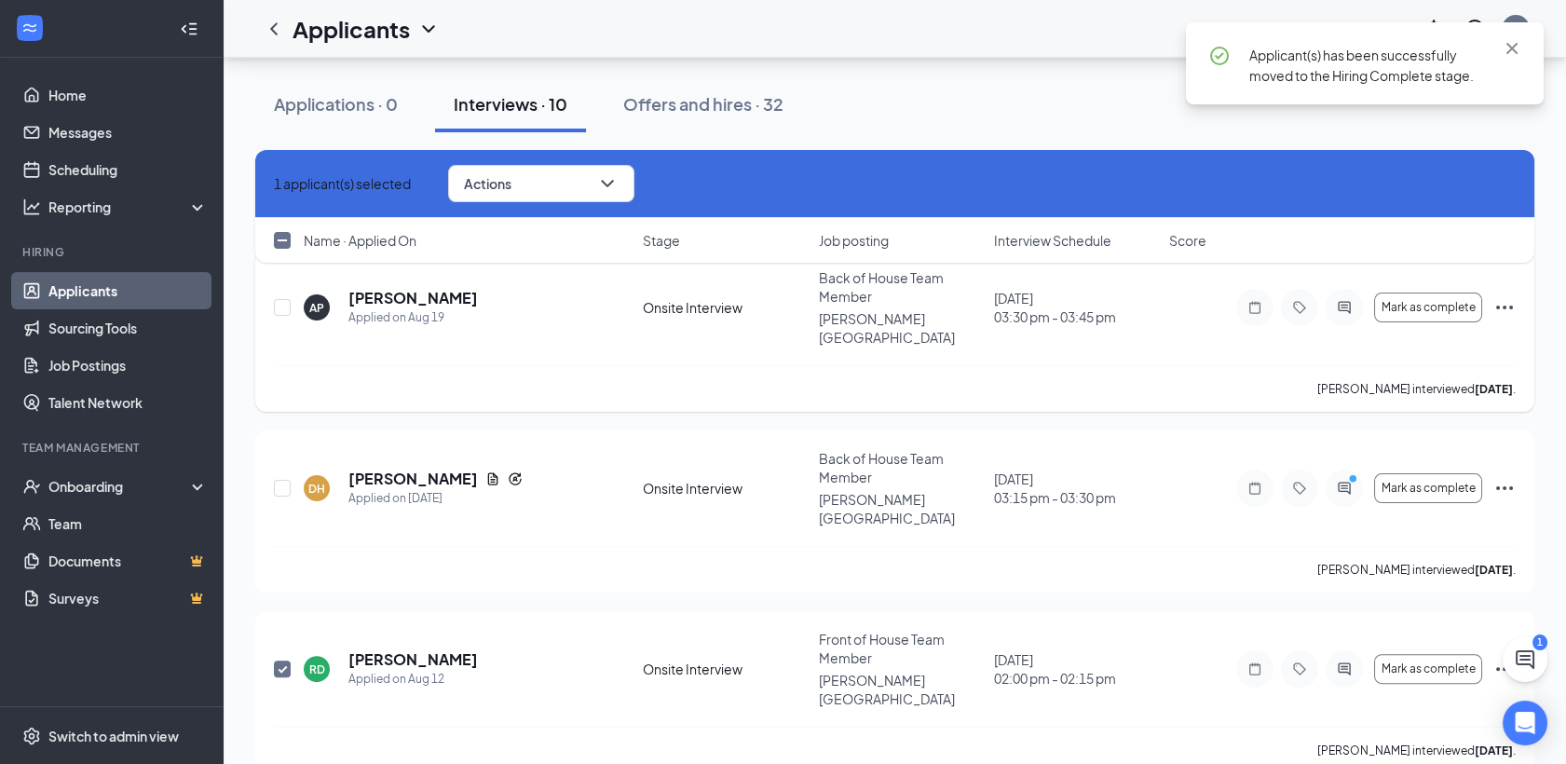
checkbox input "false"
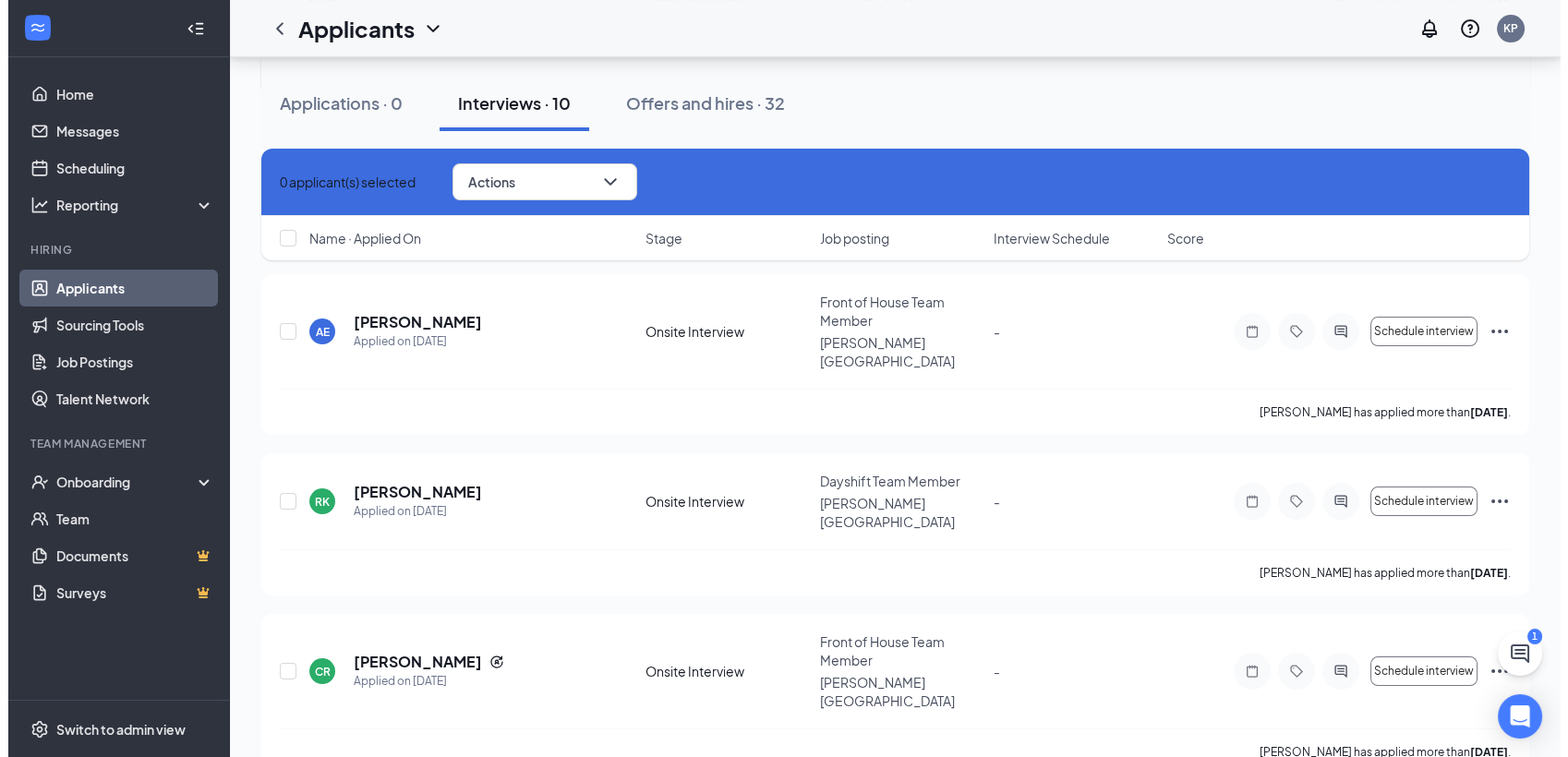
scroll to position [0, 0]
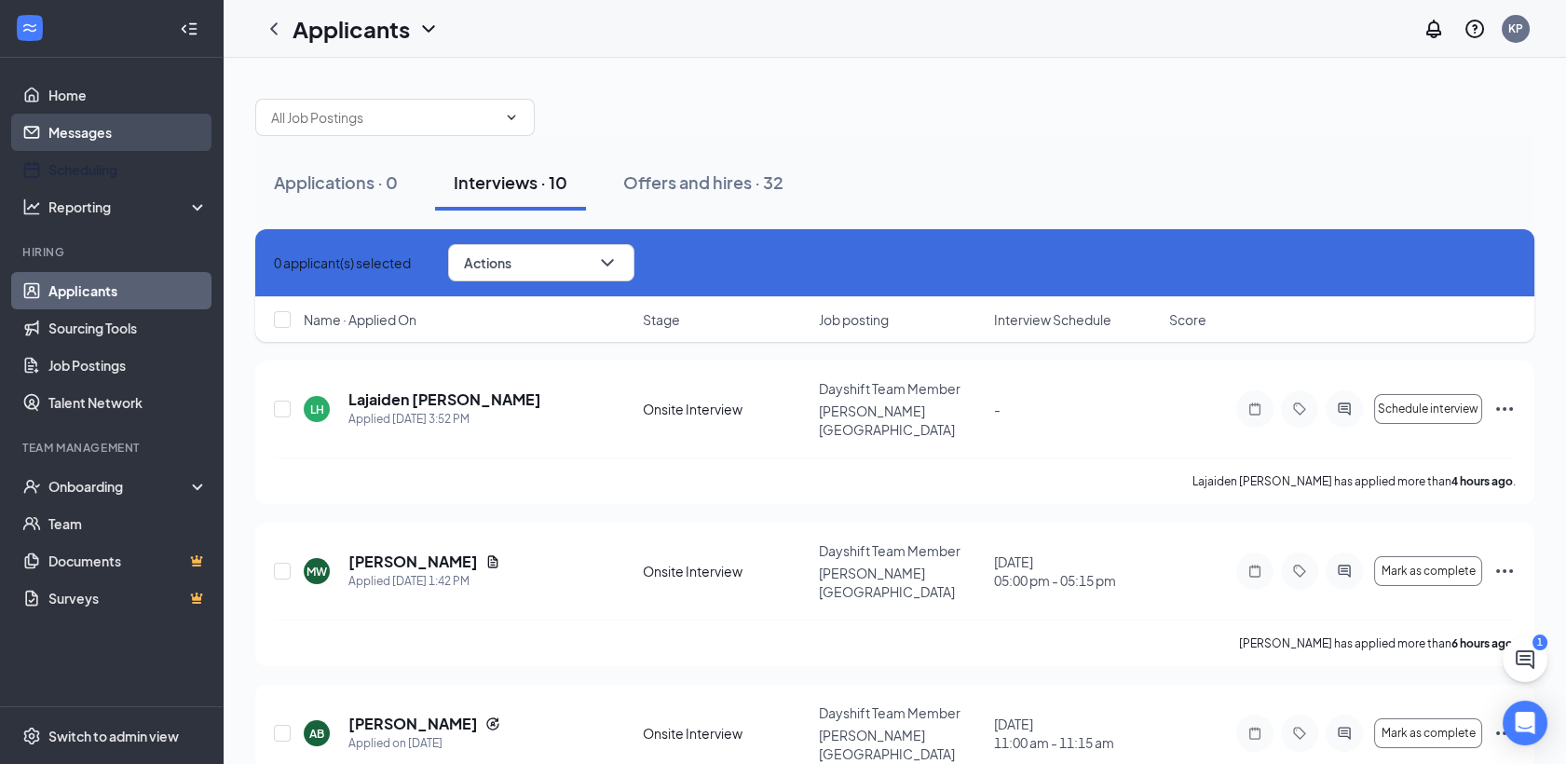
click at [73, 149] on link "Messages" at bounding box center [127, 132] width 159 height 37
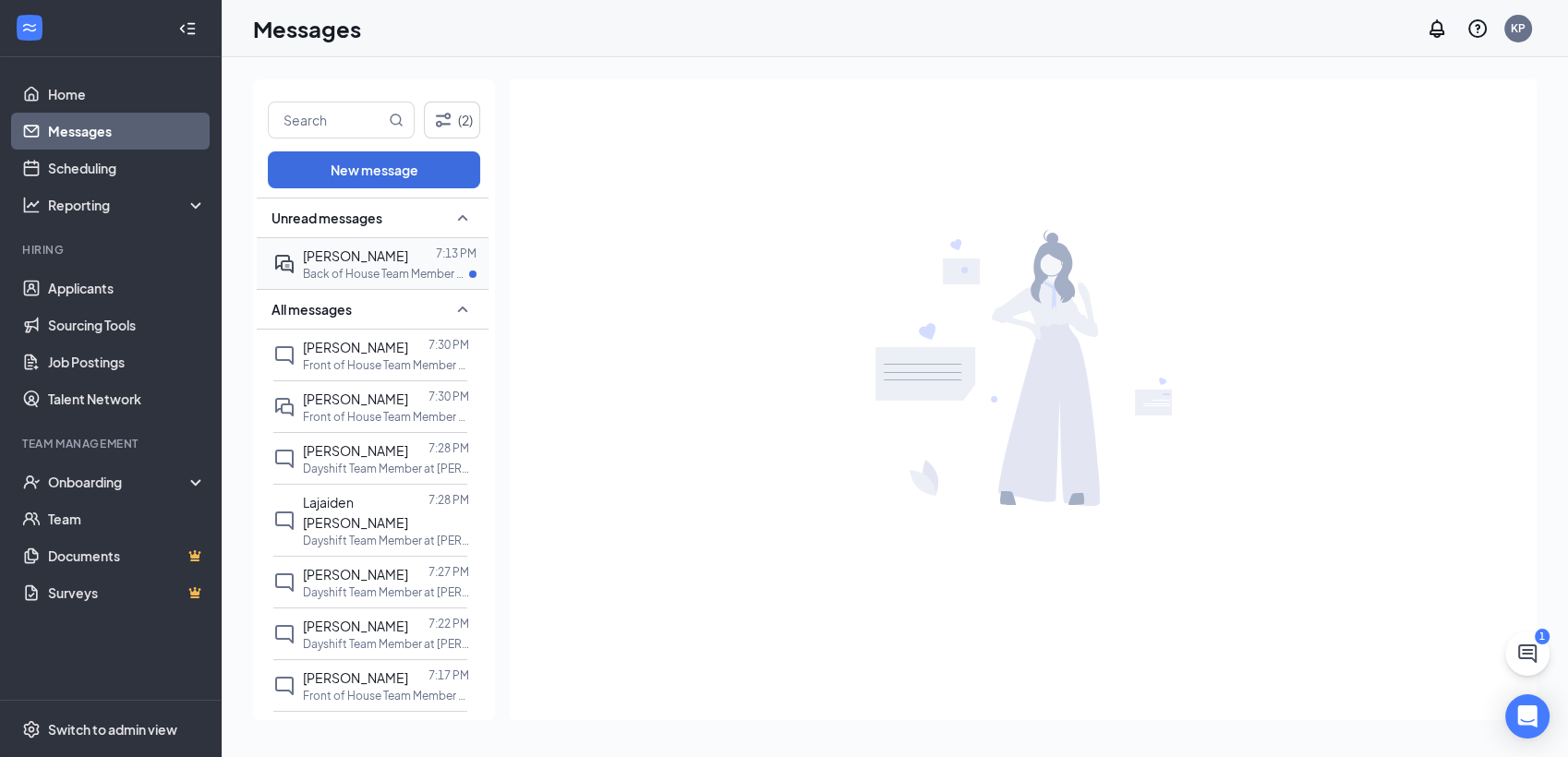
click at [345, 280] on p "Back of House Team Member at [PERSON_NAME][GEOGRAPHIC_DATA]" at bounding box center [387, 273] width 167 height 16
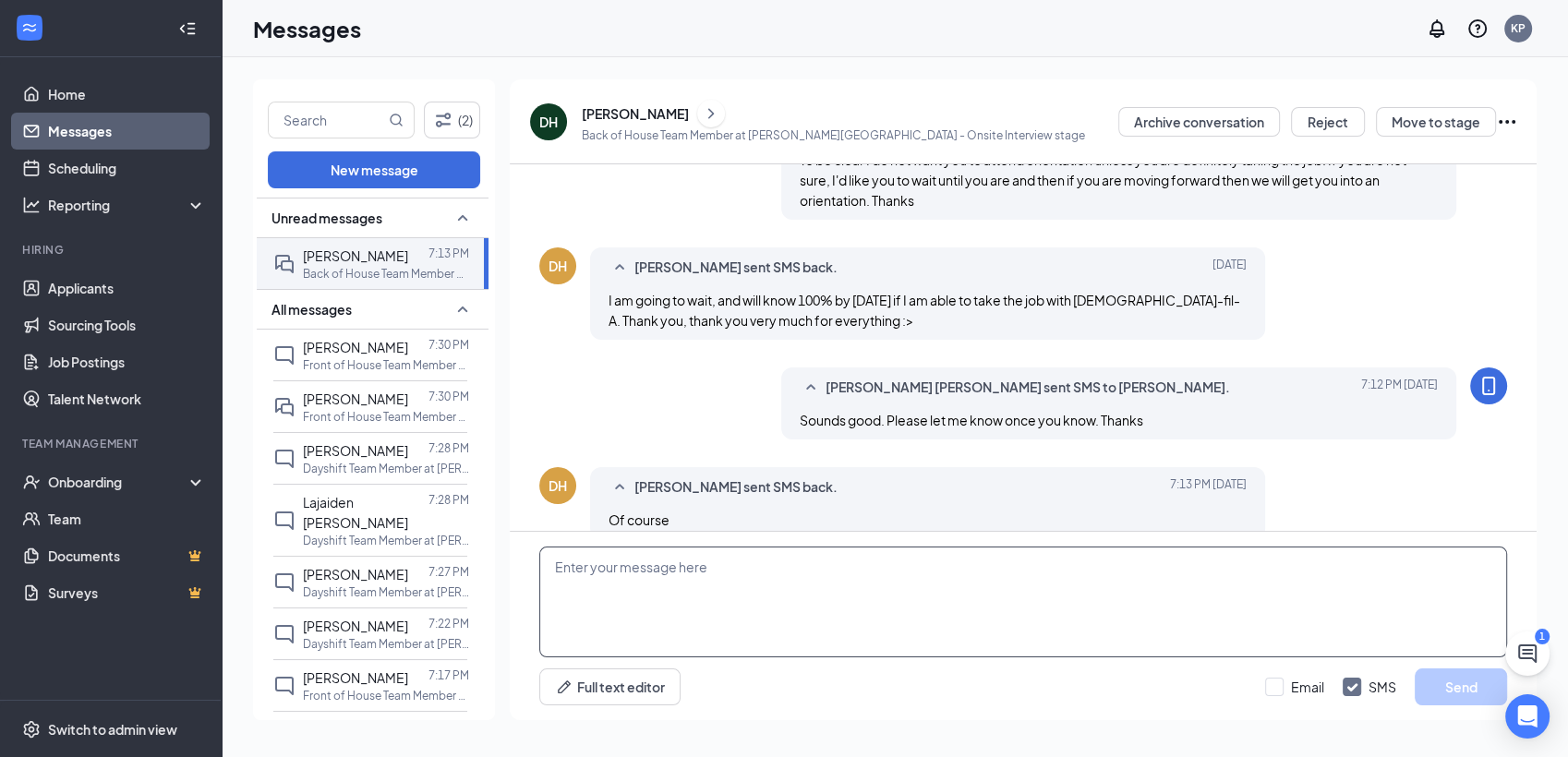
scroll to position [838, 0]
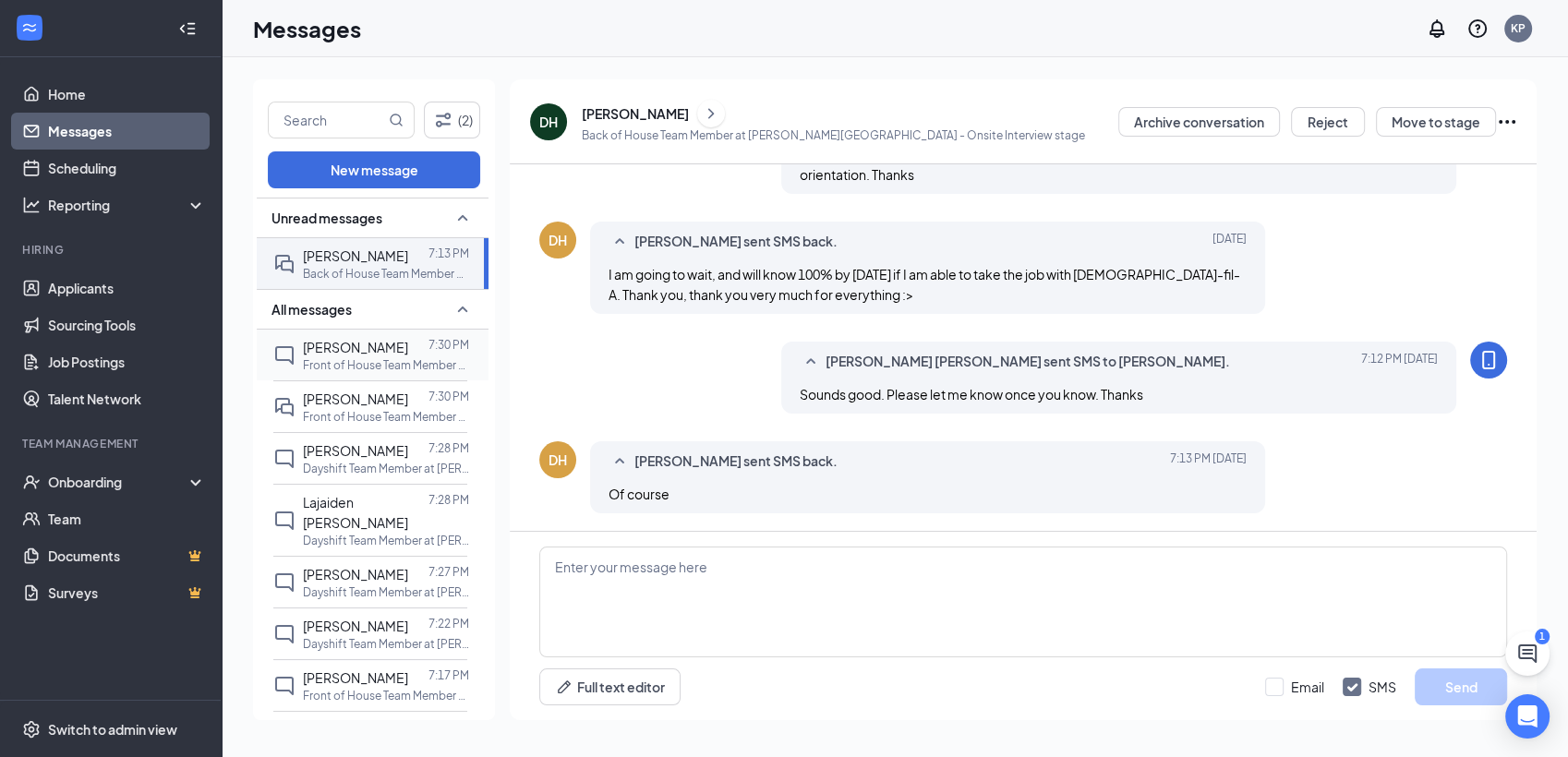
click at [341, 354] on div "[PERSON_NAME]" at bounding box center [356, 347] width 105 height 20
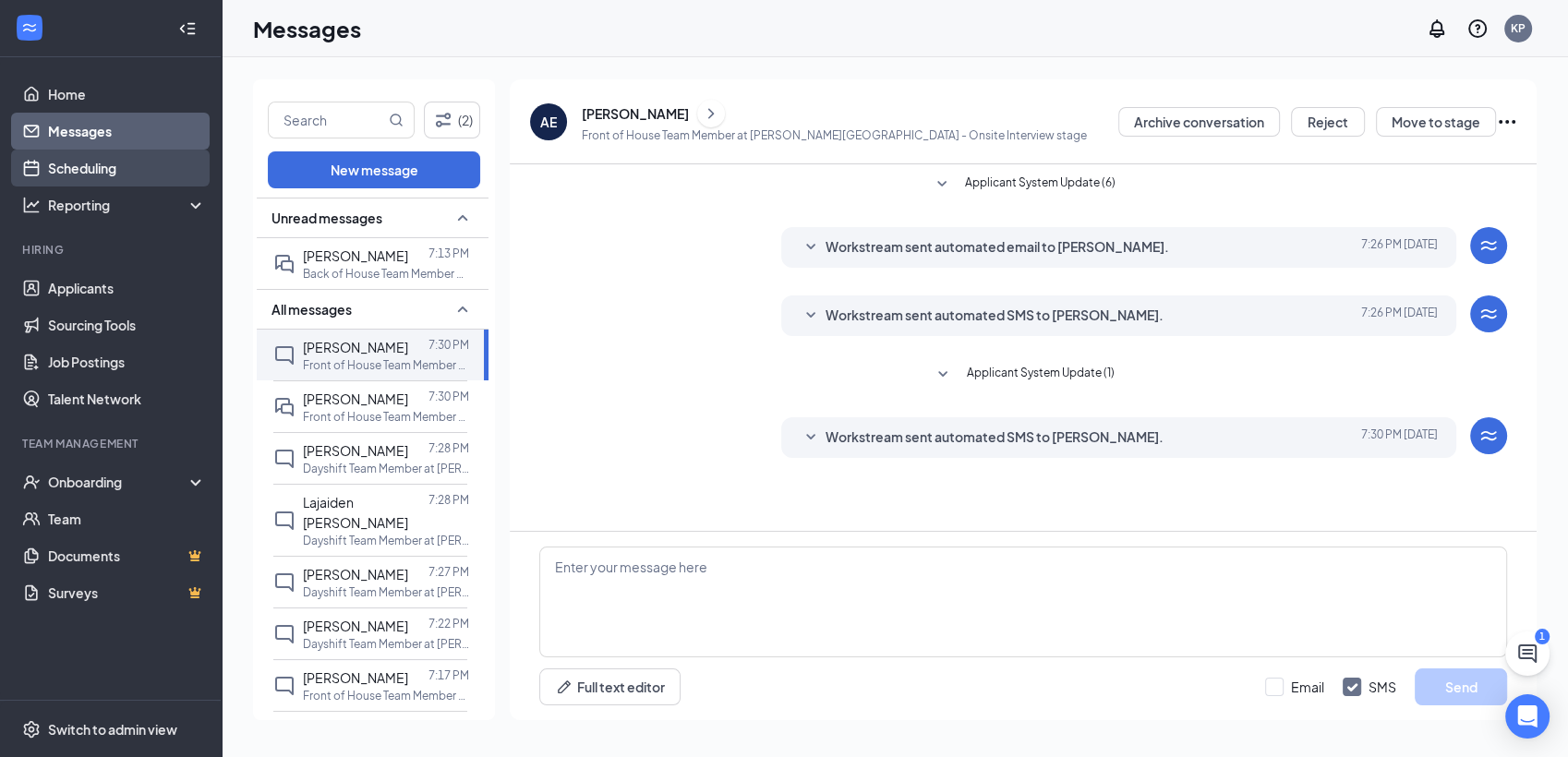
click at [83, 166] on link "Scheduling" at bounding box center [126, 167] width 158 height 37
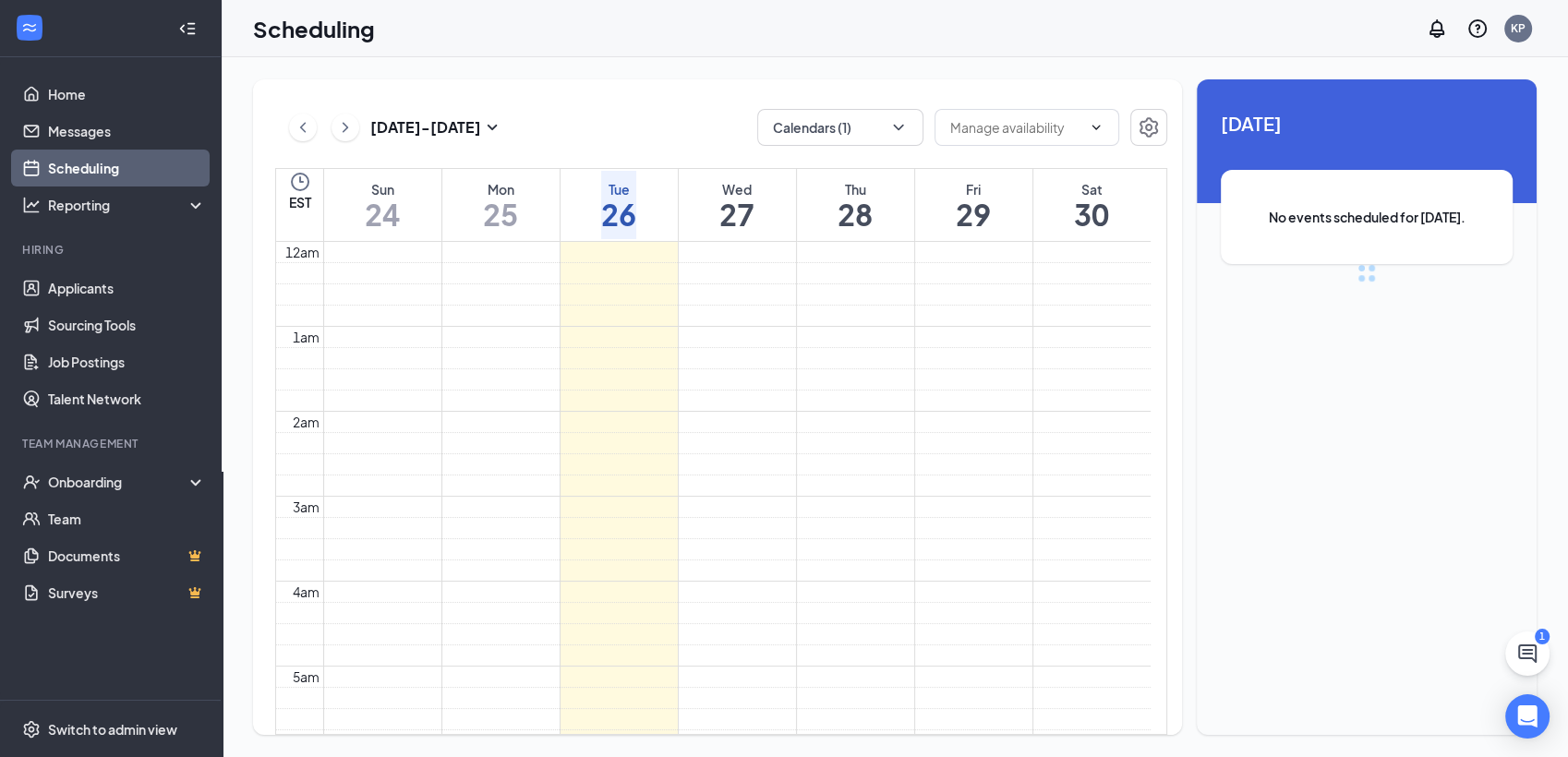
scroll to position [908, 0]
